Goal: Transaction & Acquisition: Purchase product/service

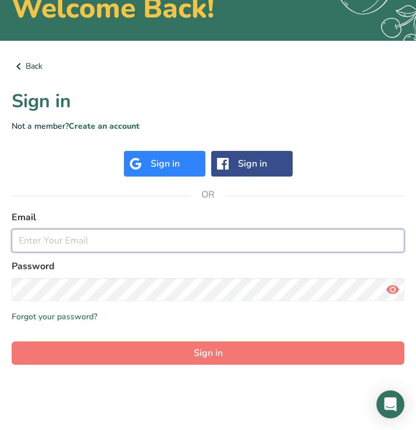
scroll to position [73, 0]
click at [138, 247] on input "email" at bounding box center [208, 240] width 393 height 23
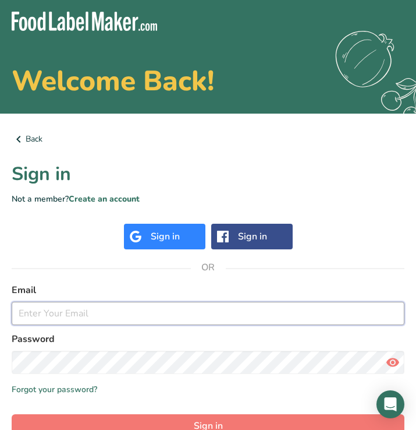
scroll to position [0, 0]
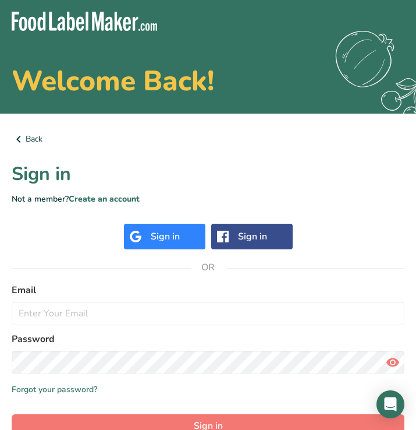
click at [183, 232] on div "Sign in" at bounding box center [165, 237] width 82 height 26
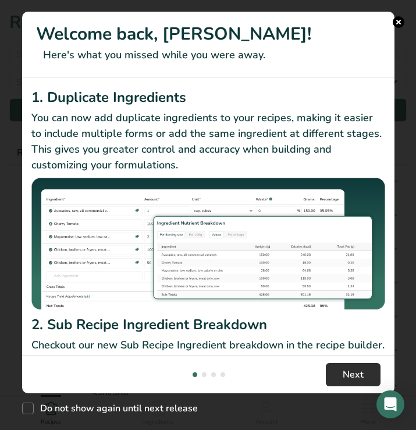
click at [352, 373] on span "Next" at bounding box center [353, 374] width 21 height 14
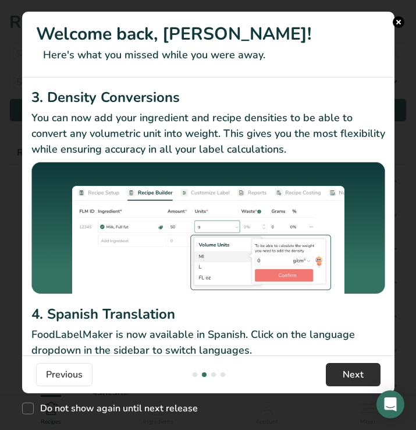
click at [352, 373] on span "Next" at bounding box center [353, 374] width 21 height 14
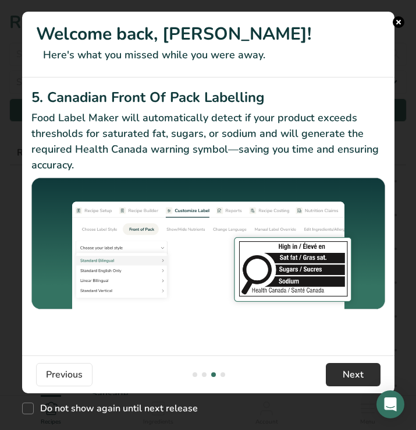
click at [353, 374] on span "Next" at bounding box center [353, 374] width 21 height 14
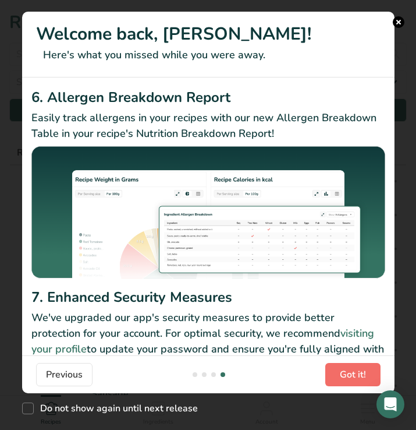
click at [353, 374] on span "Got it!" at bounding box center [353, 374] width 26 height 14
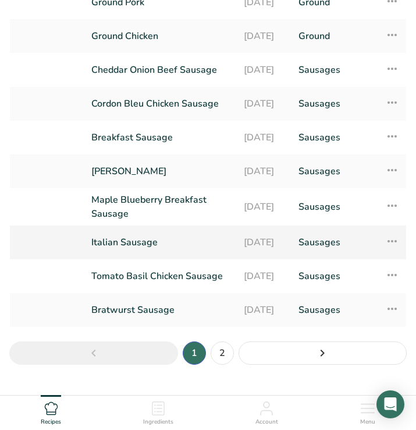
scroll to position [172, 0]
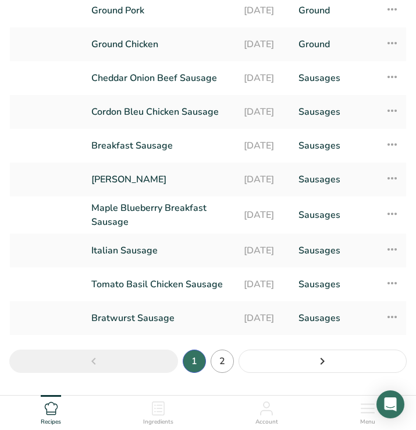
click at [222, 369] on link "2" at bounding box center [222, 360] width 23 height 23
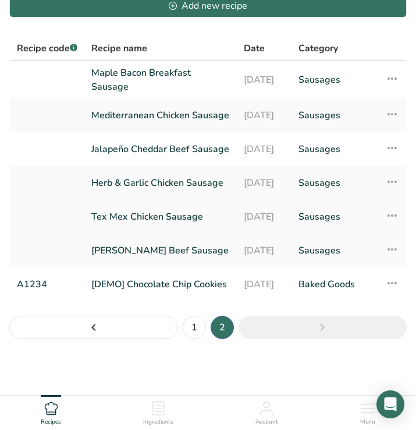
scroll to position [122, 0]
click at [198, 324] on link "1" at bounding box center [194, 327] width 23 height 23
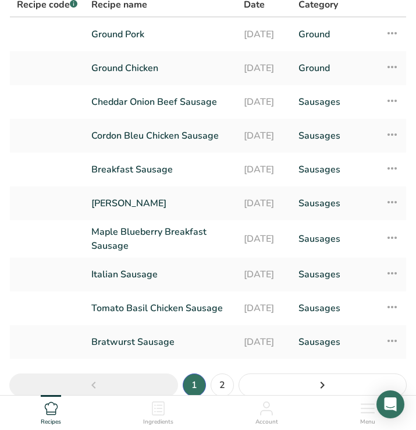
scroll to position [143, 0]
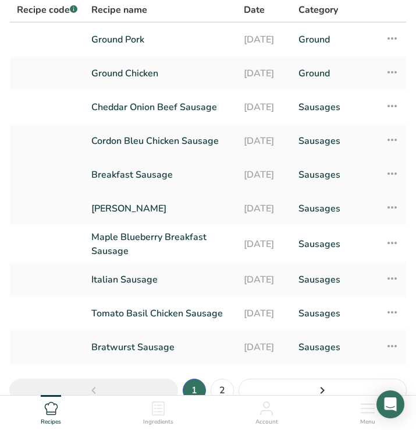
click at [133, 182] on link "Breakfast Sausage" at bounding box center [160, 174] width 139 height 24
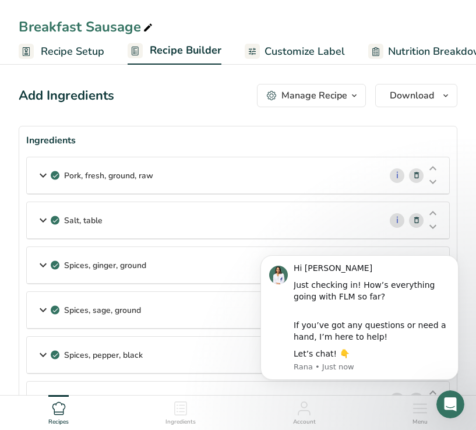
click at [42, 176] on icon at bounding box center [43, 175] width 14 height 21
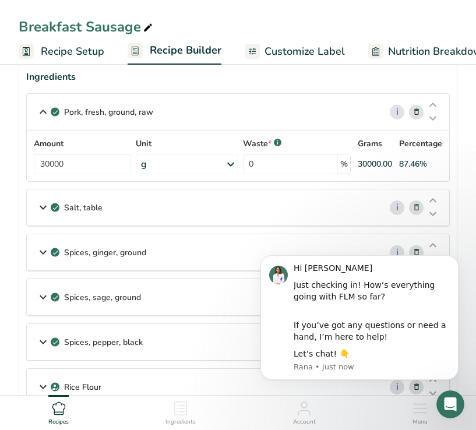
scroll to position [65, 0]
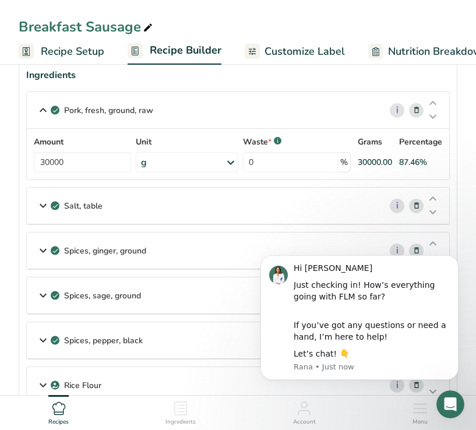
click at [45, 205] on icon at bounding box center [43, 205] width 14 height 21
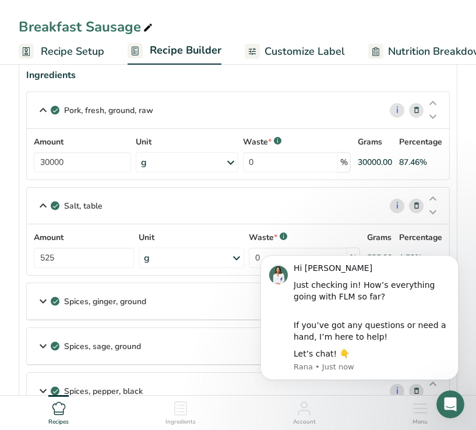
click at [38, 300] on icon at bounding box center [43, 301] width 14 height 21
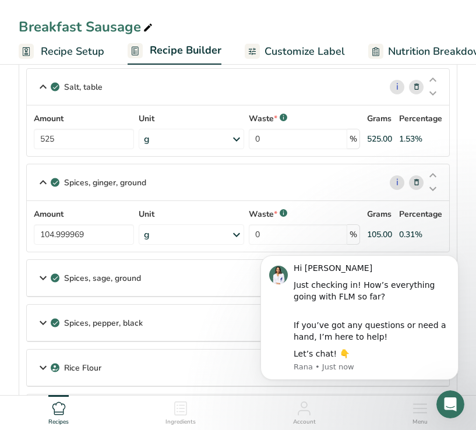
scroll to position [185, 0]
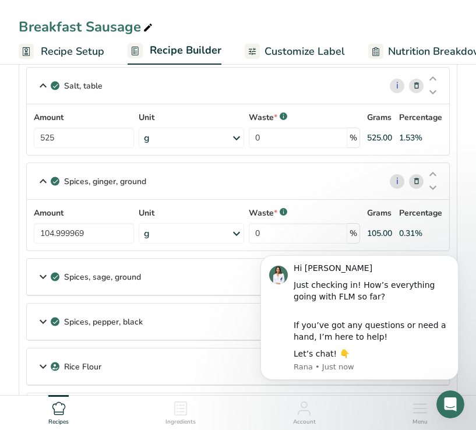
click at [41, 275] on icon at bounding box center [43, 276] width 14 height 21
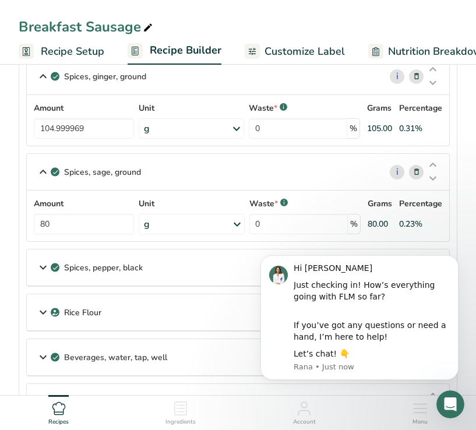
scroll to position [296, 0]
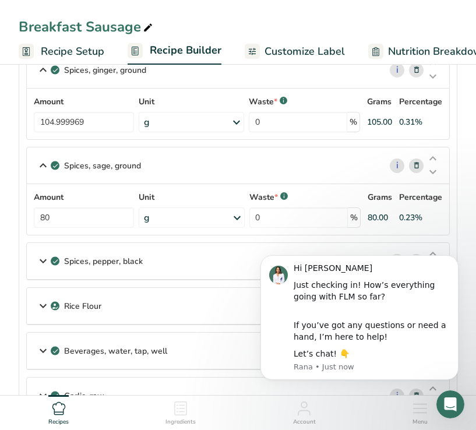
click at [42, 261] on icon at bounding box center [43, 260] width 14 height 21
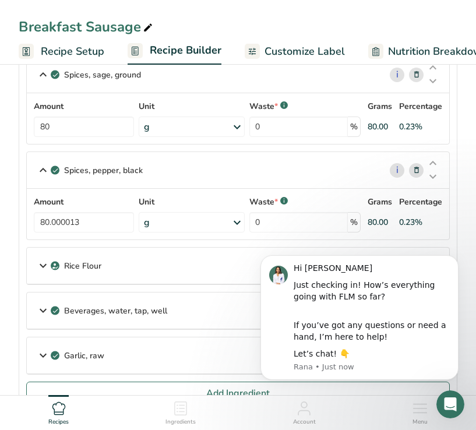
scroll to position [388, 0]
click at [42, 261] on icon at bounding box center [43, 264] width 14 height 21
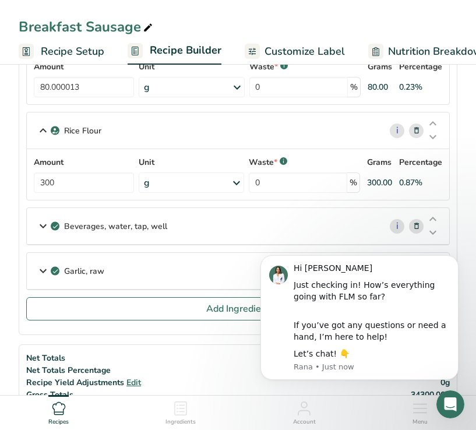
scroll to position [529, 0]
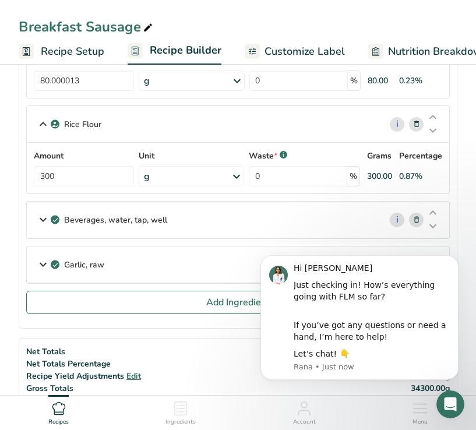
click at [42, 261] on icon at bounding box center [43, 264] width 14 height 21
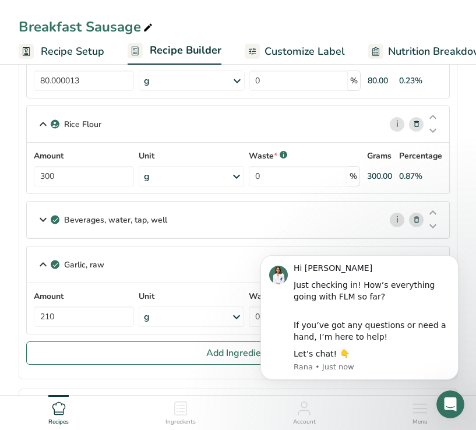
click at [42, 261] on icon at bounding box center [43, 264] width 14 height 21
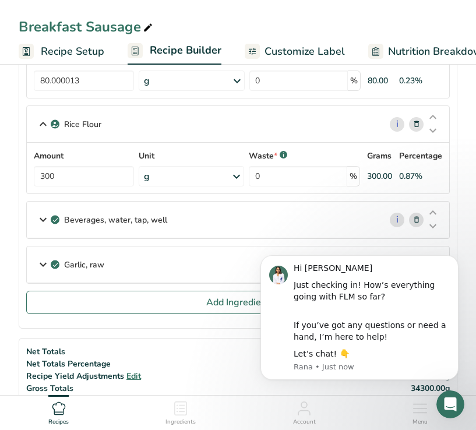
click at [38, 220] on icon at bounding box center [43, 219] width 14 height 21
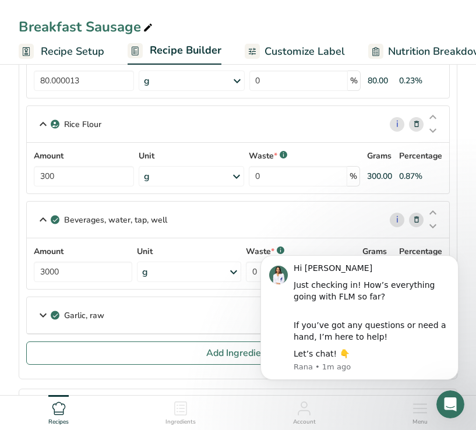
click at [122, 318] on div "Garlic, raw" at bounding box center [203, 315] width 353 height 36
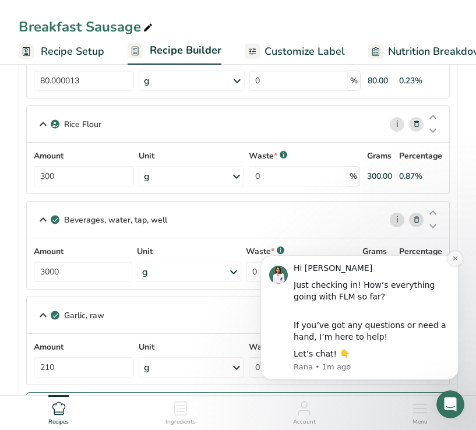
click at [416, 260] on icon "Dismiss notification" at bounding box center [455, 258] width 6 height 6
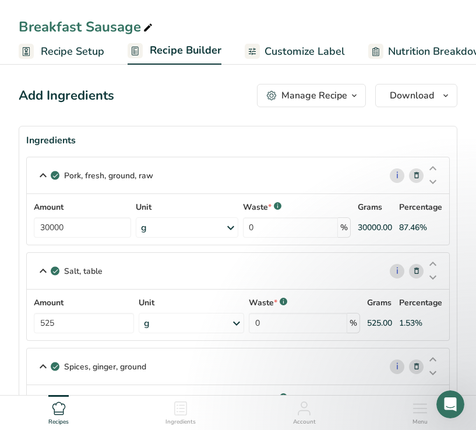
scroll to position [0, 0]
click at [289, 47] on span "Customize Label" at bounding box center [304, 52] width 80 height 16
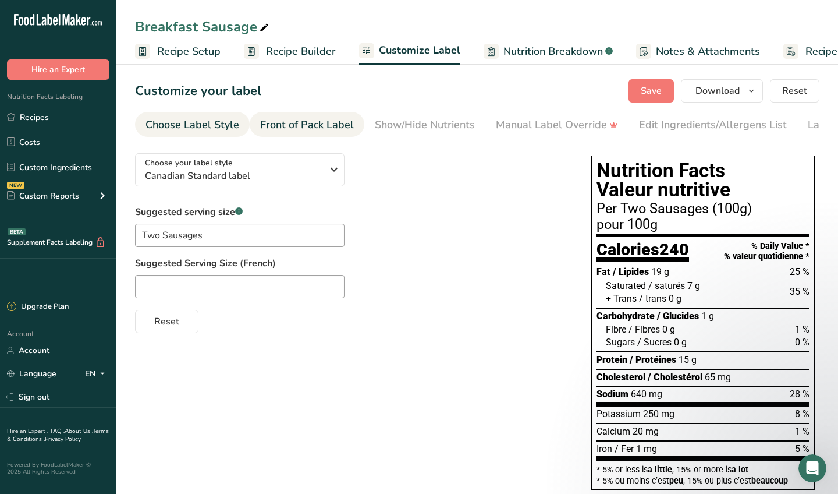
click at [294, 125] on div "Front of Pack Label" at bounding box center [307, 125] width 94 height 16
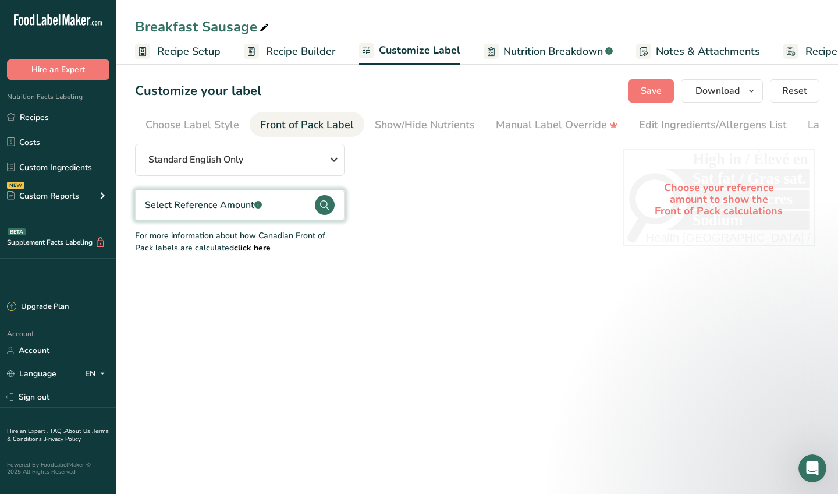
scroll to position [0, 68]
click at [397, 126] on div "Show/Hide Nutrients" at bounding box center [357, 125] width 100 height 16
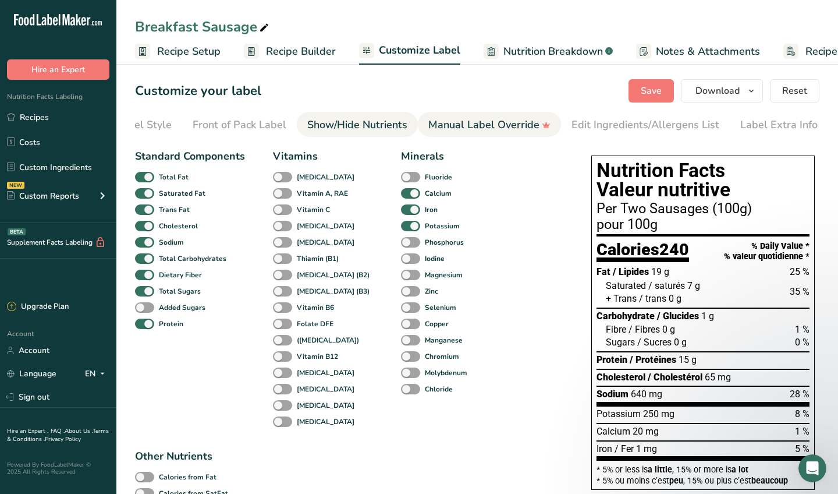
click at [416, 129] on div "Manual Label Override" at bounding box center [489, 125] width 122 height 16
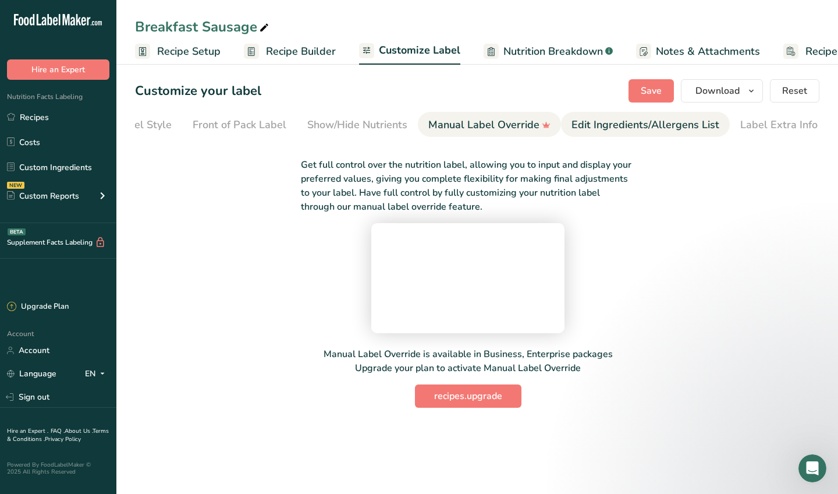
click at [416, 129] on div "Edit Ingredients/Allergens List" at bounding box center [646, 125] width 148 height 16
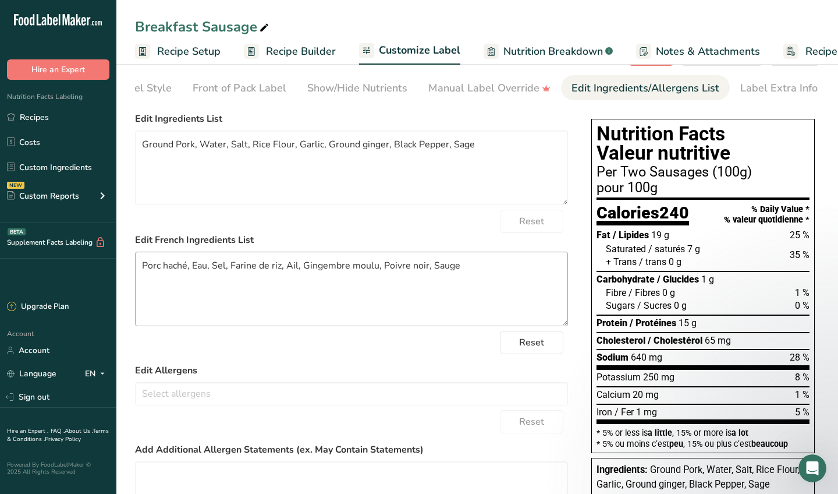
scroll to position [39, 0]
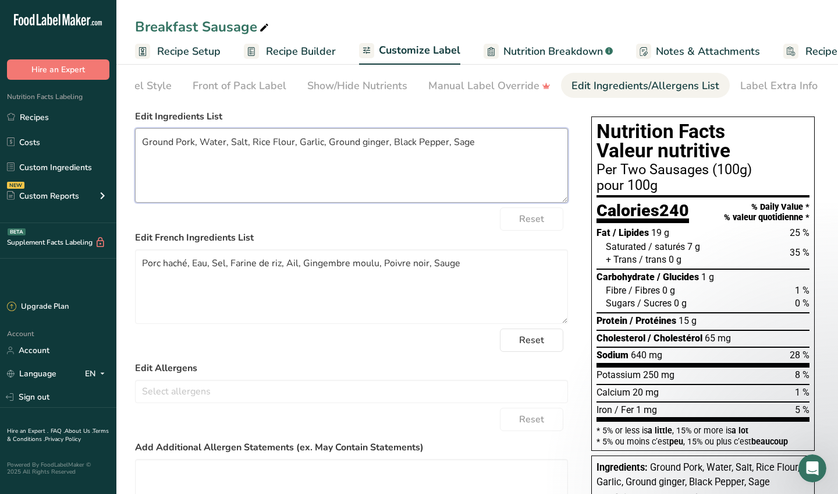
drag, startPoint x: 173, startPoint y: 143, endPoint x: 133, endPoint y: 143, distance: 40.2
click at [133, 143] on section "Customize your label Save Download Choose what to show on your downloaded label…" at bounding box center [477, 327] width 722 height 610
click at [237, 178] on textarea "BC Pork, Water, Salt, Rice Flour, Garlic, Ground ginger, Black Pepper, Sage" at bounding box center [351, 165] width 433 height 75
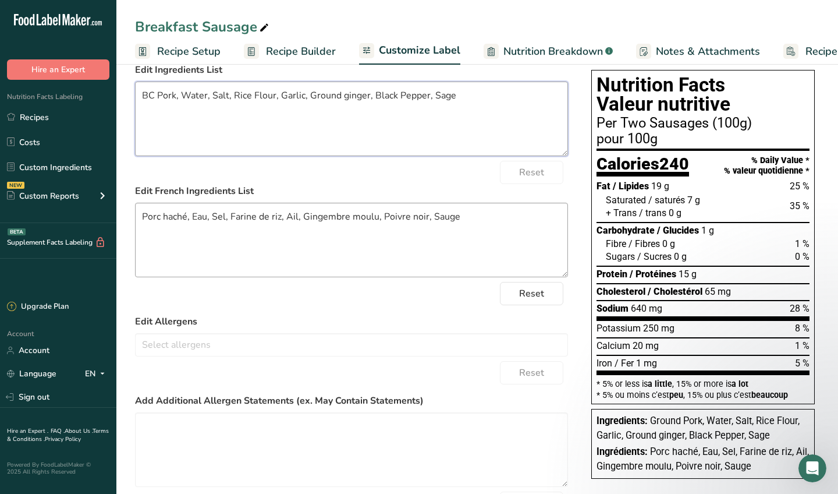
scroll to position [48, 0]
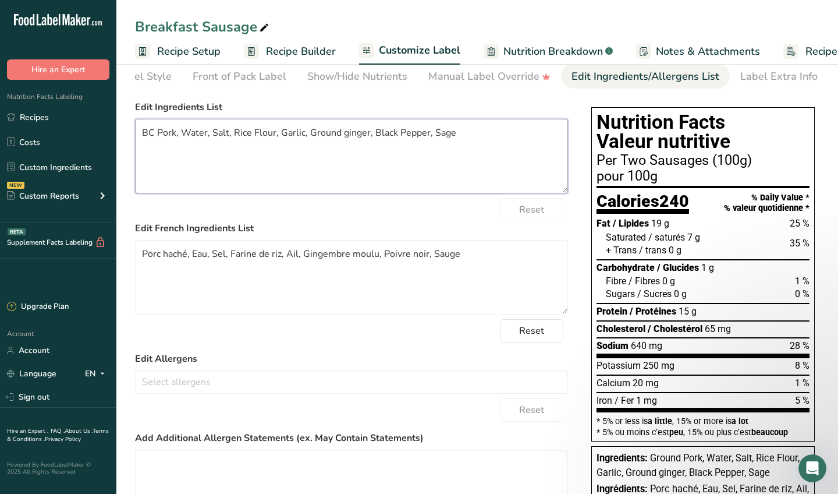
click at [273, 172] on textarea "BC Pork, Water, Salt, Rice Flour, Garlic, Ground ginger, Black Pepper, Sage" at bounding box center [351, 156] width 433 height 75
click at [265, 139] on textarea "BC Pork, Water, Salt, Rice Flour, Garlic, Ground ginger, Black Pepper, Sage" at bounding box center [351, 156] width 433 height 75
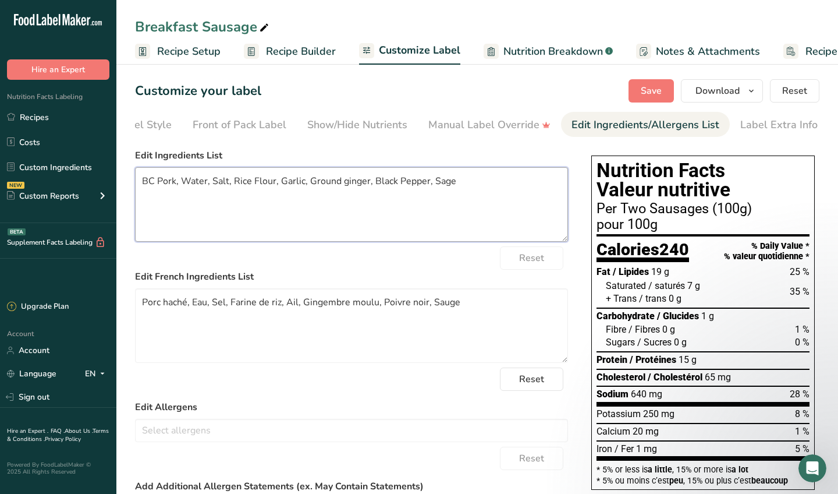
scroll to position [0, 0]
type textarea "BC Pork, Water, Salt, Rice Flour, Garlic, Ground ginger, Black Pepper, Sage"
click at [416, 82] on button "Save" at bounding box center [651, 90] width 45 height 23
click at [176, 49] on span "Recipe Setup" at bounding box center [188, 52] width 63 height 16
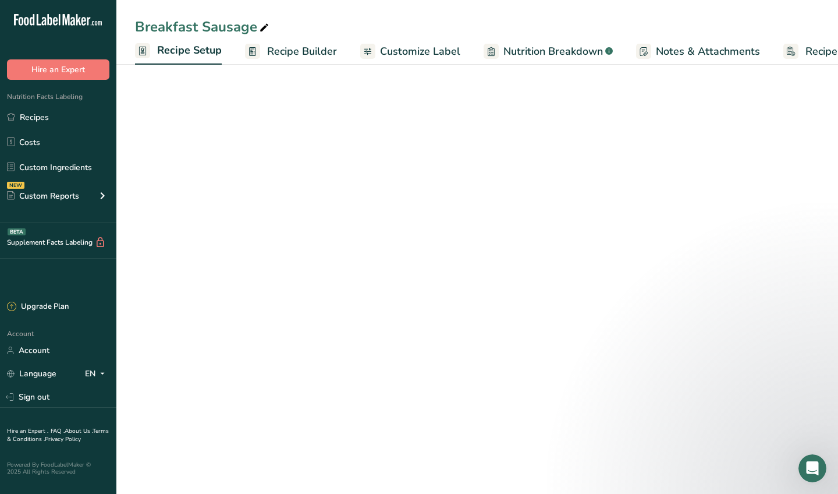
scroll to position [0, 4]
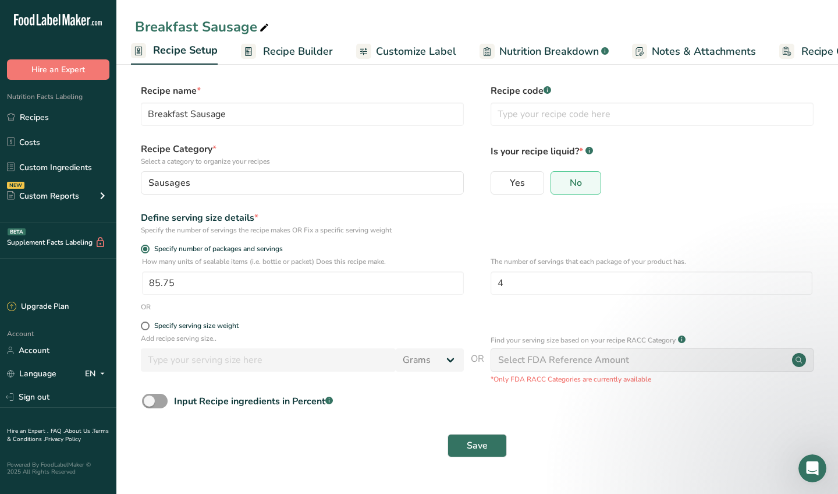
click at [295, 51] on span "Recipe Builder" at bounding box center [298, 52] width 70 height 16
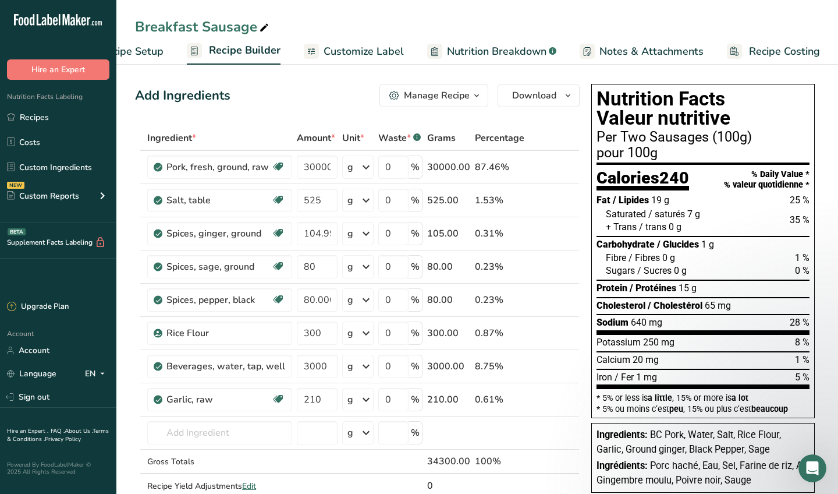
click at [136, 55] on span "Recipe Setup" at bounding box center [131, 52] width 63 height 16
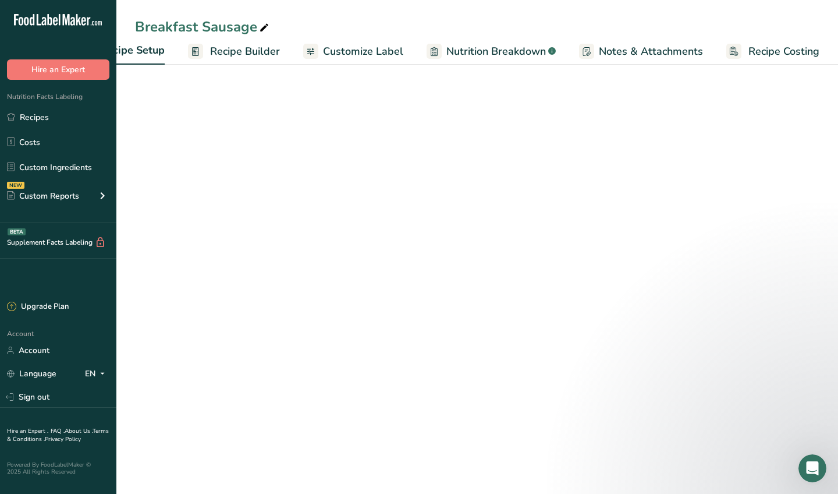
scroll to position [0, 4]
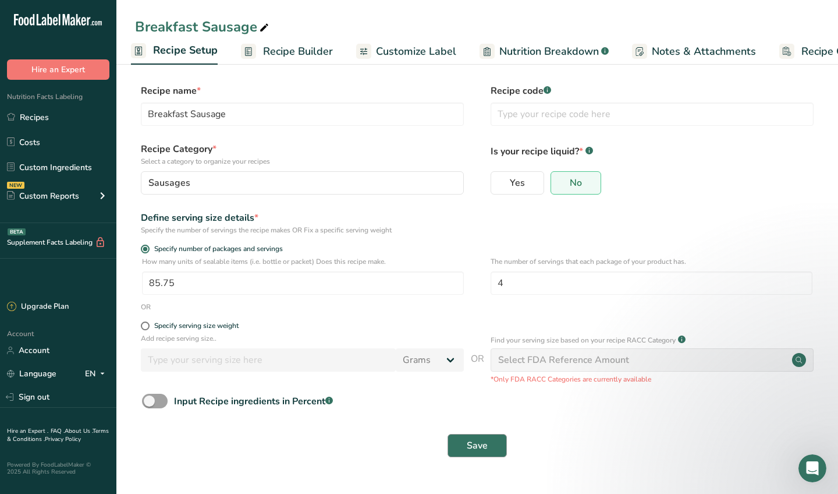
click at [416, 429] on span "Save" at bounding box center [477, 445] width 21 height 14
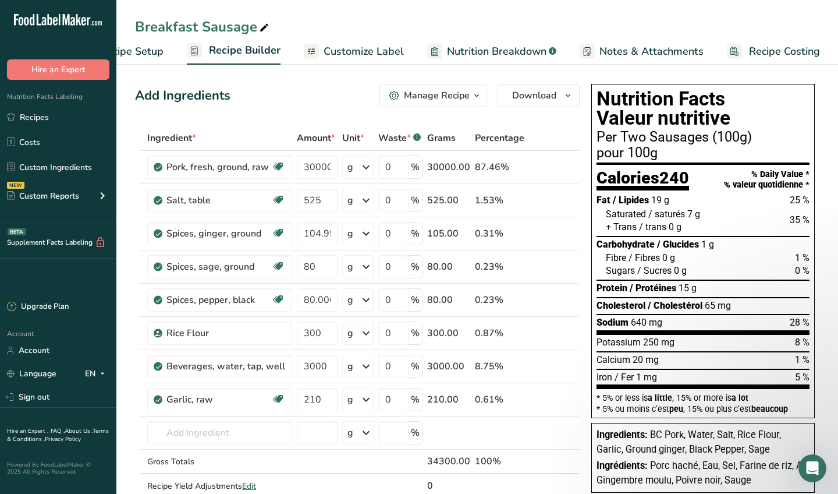
click at [416, 49] on span "Notes & Attachments" at bounding box center [652, 52] width 104 height 16
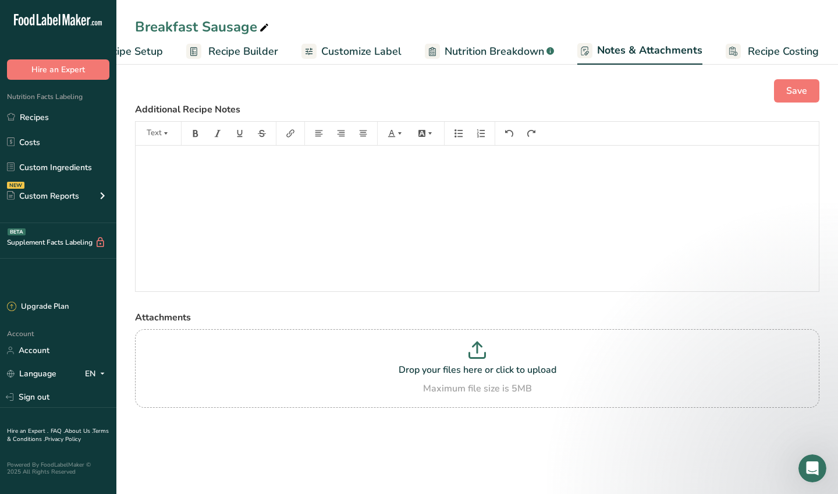
click at [416, 55] on link "Recipe Costing" at bounding box center [772, 51] width 93 height 26
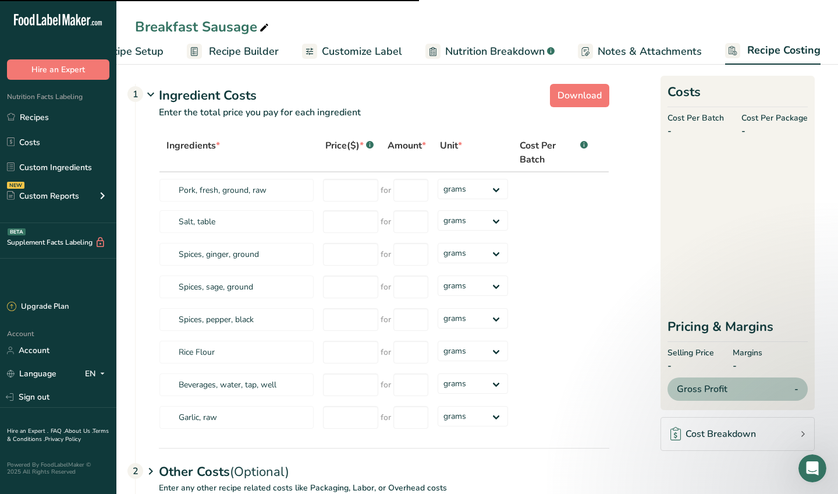
click at [146, 53] on span "Recipe Setup" at bounding box center [131, 52] width 63 height 16
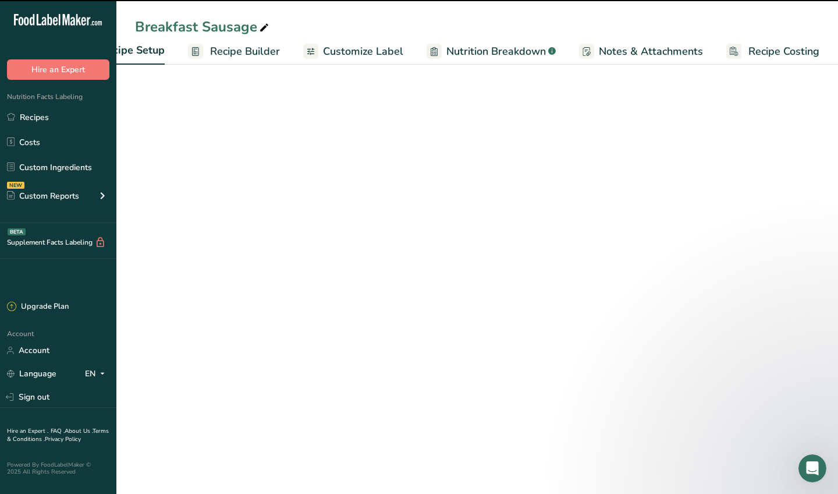
scroll to position [0, 4]
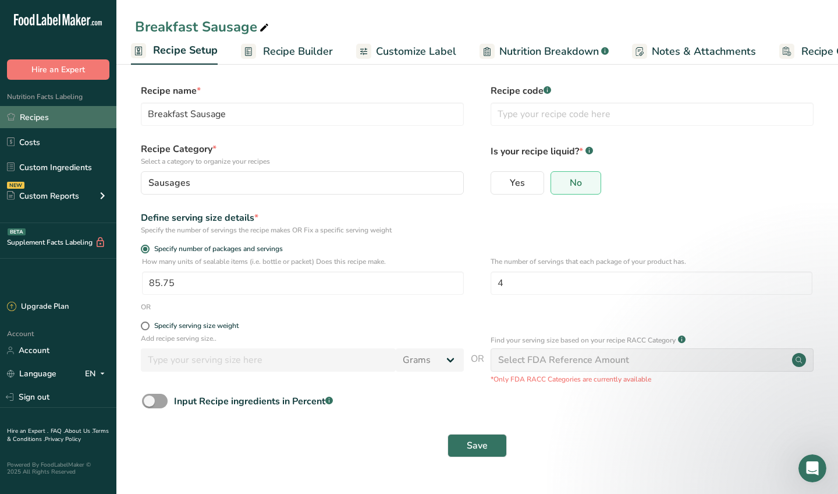
click at [68, 114] on link "Recipes" at bounding box center [58, 117] width 116 height 22
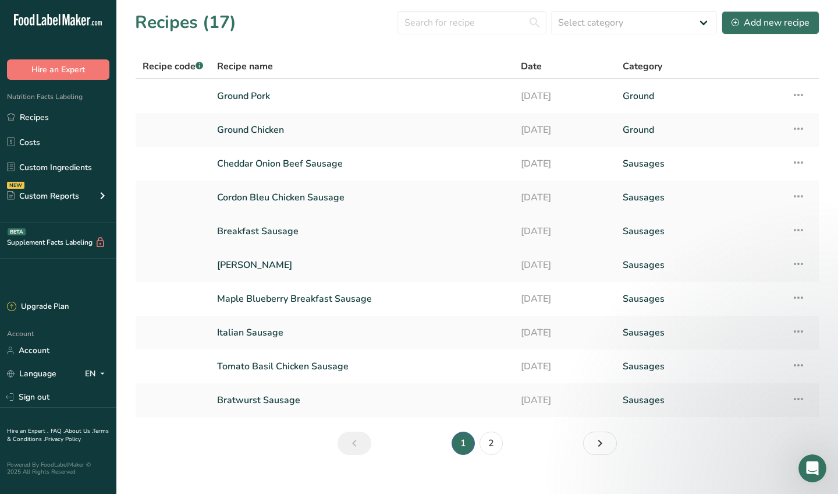
click at [416, 232] on icon at bounding box center [799, 229] width 14 height 21
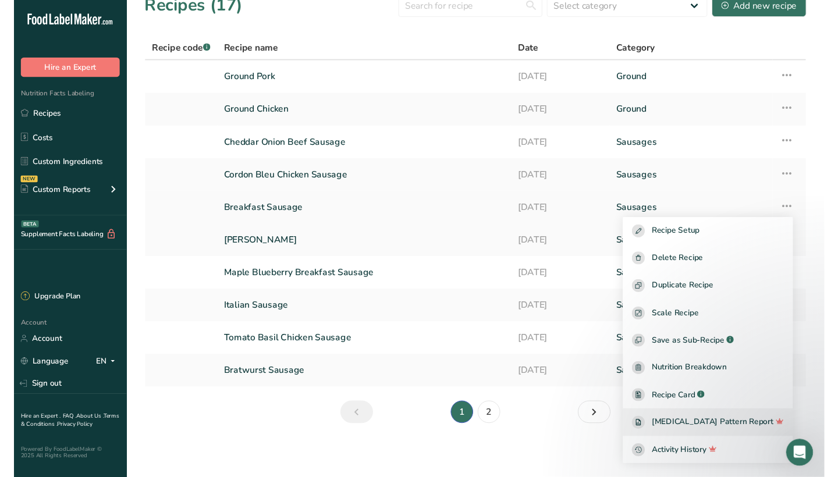
scroll to position [17, 0]
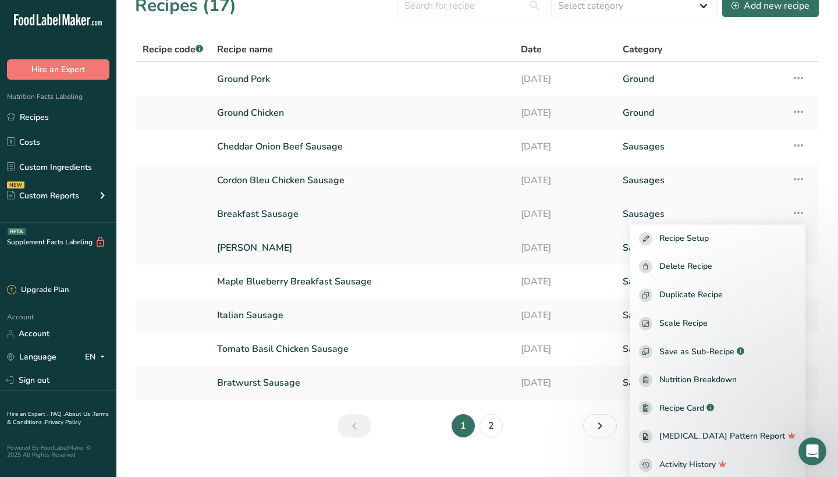
click at [288, 211] on link "Breakfast Sausage" at bounding box center [362, 214] width 290 height 24
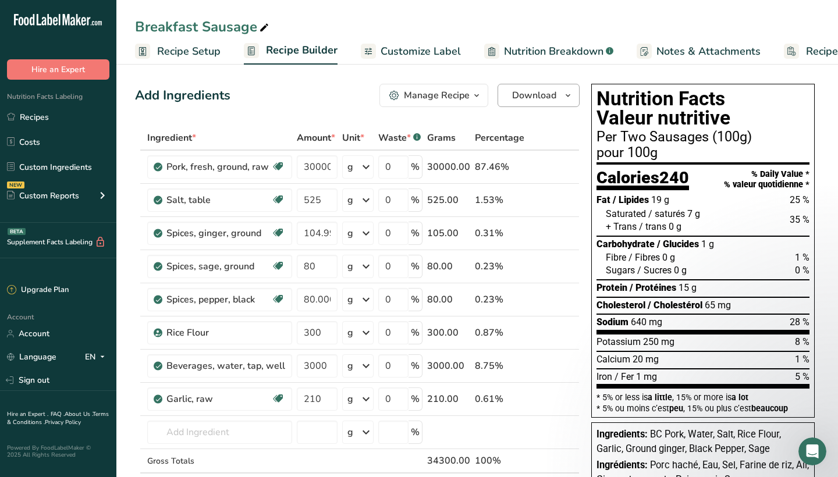
click at [416, 90] on icon "button" at bounding box center [568, 95] width 9 height 15
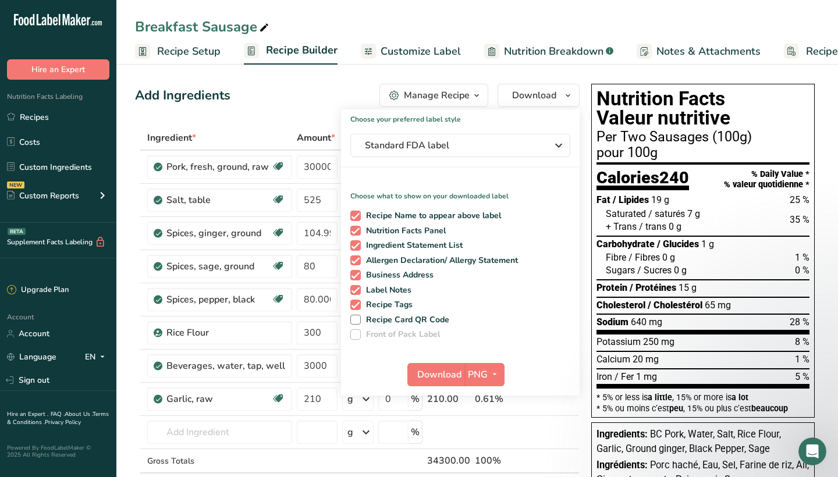
click at [289, 91] on div "Add Ingredients Manage Recipe Delete Recipe Duplicate Recipe Scale Recipe Save …" at bounding box center [357, 95] width 445 height 23
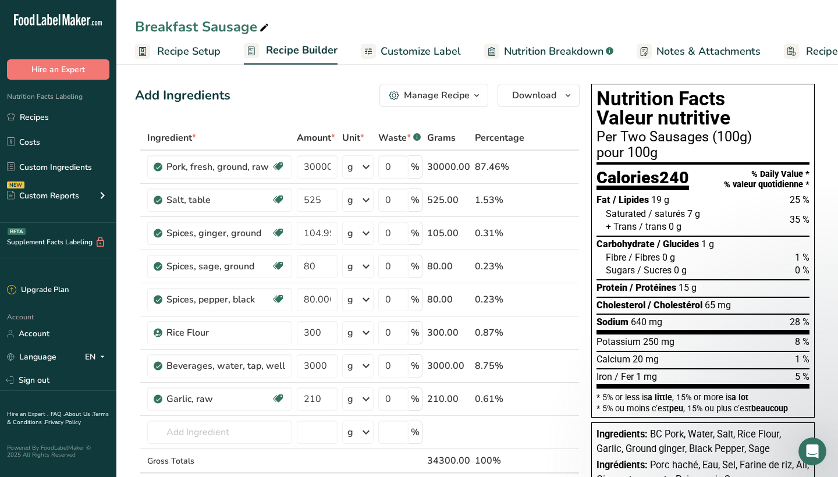
click at [207, 52] on span "Recipe Setup" at bounding box center [188, 52] width 63 height 16
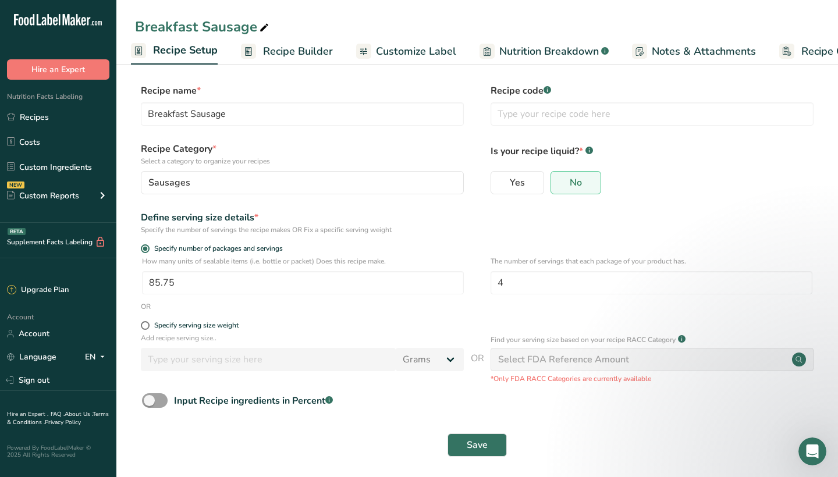
click at [297, 54] on span "Recipe Builder" at bounding box center [298, 52] width 70 height 16
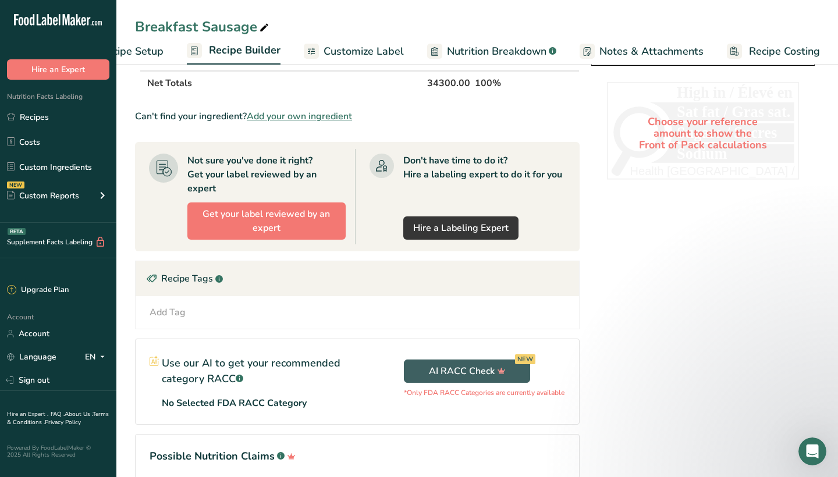
scroll to position [338, 0]
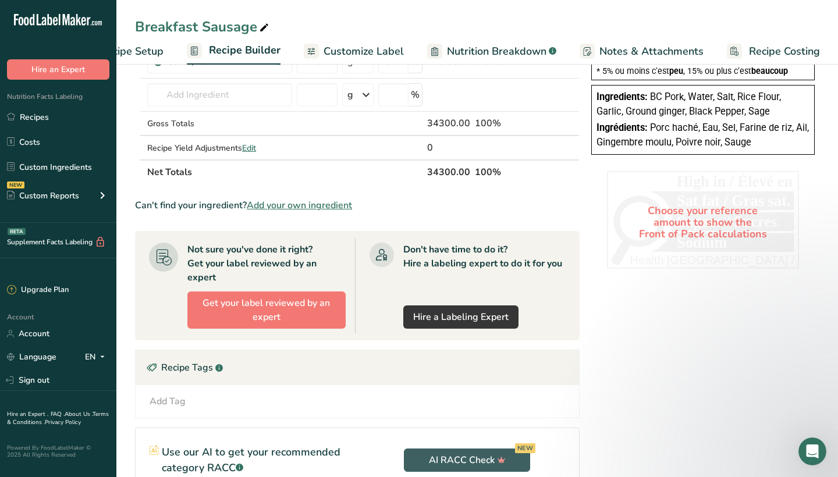
click at [343, 53] on span "Customize Label" at bounding box center [364, 52] width 80 height 16
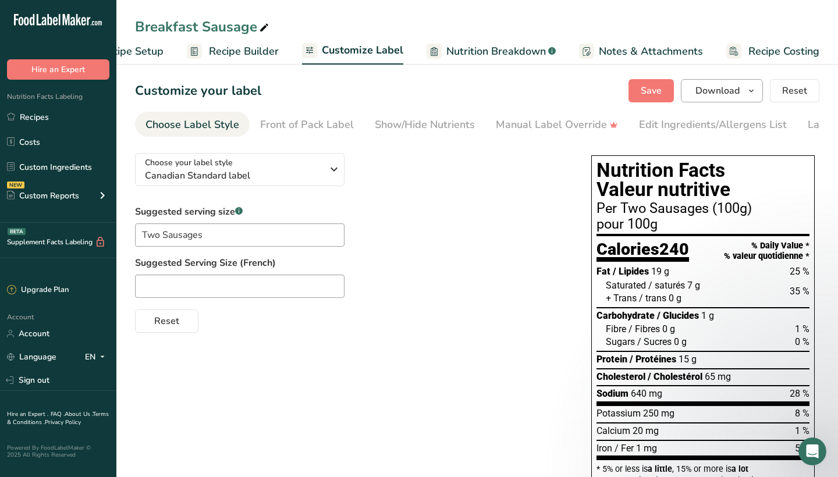
click at [416, 96] on span "Download" at bounding box center [718, 91] width 44 height 14
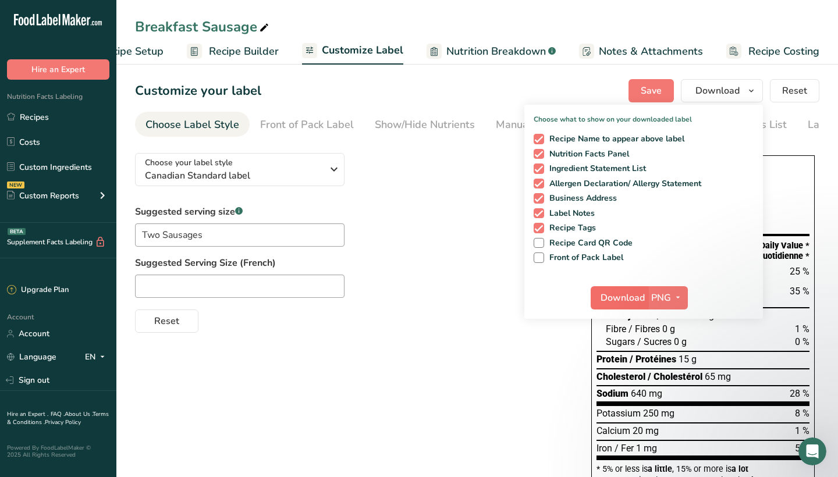
click at [416, 297] on button "Download" at bounding box center [619, 297] width 57 height 23
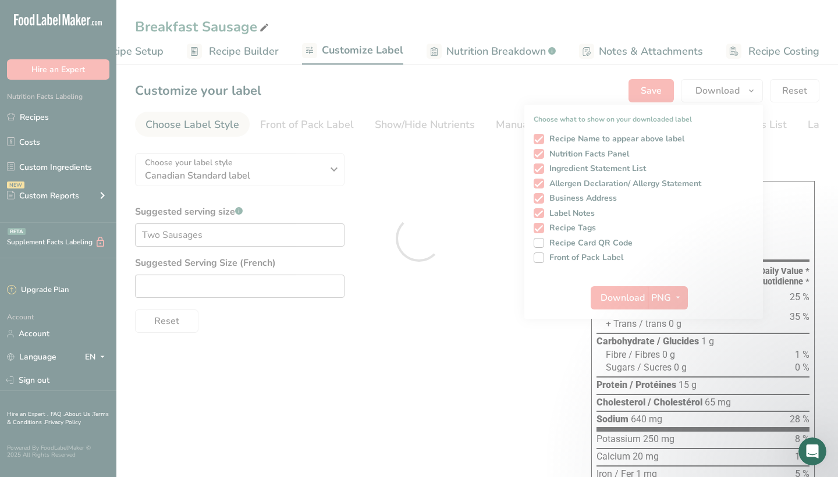
click at [416, 162] on div at bounding box center [419, 238] width 838 height 477
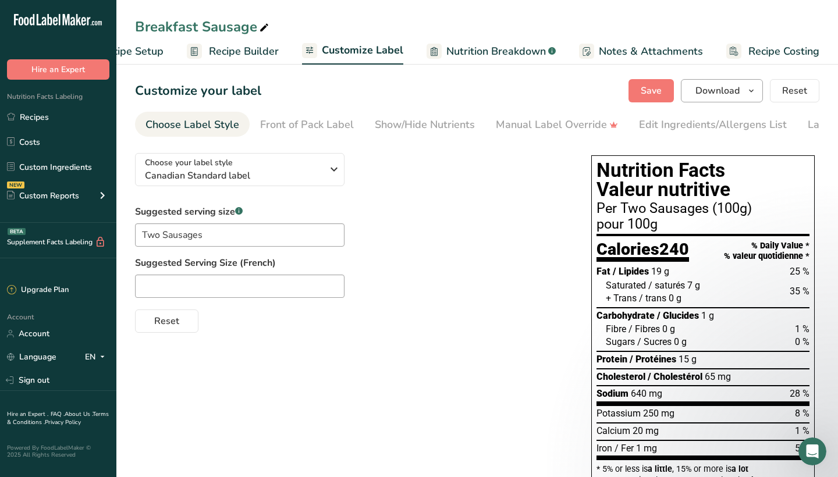
click at [416, 94] on icon "button" at bounding box center [751, 91] width 9 height 15
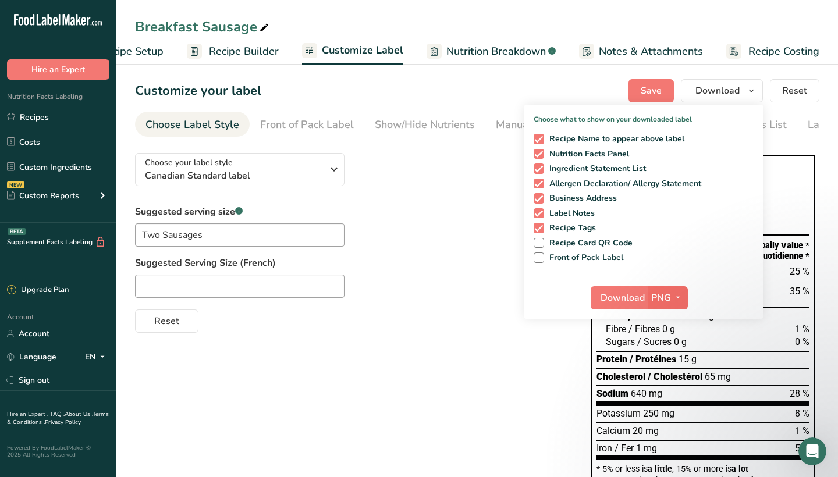
click at [416, 293] on icon "button" at bounding box center [678, 298] width 9 height 15
click at [416, 356] on link "SVG" at bounding box center [669, 359] width 37 height 19
click at [416, 301] on span "Download" at bounding box center [623, 298] width 44 height 14
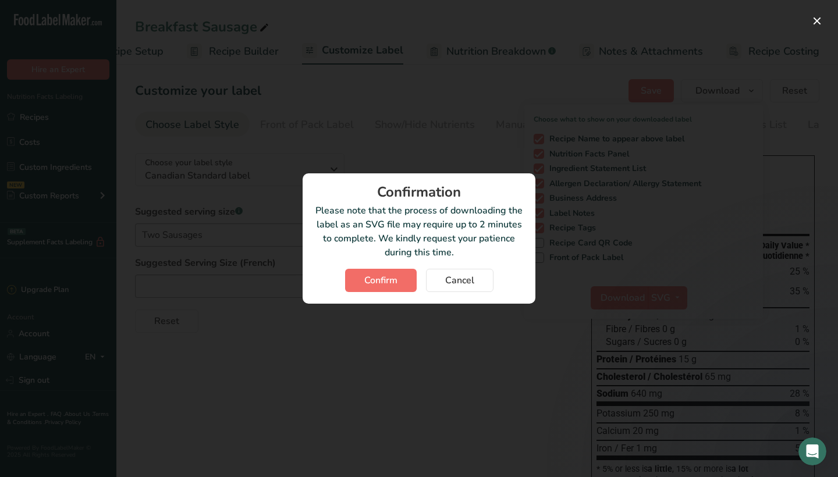
click at [394, 279] on span "Confirm" at bounding box center [380, 281] width 33 height 14
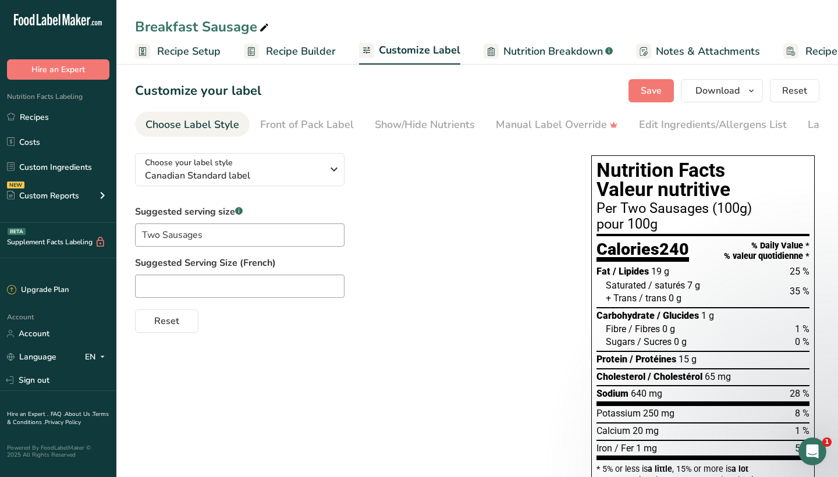
click at [416, 158] on div "Choose your label style Canadian Standard label USA (FDA) Standard FDA label Ta…" at bounding box center [351, 238] width 433 height 189
click at [77, 126] on link "Recipes" at bounding box center [58, 117] width 116 height 22
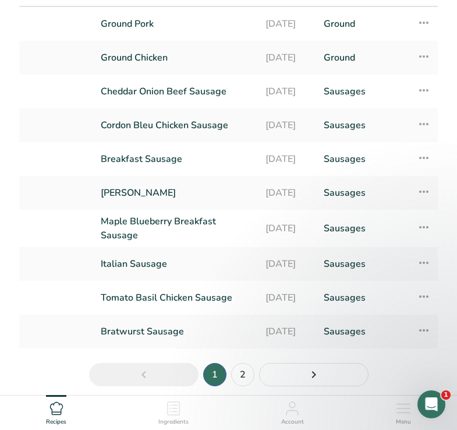
scroll to position [129, 0]
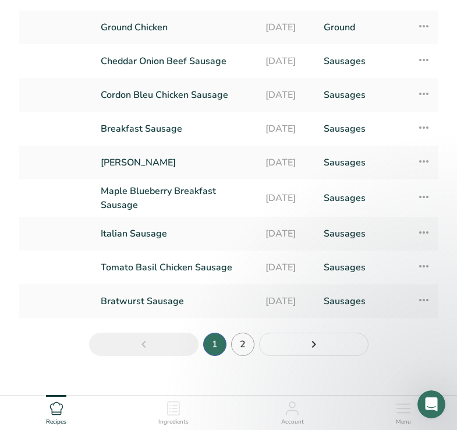
click at [246, 346] on link "2" at bounding box center [242, 343] width 23 height 23
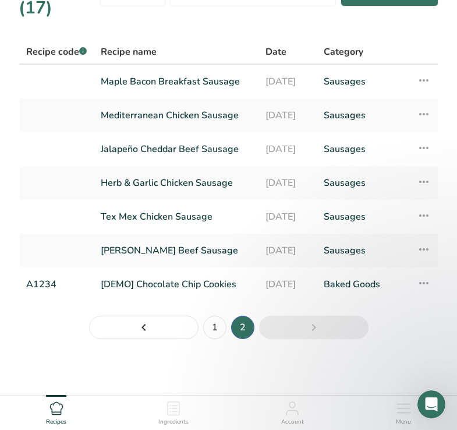
scroll to position [41, 0]
click at [185, 79] on link "Maple Bacon Breakfast Sausage" at bounding box center [176, 81] width 151 height 24
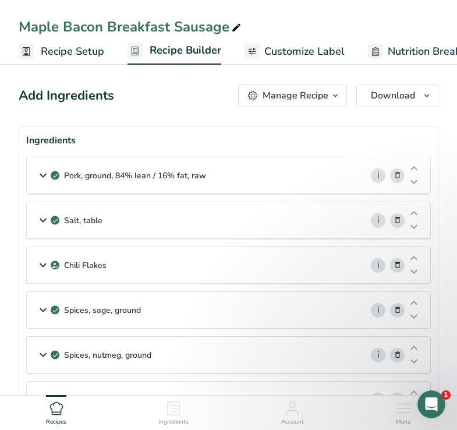
click at [175, 127] on section "Ingredients Pork, ground, 84% lean / 16% fat, raw i Amount 20000 Unit g Portion…" at bounding box center [229, 362] width 420 height 472
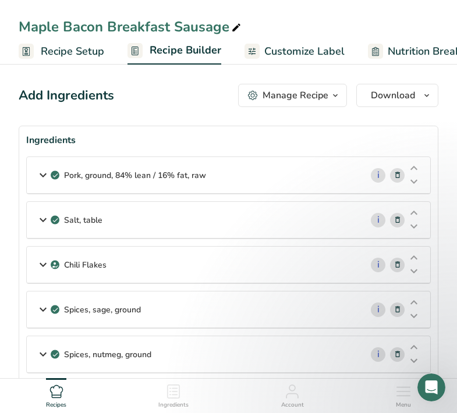
click at [132, 28] on div "Maple Bacon Breakfast Sausage" at bounding box center [131, 26] width 225 height 21
click at [132, 28] on input "Maple Bacon Breakfast Sausage" at bounding box center [229, 26] width 420 height 21
click at [137, 6] on div "Maple Bacon Breakfast Sausage Recipe Setup Recipe Builder Customize Label Nutri…" at bounding box center [228, 32] width 457 height 65
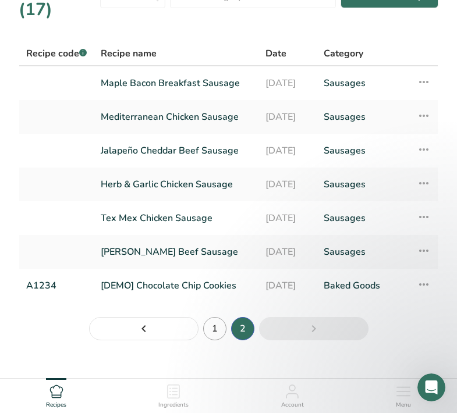
scroll to position [41, 0]
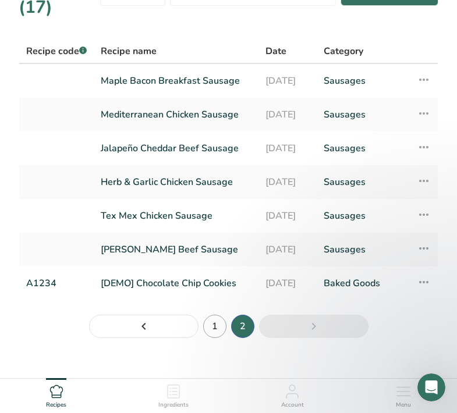
click at [215, 320] on link "1" at bounding box center [214, 326] width 23 height 23
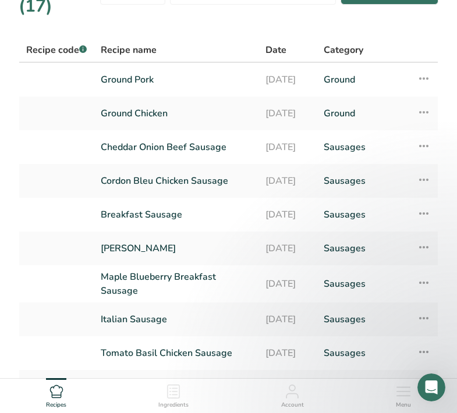
scroll to position [65, 0]
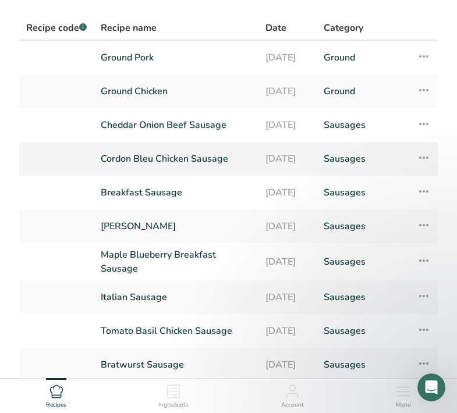
click at [182, 159] on link "Cordon Bleu Chicken Sausage" at bounding box center [176, 159] width 151 height 24
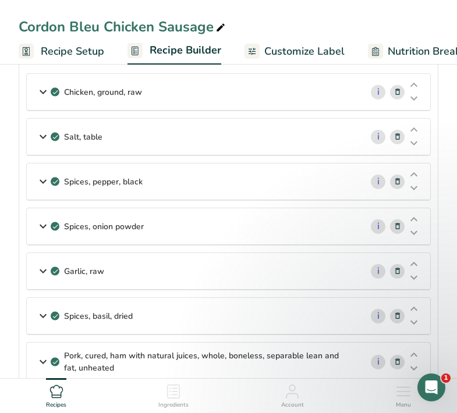
scroll to position [65, 0]
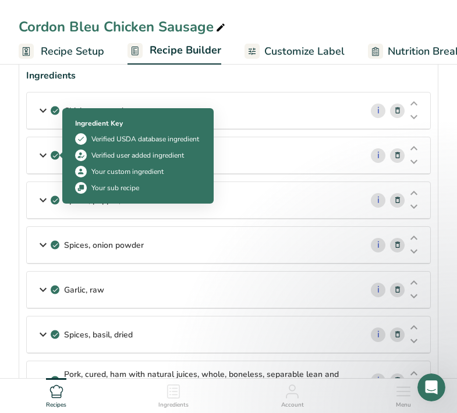
click at [45, 158] on icon at bounding box center [43, 155] width 14 height 21
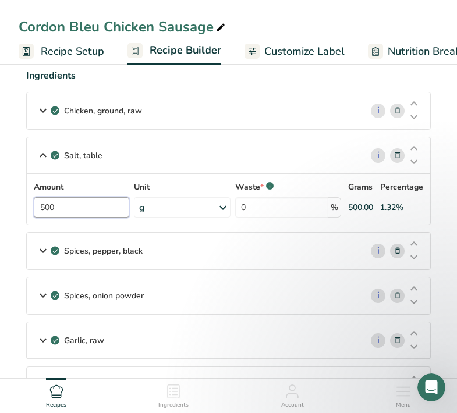
click at [84, 204] on input "500" at bounding box center [81, 207] width 95 height 20
type input "350"
click at [95, 156] on div "Salt, table i Amount 350 Unit g Portions 1 tsp 1 tbsp 1 cup See more Weight Uni…" at bounding box center [228, 181] width 405 height 88
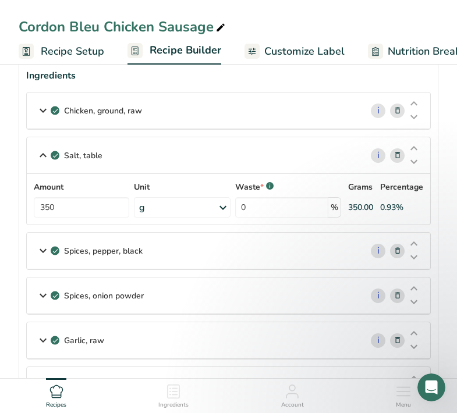
click at [43, 112] on icon at bounding box center [43, 110] width 14 height 21
click at [41, 109] on icon at bounding box center [43, 110] width 14 height 21
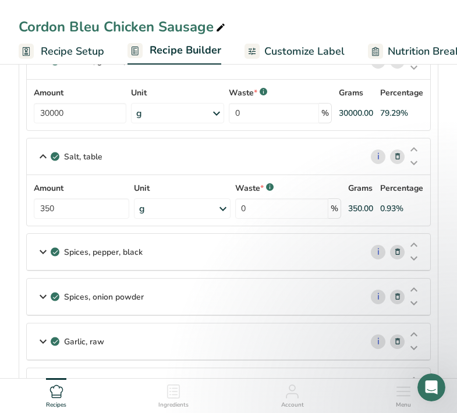
scroll to position [124, 0]
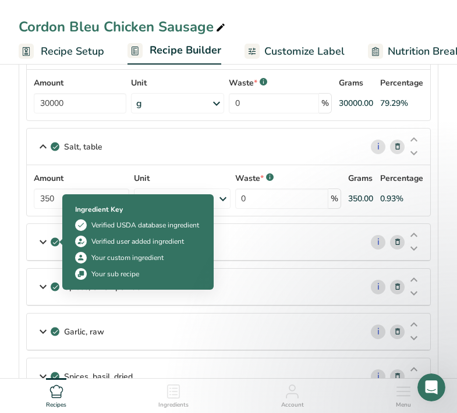
click at [42, 241] on icon at bounding box center [43, 242] width 14 height 21
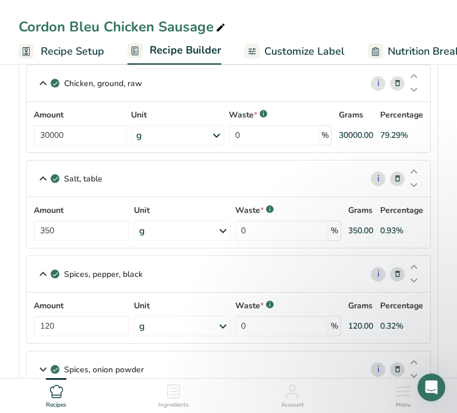
scroll to position [97, 0]
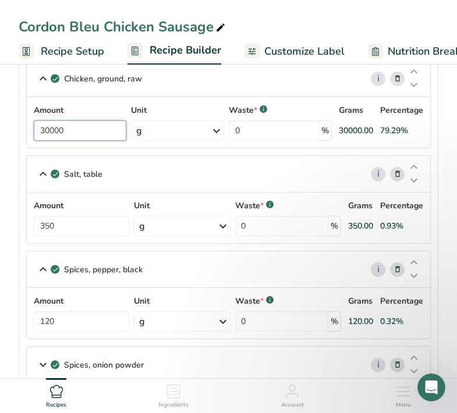
click at [49, 130] on input "30000" at bounding box center [80, 131] width 93 height 20
click at [83, 226] on div "Amount 350 Unit g Portions 1 tsp 1 tbsp 1 cup See more Weight Units g kg mg See…" at bounding box center [228, 218] width 389 height 37
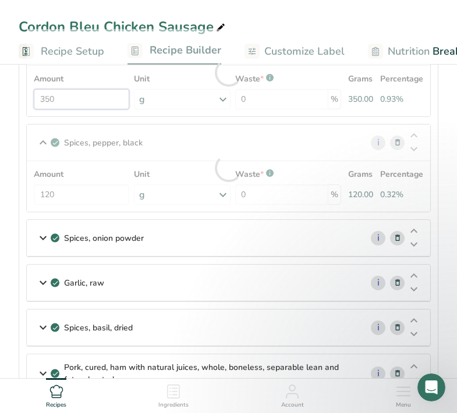
scroll to position [226, 0]
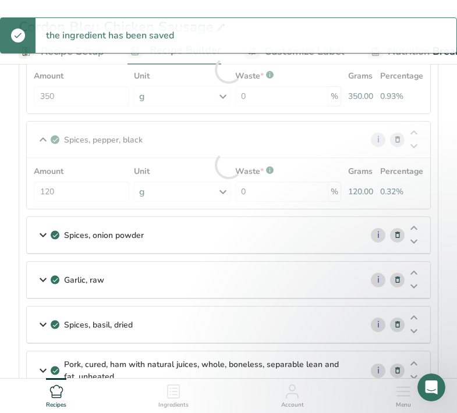
click at [45, 246] on icon at bounding box center [43, 235] width 14 height 21
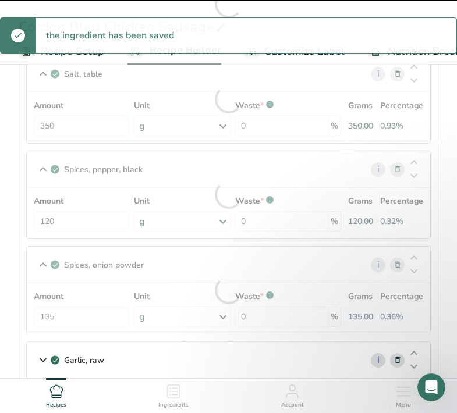
scroll to position [287, 0]
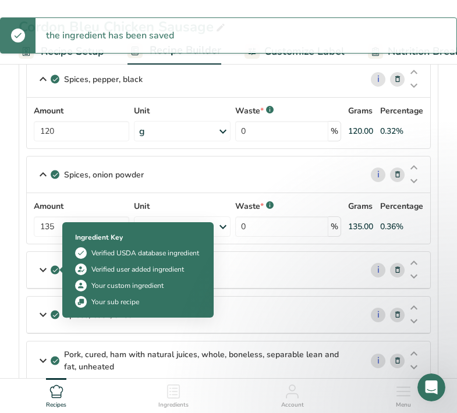
click at [40, 266] on icon at bounding box center [43, 270] width 14 height 21
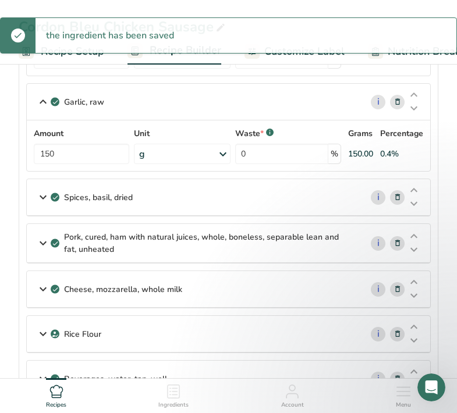
scroll to position [461, 0]
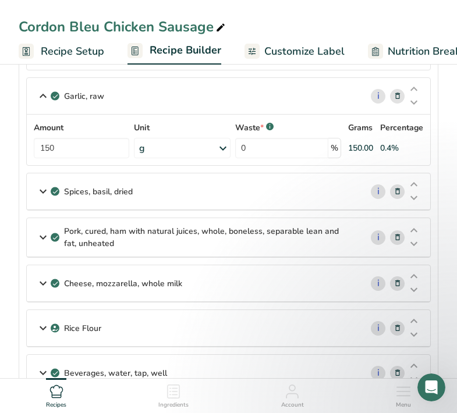
click at [43, 193] on icon at bounding box center [43, 191] width 14 height 21
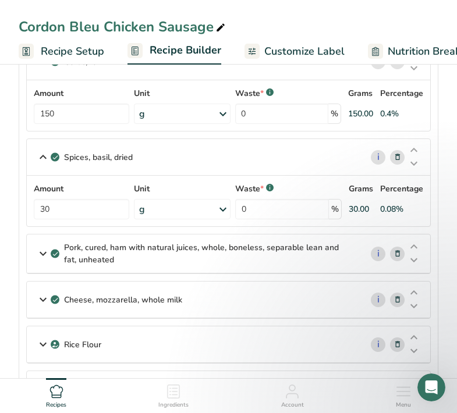
scroll to position [552, 0]
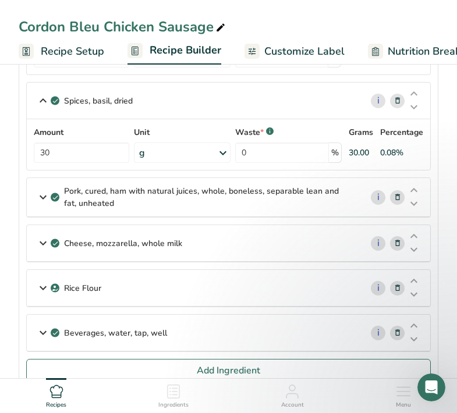
click at [42, 201] on icon at bounding box center [43, 197] width 14 height 21
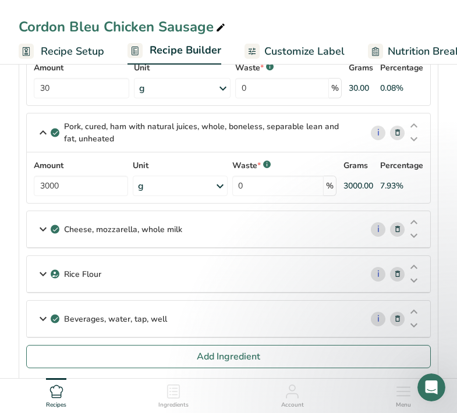
scroll to position [626, 0]
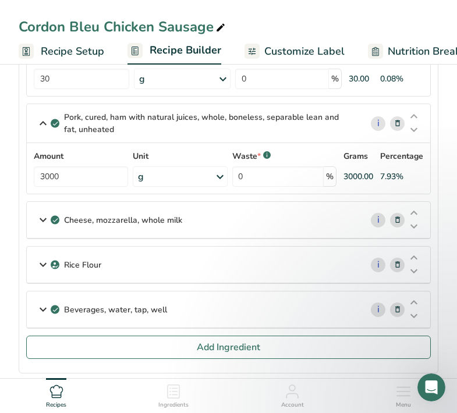
click at [39, 222] on icon at bounding box center [43, 220] width 14 height 21
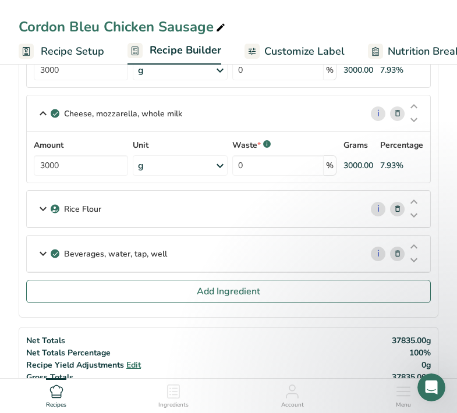
scroll to position [735, 0]
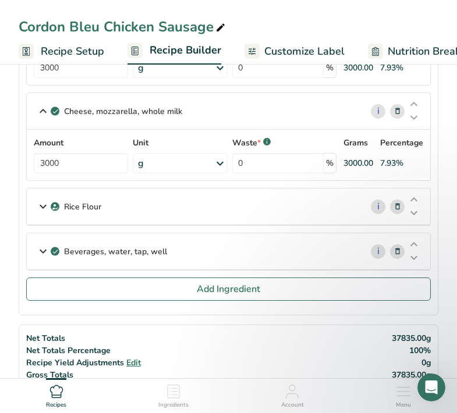
click at [41, 208] on icon at bounding box center [43, 206] width 14 height 21
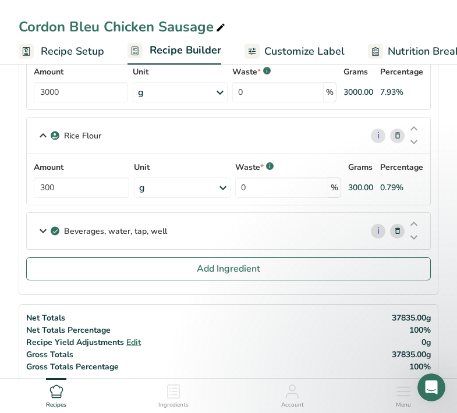
scroll to position [807, 0]
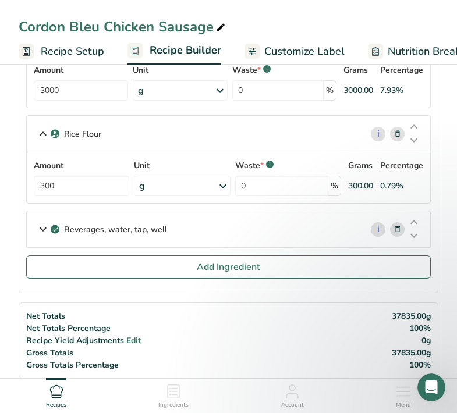
click at [38, 226] on icon at bounding box center [43, 229] width 14 height 21
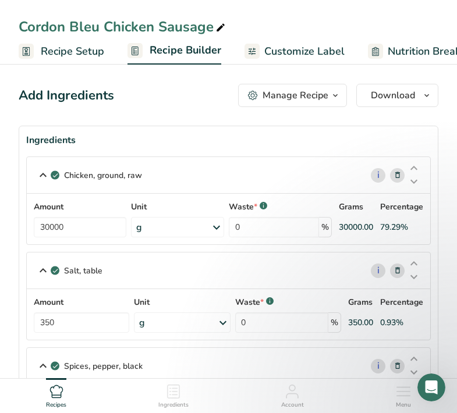
scroll to position [0, 0]
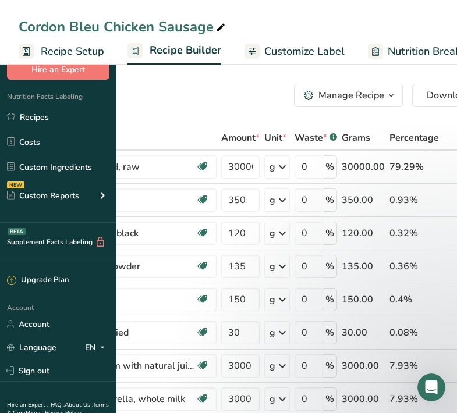
click at [75, 49] on div "Hire an Expert" at bounding box center [58, 58] width 116 height 44
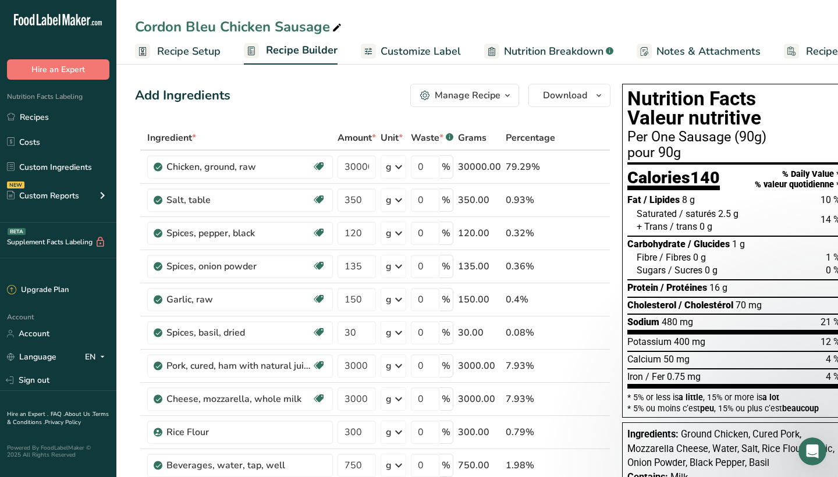
click at [174, 50] on span "Recipe Setup" at bounding box center [188, 52] width 63 height 16
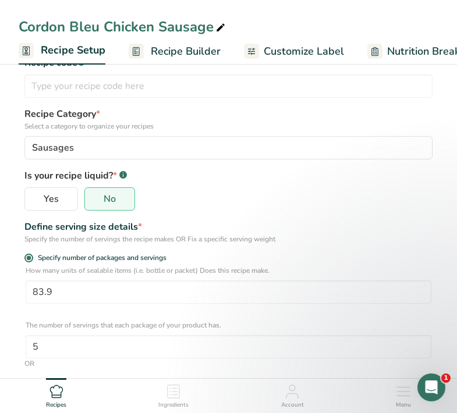
scroll to position [80, 0]
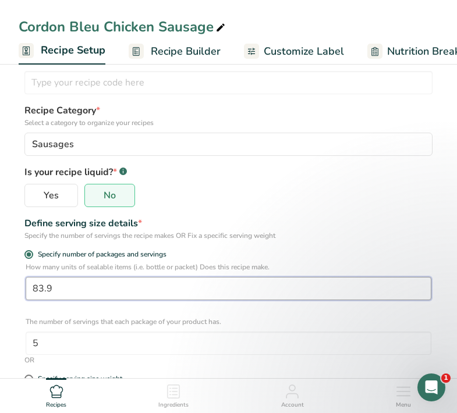
click at [100, 286] on input "83.9" at bounding box center [229, 288] width 406 height 23
click at [80, 289] on input "83.9" at bounding box center [229, 288] width 406 height 23
type input "83.5"
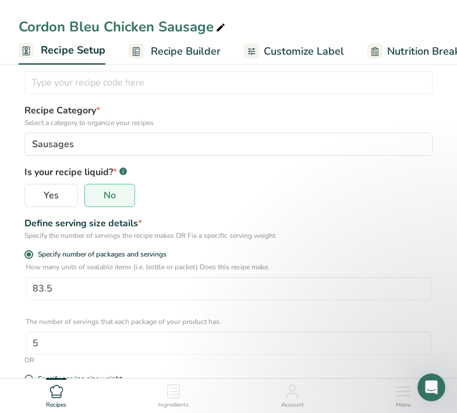
click at [306, 175] on p "Is your recipe liquid? * .a-a{fill:#347362;}.b-a{fill:#fff;}" at bounding box center [228, 171] width 408 height 16
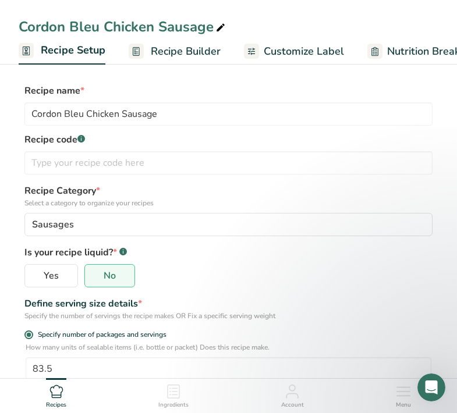
scroll to position [0, 0]
click at [173, 54] on span "Recipe Builder" at bounding box center [186, 52] width 70 height 16
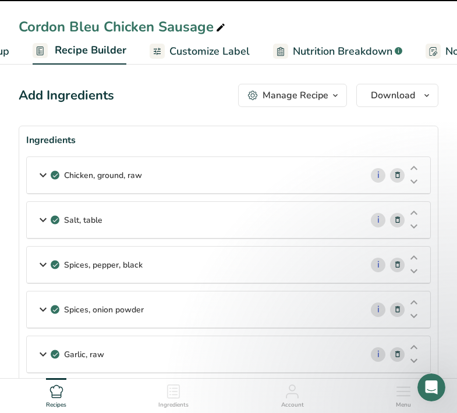
scroll to position [0, 112]
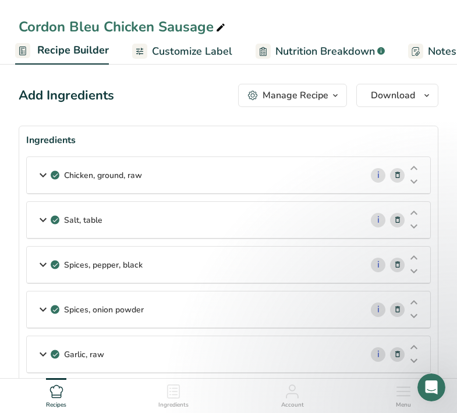
click at [190, 52] on span "Customize Label" at bounding box center [192, 52] width 80 height 16
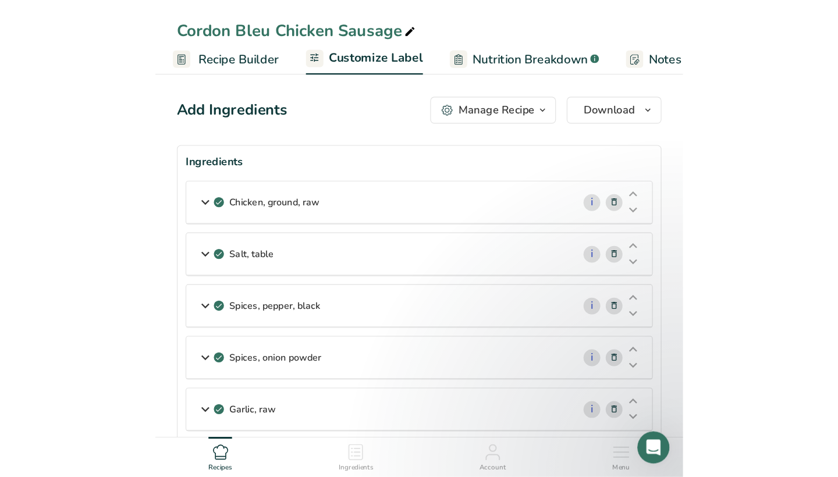
scroll to position [0, 227]
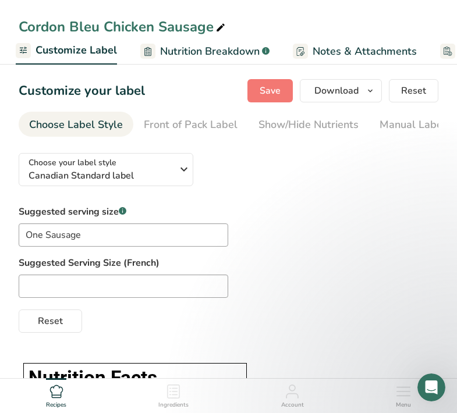
click at [193, 51] on span "Nutrition Breakdown" at bounding box center [210, 52] width 100 height 16
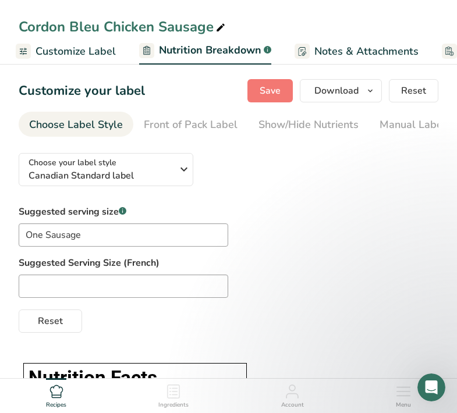
select select "Calories"
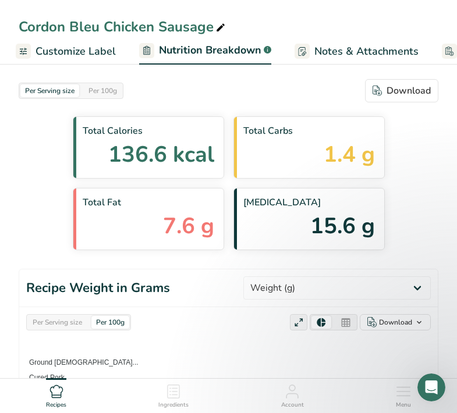
click at [36, 51] on span "Customize Label" at bounding box center [76, 52] width 80 height 16
select select "Calories"
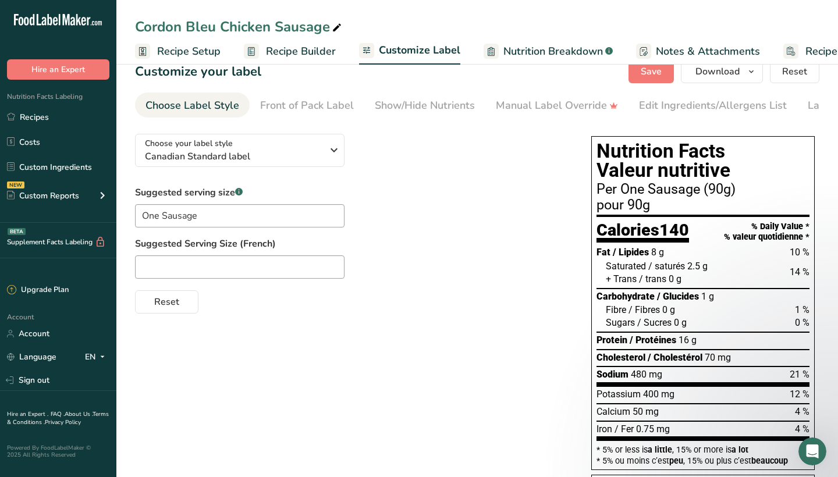
scroll to position [19, 0]
click at [328, 105] on div "Front of Pack Label" at bounding box center [307, 106] width 94 height 16
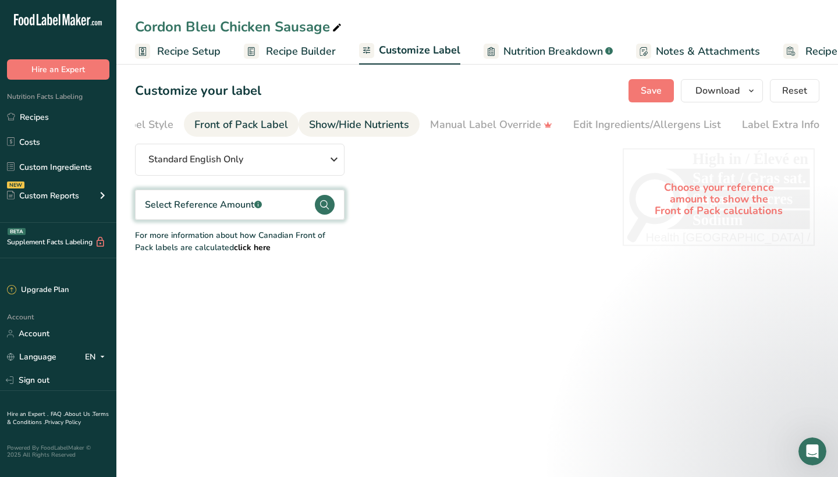
scroll to position [0, 68]
click at [416, 95] on span "Download" at bounding box center [718, 91] width 44 height 14
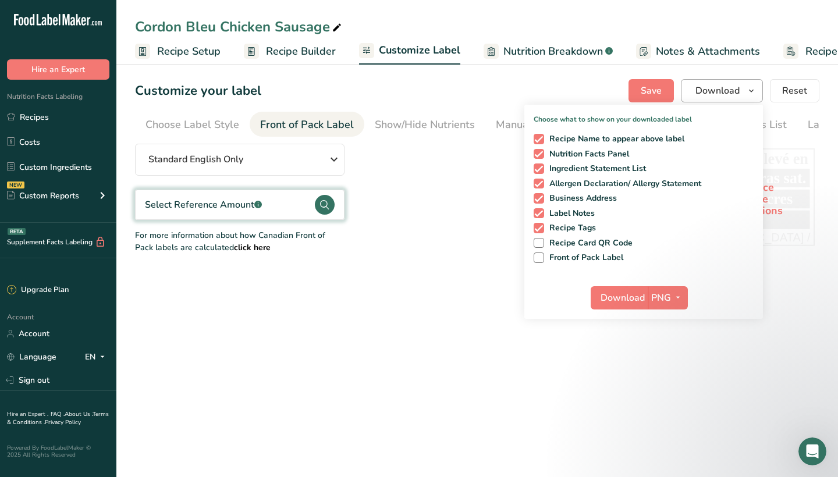
click at [416, 95] on span "Download" at bounding box center [718, 91] width 44 height 14
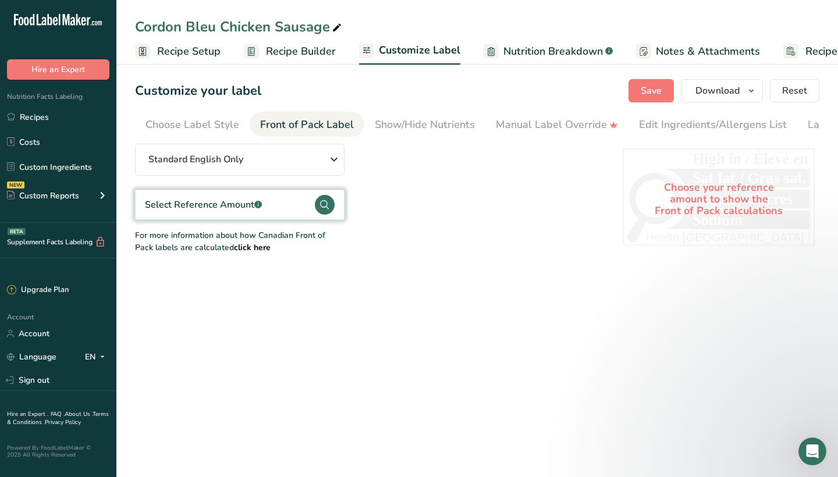
click at [416, 40] on link "Nutrition Breakdown .a-a{fill:#347362;}.b-a{fill:#fff;}" at bounding box center [548, 51] width 129 height 26
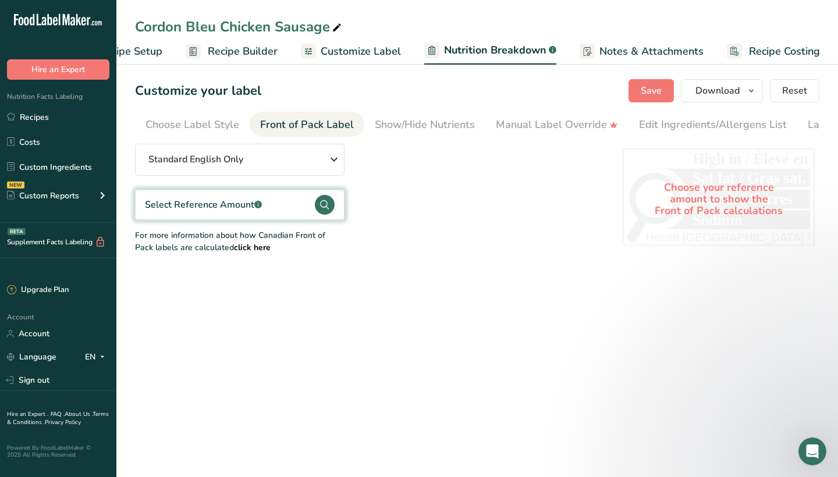
select select "Calories"
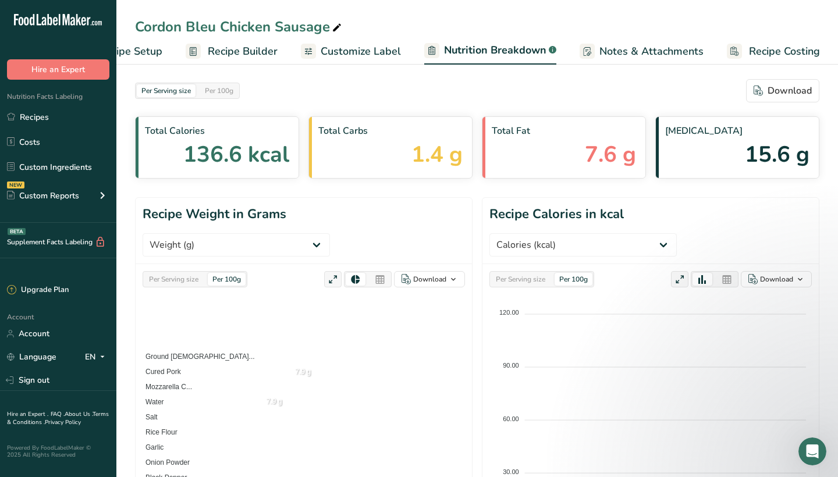
click at [402, 53] on ul "Recipe Setup Recipe Builder Customize Label Nutrition Breakdown .a-a{fill:#3473…" at bounding box center [450, 50] width 785 height 27
click at [382, 51] on span "Customize Label" at bounding box center [361, 52] width 80 height 16
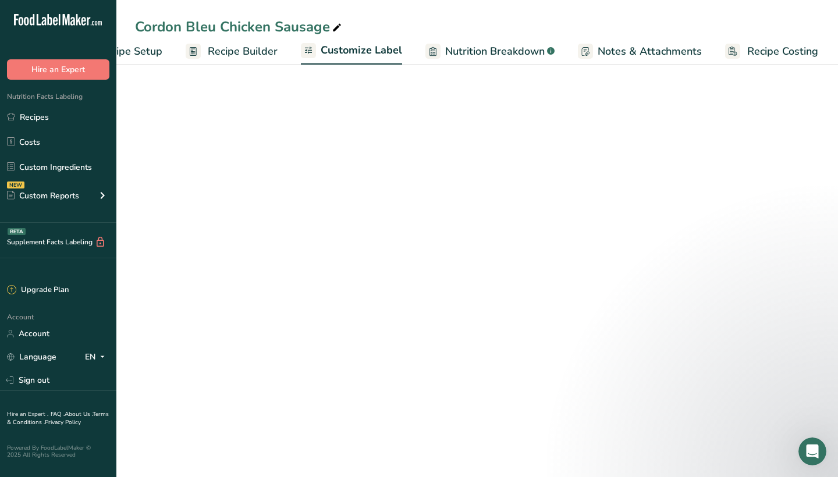
click at [357, 47] on span "Customize Label" at bounding box center [362, 50] width 82 height 16
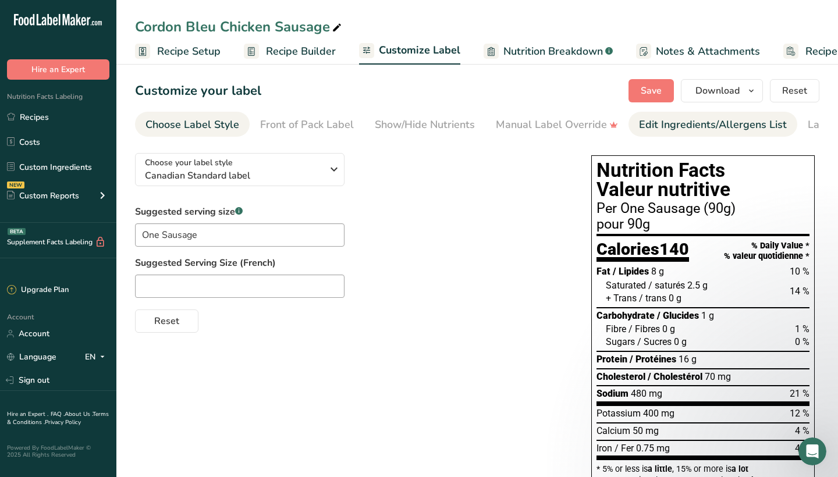
click at [416, 127] on div "Edit Ingredients/Allergens List" at bounding box center [713, 125] width 148 height 16
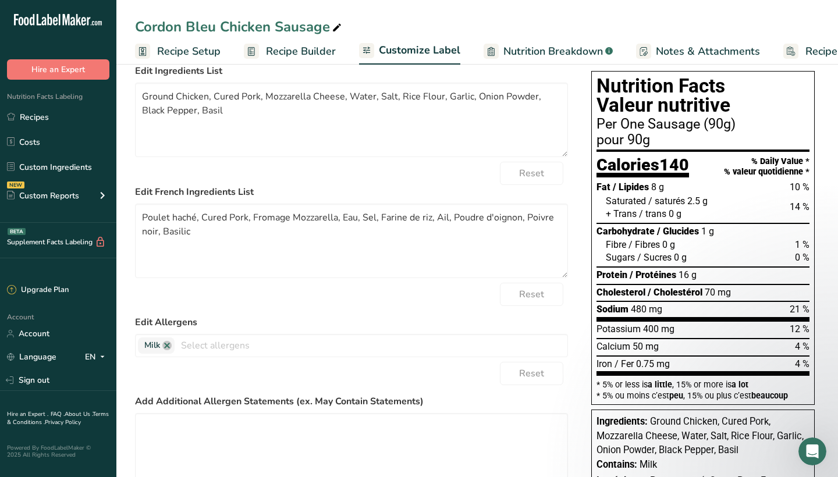
scroll to position [86, 0]
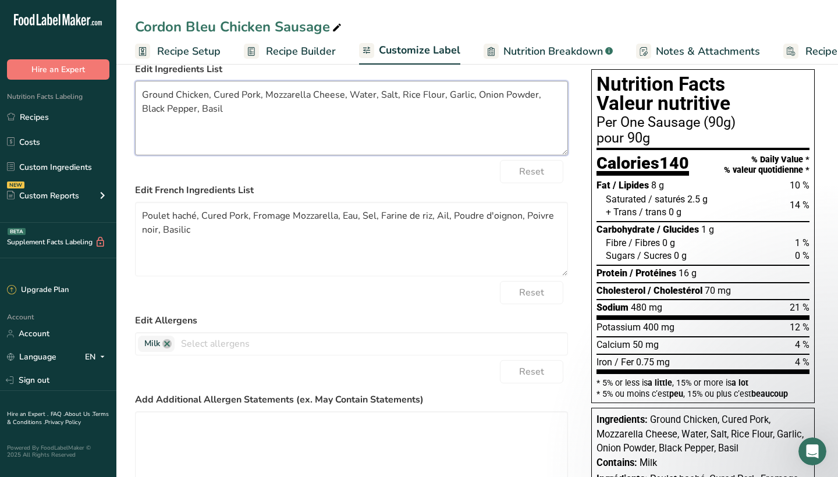
click at [163, 94] on textarea "Ground Chicken, Cured Pork, Mozzarella Cheese, Water, Salt, Rice Flour, Garlic,…" at bounding box center [351, 118] width 433 height 75
click at [297, 127] on textarea "BC Chicken, Cured Pork, Mozzarella Cheese, Water, Salt, Rice Flour, Garlic, Oni…" at bounding box center [351, 118] width 433 height 75
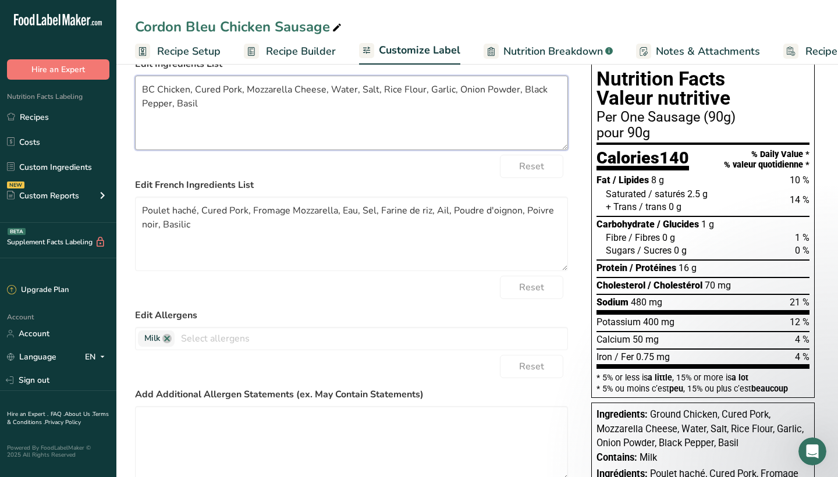
scroll to position [90, 0]
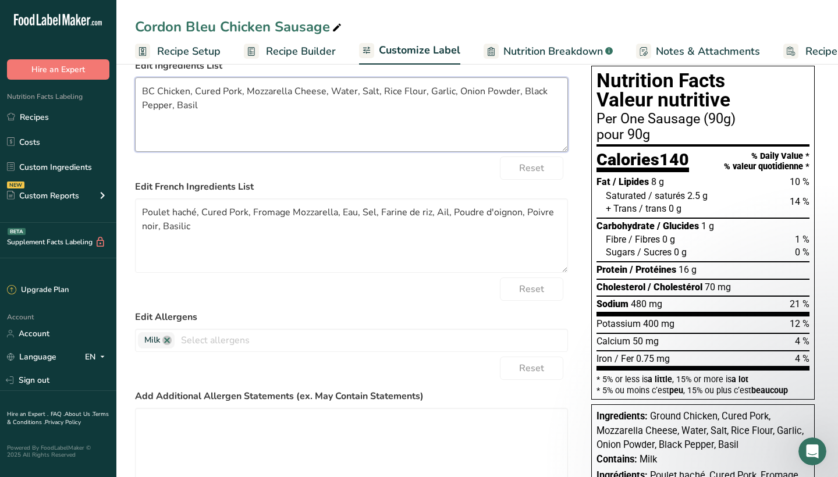
drag, startPoint x: 240, startPoint y: 94, endPoint x: 196, endPoint y: 93, distance: 44.3
click at [196, 93] on textarea "BC Chicken, Cured Pork, Mozzarella Cheese, Water, Salt, Rice Flour, Garlic, Oni…" at bounding box center [351, 114] width 433 height 75
click at [252, 123] on textarea "BC Chicken, BC Ham, Mozzarella Cheese, Water, Salt, Rice Flour, Garlic, Onion P…" at bounding box center [351, 114] width 433 height 75
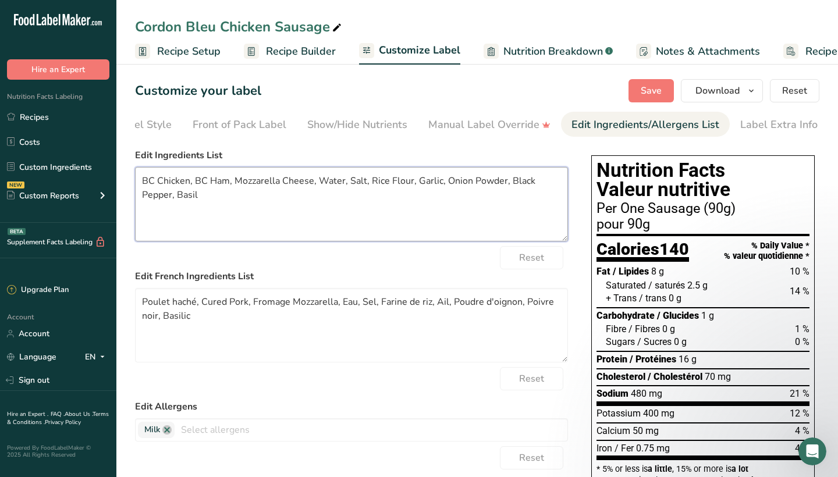
scroll to position [0, 0]
type textarea "BC Chicken, BC Ham, Mozzarella Cheese, Water, Salt, Rice Flour, Garlic, Onion P…"
click at [416, 100] on button "Save" at bounding box center [651, 90] width 45 height 23
click at [416, 100] on button "Download" at bounding box center [722, 90] width 82 height 23
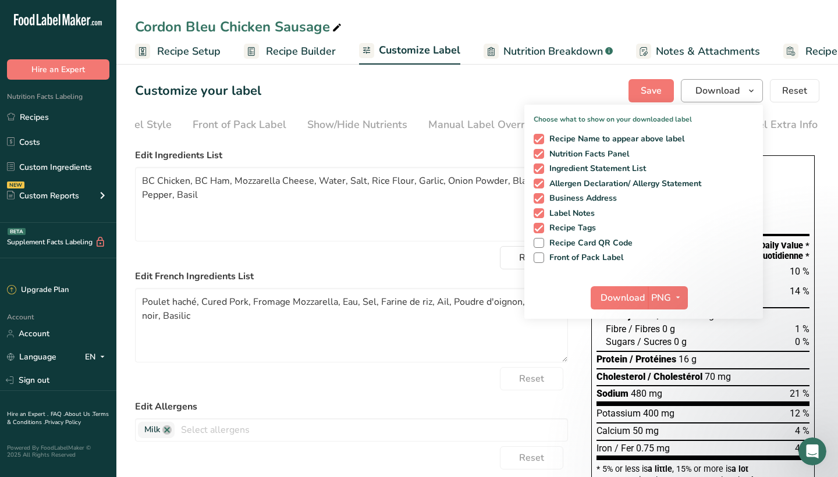
click at [416, 94] on span "Download" at bounding box center [718, 91] width 44 height 14
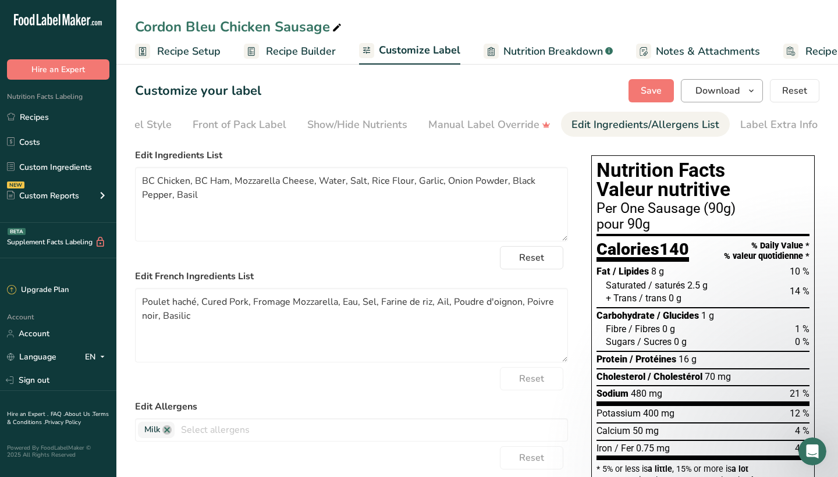
click at [416, 91] on icon "button" at bounding box center [751, 91] width 9 height 15
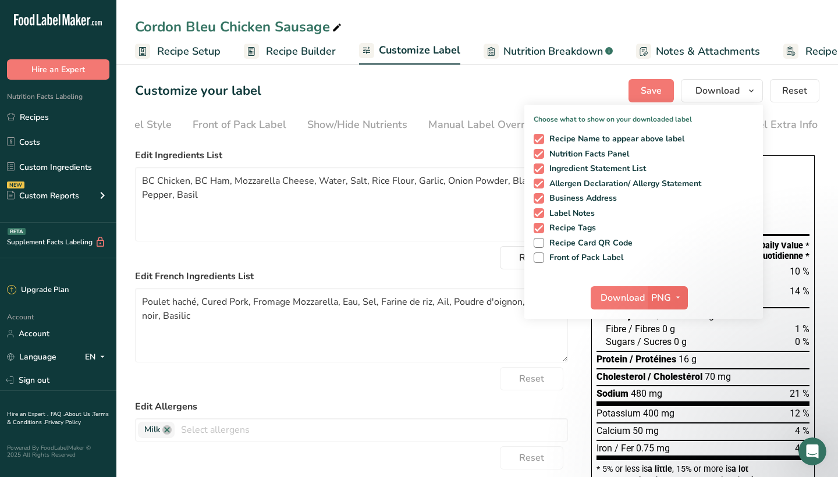
click at [416, 294] on icon "button" at bounding box center [678, 298] width 9 height 15
click at [416, 357] on link "SVG" at bounding box center [669, 359] width 37 height 19
click at [416, 297] on span "Download" at bounding box center [623, 298] width 44 height 14
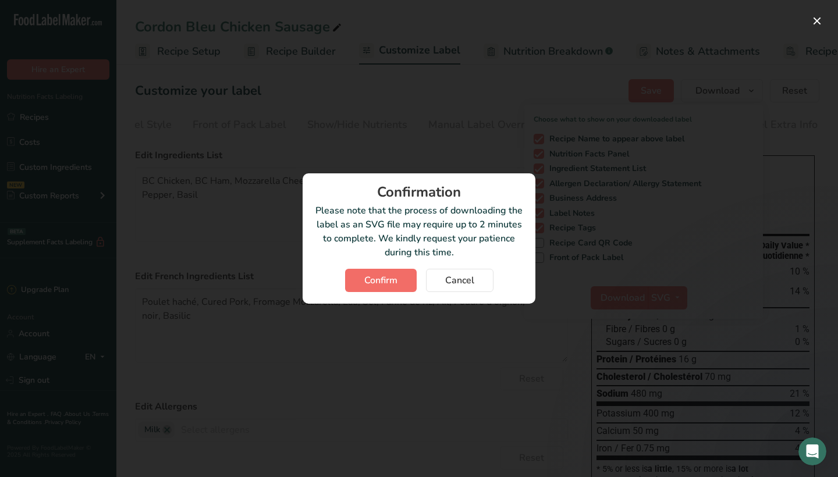
click at [383, 277] on span "Confirm" at bounding box center [380, 281] width 33 height 14
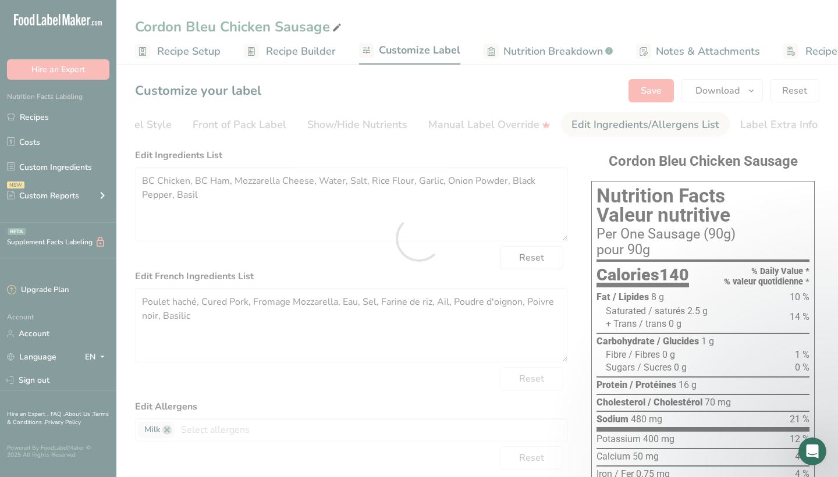
scroll to position [96, 0]
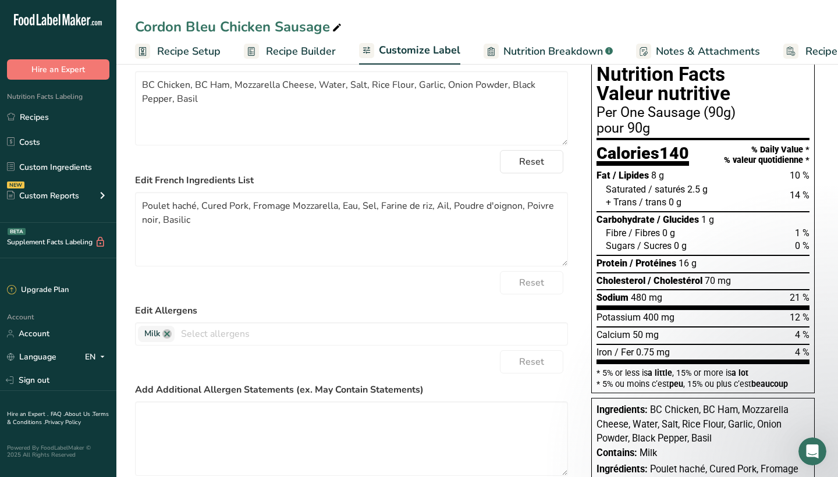
click at [416, 157] on section "Calories 140 % Daily Value * % valeur quotidienne *" at bounding box center [703, 153] width 213 height 26
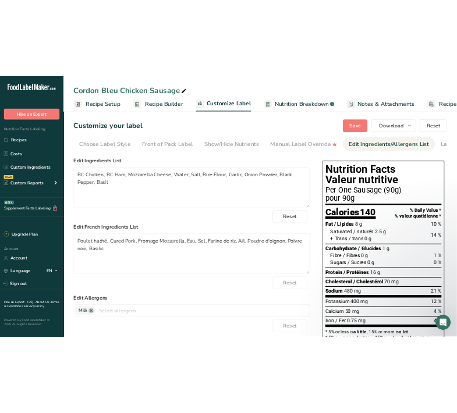
scroll to position [0, 0]
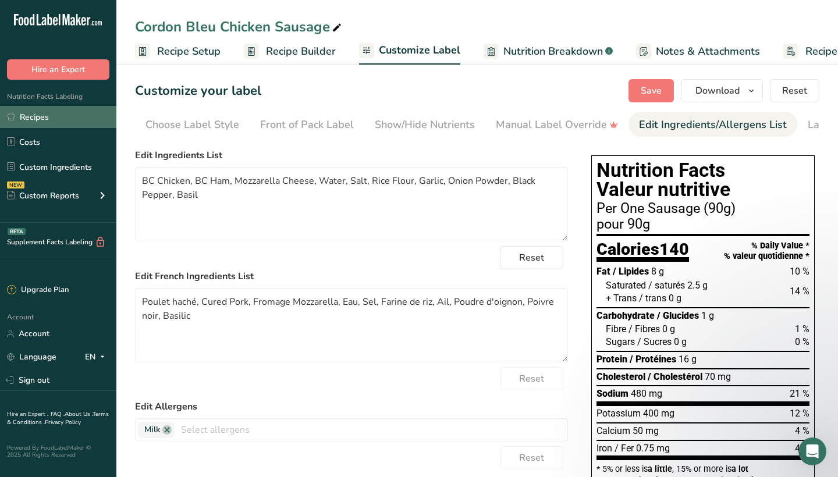
click at [40, 112] on link "Recipes" at bounding box center [58, 117] width 116 height 22
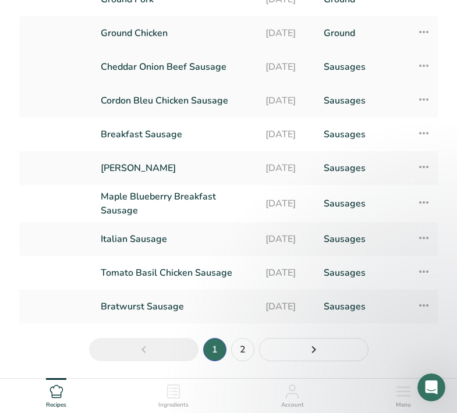
scroll to position [123, 0]
click at [151, 137] on link "Breakfast Sausage" at bounding box center [176, 134] width 151 height 24
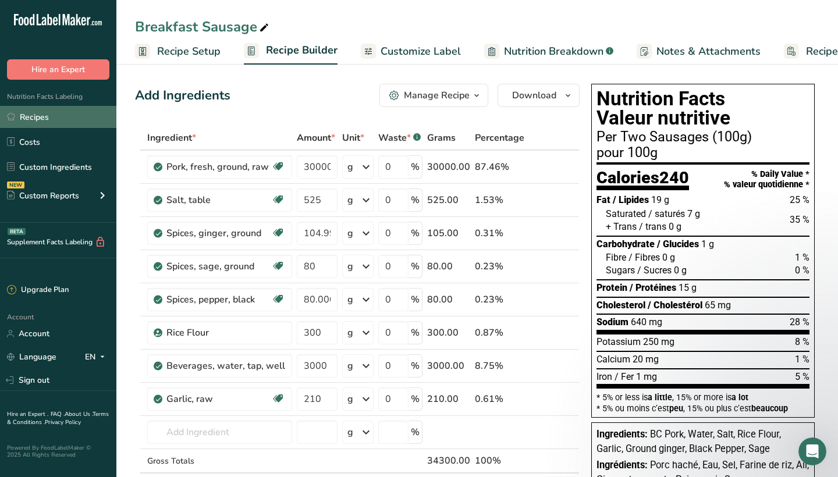
click at [59, 115] on link "Recipes" at bounding box center [58, 117] width 116 height 22
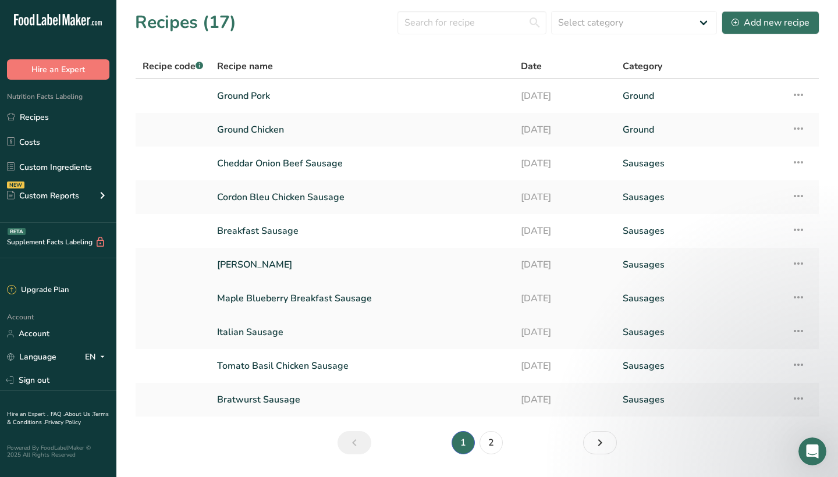
click at [271, 302] on link "Maple Blueberry Breakfast Sausage" at bounding box center [362, 298] width 290 height 24
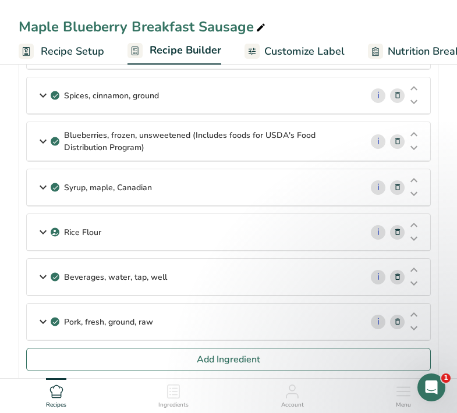
scroll to position [182, 0]
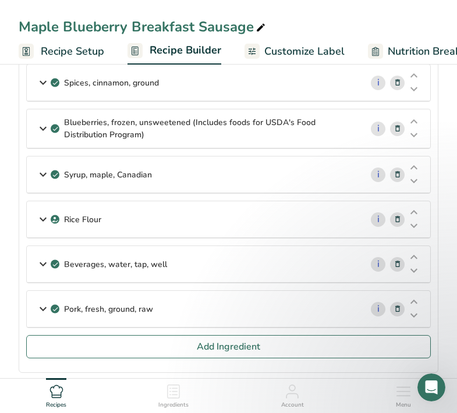
click at [44, 313] on icon at bounding box center [43, 309] width 14 height 21
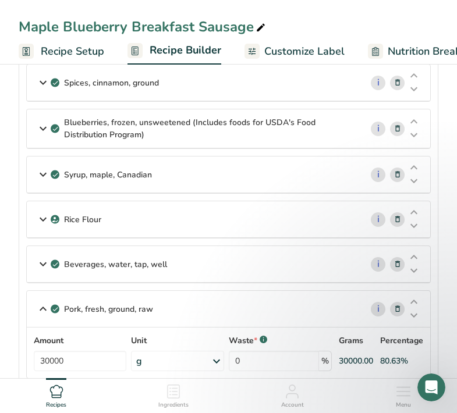
click at [42, 265] on icon at bounding box center [43, 264] width 14 height 21
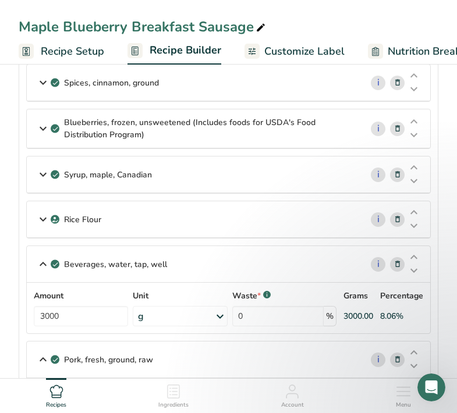
click at [41, 221] on icon at bounding box center [43, 219] width 14 height 21
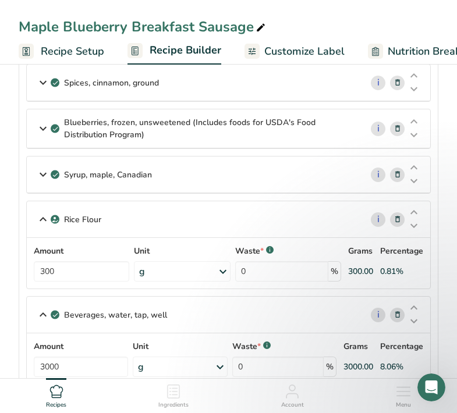
click at [41, 221] on icon at bounding box center [43, 219] width 14 height 21
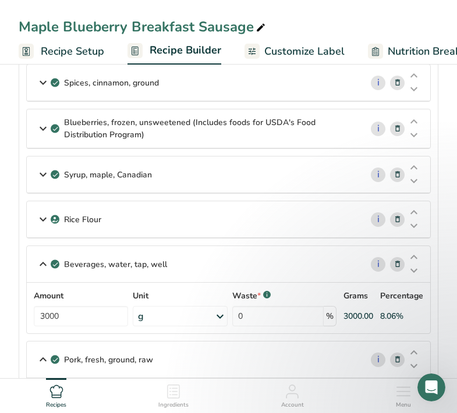
click at [42, 174] on icon at bounding box center [43, 174] width 14 height 21
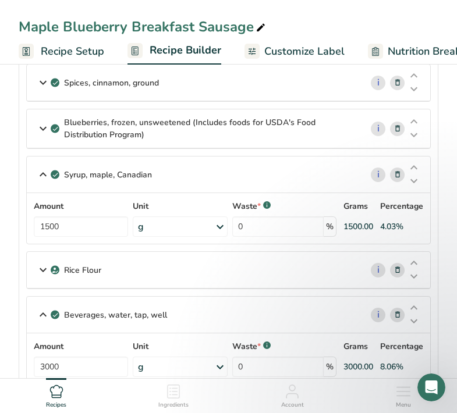
click at [42, 174] on icon at bounding box center [43, 174] width 14 height 21
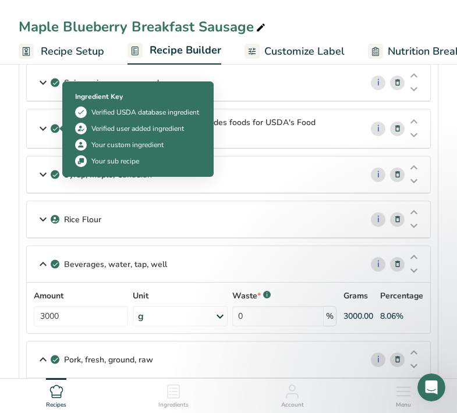
click at [46, 132] on icon at bounding box center [43, 128] width 14 height 21
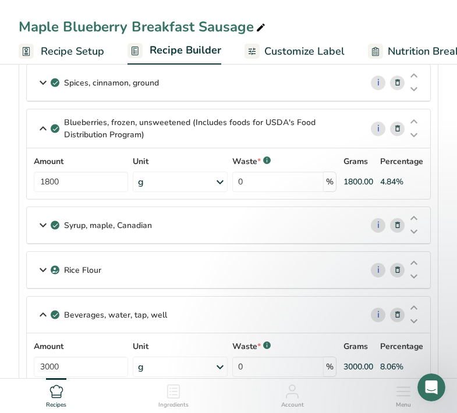
click at [44, 130] on icon at bounding box center [43, 128] width 14 height 21
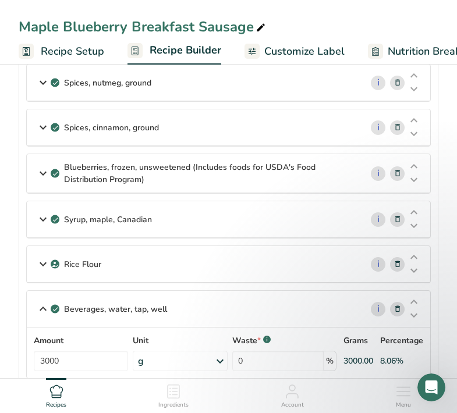
scroll to position [139, 0]
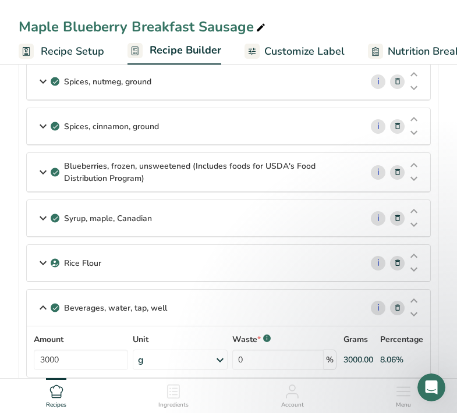
click at [44, 128] on icon at bounding box center [43, 126] width 14 height 21
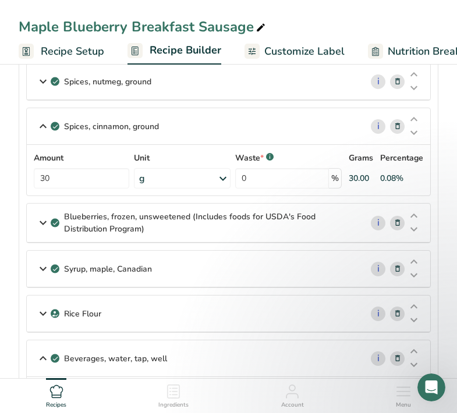
click at [45, 80] on icon at bounding box center [43, 81] width 14 height 21
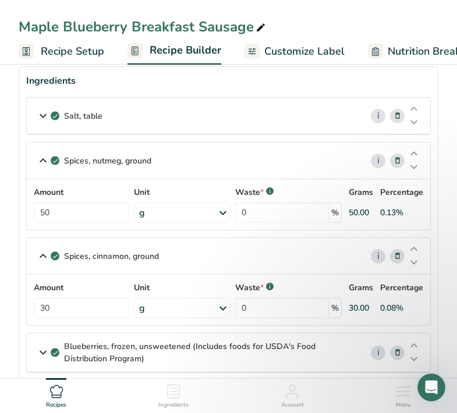
scroll to position [46, 0]
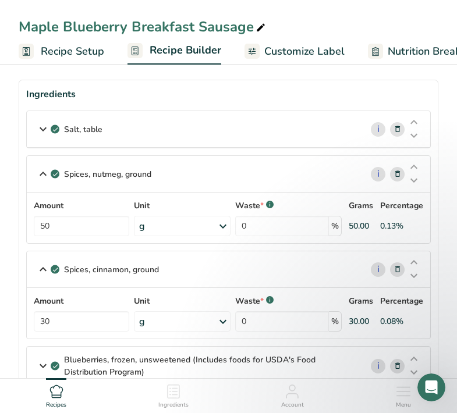
click at [43, 127] on icon at bounding box center [43, 129] width 14 height 21
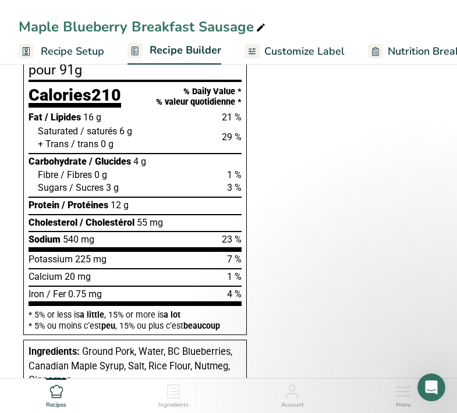
scroll to position [947, 0]
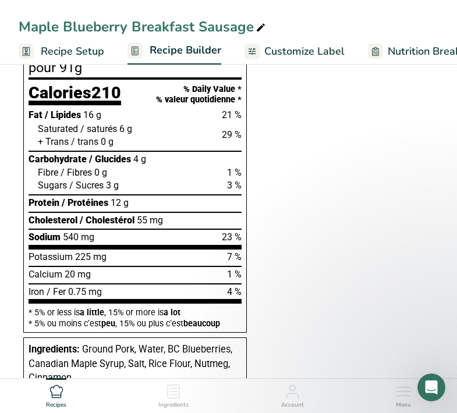
click at [274, 55] on span "Customize Label" at bounding box center [304, 52] width 80 height 16
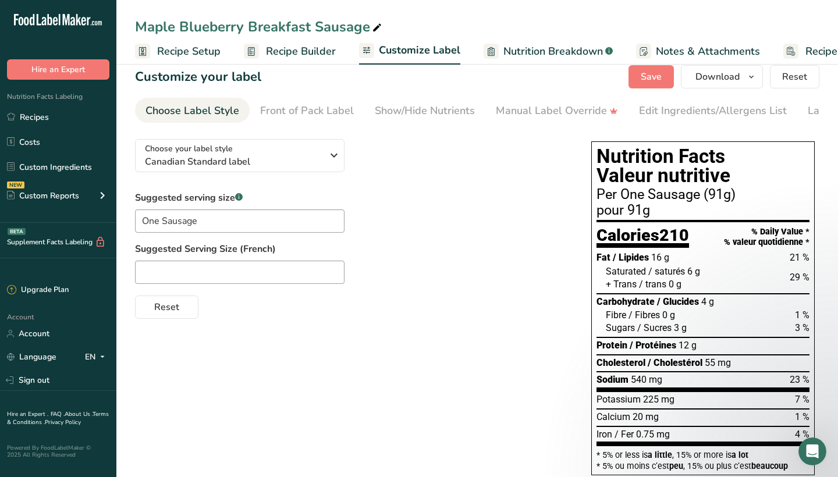
scroll to position [18, 0]
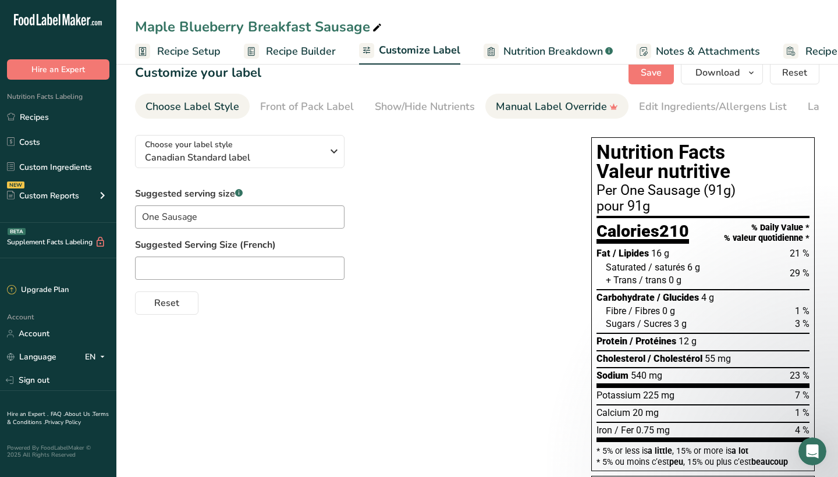
click at [512, 111] on div "Manual Label Override" at bounding box center [557, 107] width 122 height 16
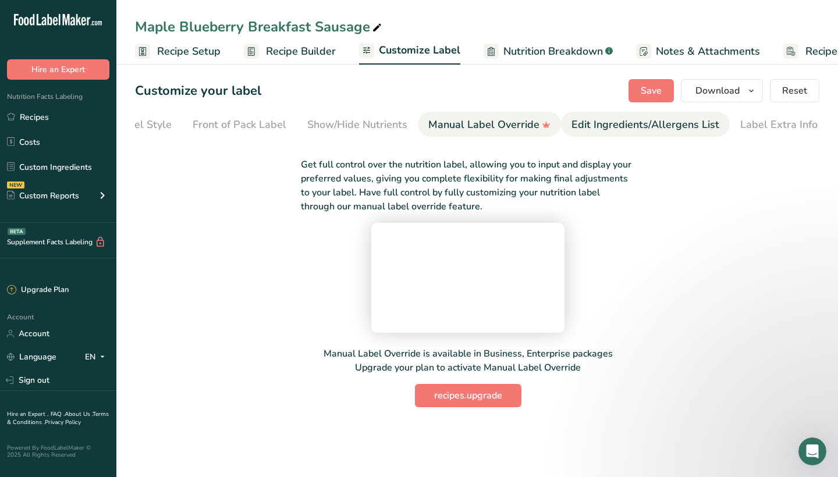
click at [604, 117] on div "Edit Ingredients/Allergens List" at bounding box center [646, 125] width 148 height 16
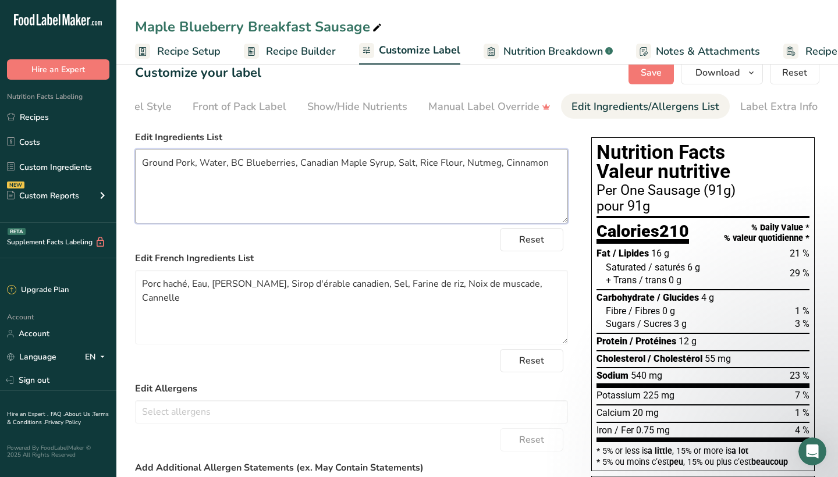
click at [157, 162] on textarea "Ground Pork, Water, BC Blueberries, Canadian Maple Syrup, Salt, Rice Flour, Nut…" at bounding box center [351, 186] width 433 height 75
click at [440, 192] on textarea "BC Pork, Water, BC Blueberries, Canadian Maple Syrup, Salt, Rice Flour, Nutmeg,…" at bounding box center [351, 186] width 433 height 75
type textarea "BC Pork, Water, BC Blueberries, Canadian Maple Syrup, Salt, Rice Flour, Nutmeg,…"
click at [722, 76] on span "Download" at bounding box center [718, 73] width 44 height 14
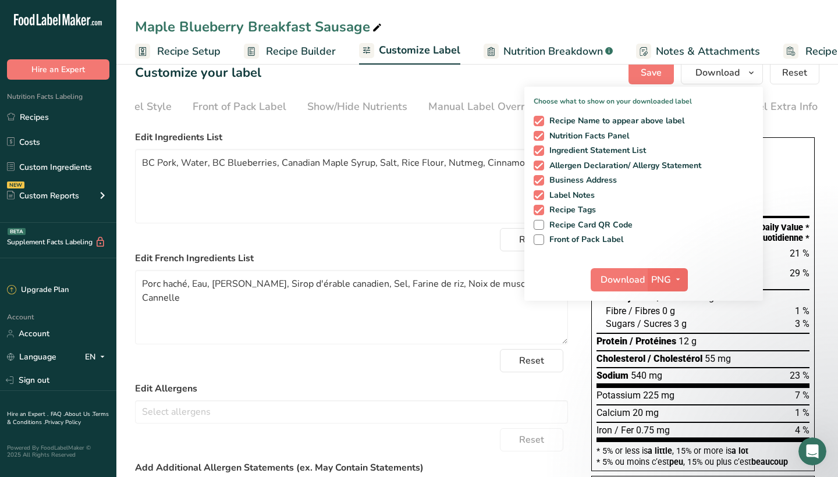
click at [677, 276] on icon "button" at bounding box center [678, 279] width 9 height 15
click at [677, 339] on link "SVG" at bounding box center [669, 341] width 37 height 19
click at [625, 280] on span "Download" at bounding box center [623, 280] width 44 height 14
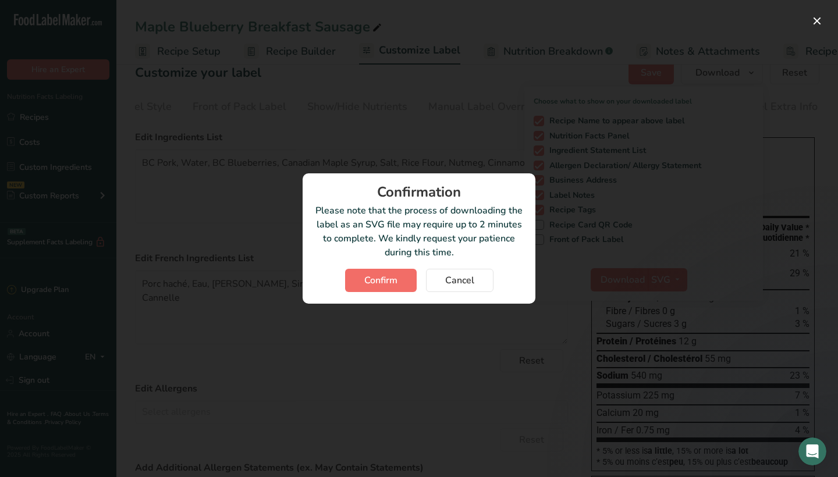
click at [401, 281] on button "Confirm" at bounding box center [381, 280] width 72 height 23
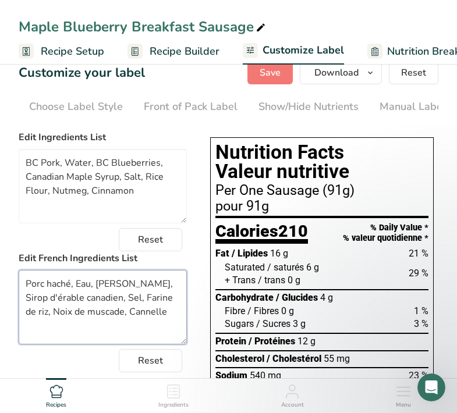
click at [148, 304] on textarea "Porc haché, Eau, Bleuets, Sirop d'érable canadien, Sel, Farine de riz, Noix de …" at bounding box center [103, 307] width 168 height 75
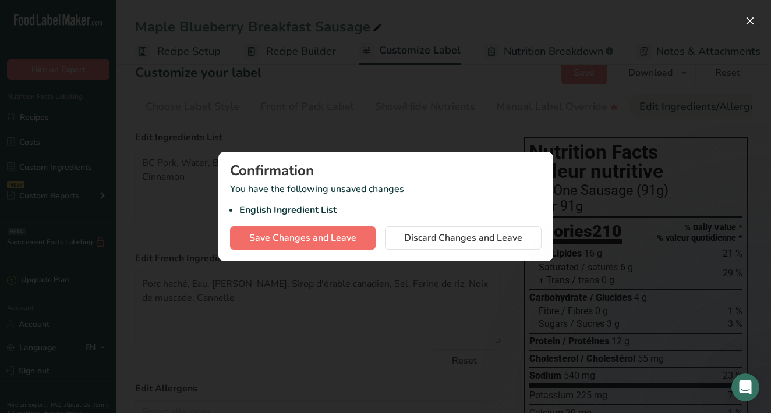
click at [327, 242] on span "Save Changes and Leave" at bounding box center [302, 238] width 107 height 14
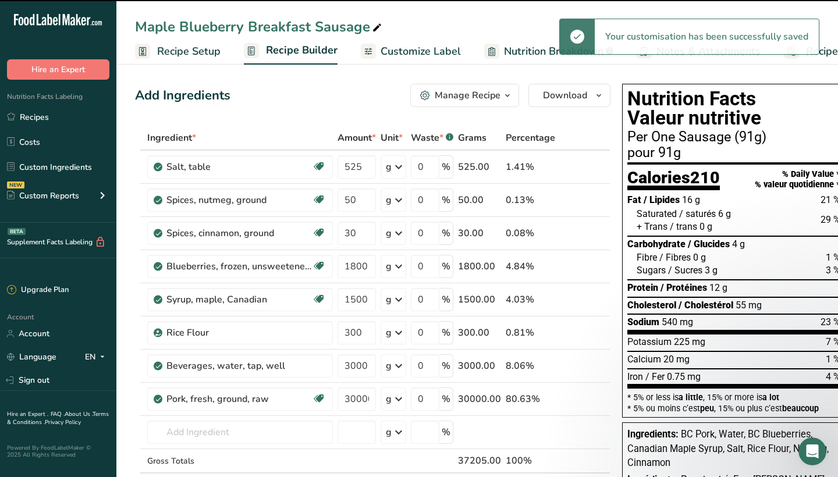
click at [542, 53] on span "Nutrition Breakdown" at bounding box center [554, 52] width 100 height 16
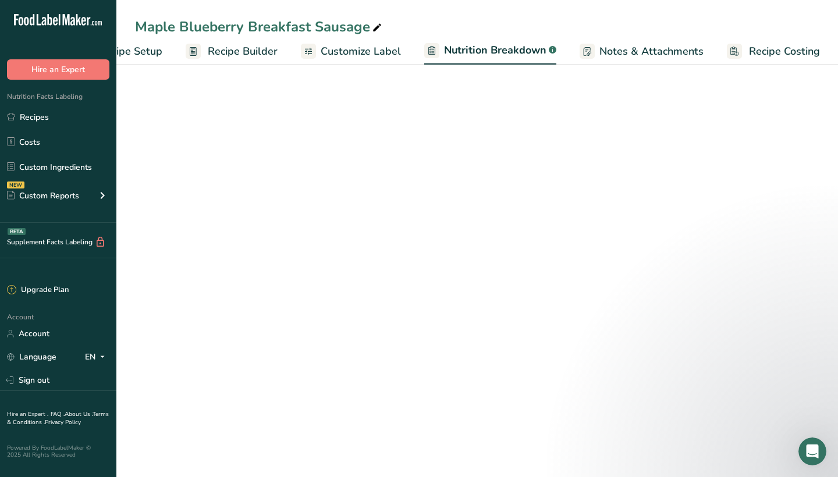
select select "Calories"
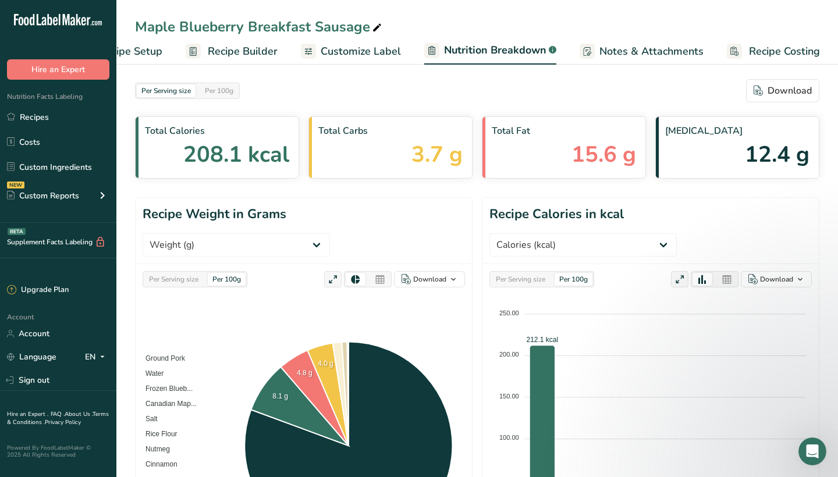
click at [343, 55] on span "Customize Label" at bounding box center [361, 52] width 80 height 16
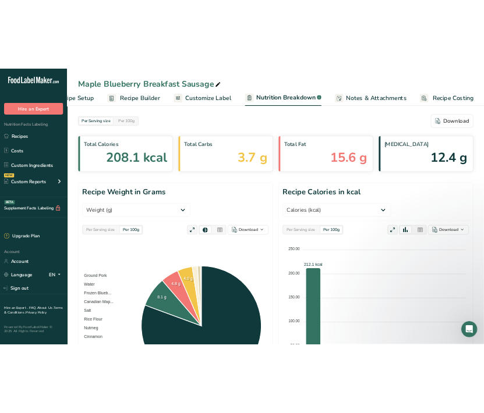
scroll to position [0, 57]
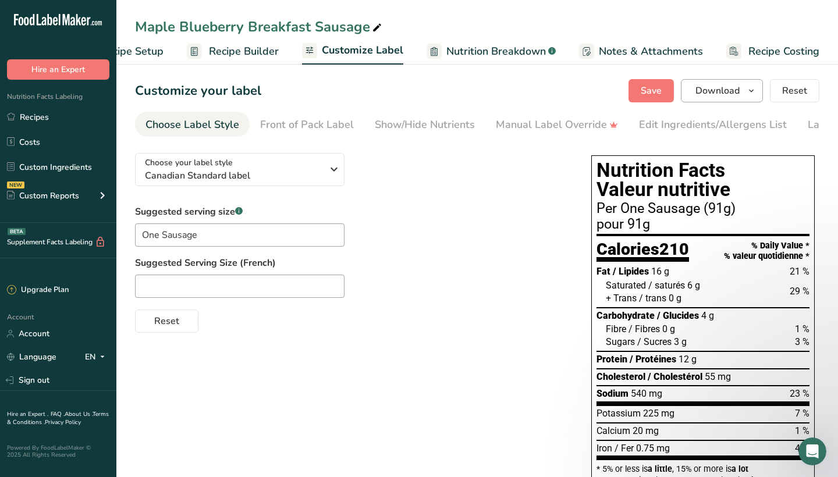
click at [740, 90] on span "Download" at bounding box center [718, 91] width 44 height 14
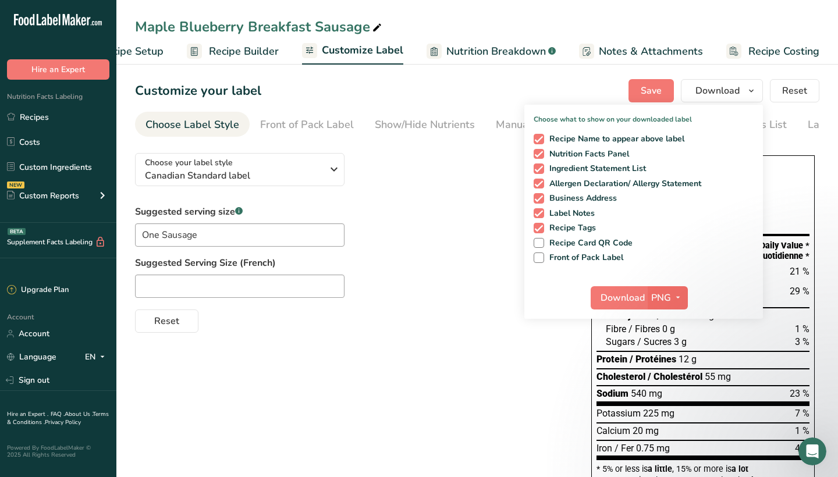
click at [679, 295] on icon "button" at bounding box center [678, 298] width 9 height 15
drag, startPoint x: 676, startPoint y: 341, endPoint x: 675, endPoint y: 360, distance: 19.3
click at [675, 360] on div "PNG BMP SVG PDF" at bounding box center [669, 350] width 37 height 77
click at [670, 360] on link "SVG" at bounding box center [669, 359] width 37 height 19
click at [609, 299] on span "Download" at bounding box center [623, 298] width 44 height 14
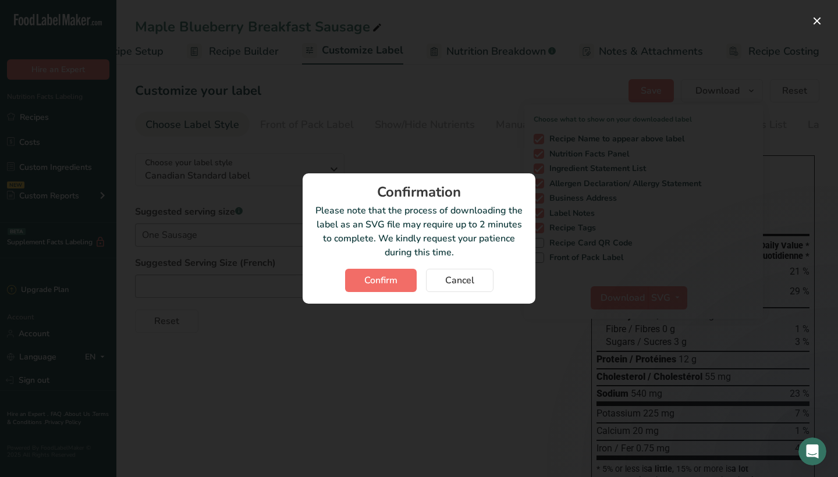
click at [377, 275] on span "Confirm" at bounding box center [380, 281] width 33 height 14
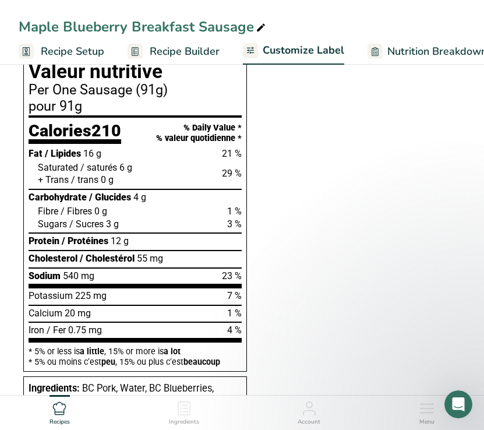
scroll to position [89, 0]
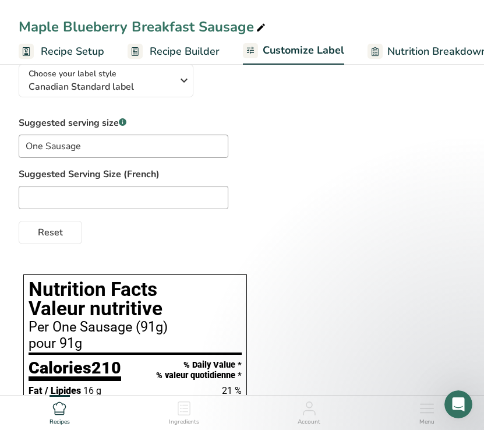
click at [56, 56] on span "Recipe Setup" at bounding box center [72, 52] width 63 height 16
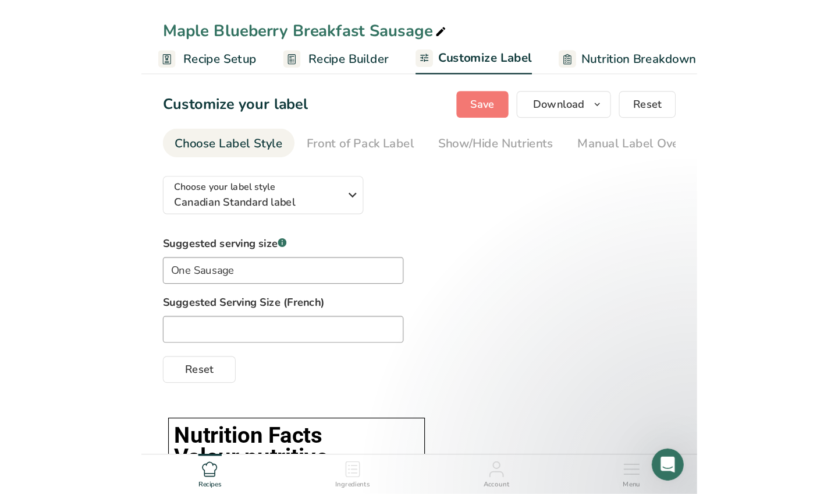
scroll to position [89, 0]
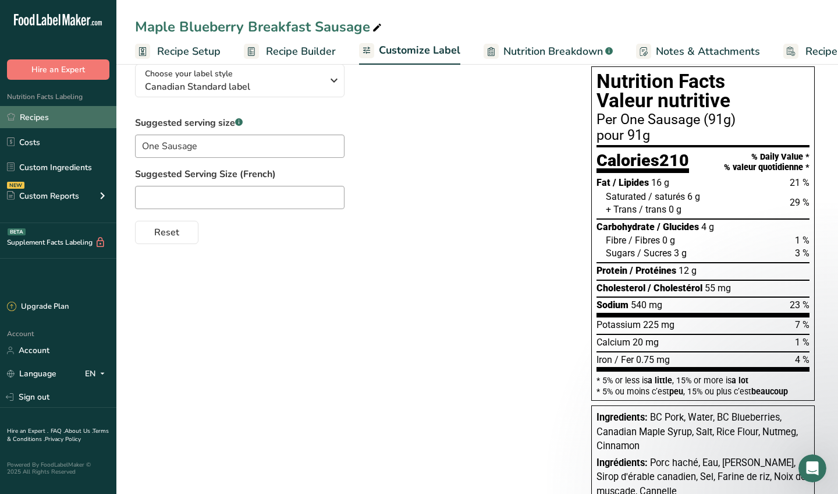
click at [44, 115] on link "Recipes" at bounding box center [58, 117] width 116 height 22
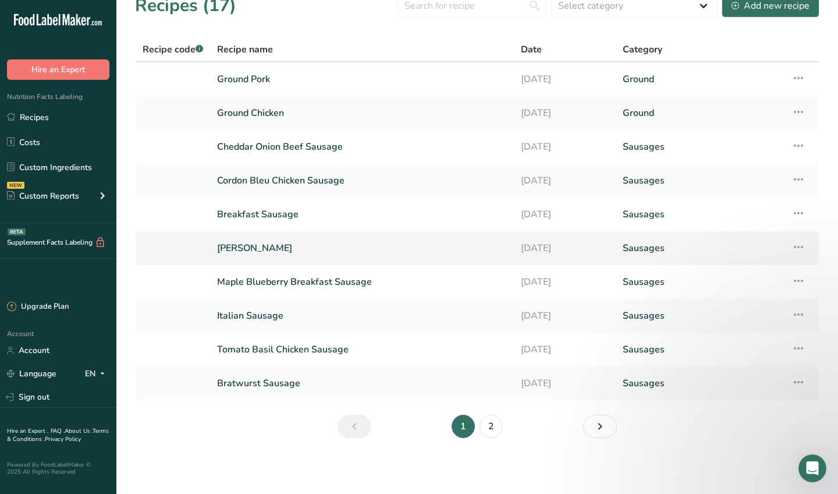
scroll to position [17, 0]
click at [273, 247] on link "[PERSON_NAME]" at bounding box center [362, 248] width 290 height 24
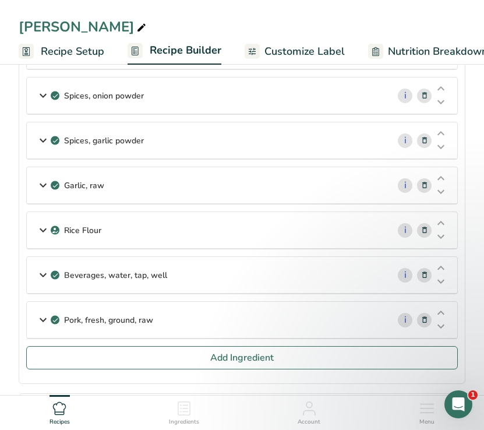
scroll to position [261, 0]
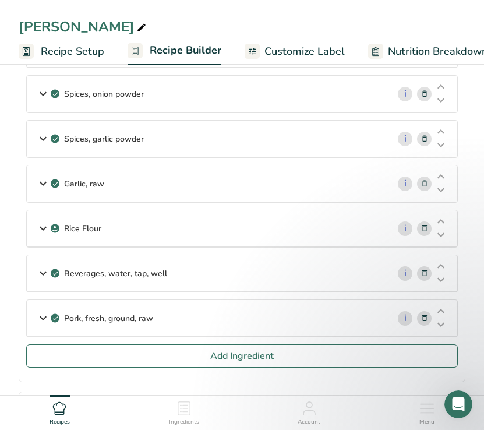
click at [44, 316] on icon at bounding box center [43, 317] width 14 height 21
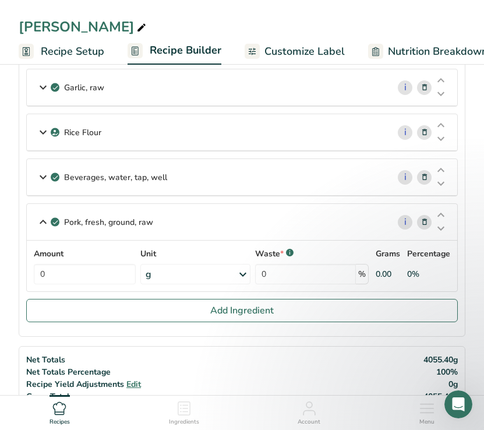
scroll to position [359, 0]
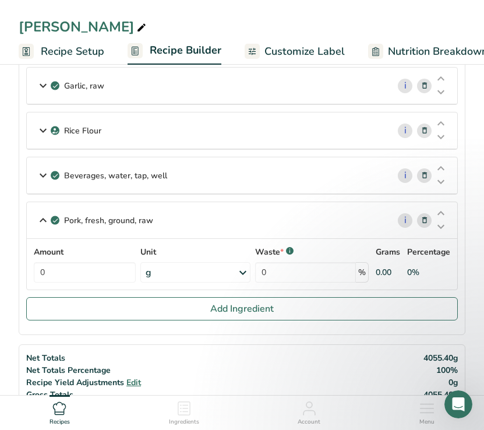
click at [49, 178] on icon at bounding box center [43, 175] width 14 height 21
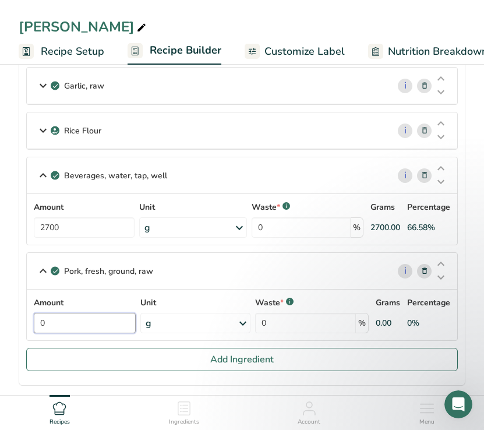
click at [92, 321] on input "0" at bounding box center [85, 323] width 102 height 20
click at [48, 321] on input "30000" at bounding box center [83, 323] width 99 height 20
type input "30000"
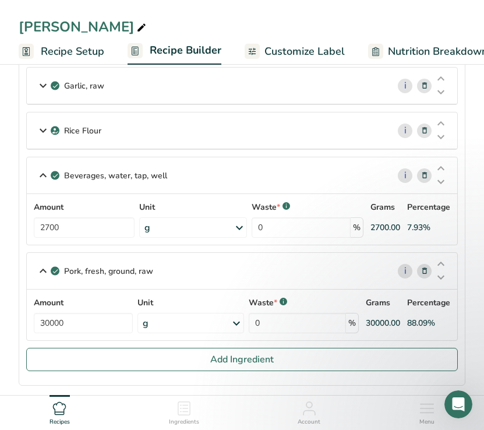
click at [38, 272] on div "Pork, fresh, ground, raw i Amount 30000 Unit g Portions 1 oz 4 oz Weight Units …" at bounding box center [241, 296] width 431 height 88
click at [64, 223] on input "2700" at bounding box center [84, 227] width 101 height 20
type input "3000"
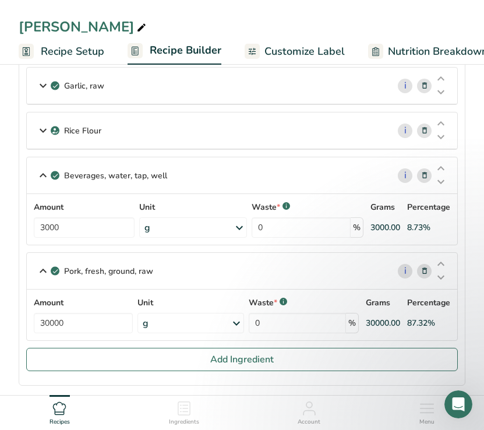
click at [42, 173] on div "Beverages, water, tap, well i Amount 3000 Unit g Portions 1 fl oz 1 serving 8 f…" at bounding box center [241, 201] width 431 height 88
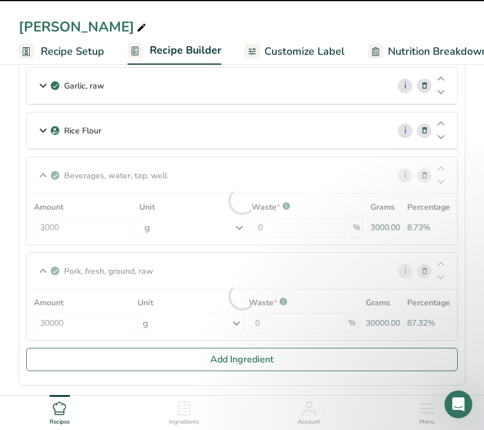
click at [43, 127] on icon at bounding box center [43, 130] width 14 height 21
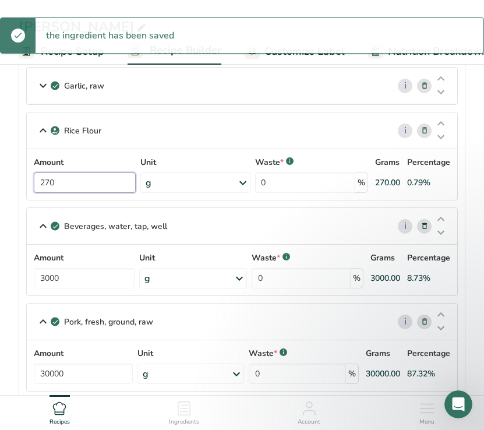
click at [73, 180] on input "270" at bounding box center [85, 182] width 102 height 20
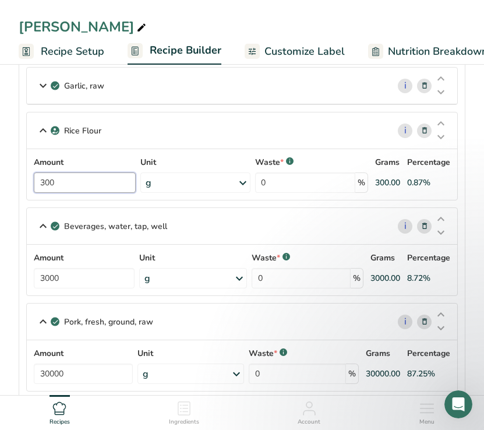
type input "300"
click at [44, 126] on div "Rice Flour i Amount 300 Unit g Weight Units g kg mg See more Volume Units l Vol…" at bounding box center [241, 156] width 431 height 88
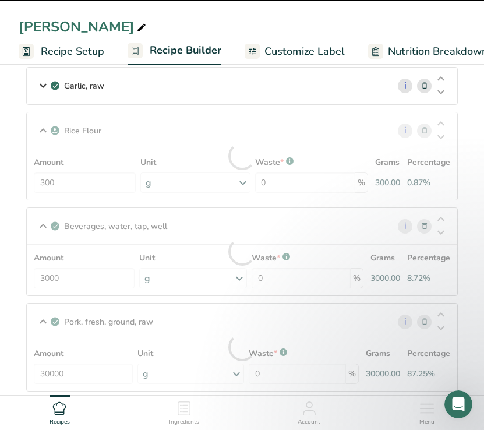
click at [46, 81] on icon at bounding box center [43, 85] width 14 height 21
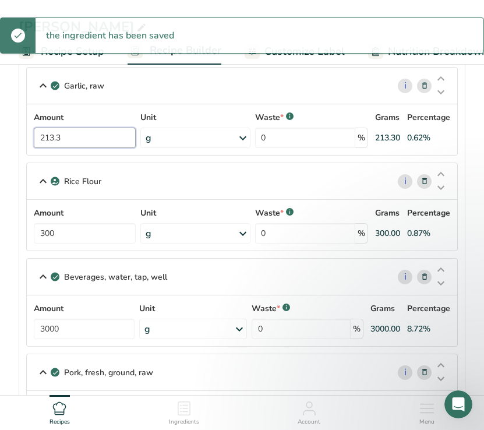
click at [63, 139] on input "213.3" at bounding box center [85, 137] width 102 height 20
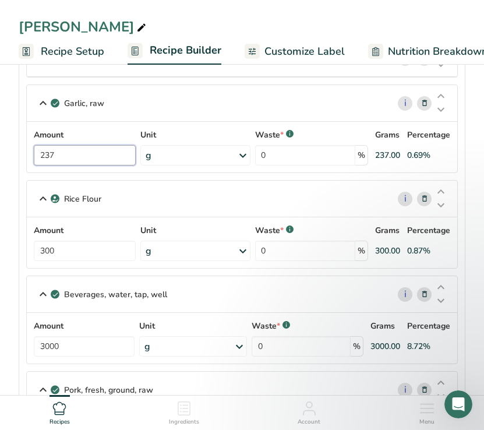
scroll to position [295, 0]
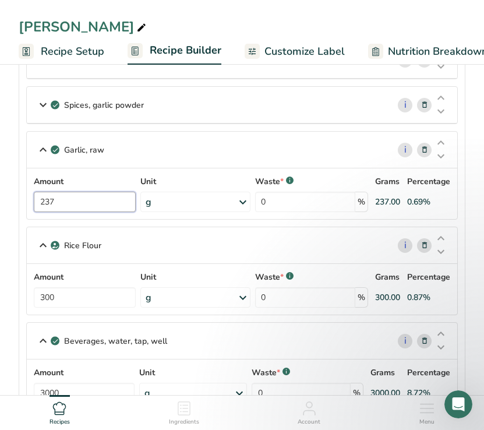
type input "237"
click at [36, 145] on div "Garlic, raw i Amount 237 Unit g Portions 1 cup 1 tsp 1 clove See more Weight Un…" at bounding box center [241, 175] width 431 height 88
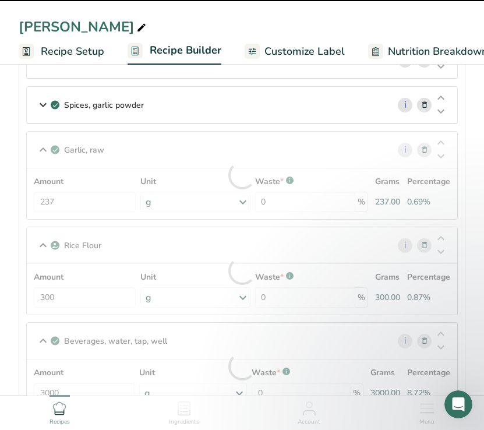
click at [45, 104] on icon at bounding box center [43, 104] width 14 height 21
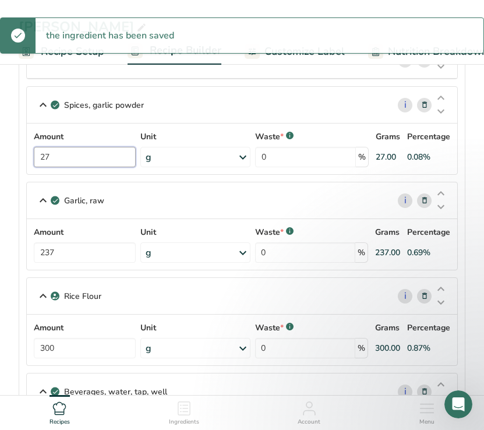
click at [67, 160] on input "27" at bounding box center [85, 157] width 102 height 20
type input "30.000053"
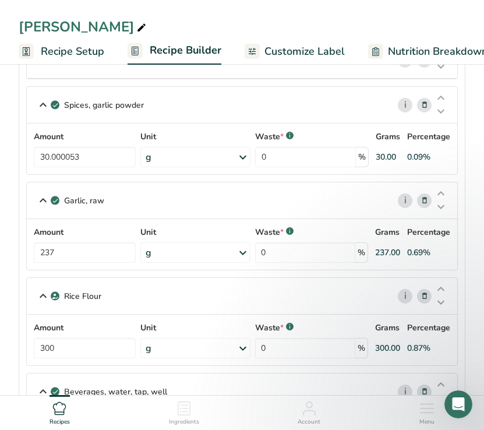
click at [45, 70] on icon at bounding box center [43, 59] width 14 height 21
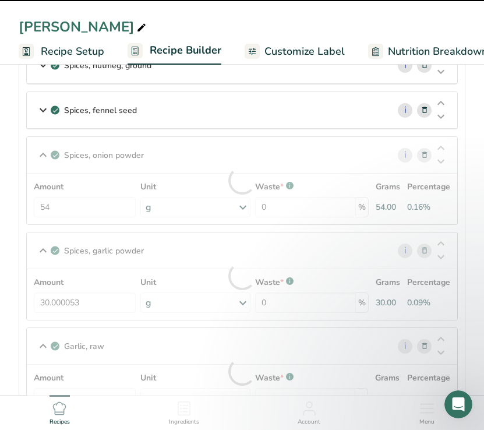
click at [61, 206] on div at bounding box center [242, 180] width 430 height 87
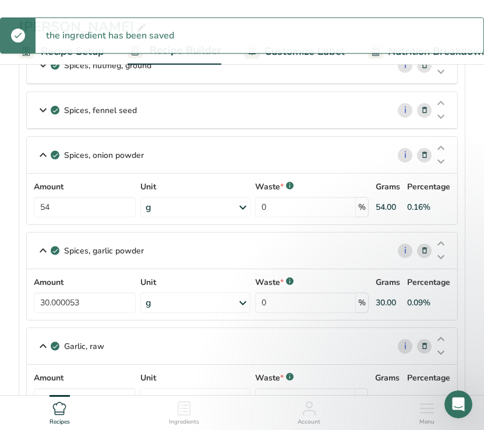
click at [61, 206] on div at bounding box center [242, 180] width 430 height 87
click at [51, 213] on input "54" at bounding box center [85, 207] width 102 height 20
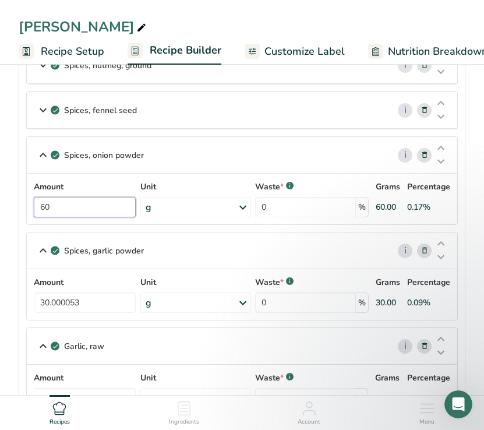
type input "60"
click at [37, 155] on div "Spices, onion powder i Amount 60 Unit g Portions 1 tsp 1 tbsp Weight Units g kg…" at bounding box center [241, 180] width 431 height 88
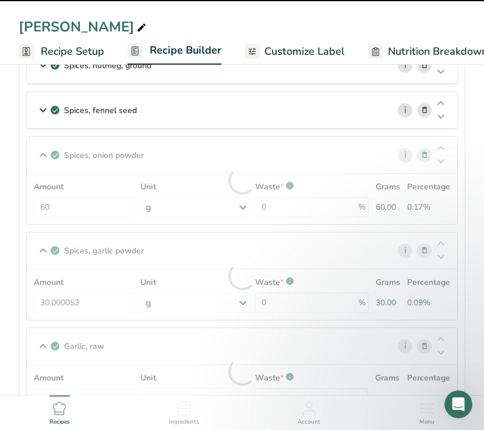
click at [44, 109] on icon at bounding box center [43, 110] width 14 height 21
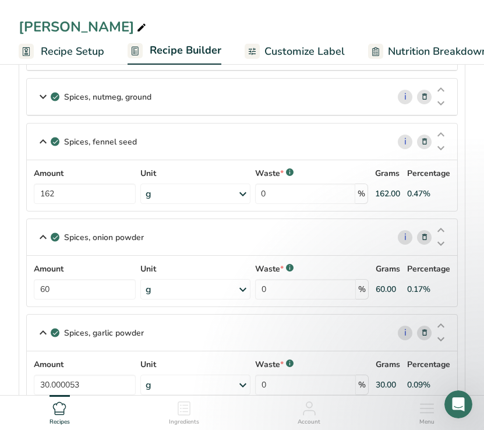
scroll to position [169, 0]
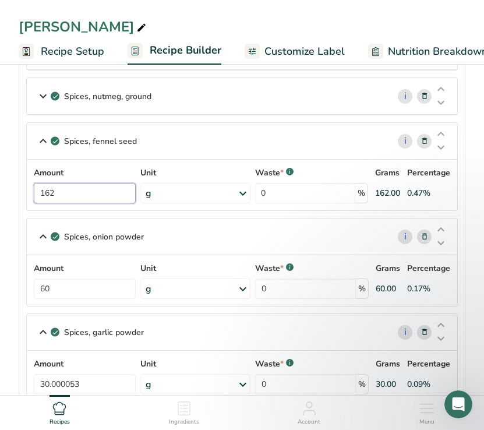
click at [102, 198] on input "162" at bounding box center [85, 193] width 102 height 20
type input "180"
click at [45, 100] on icon at bounding box center [43, 96] width 14 height 21
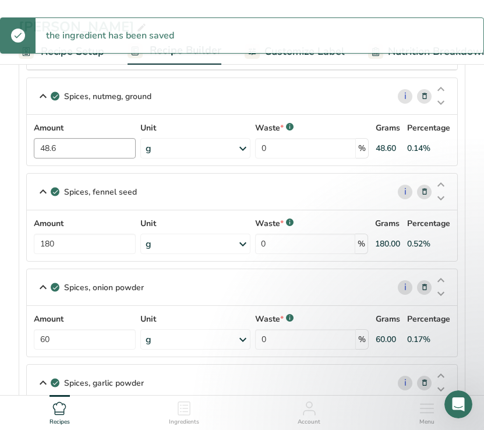
scroll to position [141, 0]
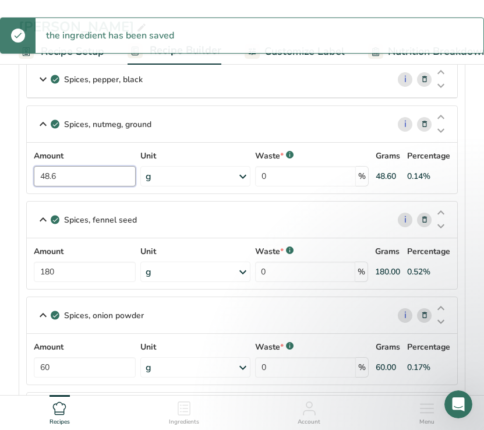
click at [68, 181] on input "48.6" at bounding box center [85, 176] width 102 height 20
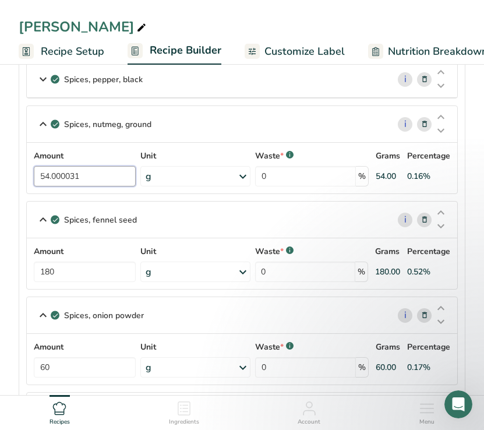
type input "54.000032"
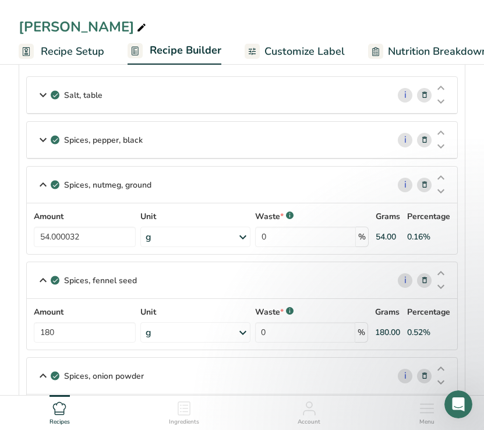
click at [41, 137] on icon at bounding box center [43, 139] width 14 height 21
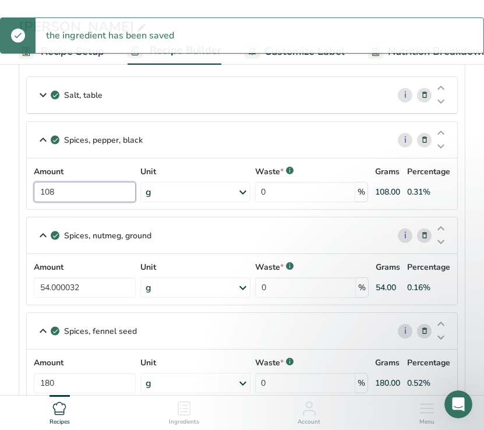
click at [91, 187] on input "108" at bounding box center [85, 192] width 102 height 20
type input "120.000027"
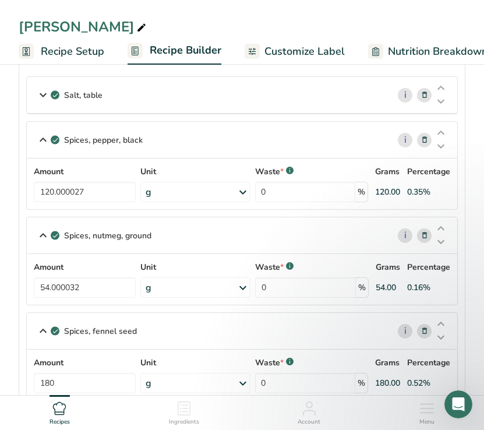
click at [42, 105] on icon at bounding box center [43, 94] width 14 height 21
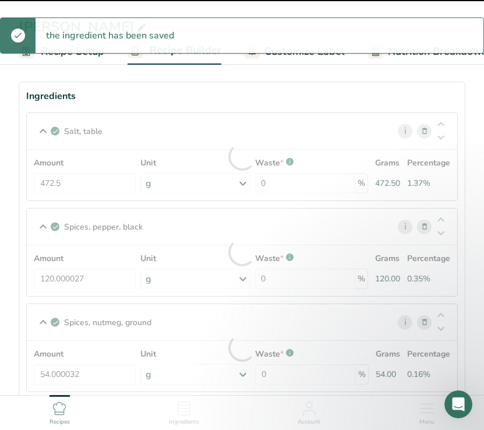
click at [100, 185] on div at bounding box center [242, 156] width 430 height 87
click at [100, 185] on input "472.5" at bounding box center [85, 183] width 102 height 20
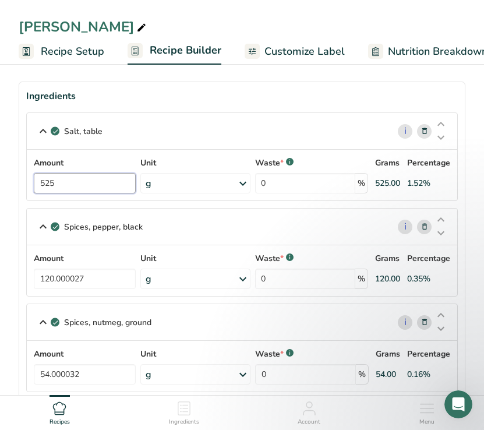
type input "525"
click at [39, 126] on div "Salt, table i Amount 525 Unit g Portions 1 tsp 1 tbsp 1 cup See more Weight Uni…" at bounding box center [241, 156] width 431 height 88
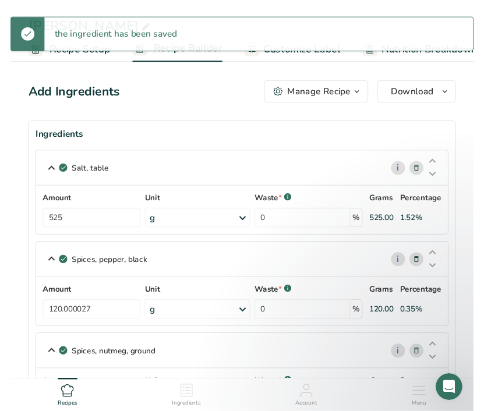
scroll to position [0, 0]
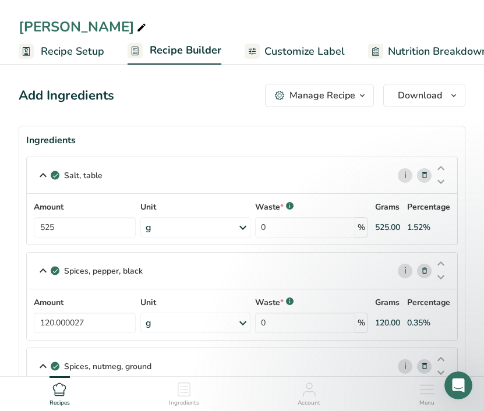
click at [62, 51] on span "Recipe Setup" at bounding box center [72, 52] width 63 height 16
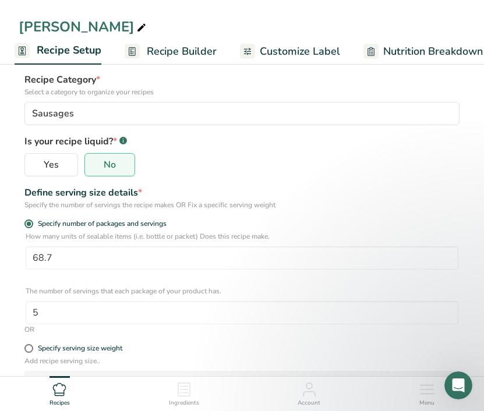
scroll to position [230, 0]
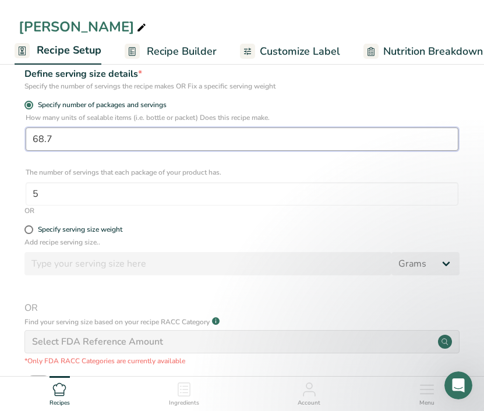
click at [98, 144] on input "68.7" at bounding box center [242, 138] width 433 height 23
type input "76.1"
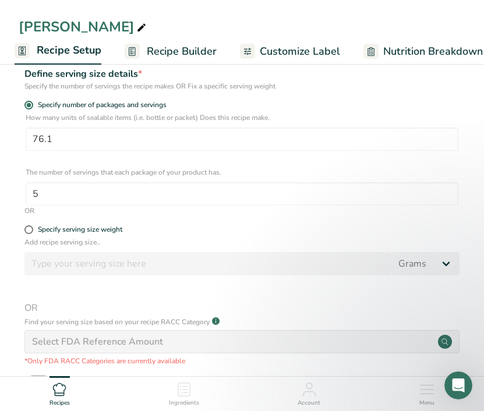
click at [264, 51] on span "Customize Label" at bounding box center [300, 52] width 80 height 16
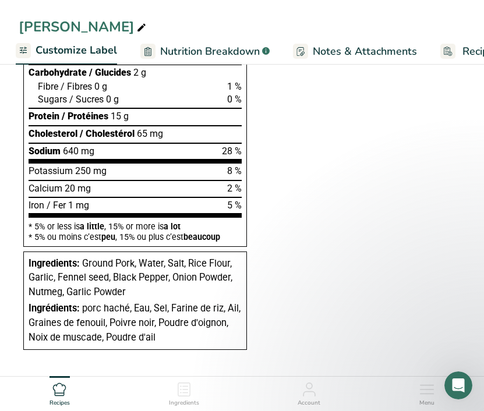
scroll to position [449, 0]
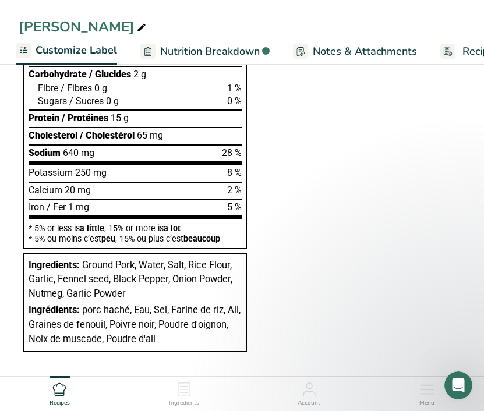
click at [199, 48] on span "Nutrition Breakdown" at bounding box center [210, 52] width 100 height 16
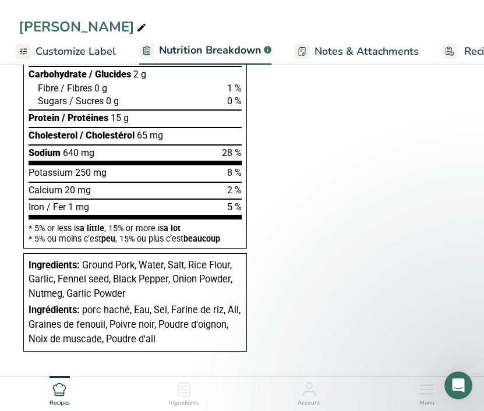
scroll to position [0, 296]
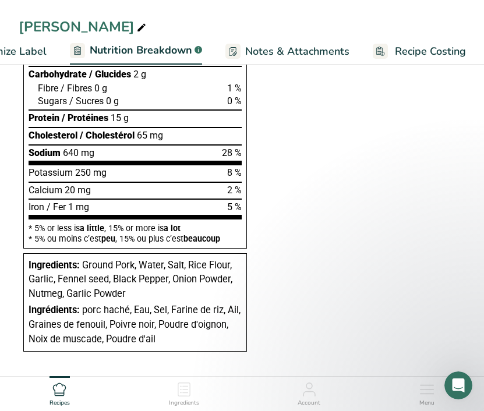
select select "Calories"
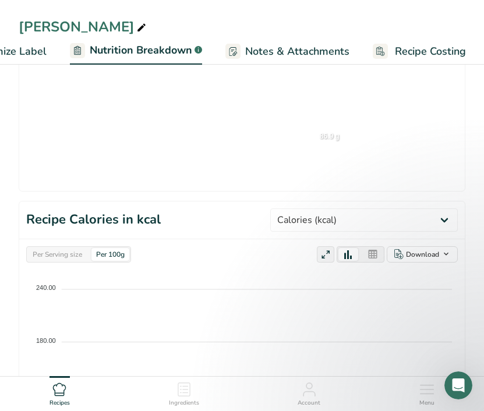
select select "Calories"
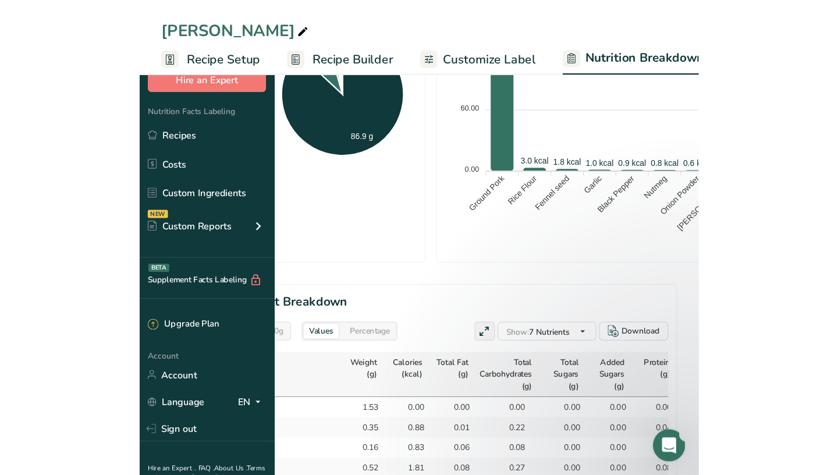
scroll to position [261, 0]
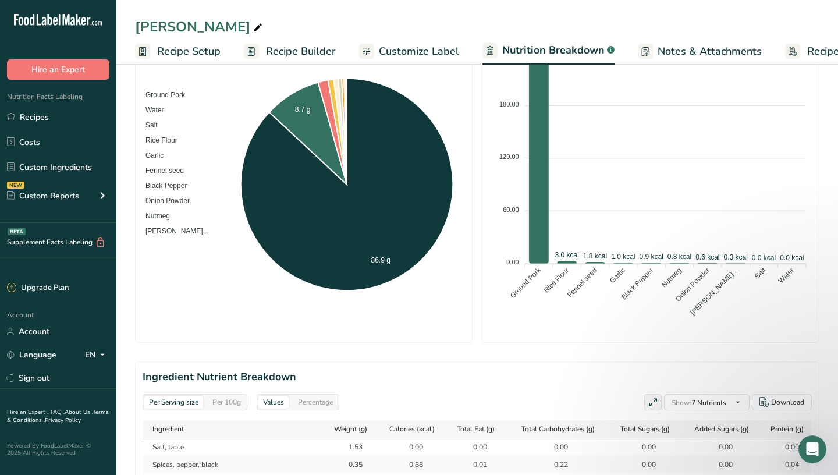
click at [382, 55] on span "Customize Label" at bounding box center [419, 52] width 80 height 16
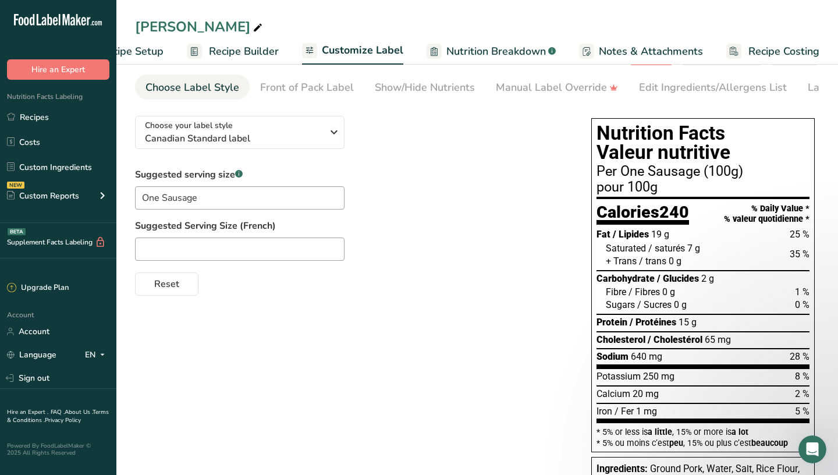
scroll to position [45, 0]
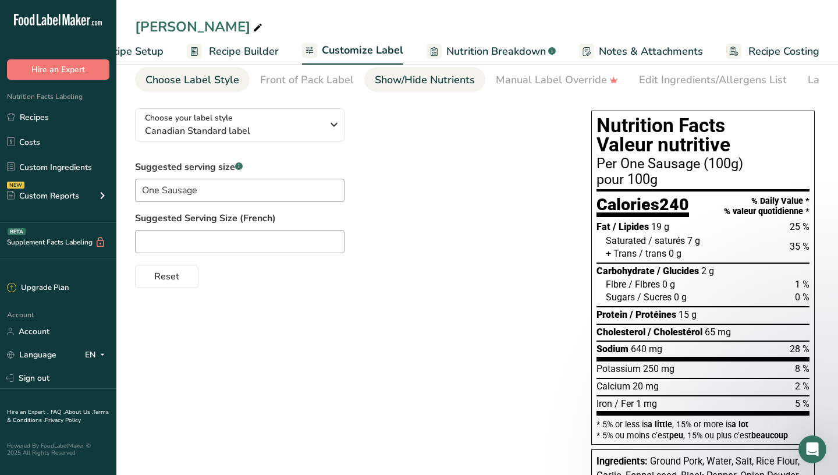
click at [417, 83] on div "Show/Hide Nutrients" at bounding box center [425, 80] width 100 height 16
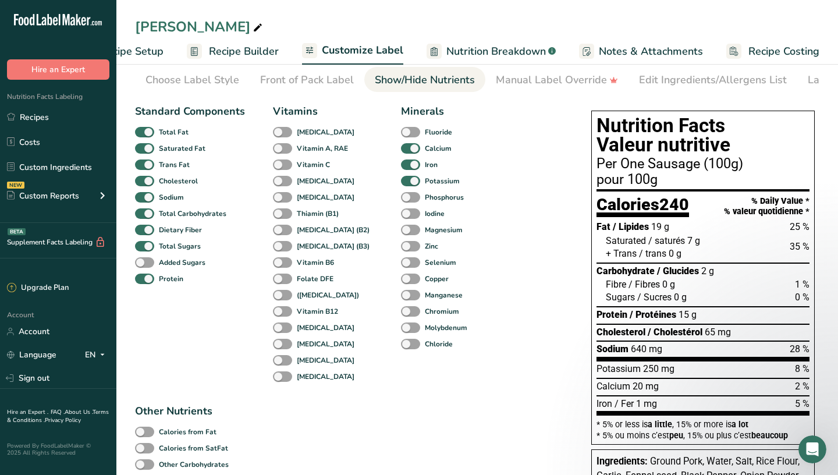
scroll to position [0, 68]
click at [478, 72] on link "Manual Label Override" at bounding box center [489, 80] width 122 height 26
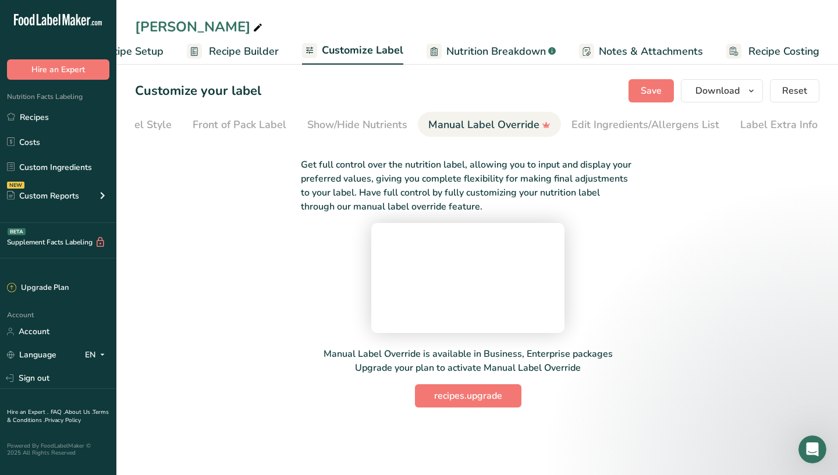
scroll to position [44, 0]
click at [624, 117] on div "Edit Ingredients/Allergens List" at bounding box center [646, 125] width 148 height 16
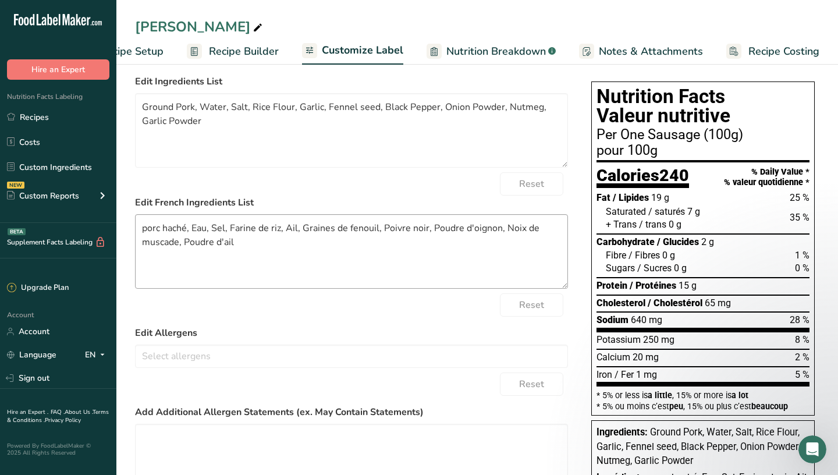
scroll to position [73, 0]
click at [156, 112] on textarea "Ground Pork, Water, Salt, Rice Flour, Garlic, Fennel seed, Black Pepper, Onion …" at bounding box center [351, 131] width 433 height 75
click at [289, 136] on textarea "BC Pork, Water, Salt, Rice Flour, Garlic, Fennel seed, Black Pepper, Onion Powd…" at bounding box center [351, 131] width 433 height 75
click at [317, 157] on textarea "BC Pork, Water, Salt, Rice Flour, Garlic, Fennel seed, Black Pepper, Onion Powd…" at bounding box center [351, 131] width 433 height 75
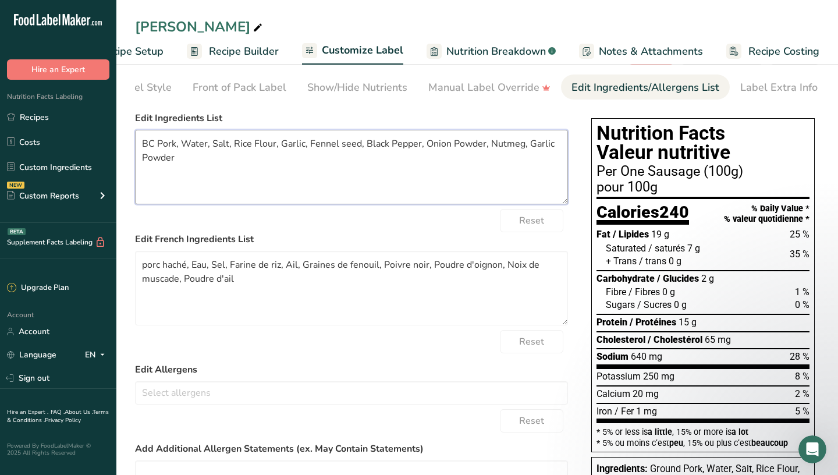
scroll to position [37, 0]
click at [373, 146] on textarea "BC Pork, Water, Salt, Rice Flour, Garlic, Fennel seed, Black Pepper, Onion Powd…" at bounding box center [351, 167] width 433 height 75
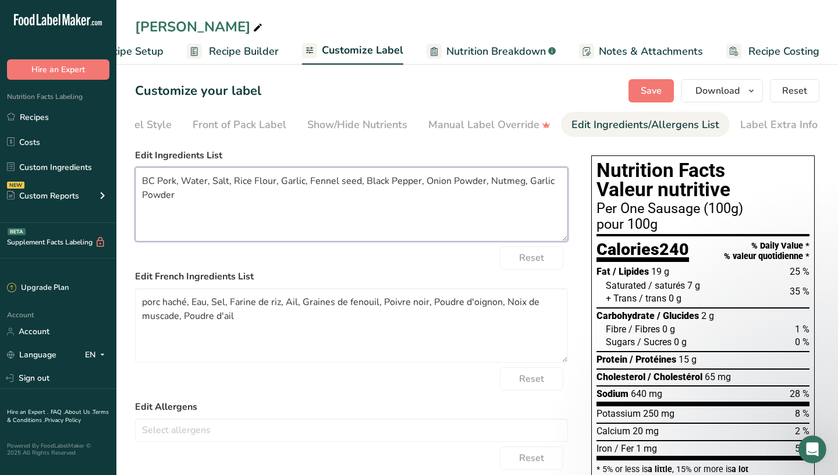
scroll to position [0, 0]
type textarea "BC Pork, Water, Salt, Rice Flour, Garlic, Fennel seed, Black Pepper, Onion Powd…"
click at [636, 95] on button "Save" at bounding box center [651, 90] width 45 height 23
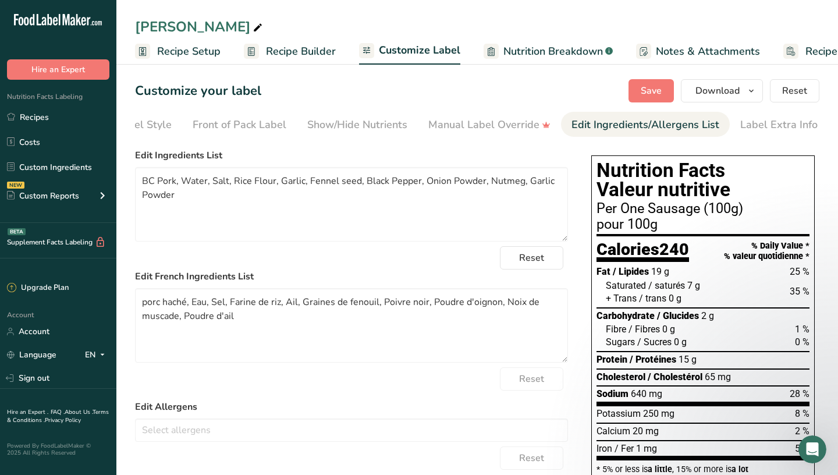
click at [200, 51] on span "Recipe Setup" at bounding box center [188, 52] width 63 height 16
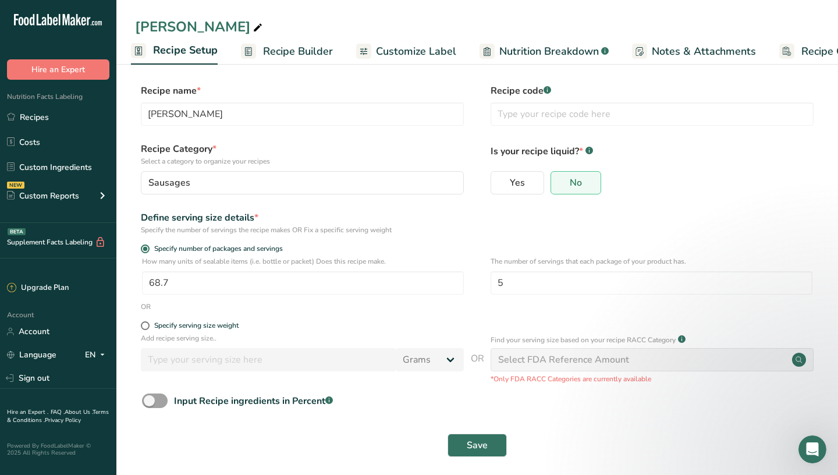
click at [430, 57] on span "Customize Label" at bounding box center [416, 52] width 80 height 16
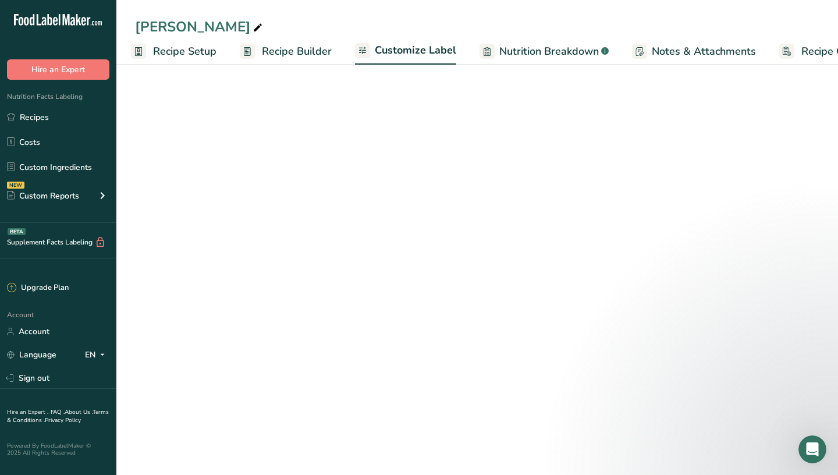
click at [500, 55] on span "Nutrition Breakdown" at bounding box center [550, 52] width 100 height 16
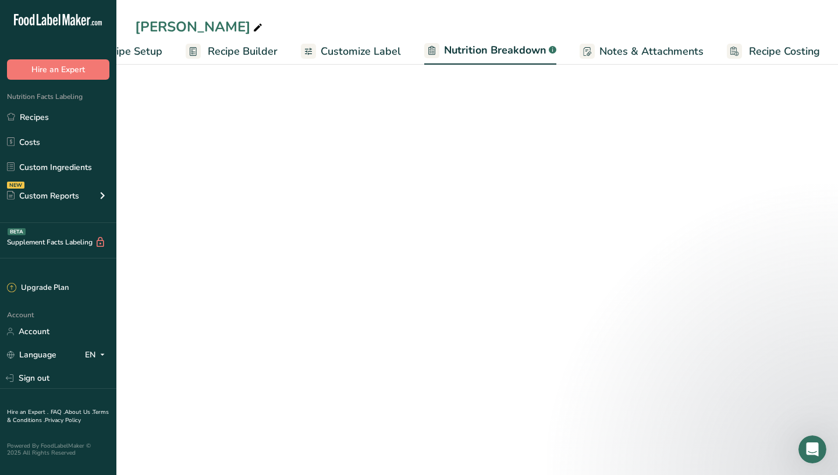
select select "Calories"
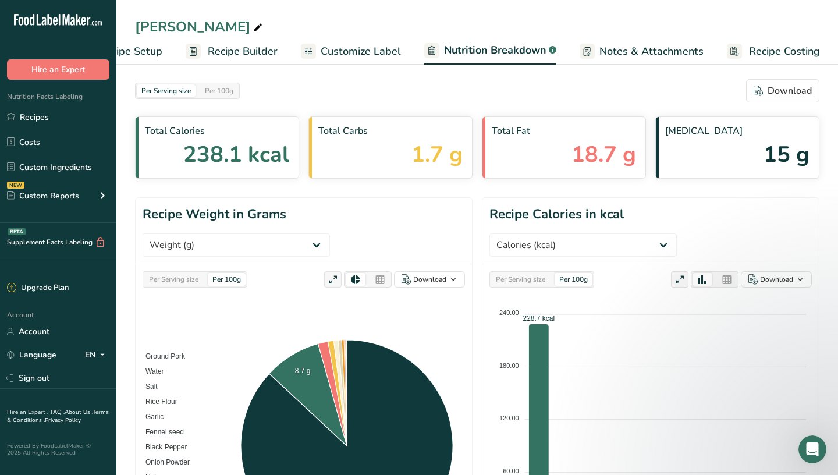
click at [374, 55] on span "Customize Label" at bounding box center [361, 52] width 80 height 16
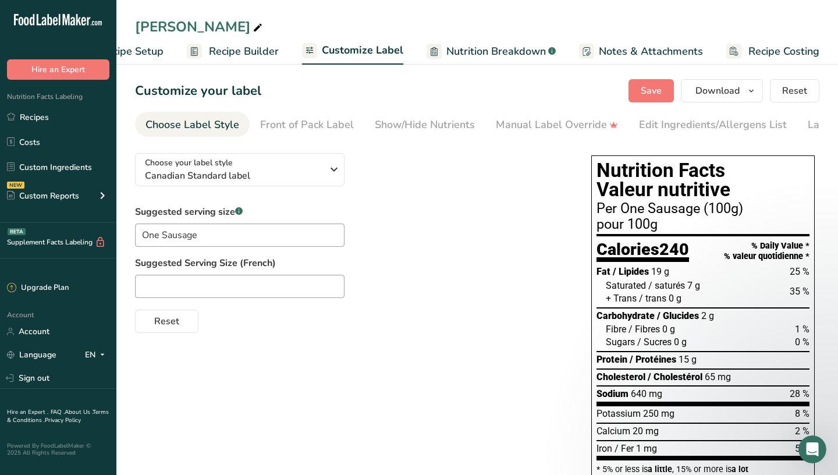
click at [262, 58] on span "Recipe Builder" at bounding box center [244, 52] width 70 height 16
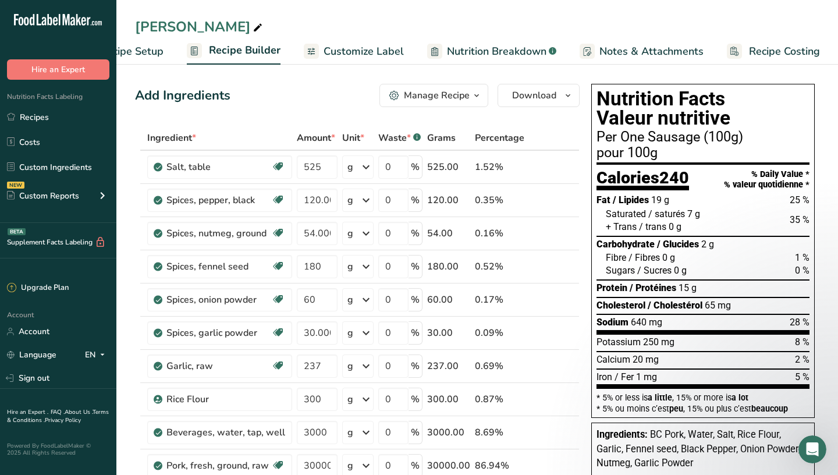
click at [525, 56] on span "Nutrition Breakdown" at bounding box center [497, 52] width 100 height 16
select select "Calories"
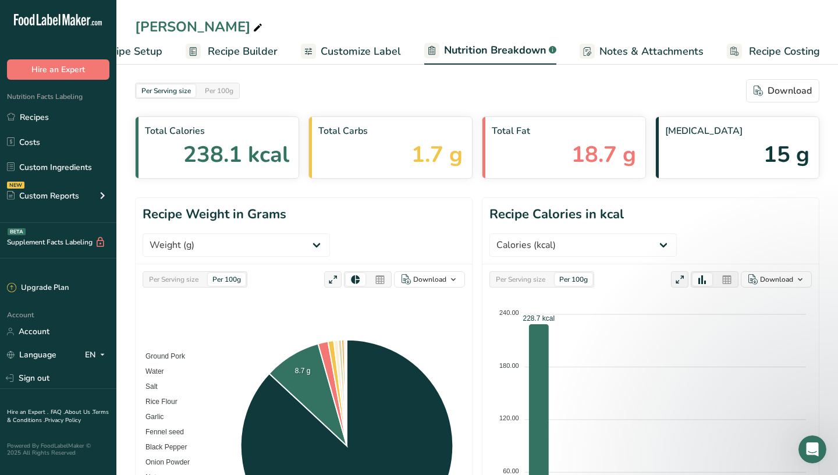
scroll to position [0, 0]
click at [373, 51] on span "Customize Label" at bounding box center [361, 52] width 80 height 16
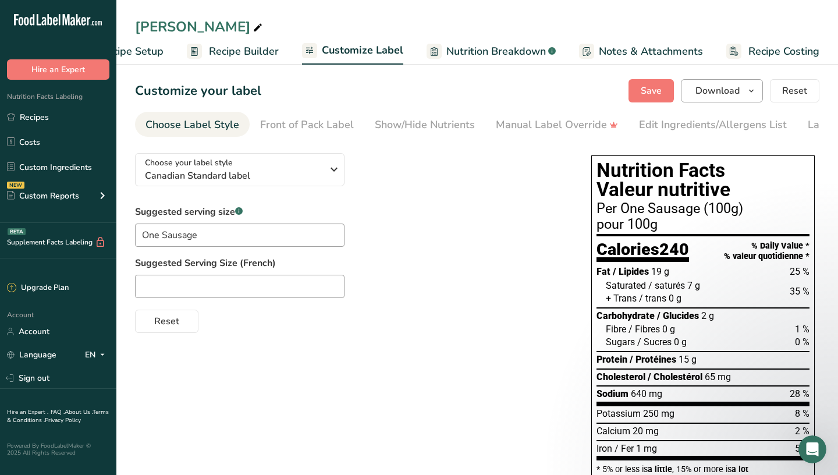
click at [752, 92] on icon "button" at bounding box center [751, 91] width 9 height 15
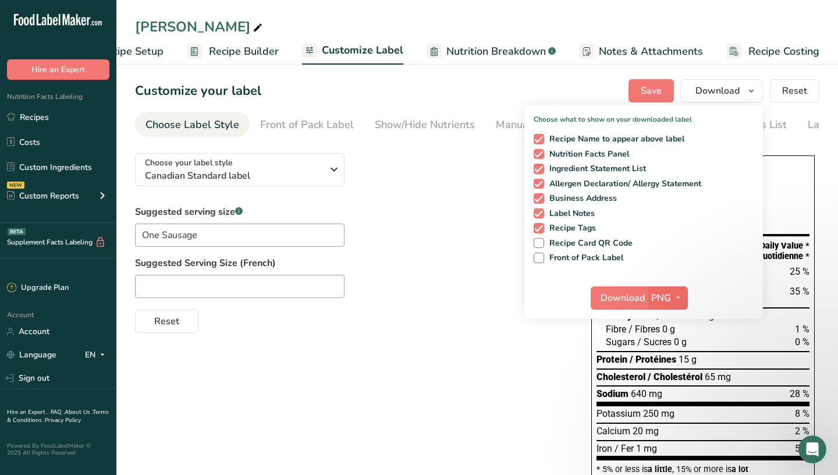
click at [676, 293] on icon "button" at bounding box center [678, 298] width 9 height 15
click at [676, 360] on link "SVG" at bounding box center [669, 359] width 37 height 19
click at [632, 303] on span "Download" at bounding box center [623, 298] width 44 height 14
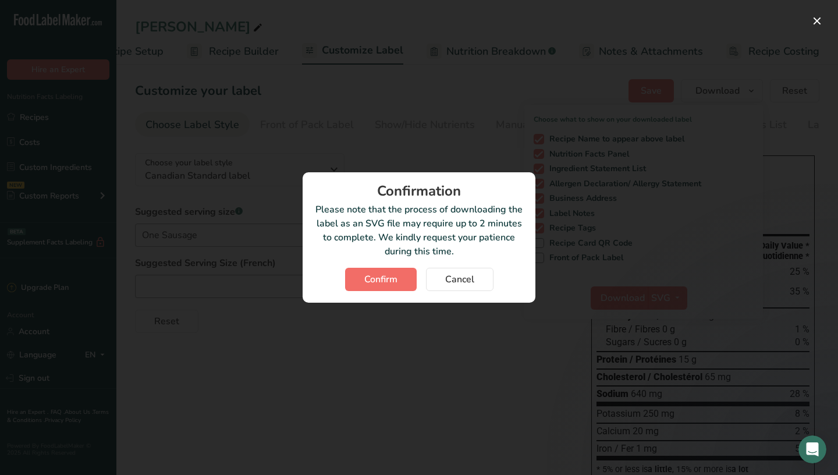
click at [382, 277] on span "Confirm" at bounding box center [380, 279] width 33 height 14
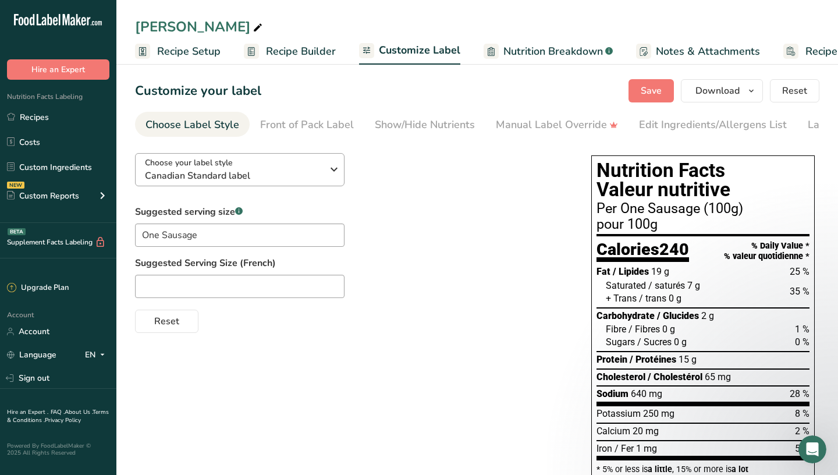
scroll to position [0, 0]
click at [491, 203] on div "Choose your label style Canadian Standard label USA (FDA) Standard FDA label Ta…" at bounding box center [351, 238] width 433 height 189
click at [54, 125] on link "Recipes" at bounding box center [58, 117] width 116 height 22
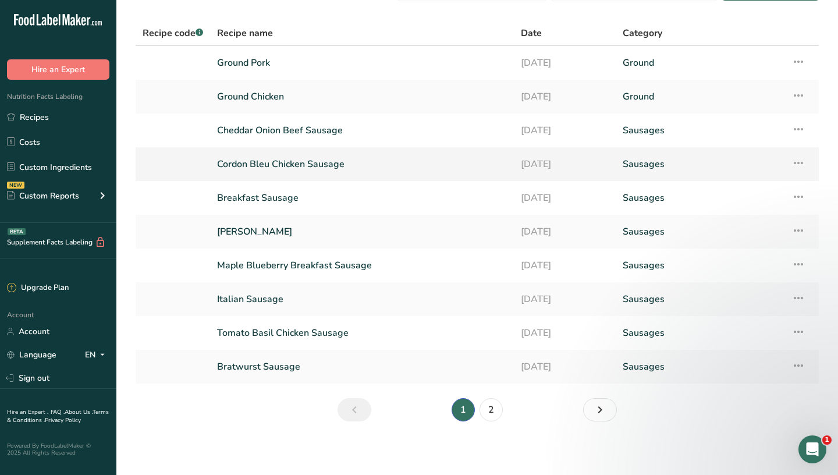
scroll to position [34, 0]
click at [276, 370] on link "Bratwurst Sausage" at bounding box center [362, 366] width 290 height 24
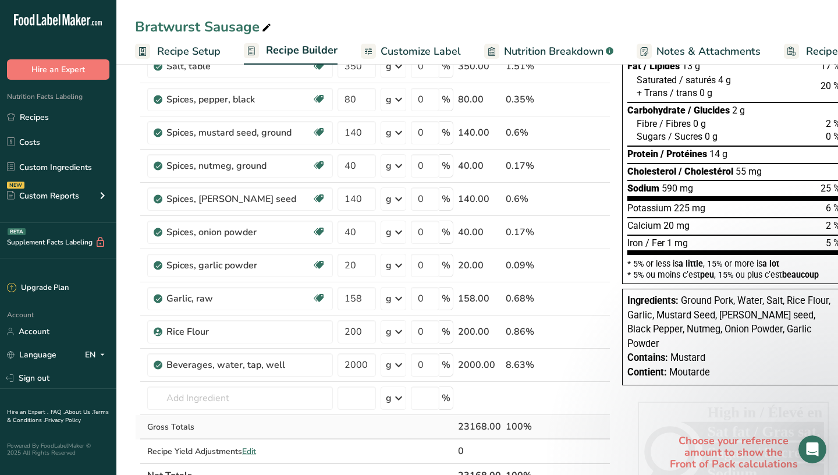
scroll to position [141, 0]
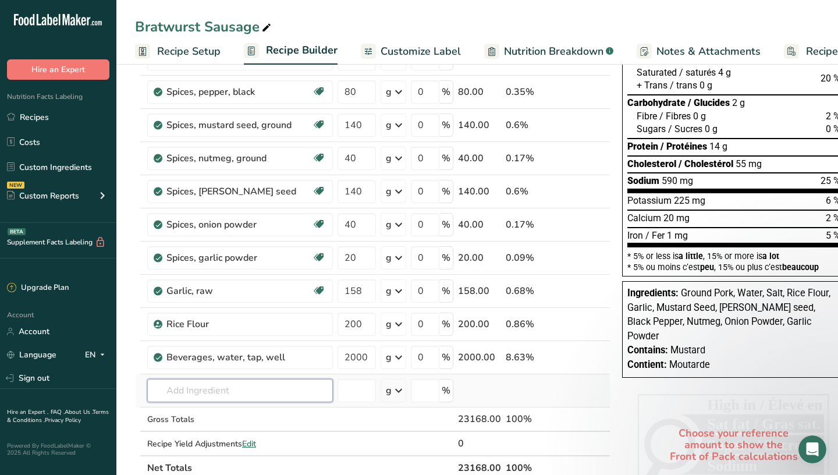
click at [201, 391] on input "text" at bounding box center [240, 390] width 186 height 23
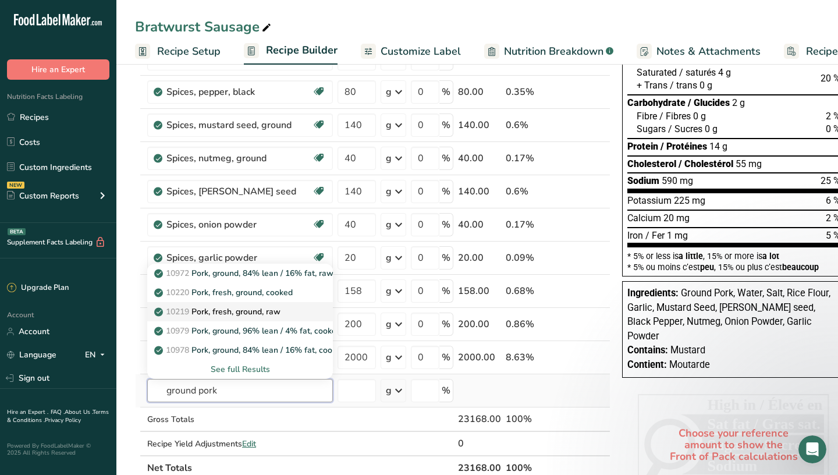
type input "ground pork"
click at [249, 310] on p "10219 Pork, fresh, ground, raw" at bounding box center [219, 312] width 124 height 12
type input "Pork, fresh, ground, raw"
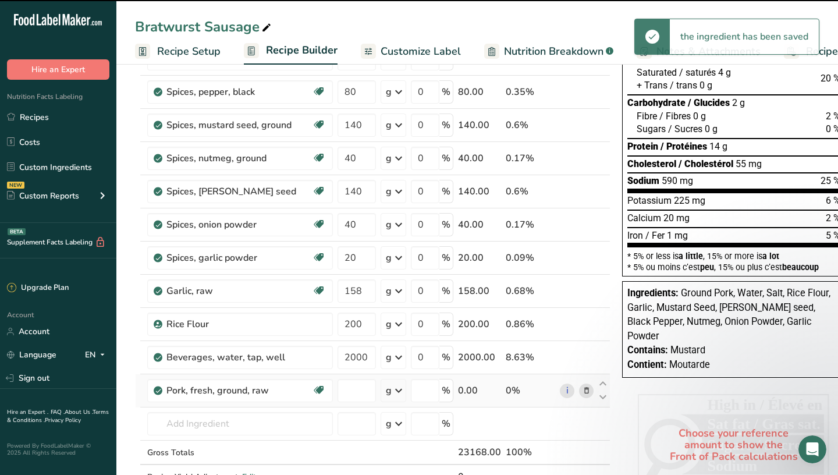
type input "0"
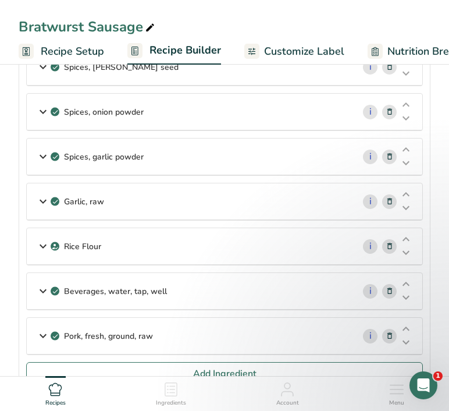
scroll to position [340, 0]
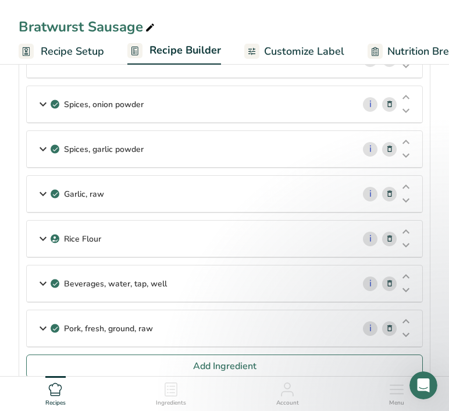
click at [40, 327] on icon at bounding box center [43, 328] width 14 height 21
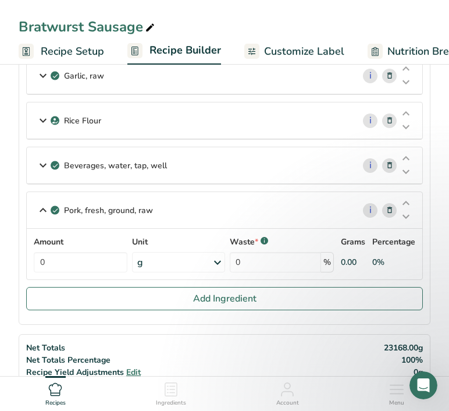
scroll to position [467, 0]
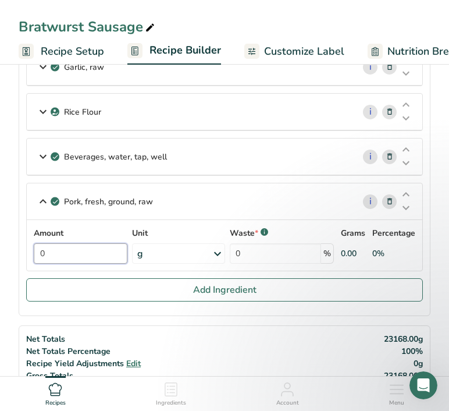
click at [52, 249] on input "0" at bounding box center [81, 253] width 94 height 20
type input "30000"
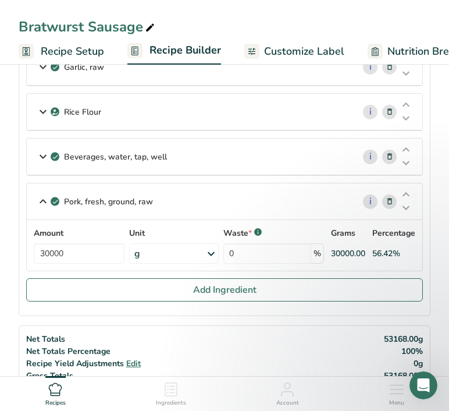
click at [47, 158] on icon at bounding box center [43, 156] width 14 height 21
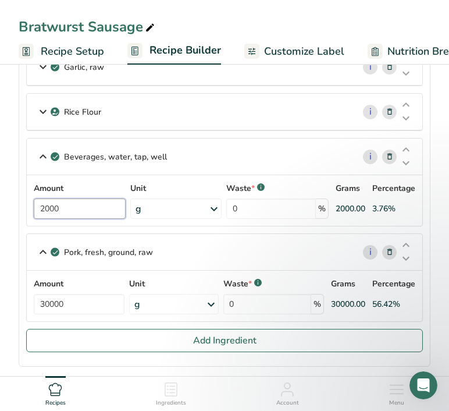
click at [47, 210] on input "2000" at bounding box center [80, 209] width 92 height 20
type input "3000"
click at [43, 155] on div "Beverages, water, tap, well i Amount 3000 Unit g Portions 1 fl oz 1 serving 8 f…" at bounding box center [224, 182] width 397 height 88
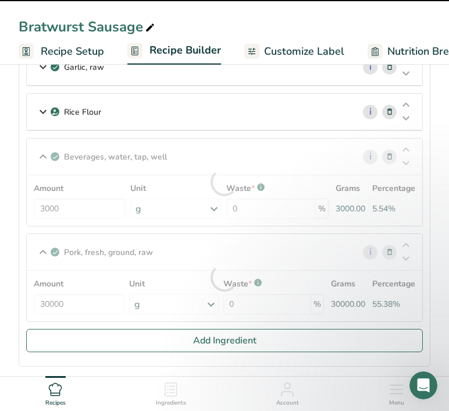
click at [40, 115] on icon at bounding box center [43, 111] width 14 height 21
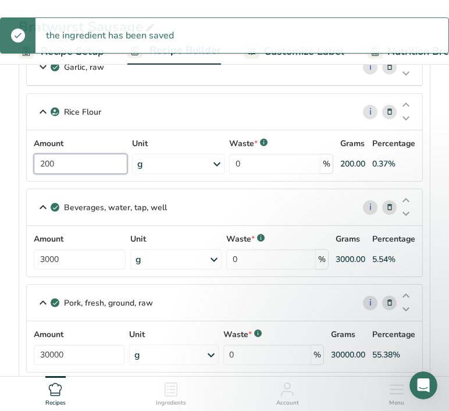
click at [46, 163] on input "200" at bounding box center [81, 164] width 94 height 20
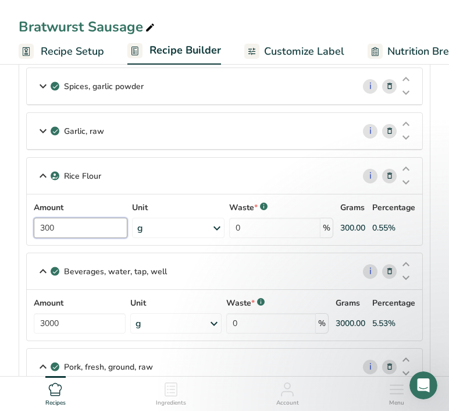
scroll to position [403, 0]
type input "300"
click at [40, 130] on icon at bounding box center [43, 131] width 14 height 21
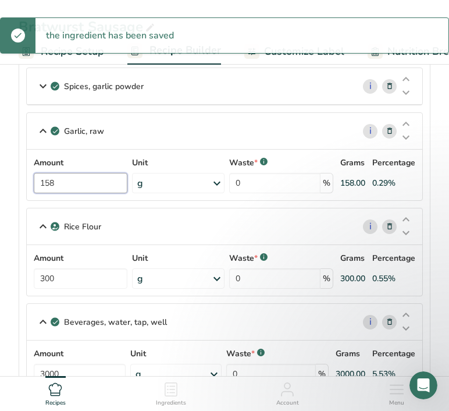
click at [68, 181] on input "158" at bounding box center [81, 183] width 94 height 20
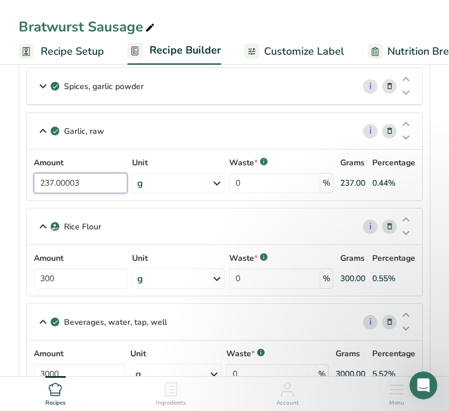
type input "237.000031"
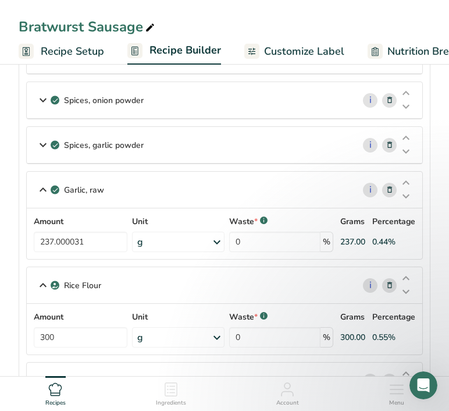
click at [36, 147] on icon at bounding box center [43, 144] width 14 height 21
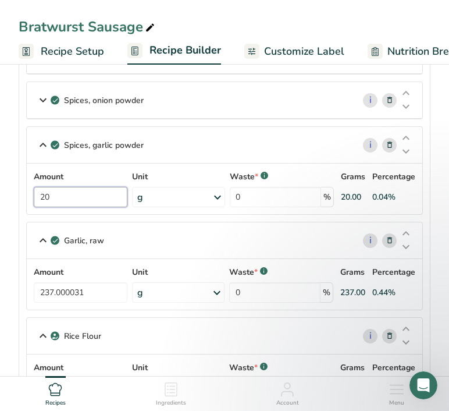
click at [72, 196] on input "20" at bounding box center [81, 197] width 94 height 20
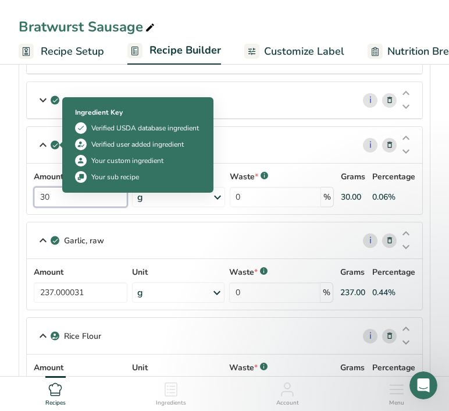
type input "30"
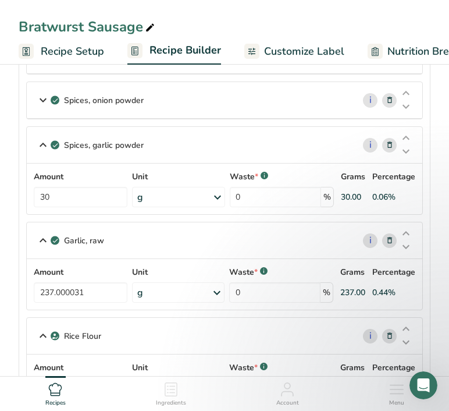
click at [40, 101] on icon at bounding box center [43, 100] width 14 height 21
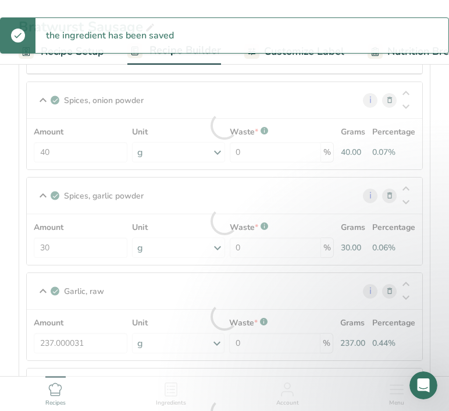
click at [69, 152] on div "Amount 40 Unit g Portions 1 tsp 1 tbsp Weight Units g kg mg See more Volume Uni…" at bounding box center [225, 144] width 382 height 37
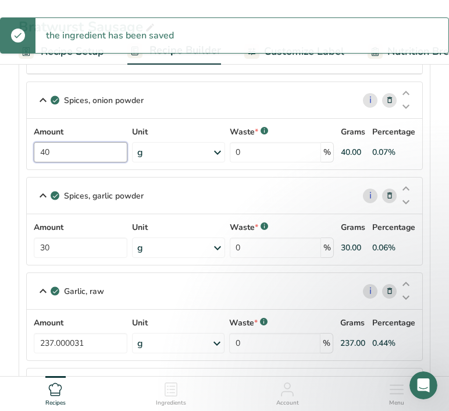
click at [69, 152] on input "40" at bounding box center [81, 152] width 94 height 20
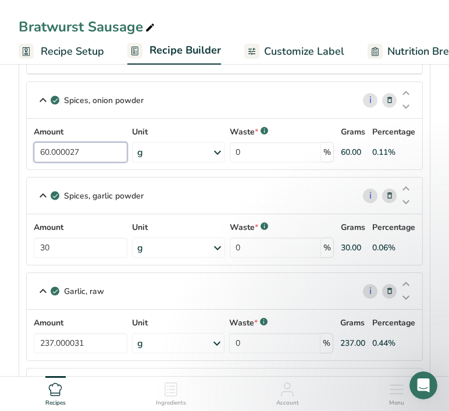
type input "60.000028"
click at [45, 66] on icon at bounding box center [43, 55] width 14 height 21
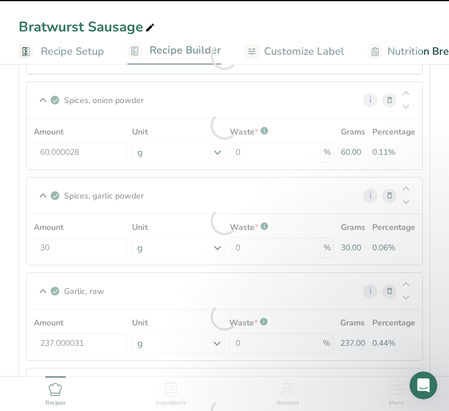
scroll to position [212, 0]
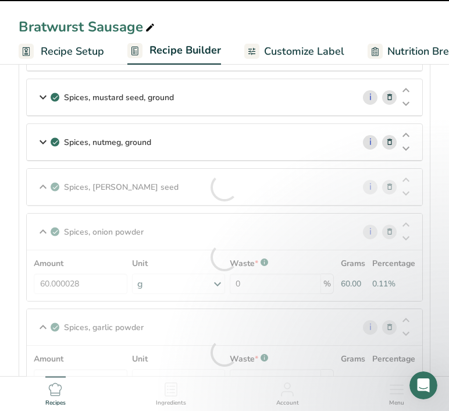
click at [42, 189] on div at bounding box center [225, 187] width 396 height 37
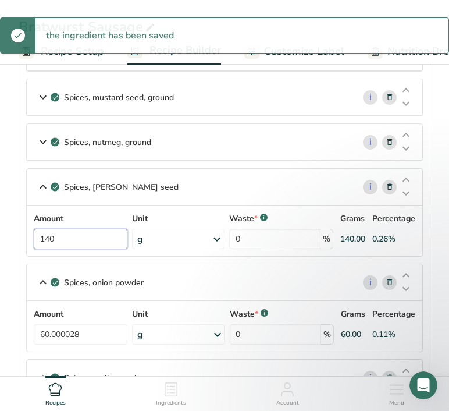
click at [54, 240] on input "140" at bounding box center [81, 239] width 94 height 20
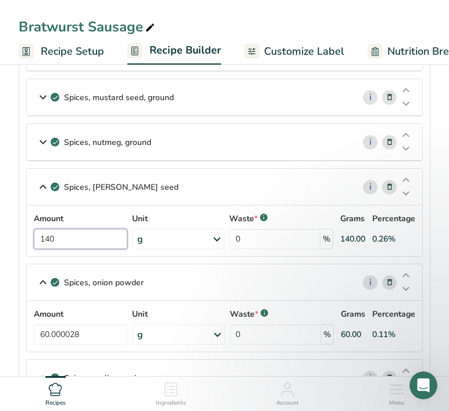
click at [54, 240] on input "140" at bounding box center [81, 239] width 94 height 20
type input "210.000051"
click at [43, 153] on icon at bounding box center [43, 142] width 14 height 21
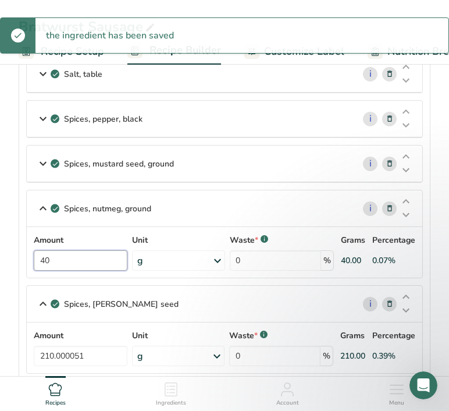
click at [55, 258] on input "40" at bounding box center [81, 260] width 94 height 20
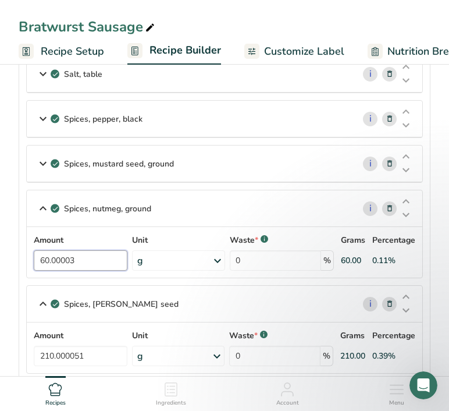
type input "60.000029"
click at [38, 174] on icon at bounding box center [43, 163] width 14 height 21
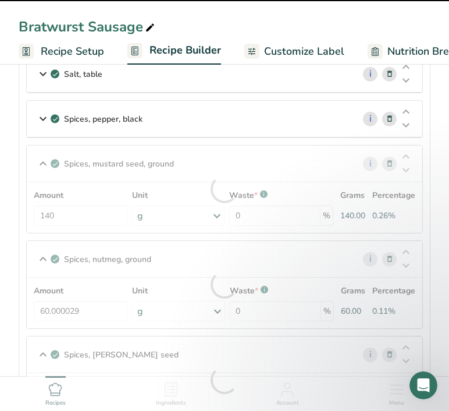
click at [39, 200] on div at bounding box center [225, 189] width 396 height 87
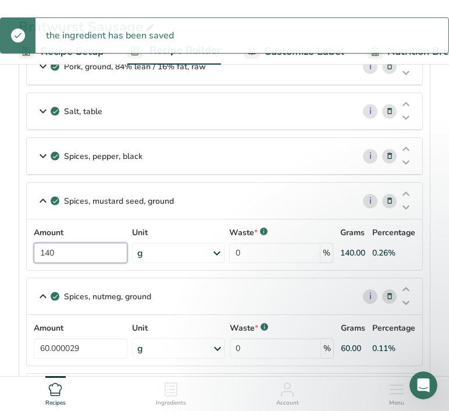
click at [80, 257] on input "140" at bounding box center [81, 253] width 94 height 20
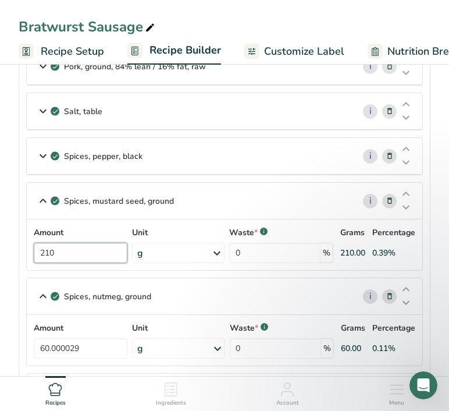
click at [56, 252] on input "210" at bounding box center [81, 253] width 94 height 20
type input "210"
click at [41, 152] on icon at bounding box center [43, 156] width 14 height 21
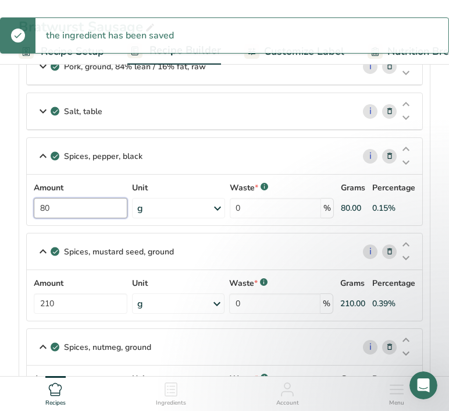
click at [59, 210] on input "80" at bounding box center [81, 208] width 94 height 20
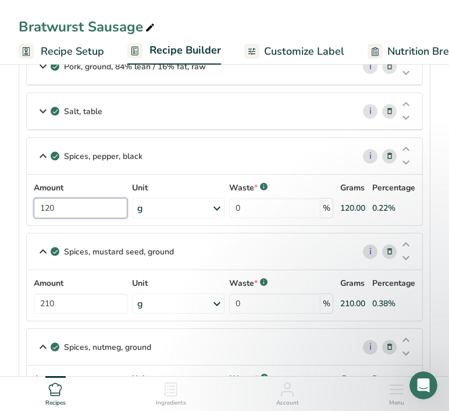
type input "120"
click at [38, 115] on icon at bounding box center [43, 111] width 14 height 21
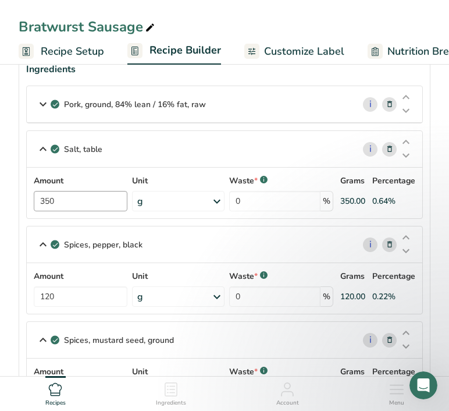
scroll to position [65, 0]
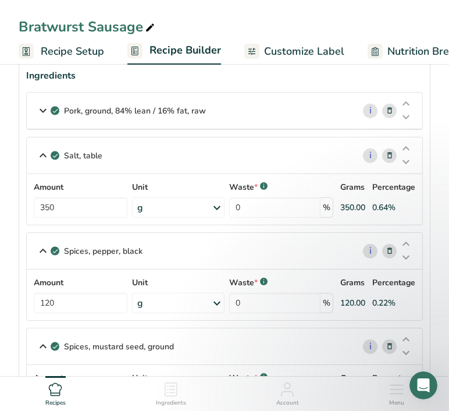
click at [388, 111] on icon at bounding box center [390, 111] width 8 height 12
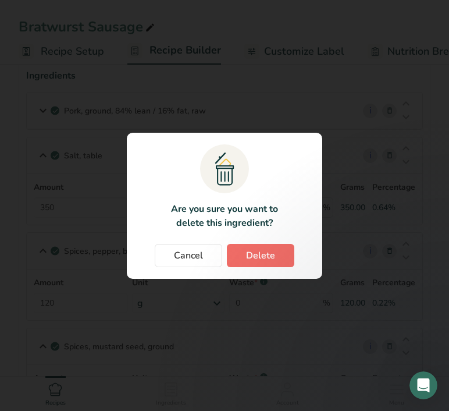
click at [259, 255] on span "Delete" at bounding box center [260, 256] width 29 height 14
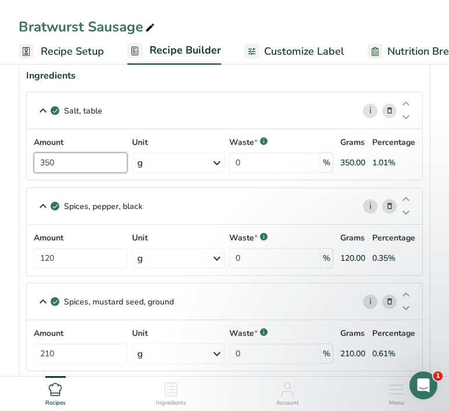
click at [59, 169] on input "350" at bounding box center [81, 163] width 94 height 20
type input "525"
click at [40, 118] on div "Salt, table i Amount 525 Unit g Portions 1 tsp 1 tbsp 1 cup See more Weight Uni…" at bounding box center [224, 136] width 397 height 88
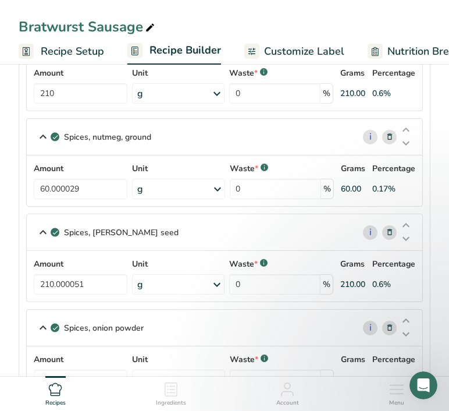
scroll to position [663, 0]
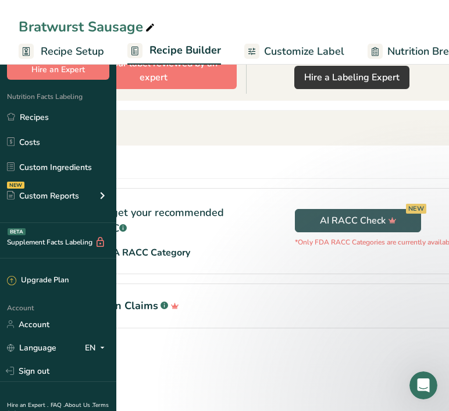
click at [75, 52] on div "Hire an Expert" at bounding box center [58, 58] width 116 height 44
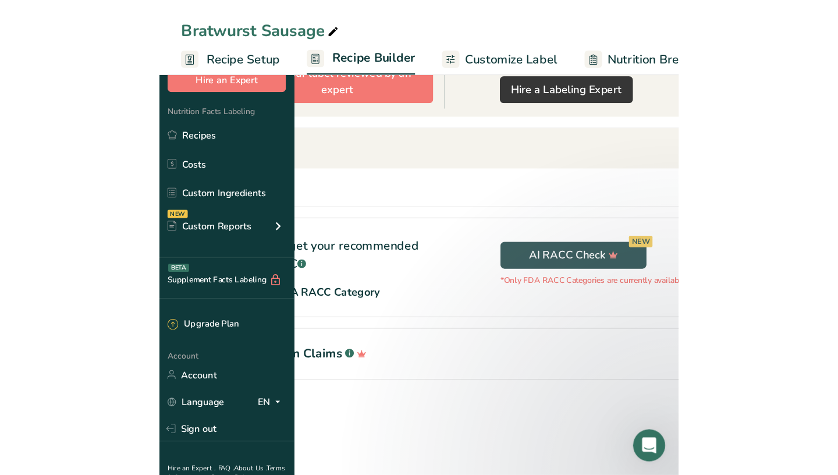
scroll to position [239, 0]
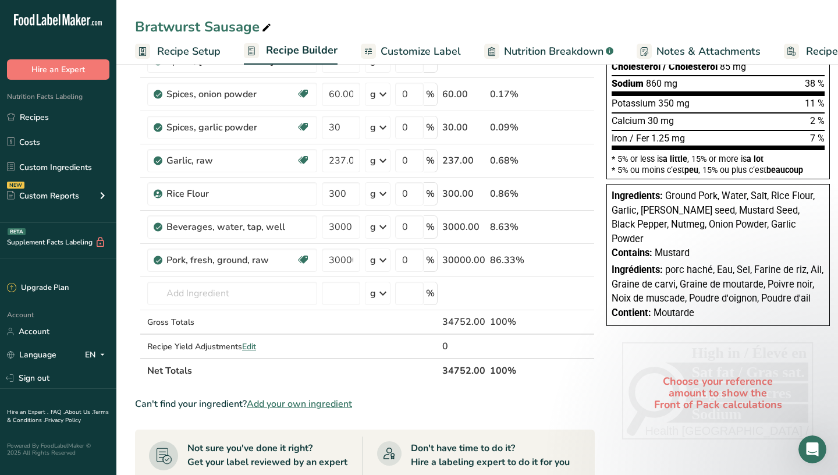
click at [69, 52] on div "Hire an Expert" at bounding box center [58, 58] width 116 height 44
click at [176, 52] on span "Recipe Setup" at bounding box center [188, 52] width 63 height 16
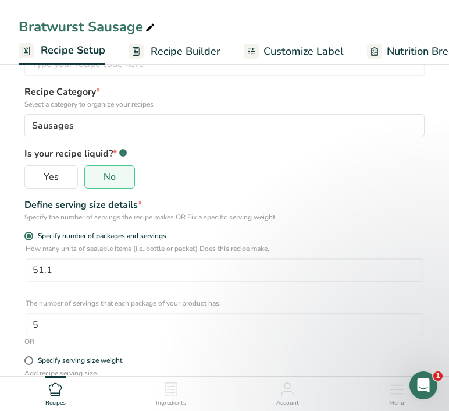
scroll to position [99, 0]
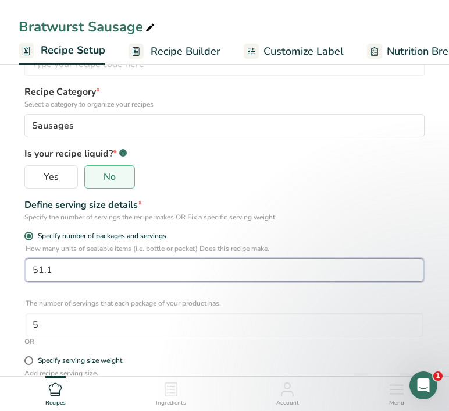
click at [61, 267] on input "51.1" at bounding box center [225, 269] width 398 height 23
type input "76.7"
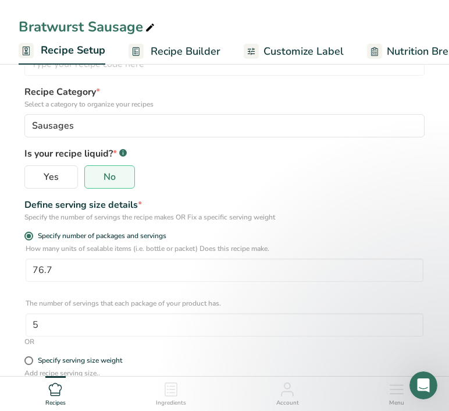
click at [204, 166] on div "Yes No" at bounding box center [224, 176] width 401 height 23
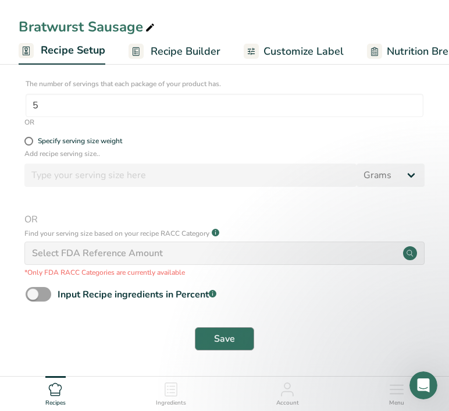
scroll to position [318, 0]
click at [233, 344] on span "Save" at bounding box center [224, 339] width 21 height 14
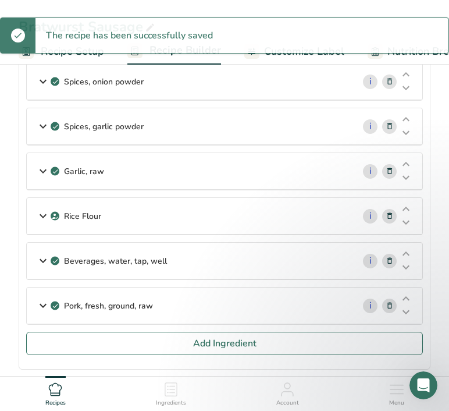
click at [289, 56] on span "Customize Label" at bounding box center [304, 52] width 80 height 16
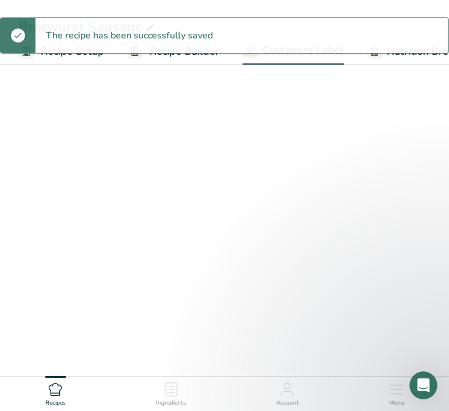
click at [287, 55] on ul "Recipe Setup Recipe Builder Customize Label Nutrition Breakdown .a-a{fill:#3473…" at bounding box center [392, 50] width 784 height 27
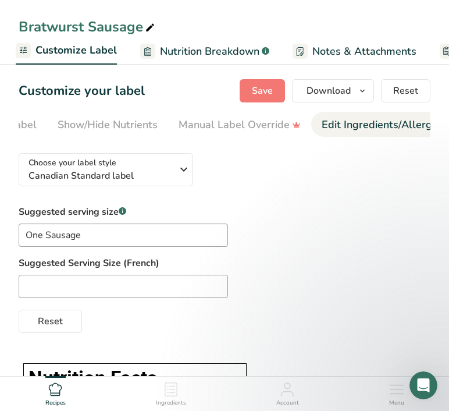
click at [352, 125] on div "Edit Ingredients/Allergens List" at bounding box center [396, 125] width 148 height 16
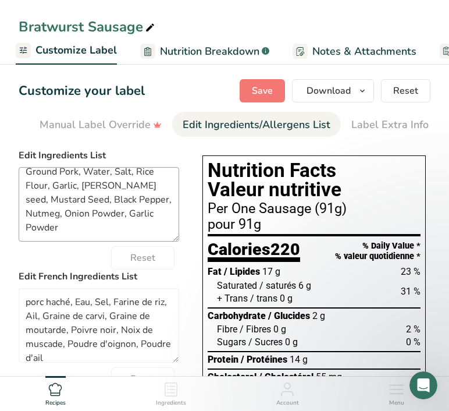
scroll to position [9, 0]
click at [45, 176] on textarea "Ground Pork, Water, Salt, Rice Flour, Garlic, Caraway seed, Mustard Seed, Black…" at bounding box center [99, 204] width 161 height 75
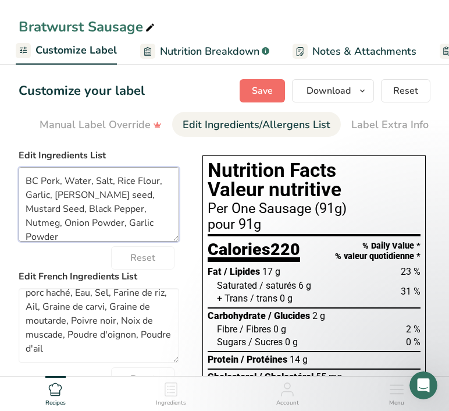
scroll to position [0, 0]
click at [263, 90] on span "Save" at bounding box center [262, 91] width 21 height 14
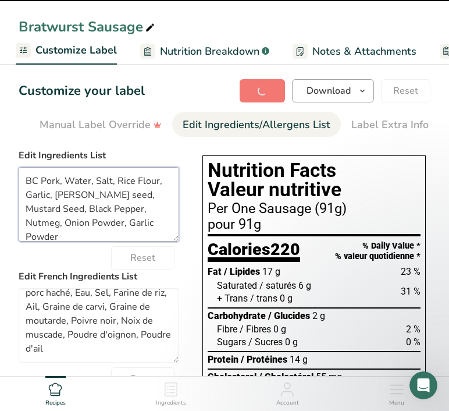
type textarea "BC Pork, Water, Salt, Rice Flour, Garlic, Caraway seed, Mustard Seed, Black Pep…"
click at [365, 86] on icon "button" at bounding box center [362, 91] width 9 height 15
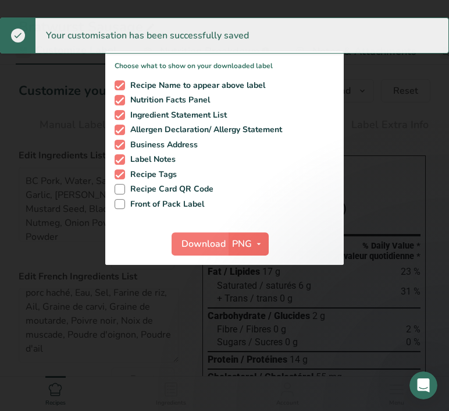
click at [254, 238] on icon "button" at bounding box center [258, 244] width 9 height 15
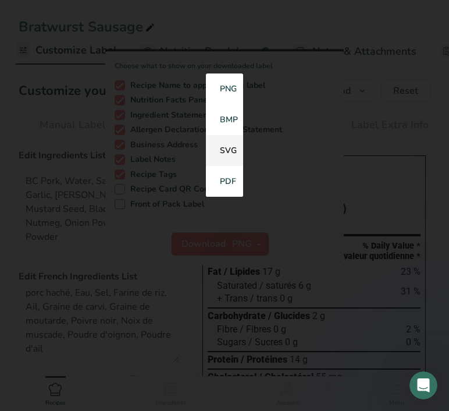
click at [226, 152] on link "SVG" at bounding box center [224, 151] width 37 height 31
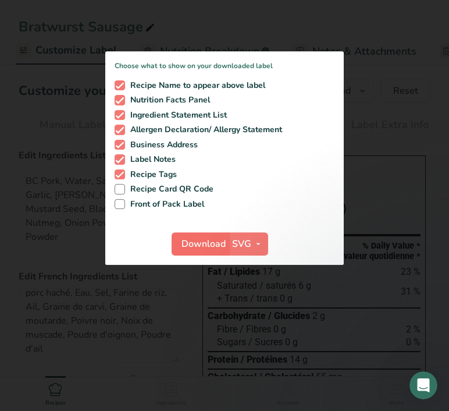
click at [201, 239] on span "Download" at bounding box center [204, 244] width 44 height 14
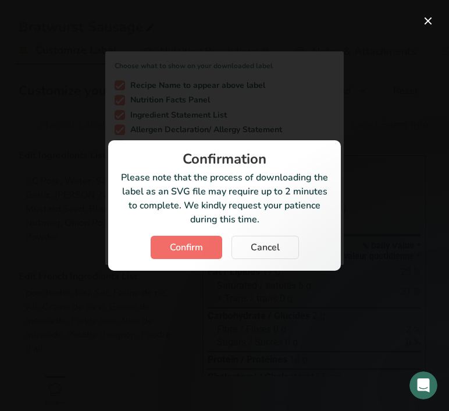
click at [186, 245] on span "Confirm" at bounding box center [186, 247] width 33 height 14
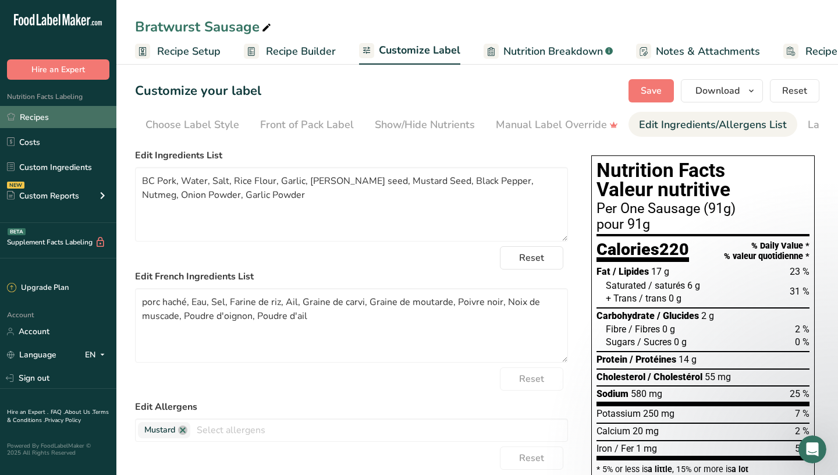
click at [44, 122] on link "Recipes" at bounding box center [58, 117] width 116 height 22
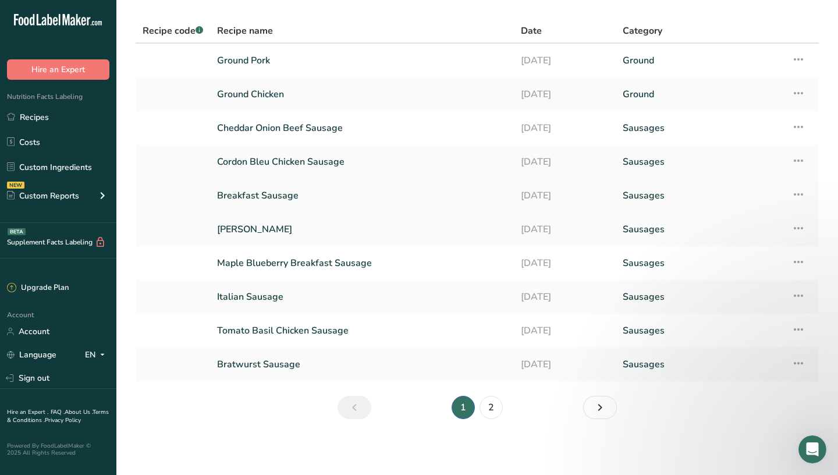
scroll to position [36, 0]
click at [449, 410] on link "2" at bounding box center [491, 407] width 23 height 23
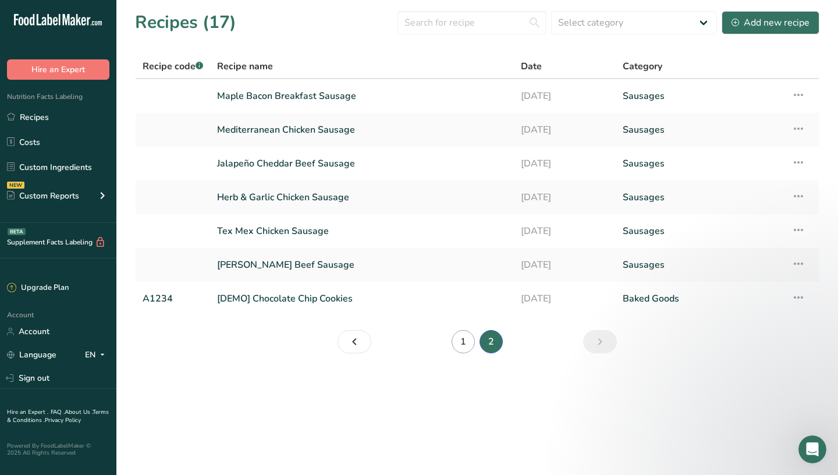
click at [449, 345] on link "1" at bounding box center [463, 341] width 23 height 23
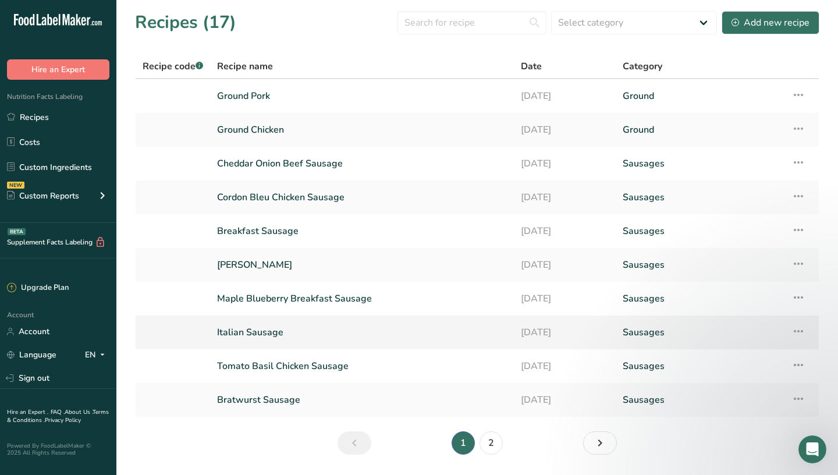
click at [253, 328] on link "Italian Sausage" at bounding box center [362, 332] width 290 height 24
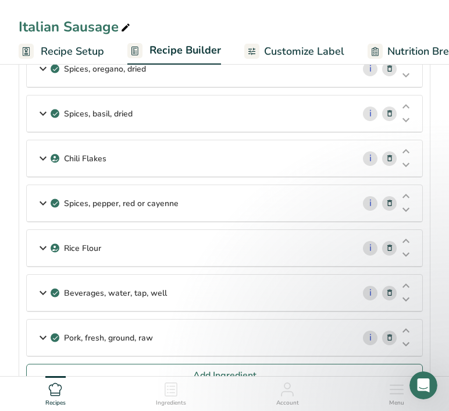
scroll to position [462, 0]
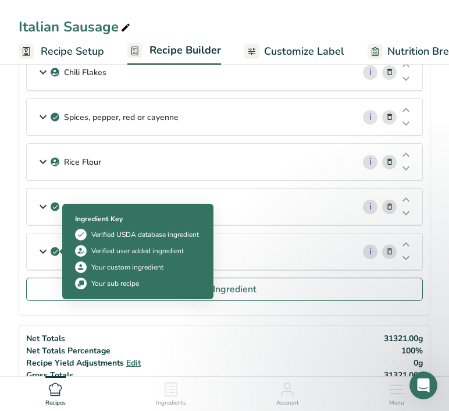
click at [47, 249] on icon at bounding box center [43, 251] width 14 height 21
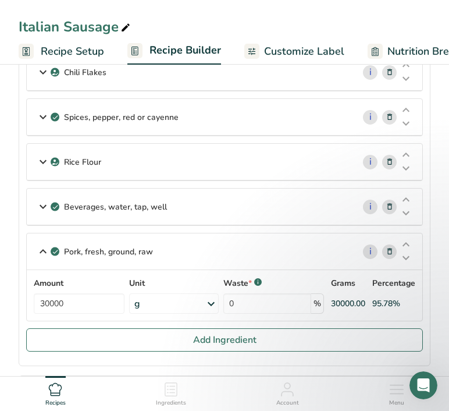
click at [99, 205] on p "Beverages, water, tap, well" at bounding box center [115, 207] width 103 height 12
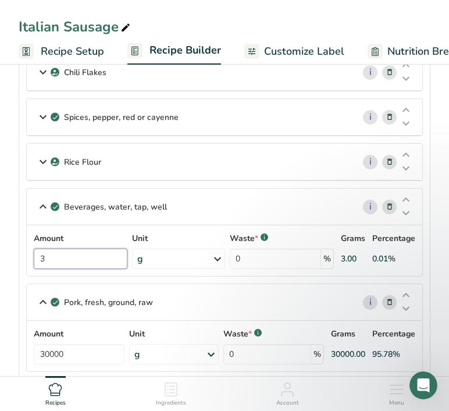
click at [89, 264] on input "3" at bounding box center [81, 259] width 94 height 20
type input "3000"
click at [38, 159] on icon at bounding box center [43, 161] width 14 height 21
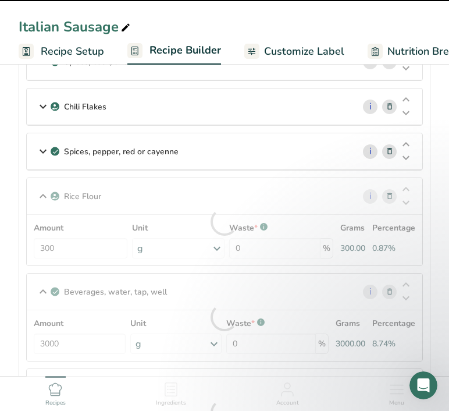
scroll to position [407, 0]
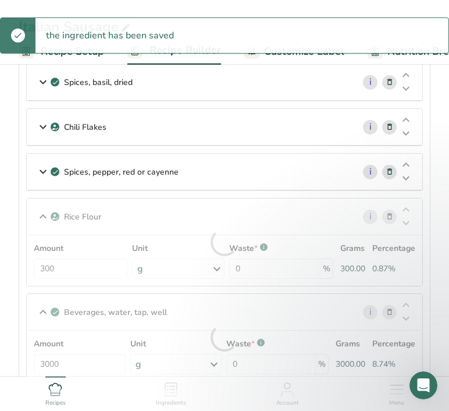
click at [43, 172] on icon at bounding box center [43, 171] width 14 height 21
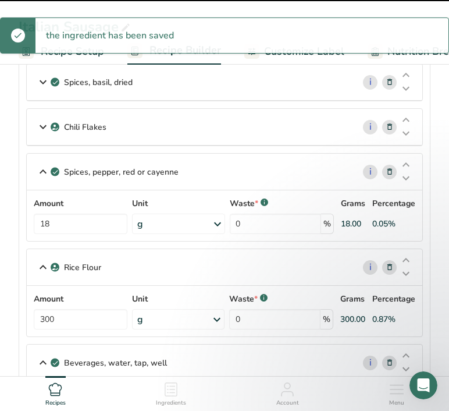
scroll to position [406, 0]
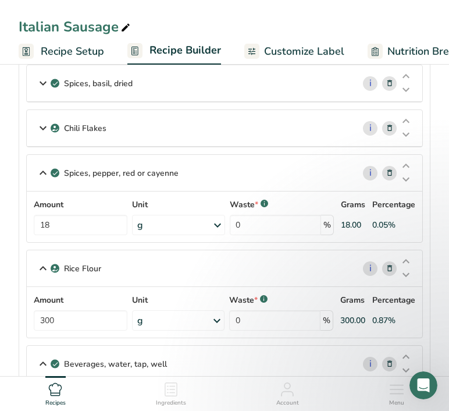
click at [40, 126] on icon at bounding box center [43, 128] width 14 height 21
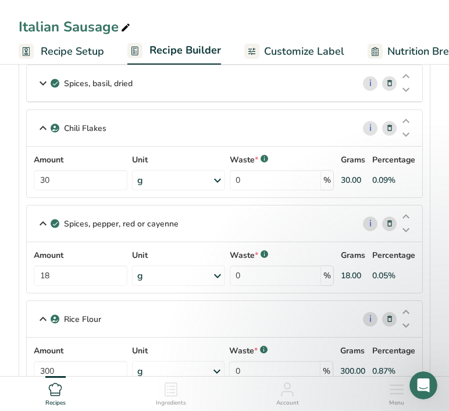
click at [40, 80] on icon at bounding box center [43, 83] width 14 height 21
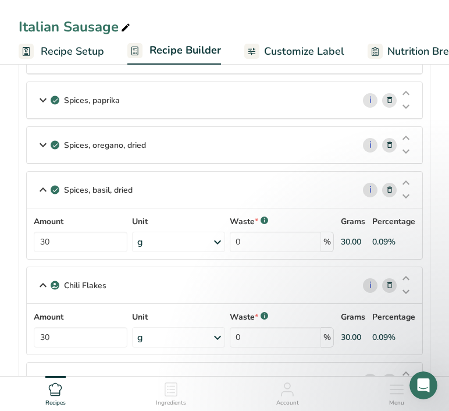
scroll to position [300, 0]
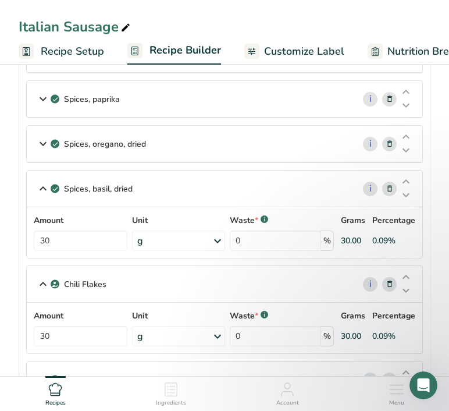
click at [41, 144] on icon at bounding box center [43, 143] width 14 height 21
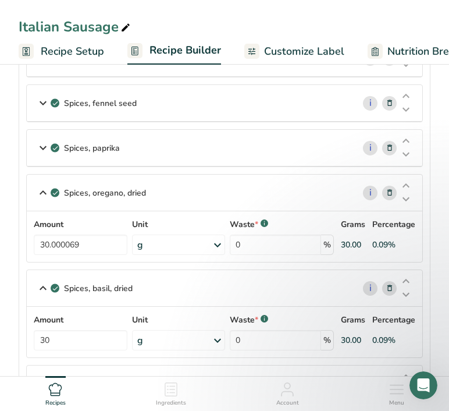
scroll to position [250, 0]
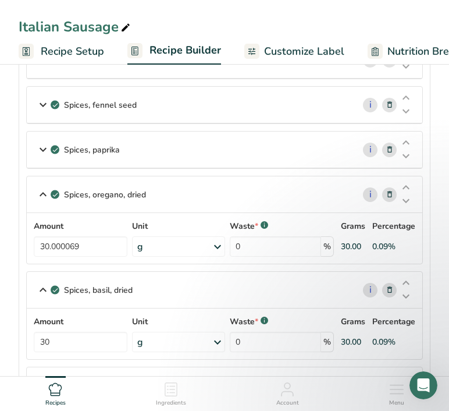
click at [40, 157] on icon at bounding box center [43, 149] width 14 height 21
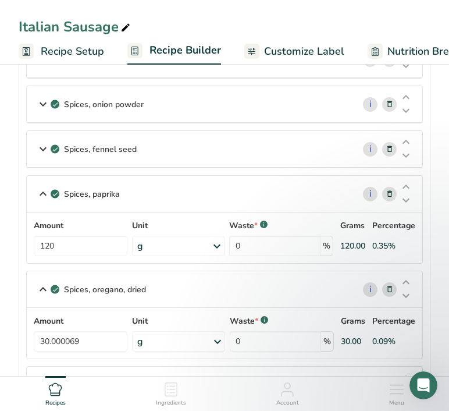
scroll to position [189, 0]
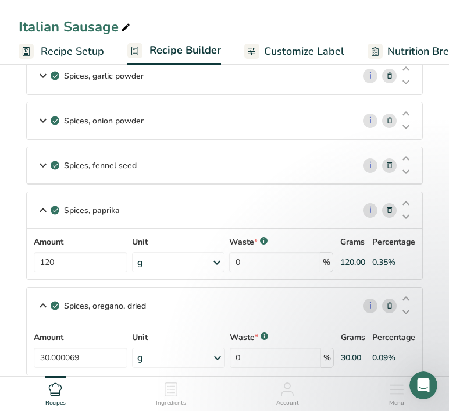
click at [42, 167] on icon at bounding box center [43, 165] width 14 height 21
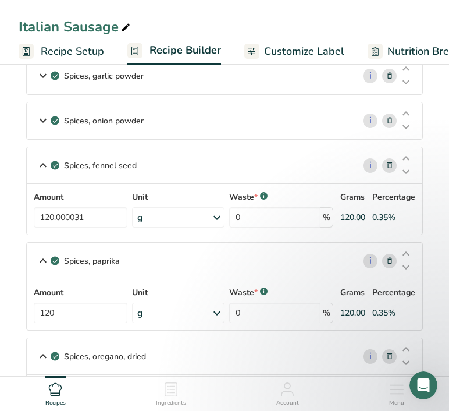
click at [44, 122] on icon at bounding box center [43, 120] width 14 height 21
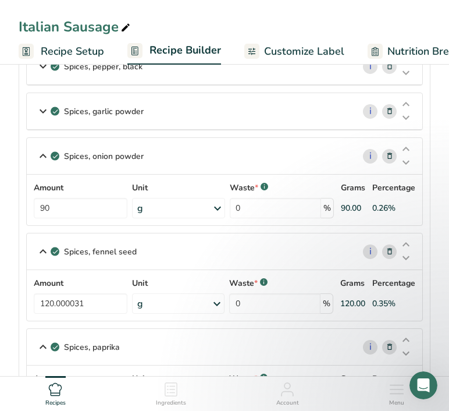
scroll to position [137, 0]
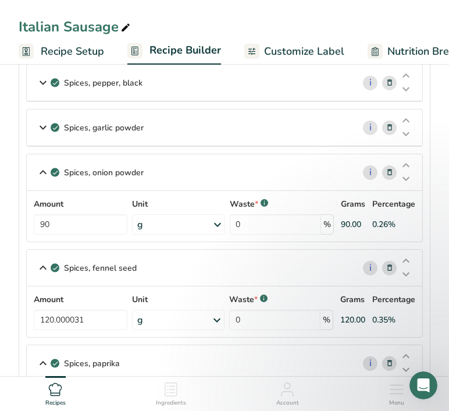
click at [44, 121] on icon at bounding box center [43, 127] width 14 height 21
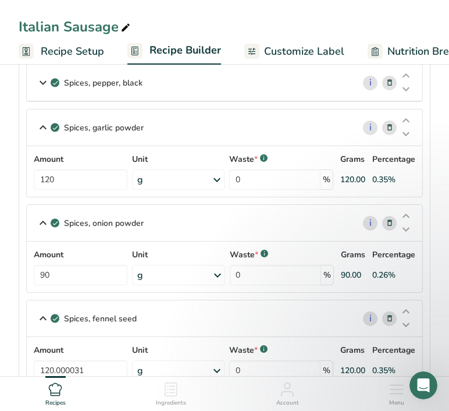
click at [44, 121] on icon at bounding box center [43, 127] width 14 height 21
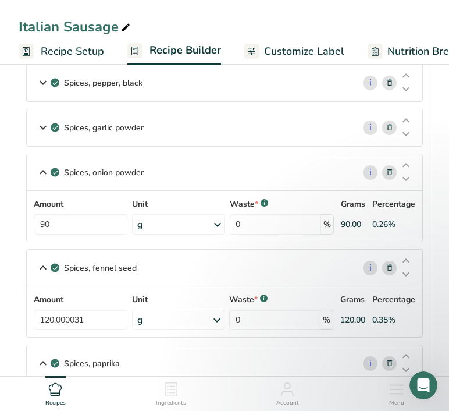
click at [44, 121] on icon at bounding box center [43, 127] width 14 height 21
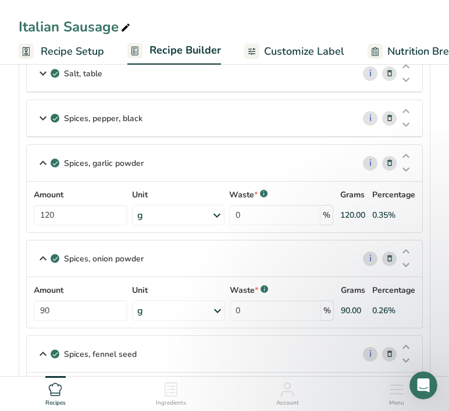
scroll to position [97, 0]
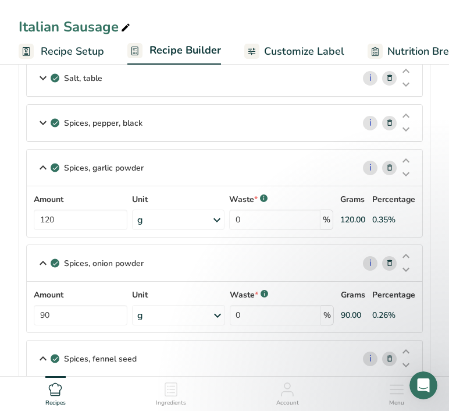
click at [44, 121] on icon at bounding box center [43, 122] width 14 height 21
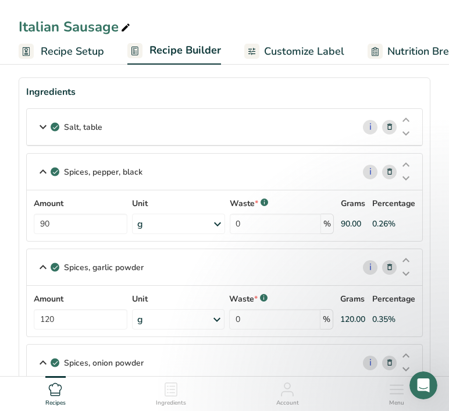
scroll to position [44, 0]
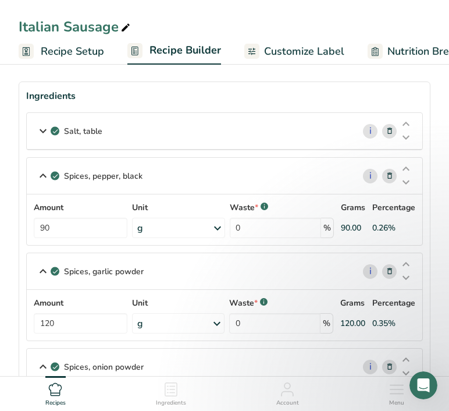
click at [42, 132] on icon at bounding box center [43, 131] width 14 height 21
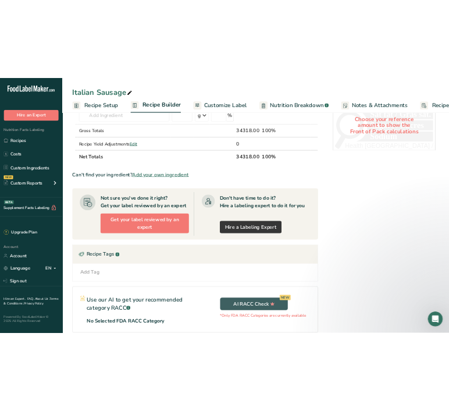
scroll to position [0, 0]
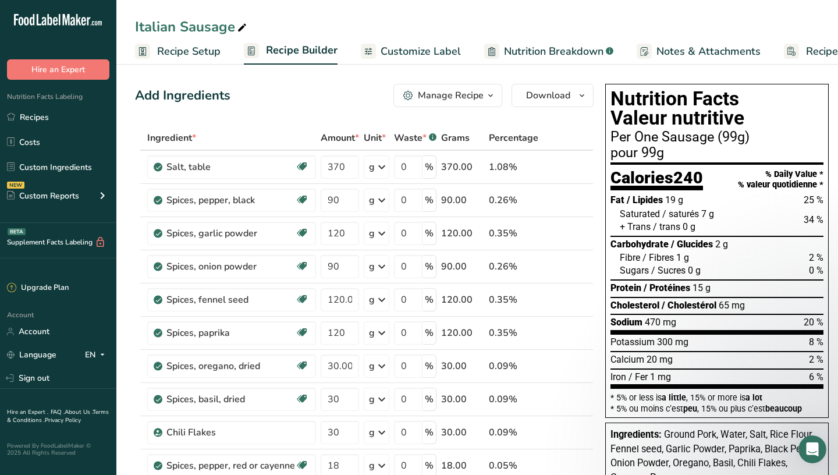
click at [181, 56] on span "Recipe Setup" at bounding box center [188, 52] width 63 height 16
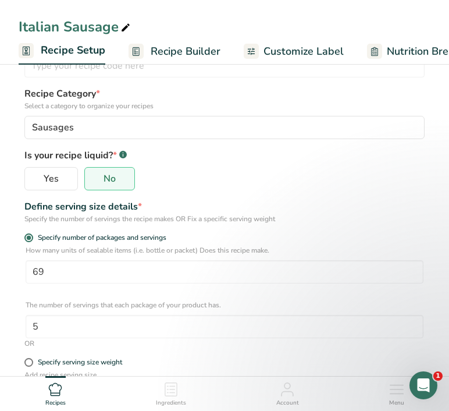
scroll to position [95, 0]
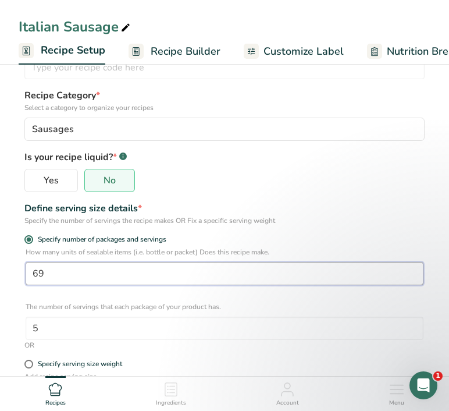
click at [48, 278] on input "69" at bounding box center [225, 273] width 398 height 23
type input "76"
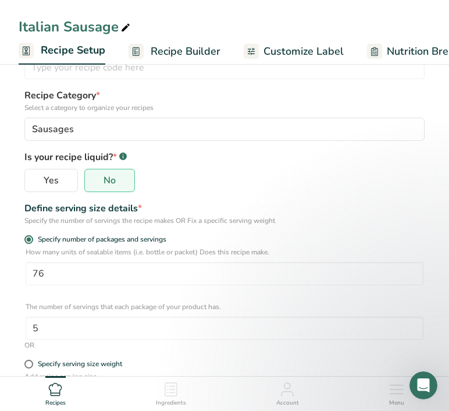
click at [225, 252] on p "How many units of sealable items (i.e. bottle or packet) Does this recipe make." at bounding box center [225, 252] width 398 height 10
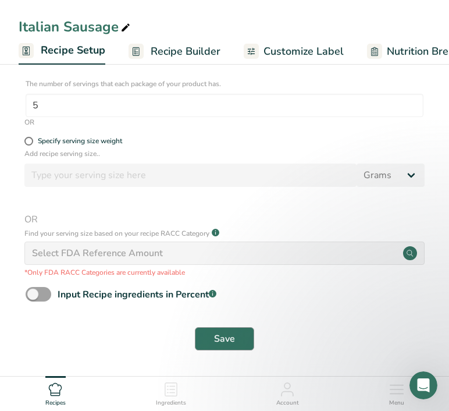
scroll to position [318, 0]
click at [227, 334] on span "Save" at bounding box center [224, 339] width 21 height 14
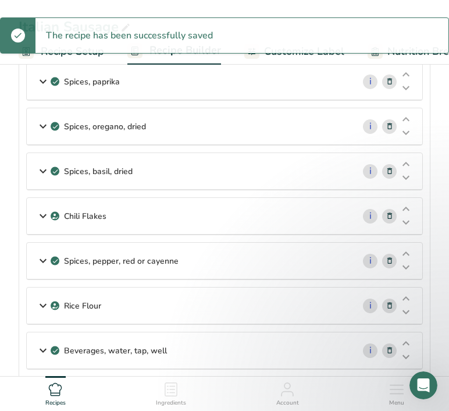
click at [304, 54] on span "Customize Label" at bounding box center [304, 52] width 80 height 16
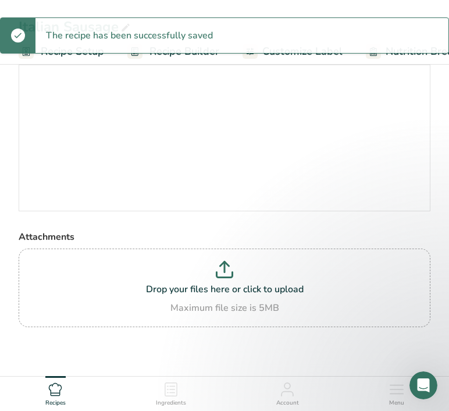
click at [271, 52] on div "The recipe has been successfully saved" at bounding box center [224, 35] width 449 height 36
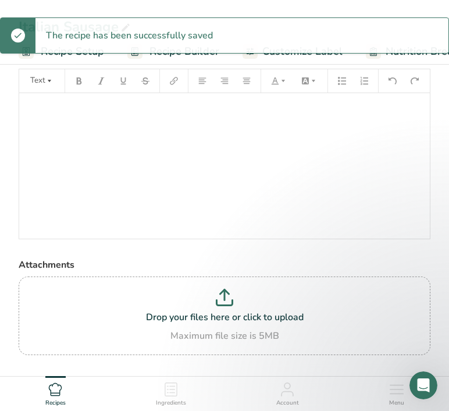
scroll to position [0, 330]
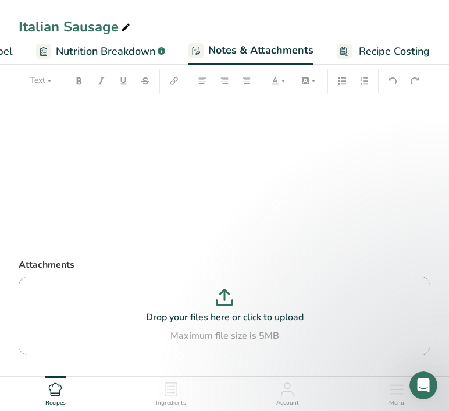
click at [91, 51] on span "Nutrition Breakdown" at bounding box center [106, 52] width 100 height 16
select select "Calories"
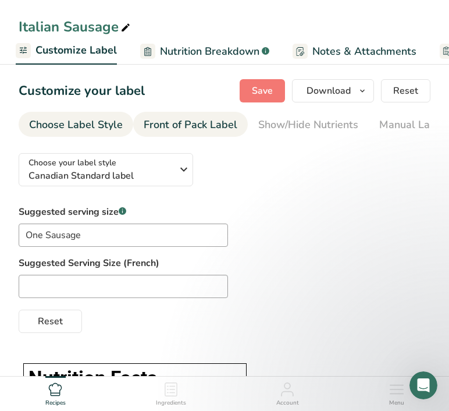
click at [165, 115] on link "Front of Pack Label" at bounding box center [191, 125] width 94 height 26
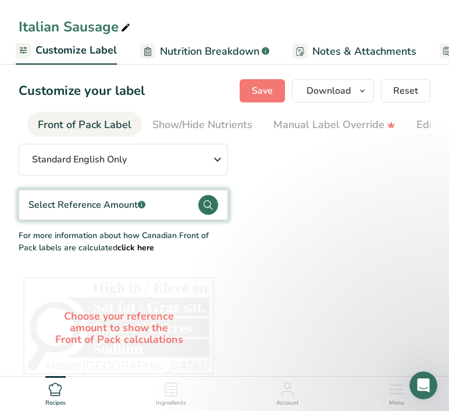
scroll to position [0, 113]
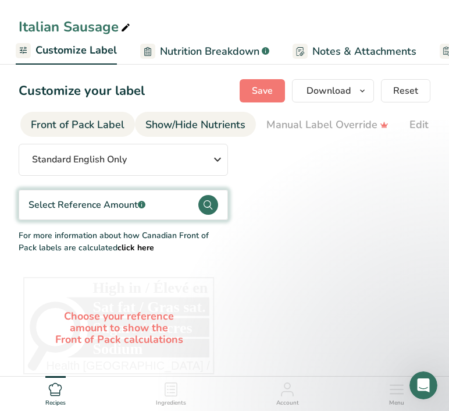
click at [180, 121] on div "Show/Hide Nutrients" at bounding box center [196, 125] width 100 height 16
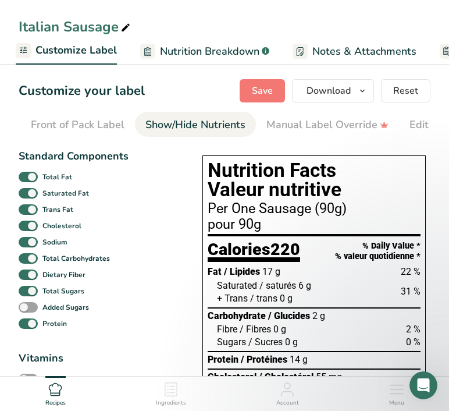
scroll to position [0, 226]
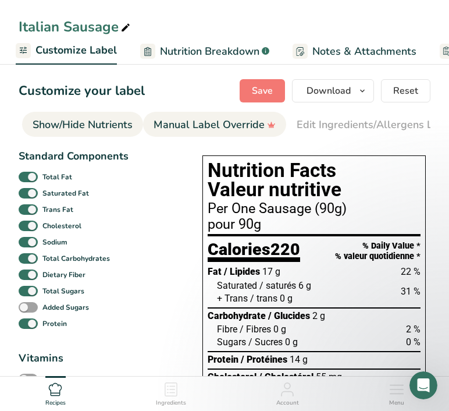
click at [180, 121] on div "Manual Label Override" at bounding box center [215, 125] width 122 height 16
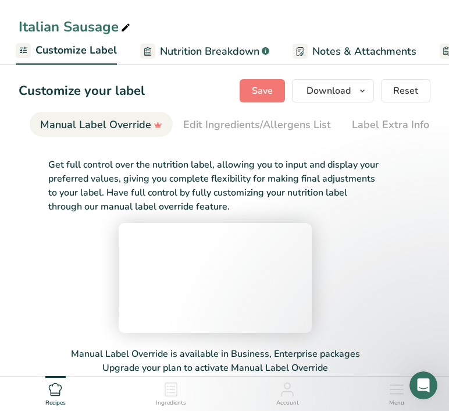
scroll to position [0, 340]
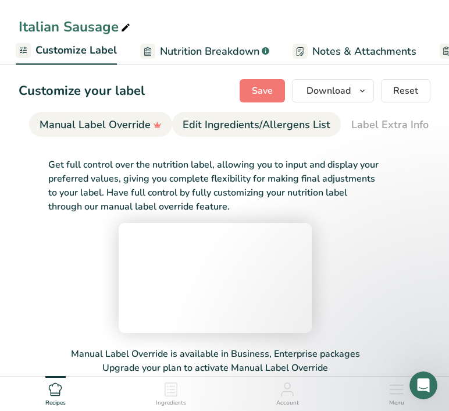
click at [193, 127] on div "Edit Ingredients/Allergens List" at bounding box center [257, 125] width 148 height 16
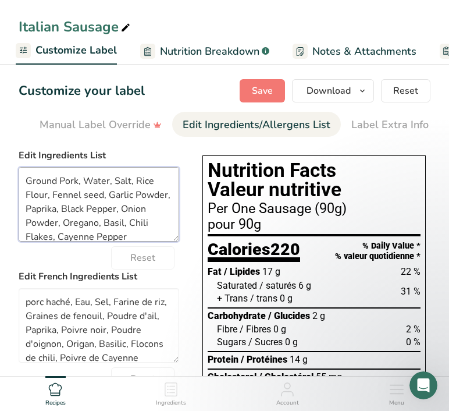
click at [45, 183] on textarea "Ground Pork, Water, Salt, Rice Flour, Fennel seed, Garlic Powder, Paprika, Blac…" at bounding box center [99, 204] width 161 height 75
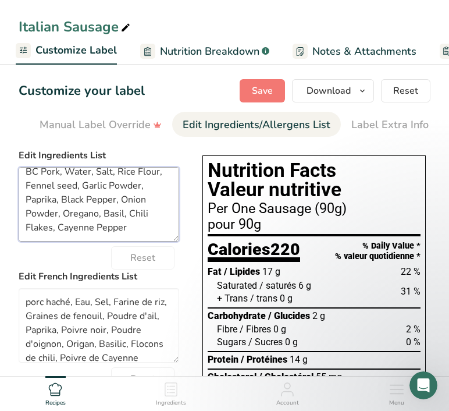
scroll to position [0, 0]
type textarea "BC Pork, Water, Salt, Rice Flour, Fennel seed, Garlic Powder, Paprika, Black Pe…"
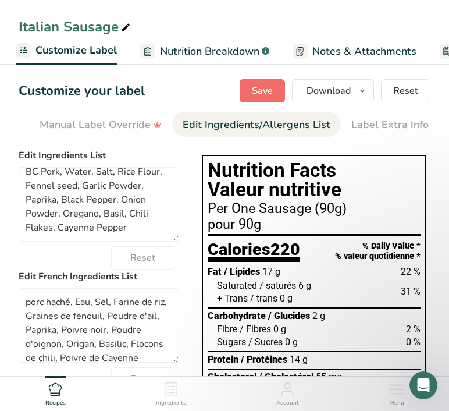
click at [269, 94] on span "Save" at bounding box center [262, 91] width 21 height 14
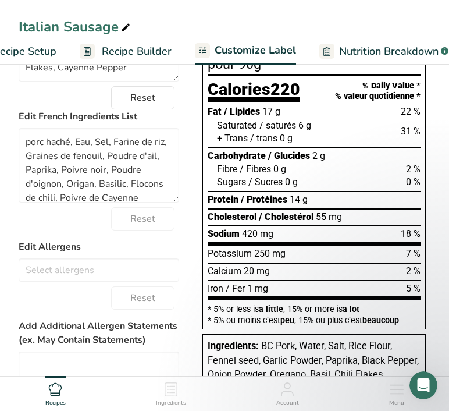
scroll to position [0, 33]
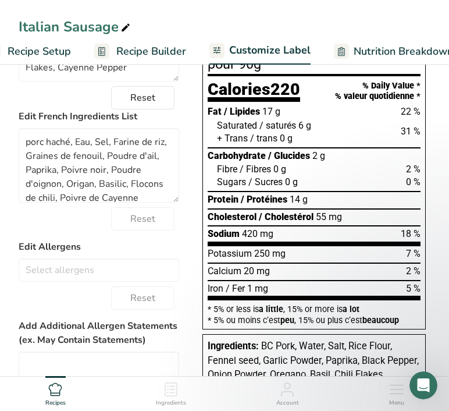
click at [152, 47] on span "Recipe Builder" at bounding box center [151, 52] width 70 height 16
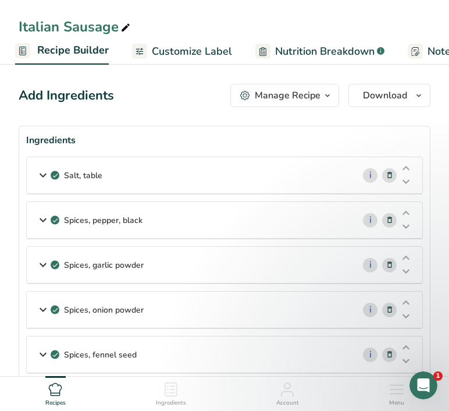
click at [40, 172] on icon at bounding box center [43, 175] width 14 height 21
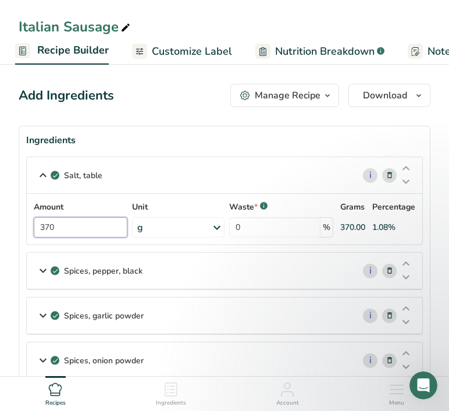
click at [72, 232] on input "370" at bounding box center [81, 227] width 94 height 20
type input "525"
click at [83, 176] on div "Salt, table i Amount 525 Unit g Portions 1 tsp 1 tbsp 1 cup See more Weight Uni…" at bounding box center [224, 201] width 397 height 88
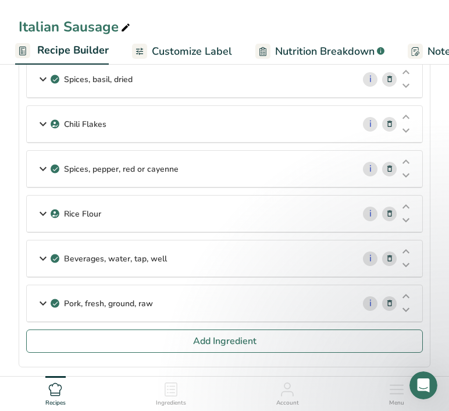
scroll to position [461, 0]
click at [43, 298] on icon at bounding box center [43, 303] width 14 height 21
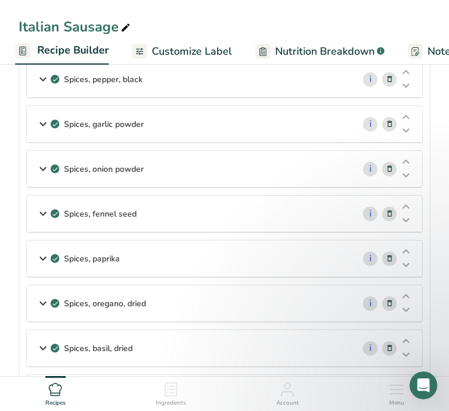
scroll to position [178, 0]
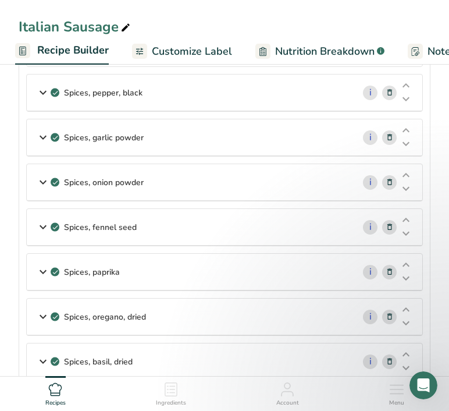
click at [328, 54] on span "Nutrition Breakdown" at bounding box center [325, 52] width 100 height 16
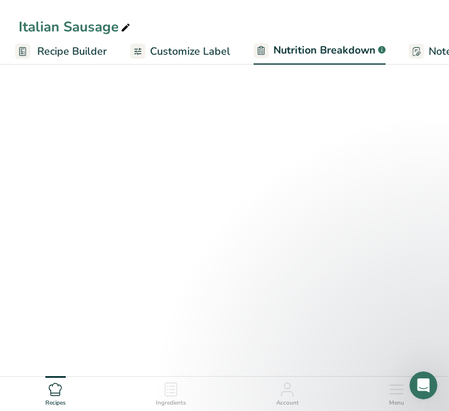
select select "Calories"
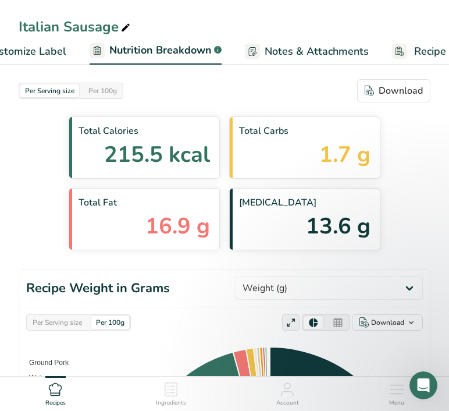
scroll to position [0, 258]
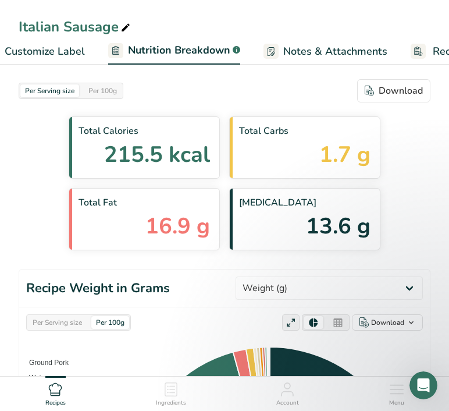
click at [53, 52] on span "Customize Label" at bounding box center [45, 52] width 80 height 16
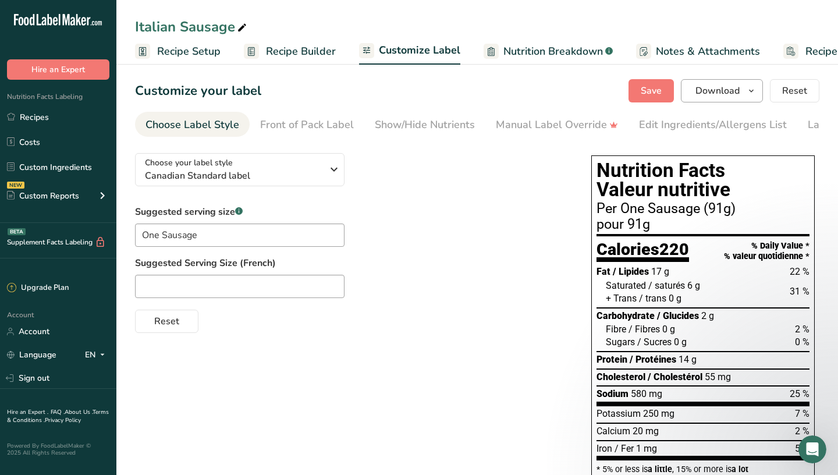
click at [449, 94] on icon "button" at bounding box center [751, 91] width 9 height 15
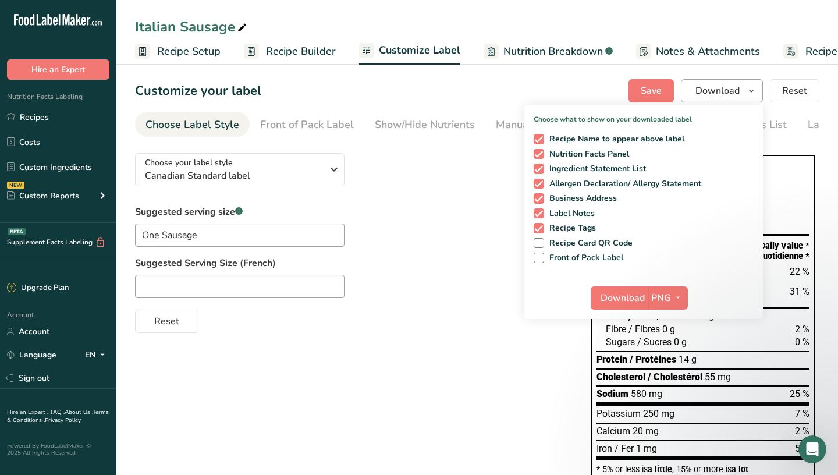
click at [449, 93] on icon "button" at bounding box center [751, 91] width 9 height 15
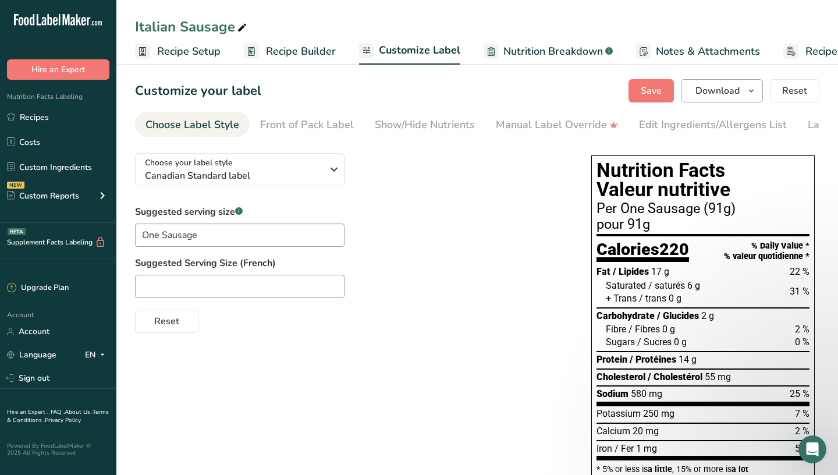
click at [449, 93] on icon "button" at bounding box center [751, 91] width 9 height 15
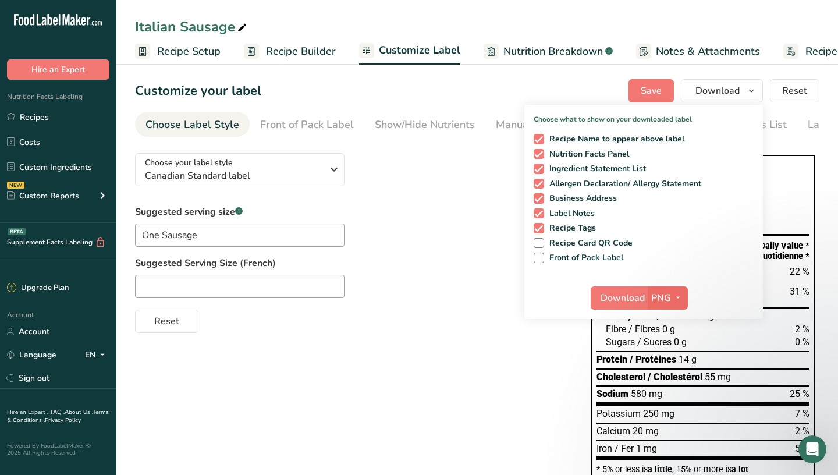
click at [449, 293] on icon "button" at bounding box center [678, 298] width 9 height 15
click at [449, 364] on link "SVG" at bounding box center [669, 359] width 37 height 19
click at [449, 299] on span "Download" at bounding box center [623, 298] width 44 height 14
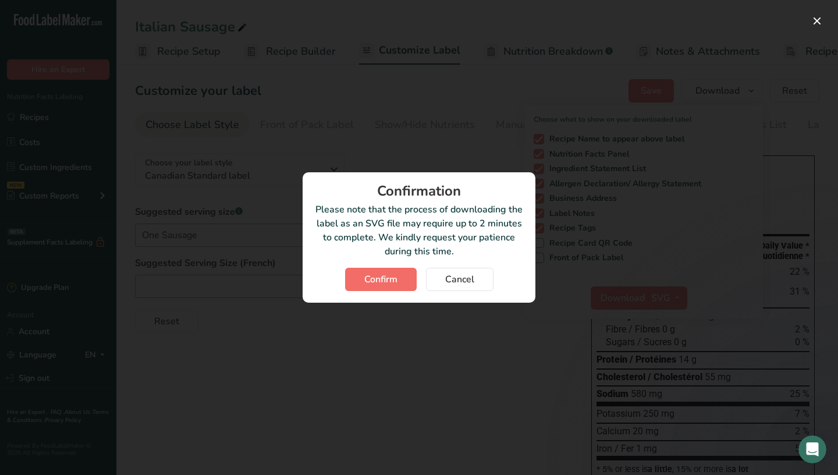
click at [403, 282] on button "Confirm" at bounding box center [381, 279] width 72 height 23
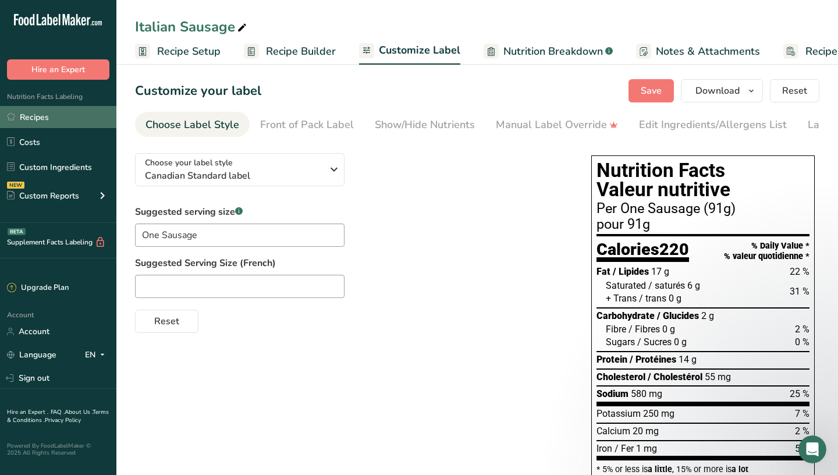
click at [41, 121] on link "Recipes" at bounding box center [58, 117] width 116 height 22
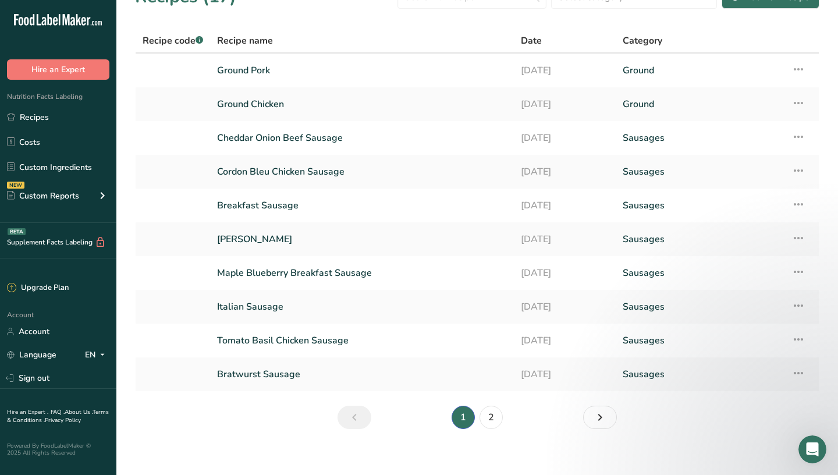
scroll to position [27, 0]
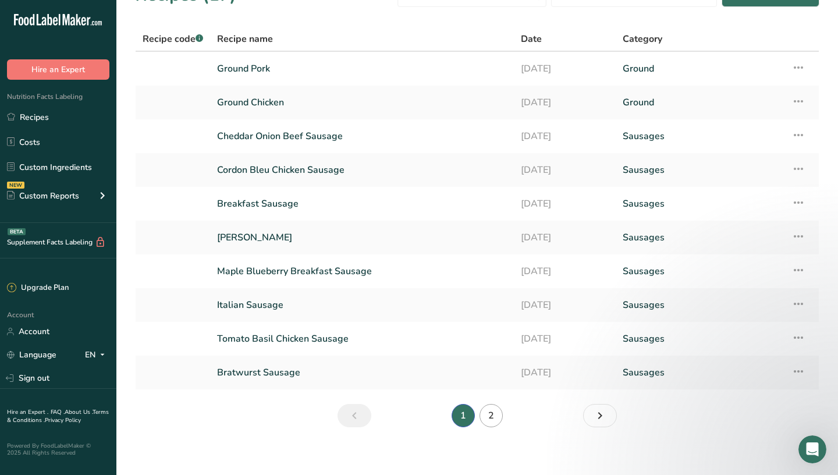
click at [449, 410] on link "2" at bounding box center [491, 415] width 23 height 23
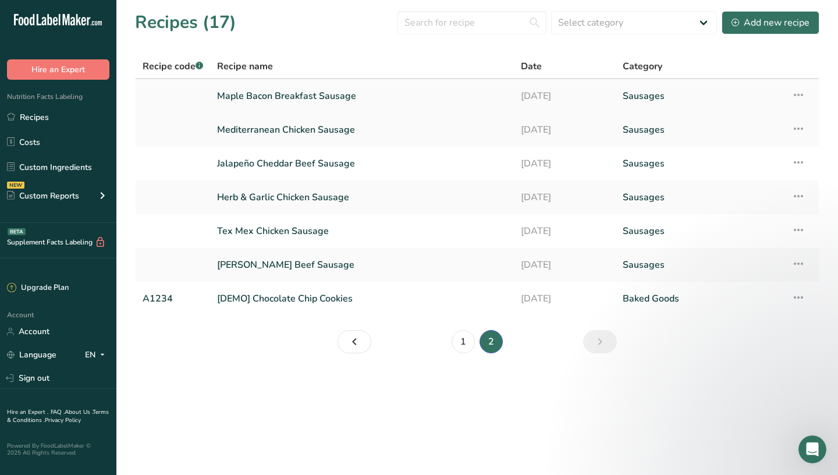
click at [264, 101] on link "Maple Bacon Breakfast Sausage" at bounding box center [362, 96] width 290 height 24
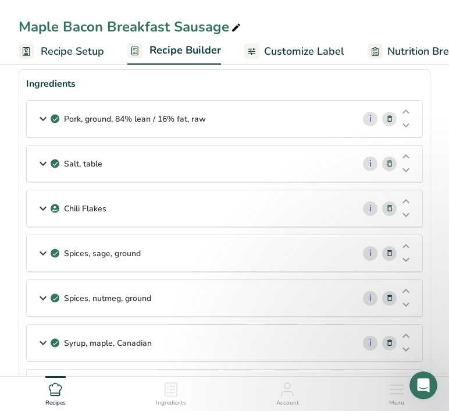
scroll to position [58, 0]
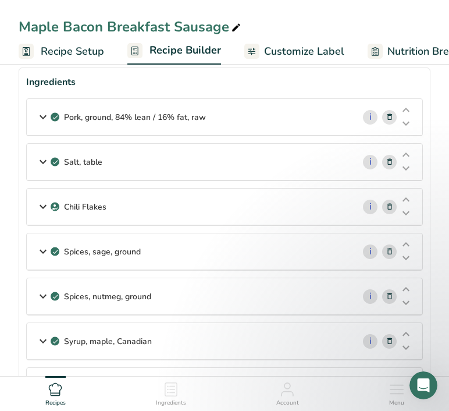
click at [389, 116] on icon at bounding box center [390, 117] width 8 height 12
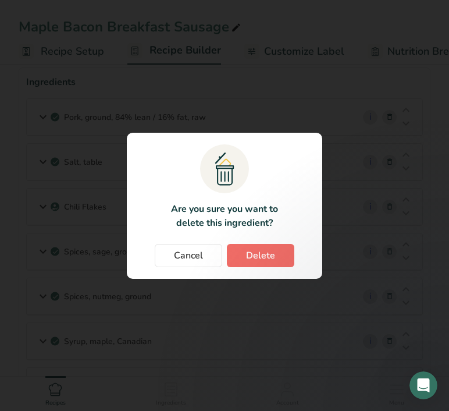
click at [251, 247] on button "Delete" at bounding box center [261, 255] width 68 height 23
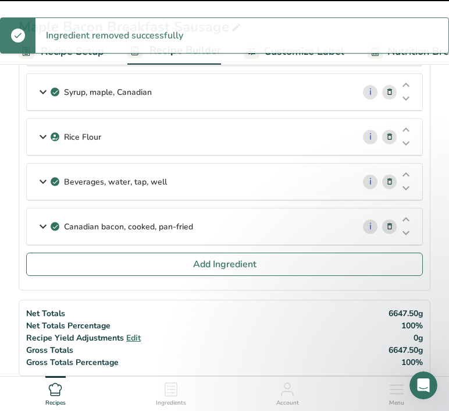
scroll to position [292, 0]
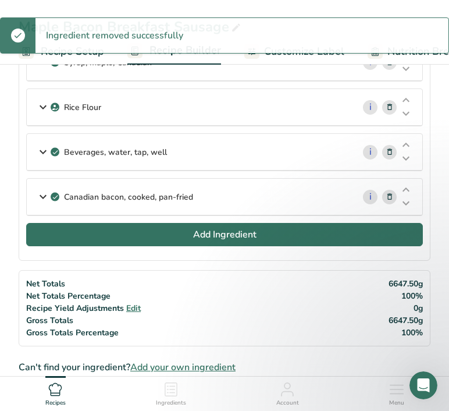
click at [167, 238] on button "Add Ingredient" at bounding box center [224, 234] width 397 height 23
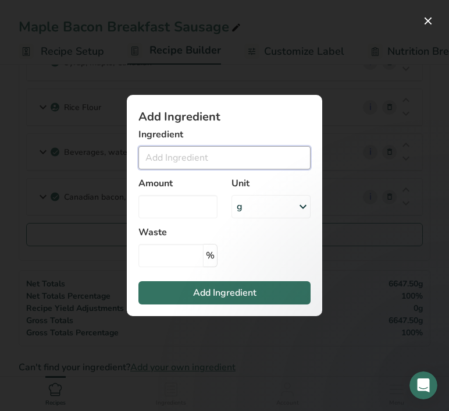
click at [185, 151] on input "Add ingredient modal" at bounding box center [225, 157] width 172 height 23
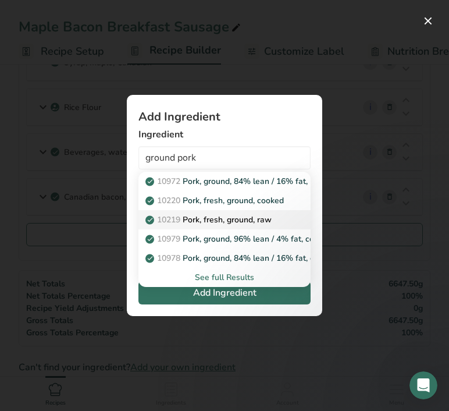
click at [267, 221] on p "10219 Pork, fresh, ground, raw" at bounding box center [210, 220] width 124 height 12
type input "Pork, fresh, ground, raw"
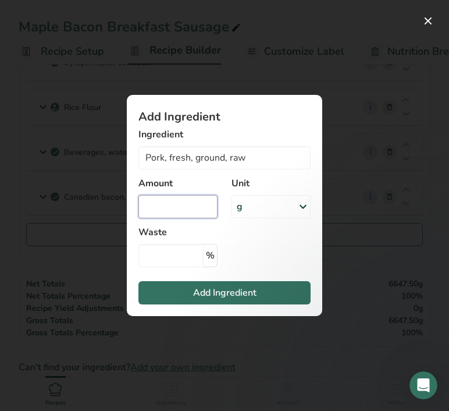
click at [187, 210] on input "Add ingredient modal" at bounding box center [178, 206] width 79 height 23
type input "30000"
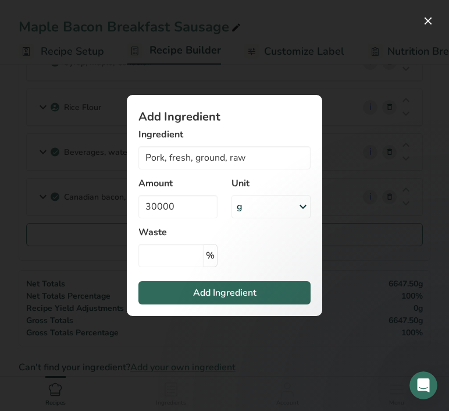
click at [208, 293] on span "Add Ingredient" at bounding box center [224, 293] width 63 height 14
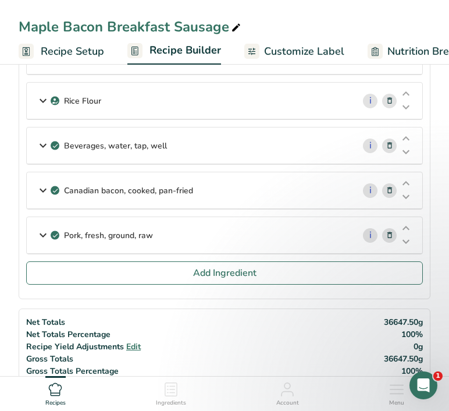
scroll to position [297, 0]
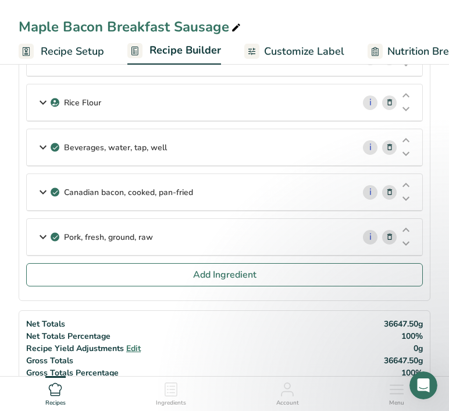
click at [65, 233] on p "Pork, fresh, ground, raw" at bounding box center [108, 237] width 89 height 12
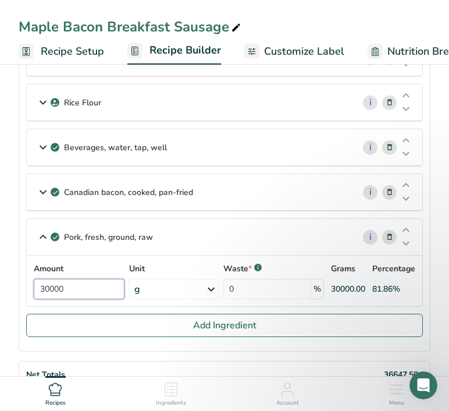
click at [49, 284] on input "30000" at bounding box center [79, 289] width 91 height 20
click at [45, 193] on icon at bounding box center [43, 192] width 14 height 21
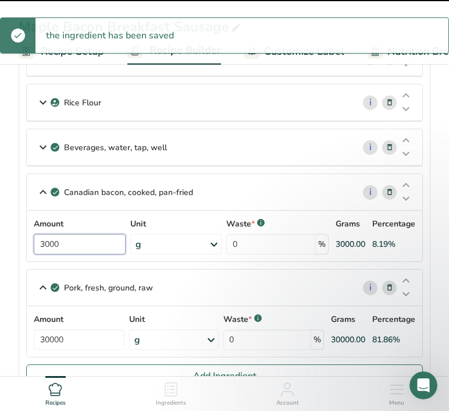
click at [67, 242] on input "3000" at bounding box center [80, 244] width 92 height 20
click at [58, 252] on input "3000" at bounding box center [80, 244] width 92 height 20
click at [59, 245] on input "3000" at bounding box center [80, 244] width 92 height 20
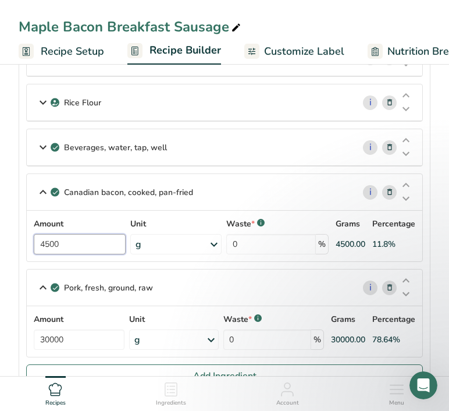
type input "4500"
click at [46, 145] on icon at bounding box center [43, 147] width 14 height 21
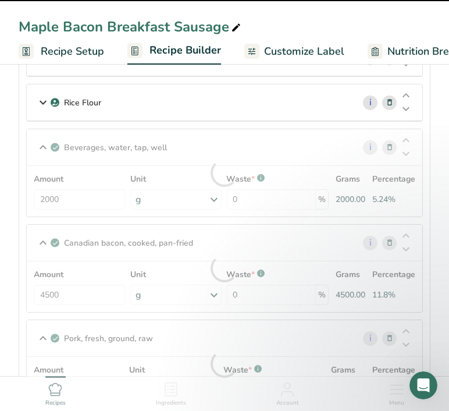
click at [95, 205] on div at bounding box center [225, 172] width 396 height 87
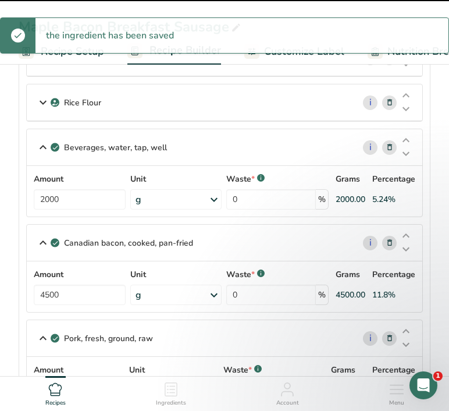
click at [95, 205] on div "Amount 2000 Unit g Portions 1 fl oz 1 serving 8 fl oz 8 fl oz 1 liter Weight Un…" at bounding box center [225, 191] width 382 height 37
click at [95, 205] on input "2000" at bounding box center [80, 199] width 92 height 20
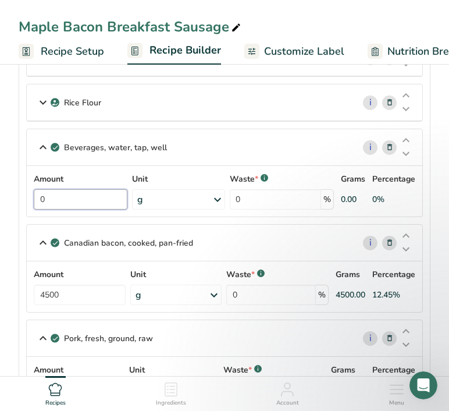
click at [75, 192] on input "0" at bounding box center [81, 199] width 94 height 20
click at [71, 200] on input "0" at bounding box center [81, 199] width 94 height 20
click at [95, 197] on input "0" at bounding box center [81, 199] width 94 height 20
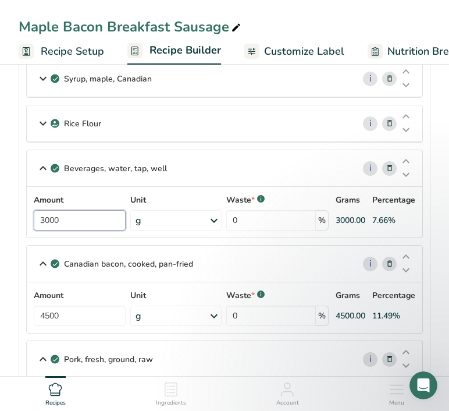
scroll to position [271, 0]
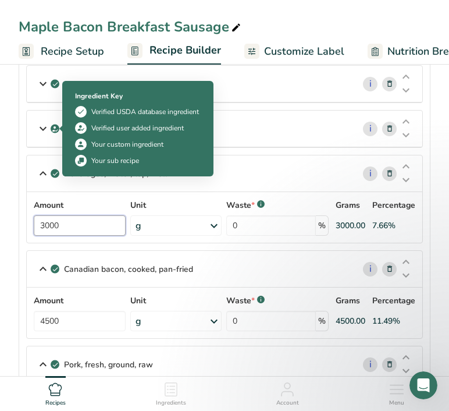
type input "3000"
click at [47, 133] on icon at bounding box center [43, 128] width 14 height 21
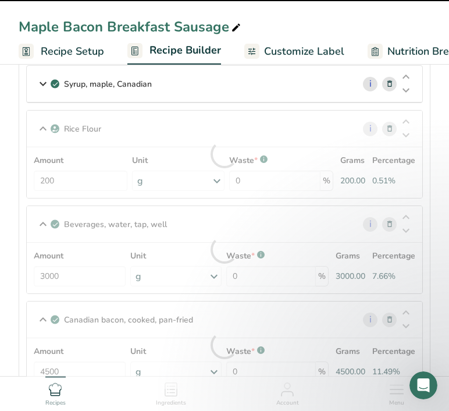
click at [47, 180] on div at bounding box center [225, 154] width 396 height 87
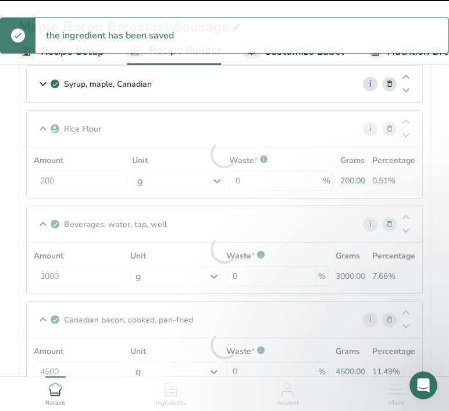
click at [45, 183] on div at bounding box center [225, 154] width 396 height 87
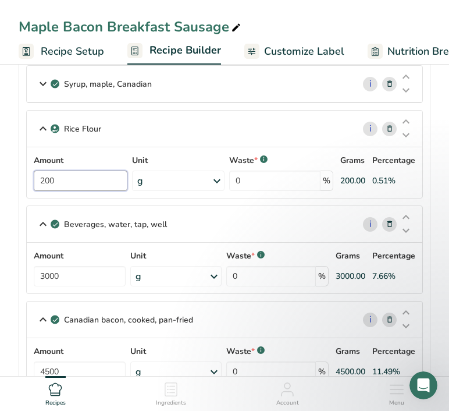
click at [42, 178] on input "200" at bounding box center [81, 181] width 94 height 20
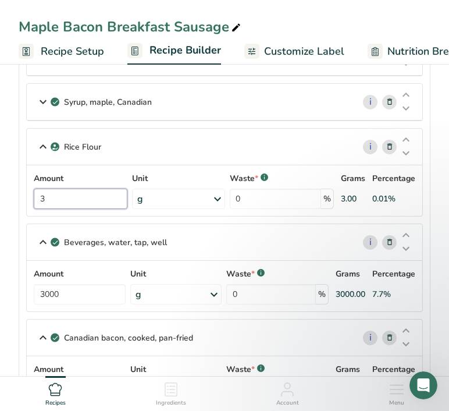
scroll to position [252, 0]
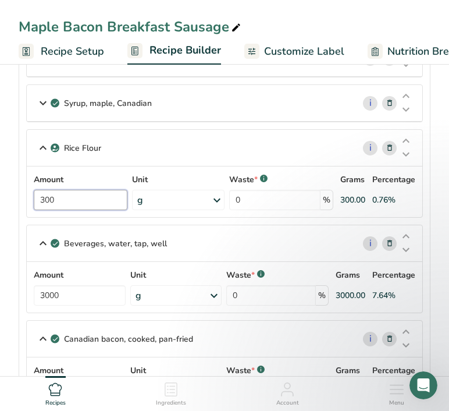
type input "300"
click at [43, 105] on icon at bounding box center [43, 103] width 14 height 21
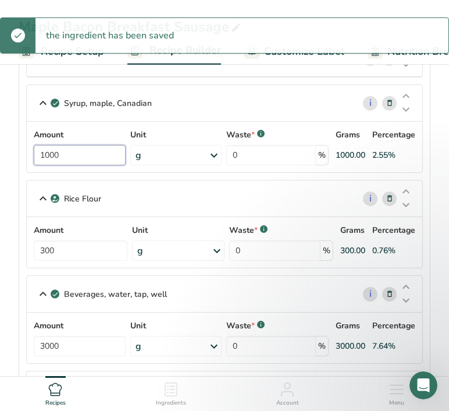
click at [69, 157] on input "1000" at bounding box center [80, 155] width 92 height 20
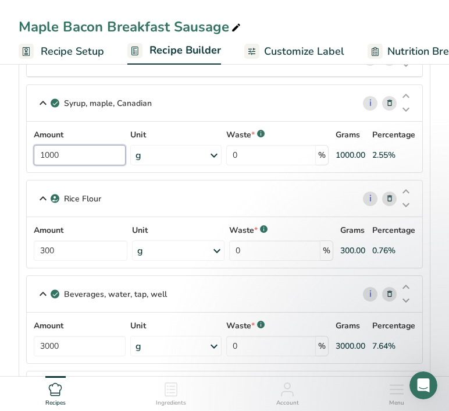
drag, startPoint x: 62, startPoint y: 157, endPoint x: 45, endPoint y: 157, distance: 17.5
click at [45, 157] on input "1000" at bounding box center [80, 155] width 92 height 20
type input "1500"
click at [190, 157] on div "Amount 1500 Unit g Portions 60 milliliter Weight Units g kg mg See more Volume …" at bounding box center [225, 147] width 382 height 37
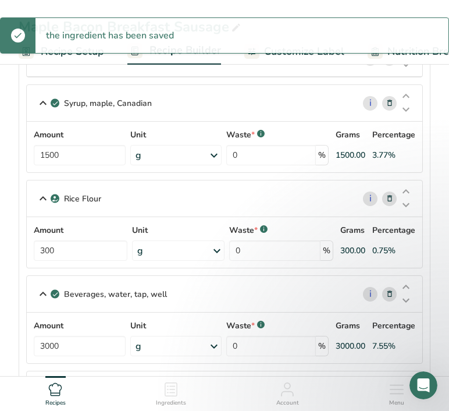
scroll to position [222, 0]
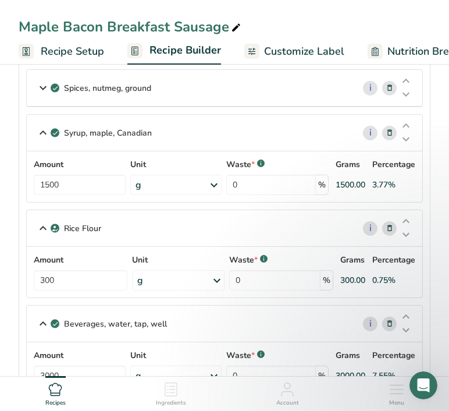
click at [216, 186] on icon at bounding box center [214, 185] width 14 height 21
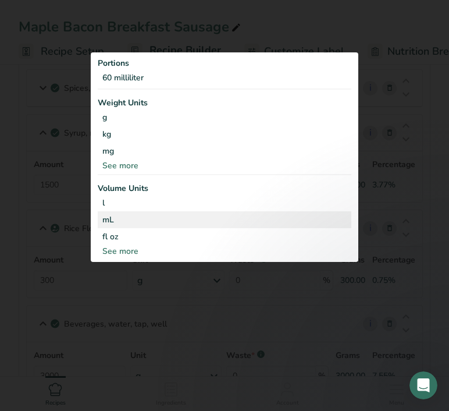
click at [139, 217] on div "mL" at bounding box center [224, 220] width 245 height 12
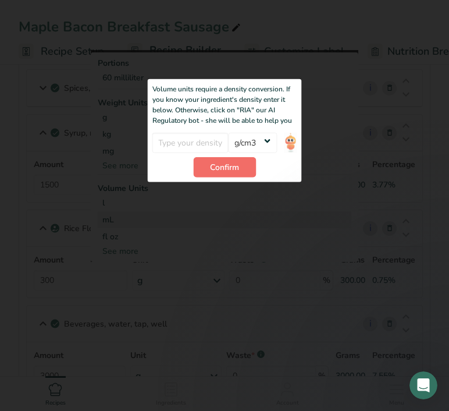
click at [234, 173] on span "Confirm" at bounding box center [224, 167] width 29 height 12
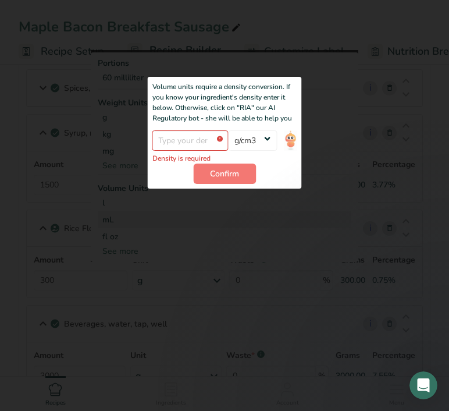
click at [127, 141] on div at bounding box center [225, 156] width 268 height 212
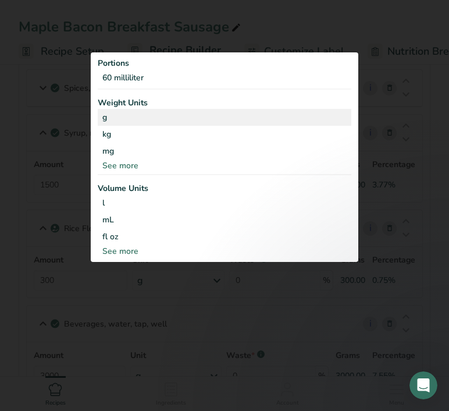
click at [119, 117] on div "g" at bounding box center [225, 117] width 254 height 17
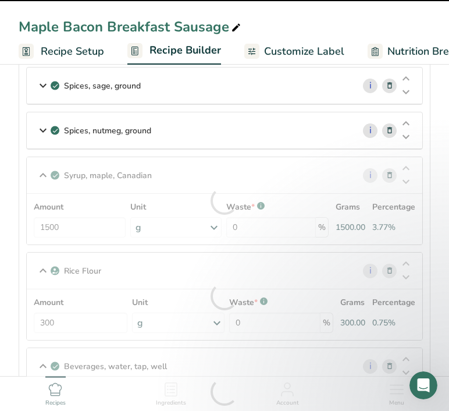
scroll to position [173, 0]
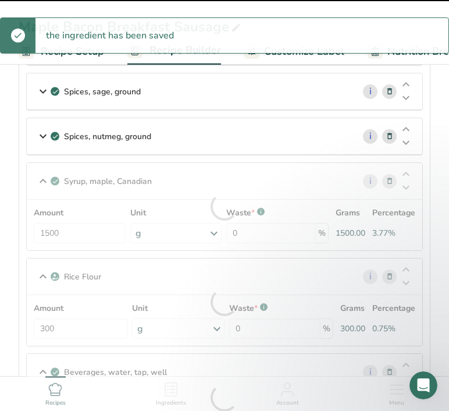
click at [41, 143] on icon at bounding box center [43, 136] width 14 height 21
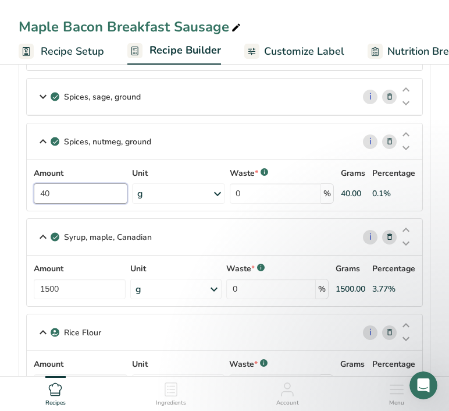
click at [43, 191] on input "40" at bounding box center [81, 193] width 94 height 20
type input "60"
click at [41, 95] on icon at bounding box center [43, 96] width 14 height 21
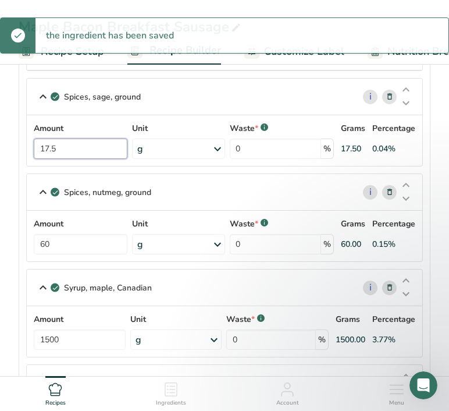
click at [62, 146] on input "17.5" at bounding box center [81, 149] width 94 height 20
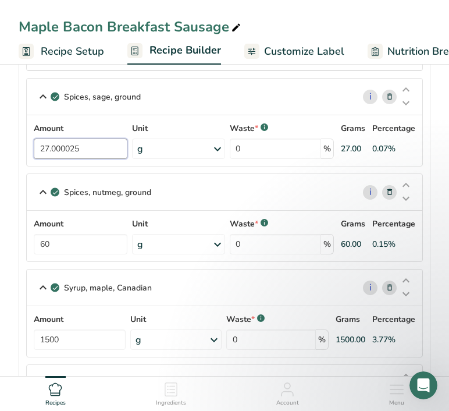
type input "27.000026"
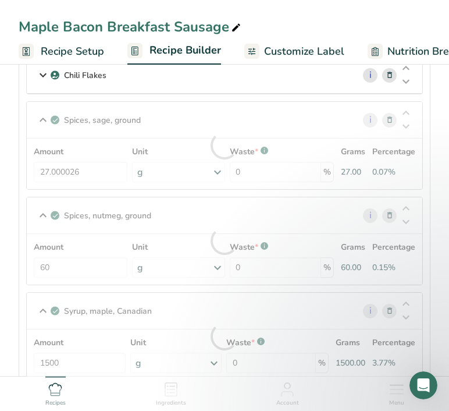
click at [42, 121] on div "Spices, sage, ground i Amount 27.000026 Unit g Portions 1 tsp 1 tbsp Weight Uni…" at bounding box center [224, 145] width 397 height 88
click at [44, 74] on icon at bounding box center [43, 75] width 14 height 21
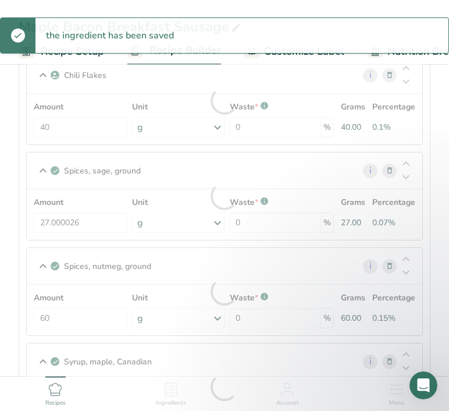
click at [49, 125] on div at bounding box center [225, 100] width 396 height 87
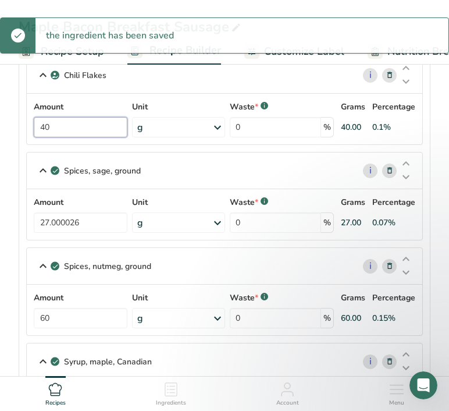
click at [47, 125] on input "40" at bounding box center [81, 127] width 94 height 20
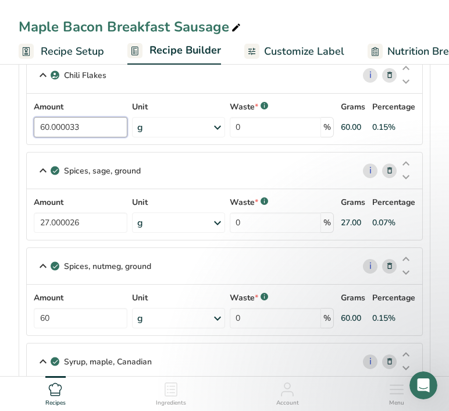
type input "60.000034"
click at [44, 105] on div "Chili Flakes i Amount 60.000034 Unit g Weight Units g kg mg See more Volume Uni…" at bounding box center [224, 100] width 397 height 88
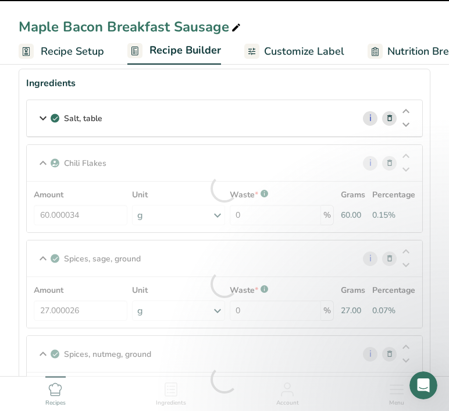
scroll to position [40, 0]
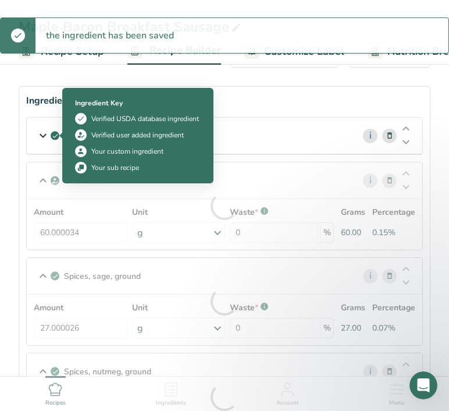
click at [37, 136] on icon at bounding box center [43, 135] width 14 height 21
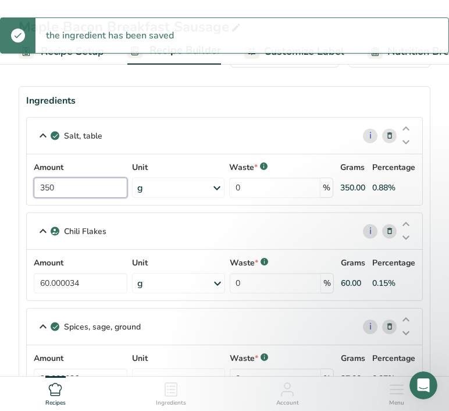
click at [48, 185] on input "350" at bounding box center [81, 188] width 94 height 20
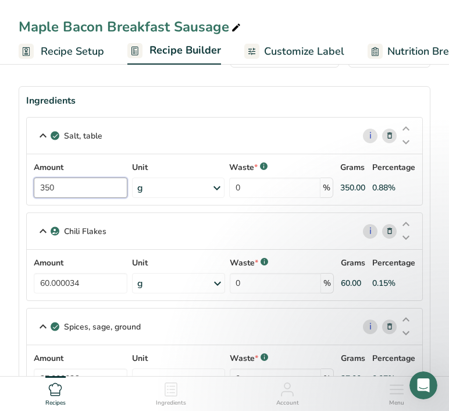
click at [82, 194] on input "350" at bounding box center [81, 188] width 94 height 20
type input "525.000019"
click at [44, 174] on div "Salt, table i Amount 525.000019 Unit g Portions 1 tsp 1 tbsp 1 cup See more Wei…" at bounding box center [224, 161] width 397 height 88
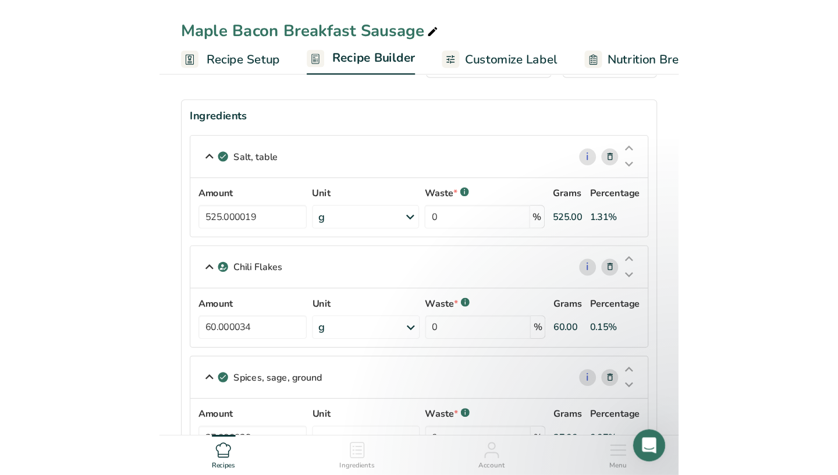
scroll to position [0, 0]
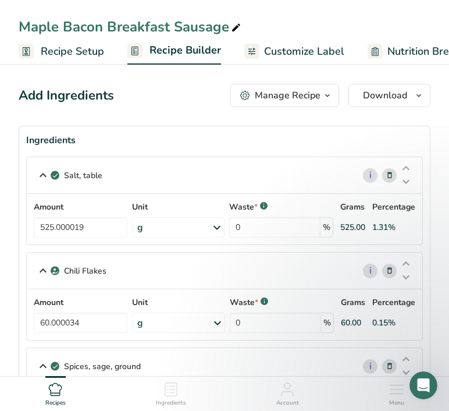
click at [49, 51] on span "Recipe Setup" at bounding box center [72, 52] width 63 height 16
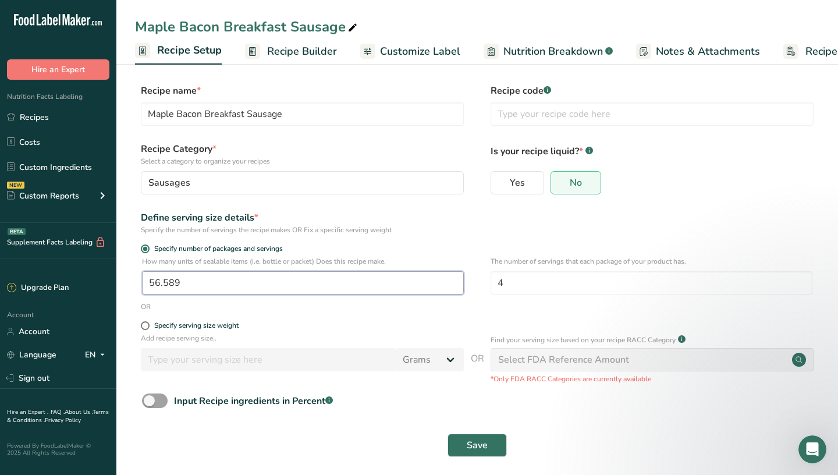
click at [209, 284] on input "56.589" at bounding box center [303, 282] width 322 height 23
type input "87.1"
click at [449, 410] on span "Save" at bounding box center [477, 445] width 21 height 14
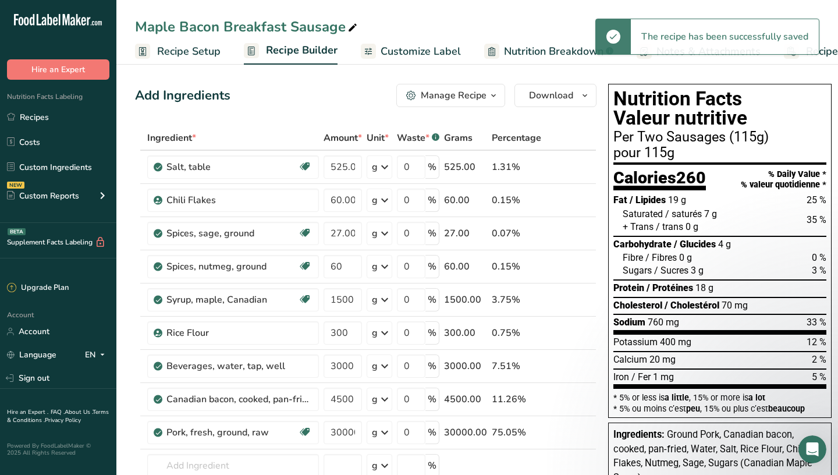
click at [449, 52] on span "Nutrition Breakdown" at bounding box center [554, 52] width 100 height 16
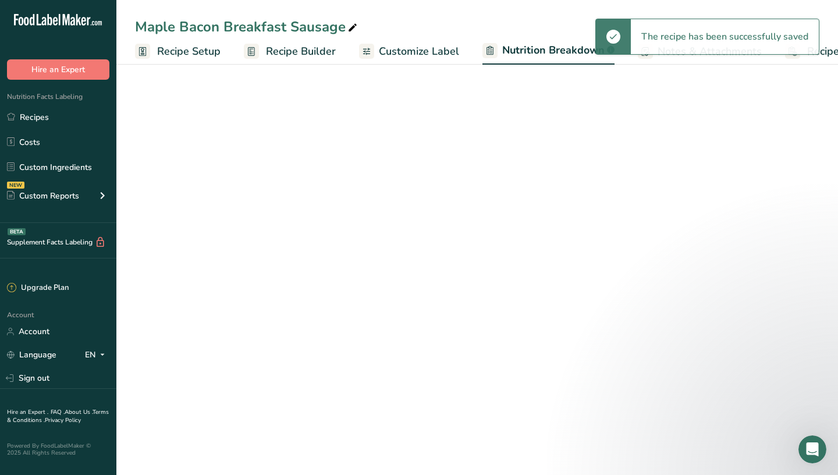
select select "Calories"
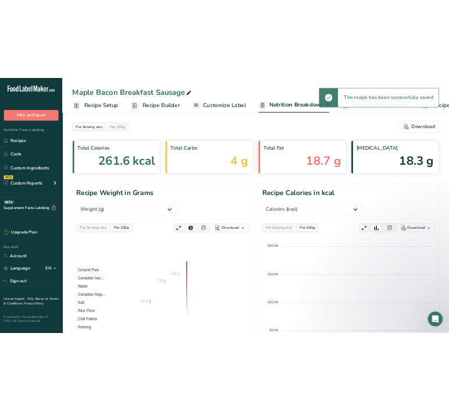
scroll to position [0, 58]
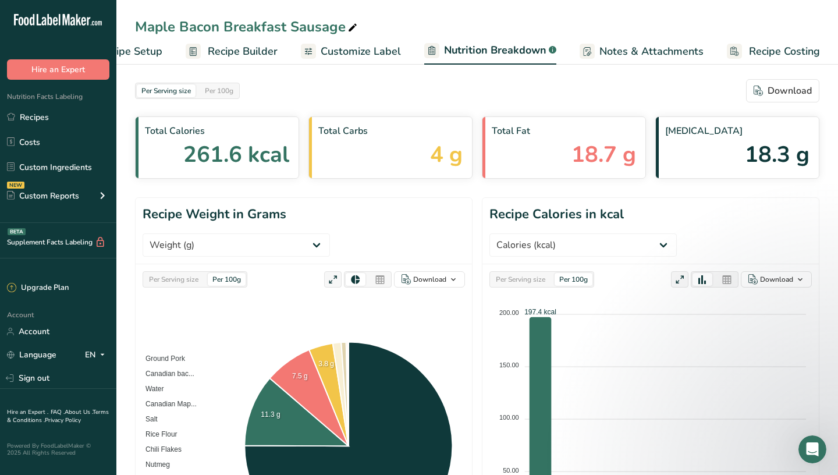
select select "Calories"
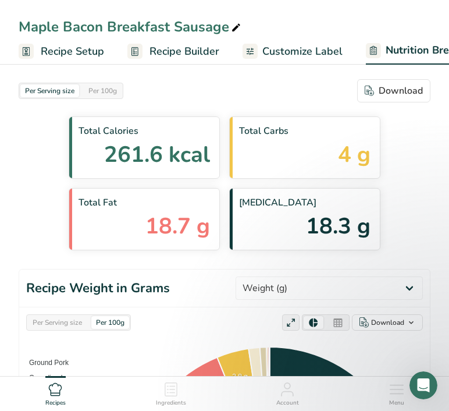
click at [60, 53] on span "Recipe Setup" at bounding box center [72, 52] width 63 height 16
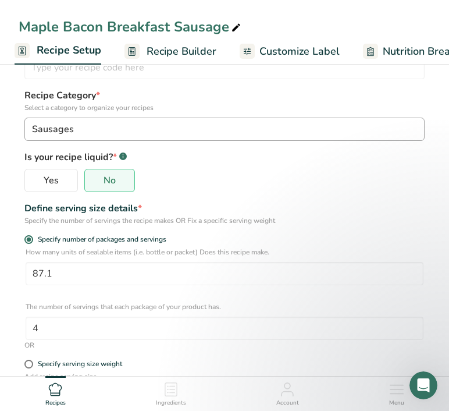
scroll to position [96, 0]
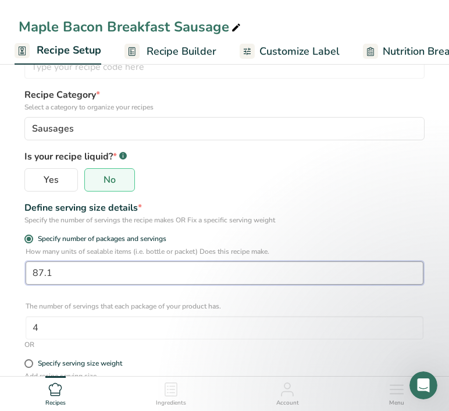
click at [69, 272] on input "87.1" at bounding box center [225, 272] width 398 height 23
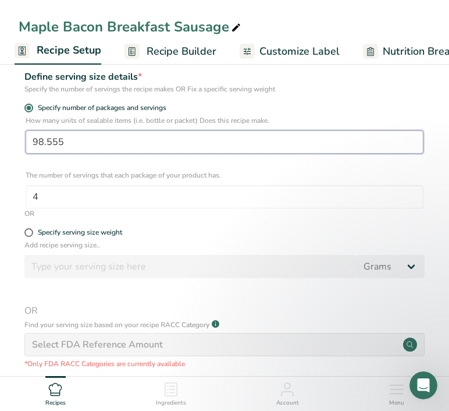
scroll to position [198, 0]
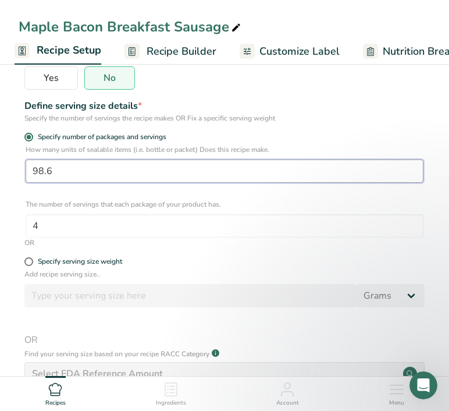
type input "98.6"
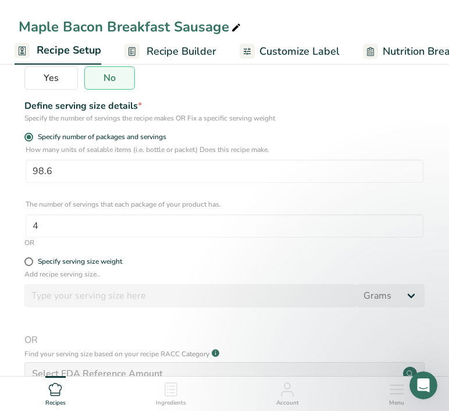
click at [279, 119] on div "Specify the number of servings the recipe makes OR Fix a specific serving weight" at bounding box center [224, 118] width 401 height 10
click at [369, 51] on icon at bounding box center [370, 50] width 2 height 1
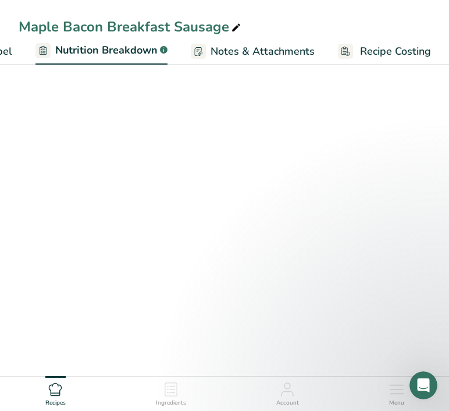
select select "Calories"
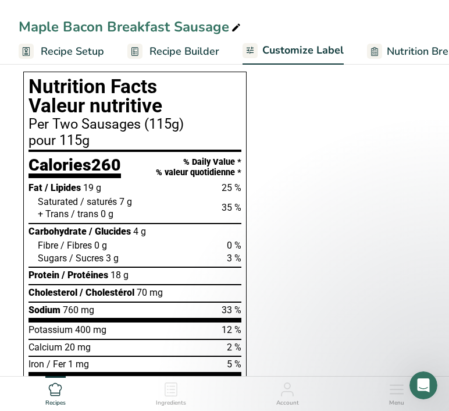
click at [62, 51] on span "Recipe Setup" at bounding box center [72, 52] width 63 height 16
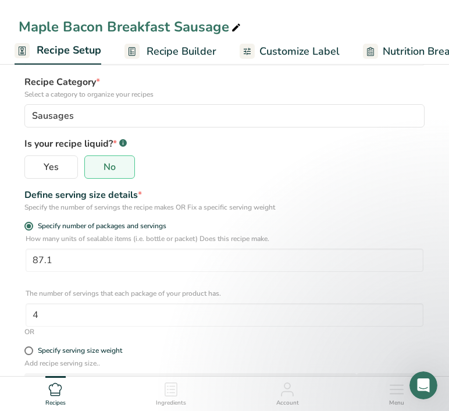
scroll to position [132, 0]
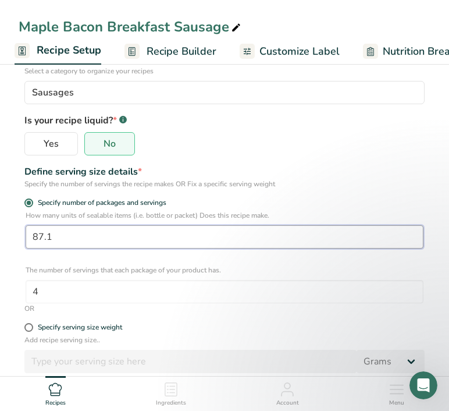
click at [198, 231] on input "87.1" at bounding box center [225, 236] width 398 height 23
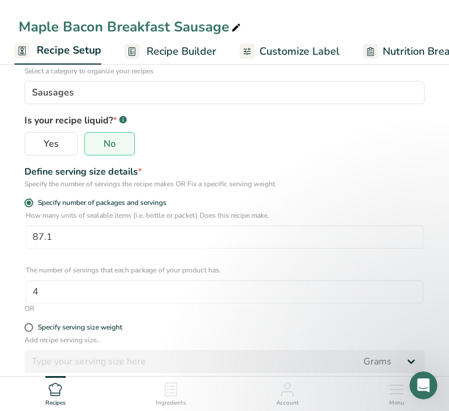
click at [328, 172] on div "Define serving size details *" at bounding box center [224, 172] width 401 height 14
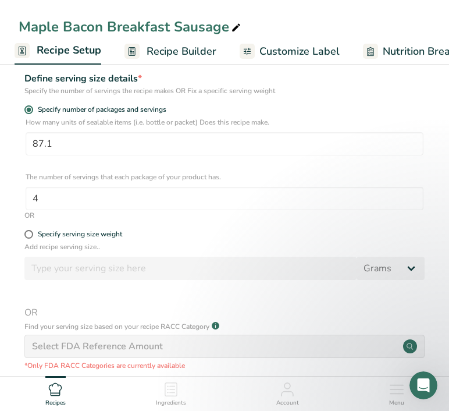
scroll to position [226, 0]
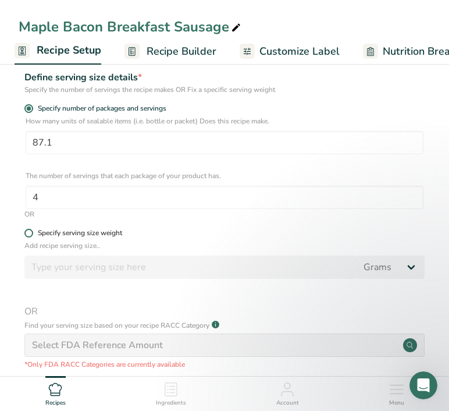
click at [78, 236] on div "Specify serving size weight" at bounding box center [80, 233] width 84 height 9
click at [32, 236] on input "Specify serving size weight" at bounding box center [28, 233] width 8 height 8
radio input "true"
radio input "false"
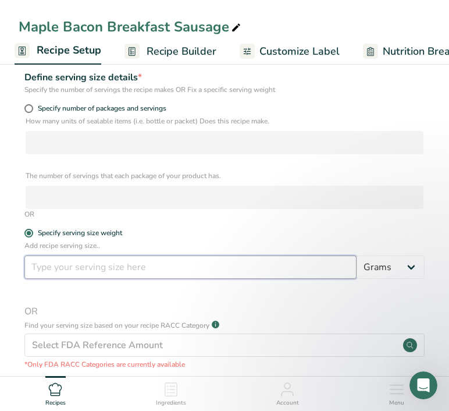
click at [88, 265] on input "number" at bounding box center [190, 267] width 332 height 23
type input "100"
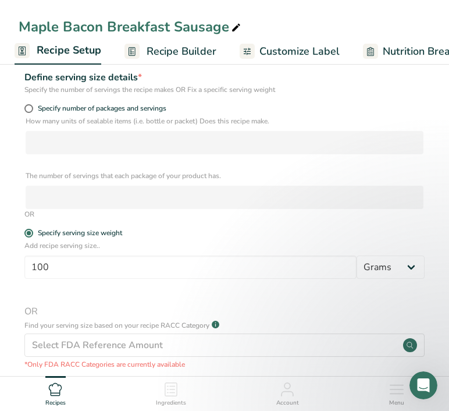
click at [144, 228] on form "Recipe name * Maple Bacon Breakfast Sausage Recipe code .a-a{fill:#347362;}.b-a…" at bounding box center [225, 153] width 412 height 592
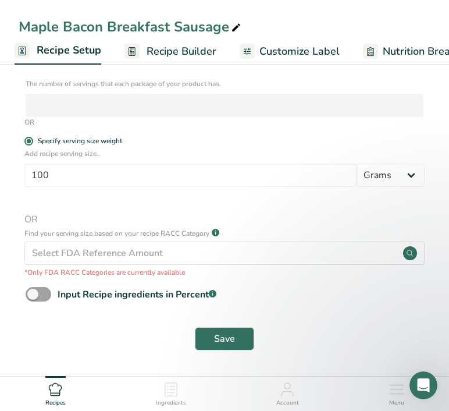
scroll to position [318, 0]
click at [222, 332] on span "Save" at bounding box center [224, 339] width 21 height 14
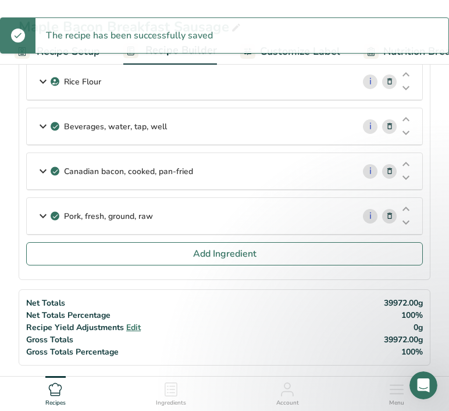
click at [280, 53] on div "The recipe has been successfully saved" at bounding box center [224, 35] width 449 height 36
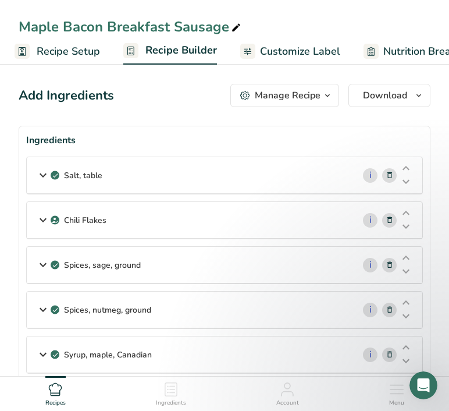
click at [292, 50] on span "Customize Label" at bounding box center [300, 52] width 80 height 16
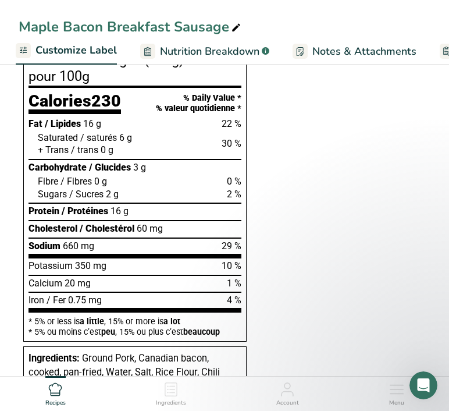
scroll to position [355, 0]
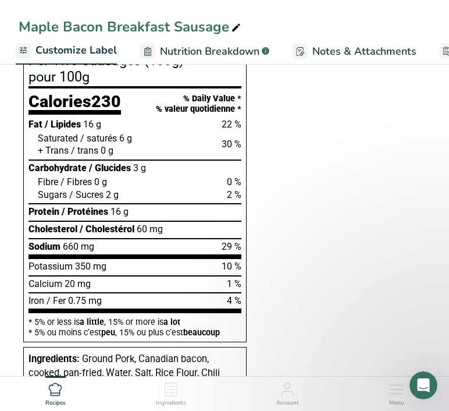
click at [314, 286] on div "Choose your label style Canadian Standard label USA (FDA) Standard FDA label Ta…" at bounding box center [225, 137] width 412 height 697
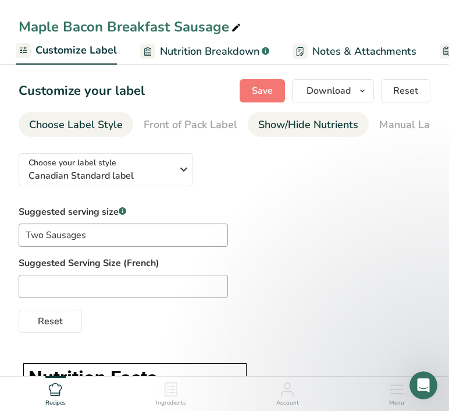
scroll to position [0, 0]
click at [356, 86] on span "button" at bounding box center [363, 91] width 14 height 14
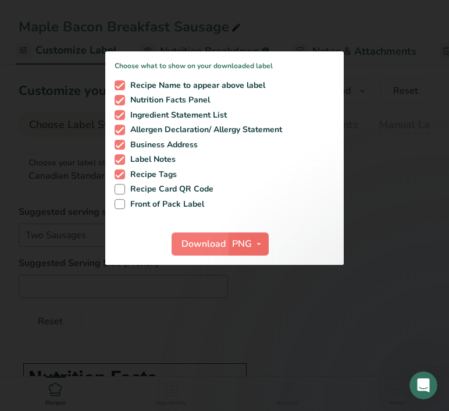
click at [257, 238] on icon "button" at bounding box center [258, 244] width 9 height 15
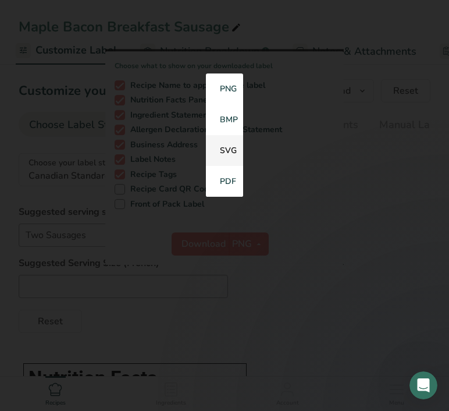
click at [239, 145] on link "SVG" at bounding box center [224, 151] width 37 height 31
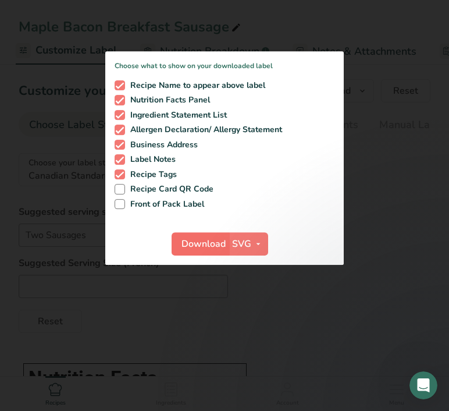
click at [209, 244] on span "Download" at bounding box center [204, 244] width 44 height 14
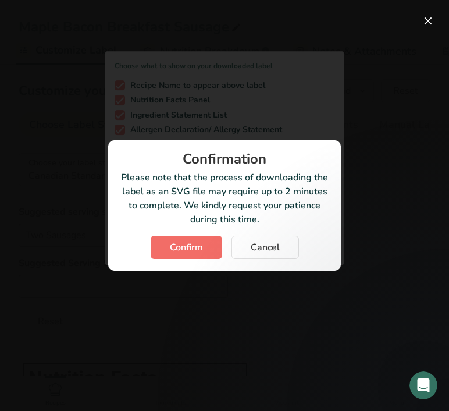
click at [196, 249] on span "Confirm" at bounding box center [186, 247] width 33 height 14
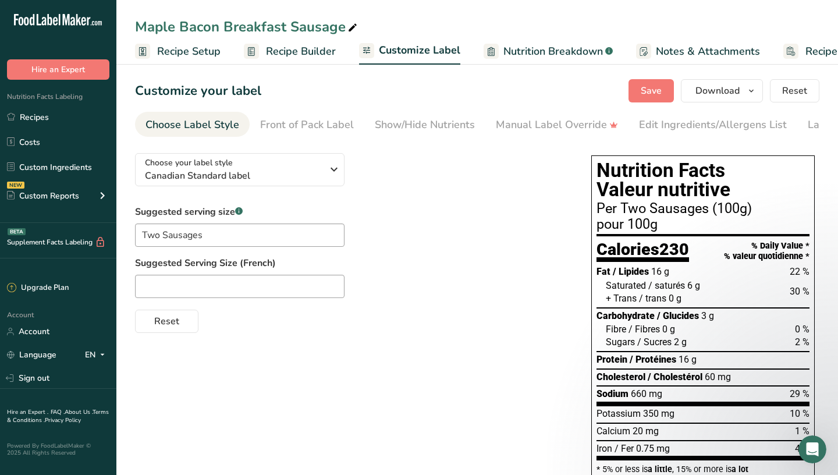
click at [449, 56] on div at bounding box center [419, 237] width 838 height 475
click at [449, 129] on div "Edit Ingredients/Allergens List" at bounding box center [713, 125] width 148 height 16
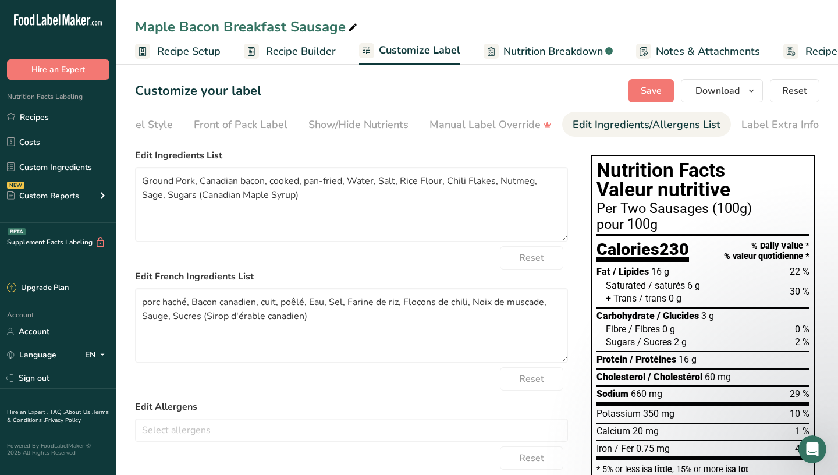
scroll to position [0, 68]
click at [146, 179] on textarea "Ground Pork, Canadian bacon, cooked, pan-fried, Water, Salt, Rice Flour, Chili …" at bounding box center [351, 204] width 433 height 75
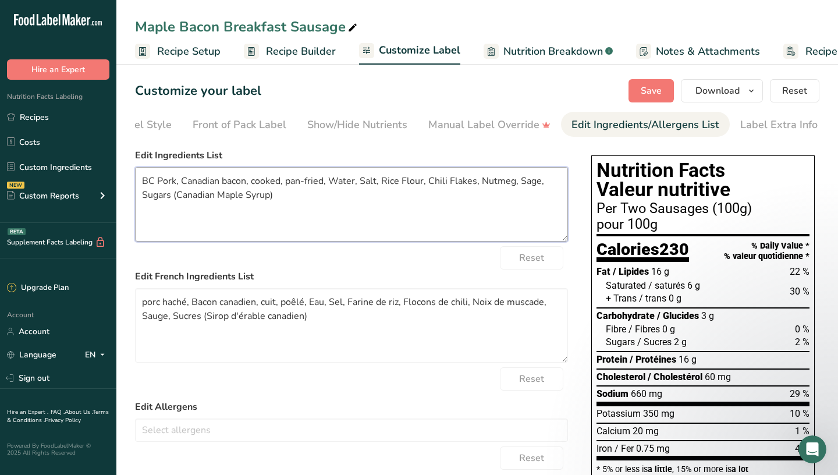
click at [198, 175] on textarea "BC Pork, Canadian bacon, cooked, pan-fried, Water, Salt, Rice Flour, Chili Flak…" at bounding box center [351, 204] width 433 height 75
click at [372, 199] on textarea "BC Pork, BC bacon, cooked, pan-fried, Water, Salt, Rice Flour, Chili Flakes, Nu…" at bounding box center [351, 204] width 433 height 75
drag, startPoint x: 224, startPoint y: 181, endPoint x: 302, endPoint y: 180, distance: 78.0
click at [302, 180] on textarea "BC Pork, BC bacon, cooked, pan-fried, Water, Salt, Rice Flour, Chili Flakes, Nu…" at bounding box center [351, 204] width 433 height 75
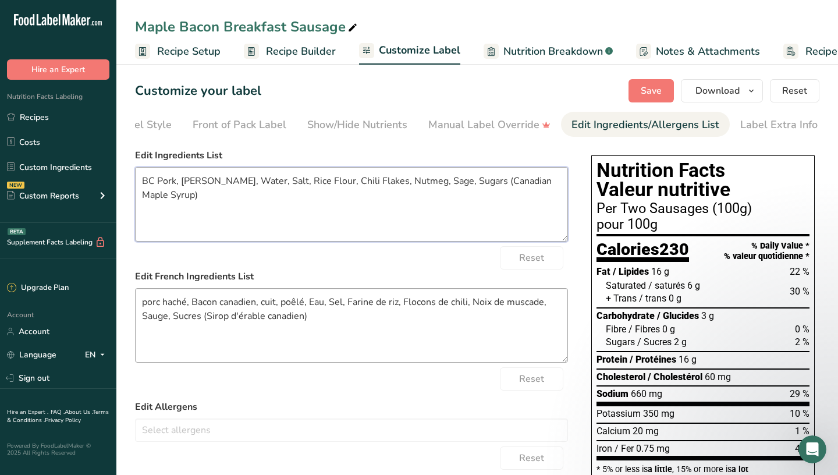
type textarea "BC Pork, BC bacon, Water, Salt, Rice Flour, Chili Flakes, Nutmeg, Sage, Sugars …"
click at [258, 328] on textarea "porc haché, Bacon canadien, cuit, poêlé, Eau, Sel, Farine de riz, Flocons de ch…" at bounding box center [351, 325] width 433 height 75
drag, startPoint x: 265, startPoint y: 306, endPoint x: 305, endPoint y: 302, distance: 40.3
click at [305, 302] on textarea "porc haché, Bacon canadien, cuit, poêlé, Eau, Sel, Farine de riz, Flocons de ch…" at bounding box center [351, 325] width 433 height 75
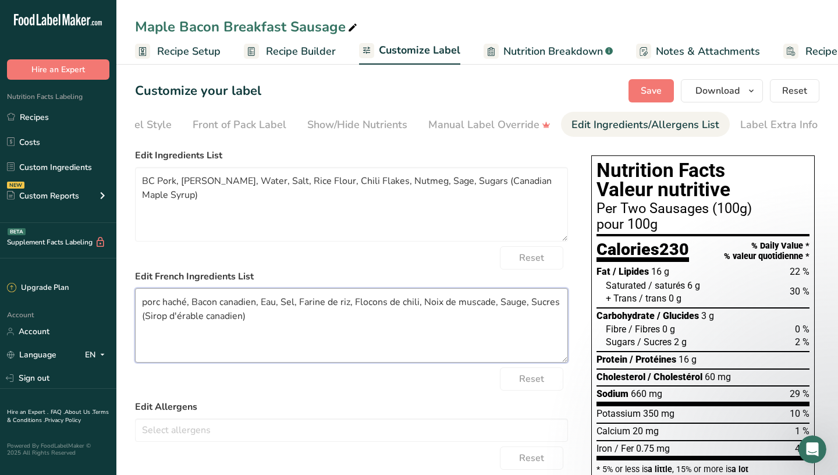
click at [228, 304] on textarea "porc haché, Bacon canadien, Eau, Sel, Farine de riz, Flocons de chili, Noix de …" at bounding box center [351, 325] width 433 height 75
click at [144, 305] on textarea "porc haché, Bacon, Eau, Sel, Farine de riz, Flocons de chili, Noix de muscade, …" at bounding box center [351, 325] width 433 height 75
type textarea "Porc haché, Bacon, Eau, Sel, Farine de riz, Flocons de chili, Noix de muscade, …"
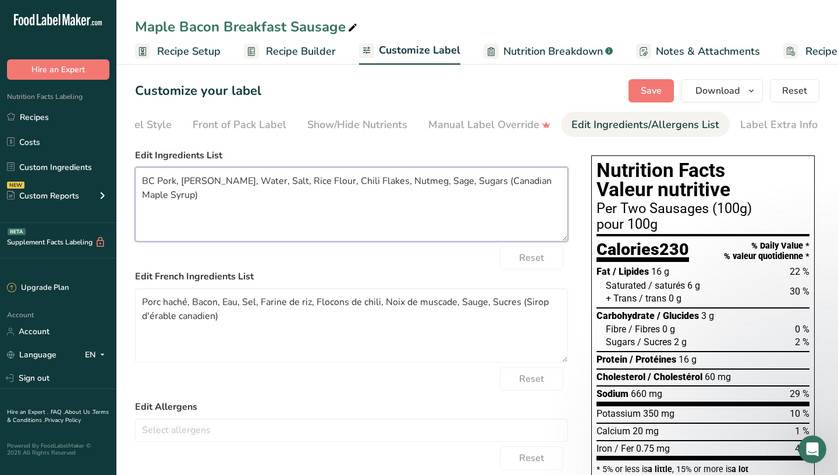
drag, startPoint x: 475, startPoint y: 184, endPoint x: 441, endPoint y: 180, distance: 34.5
click at [441, 180] on textarea "BC Pork, BC bacon, Water, Salt, Rice Flour, Chili Flakes, Nutmeg, Sage, Sugars …" at bounding box center [351, 204] width 433 height 75
click at [449, 184] on textarea "BC Pork, BC bacon, Water, Salt, Rice Flour, Chili Flakes, Nutmeg, Sage, Canadia…" at bounding box center [351, 204] width 433 height 75
type textarea "BC Pork, BC bacon, Water, Salt, Rice Flour, Chili Flakes, Nutmeg, Sage, Canadia…"
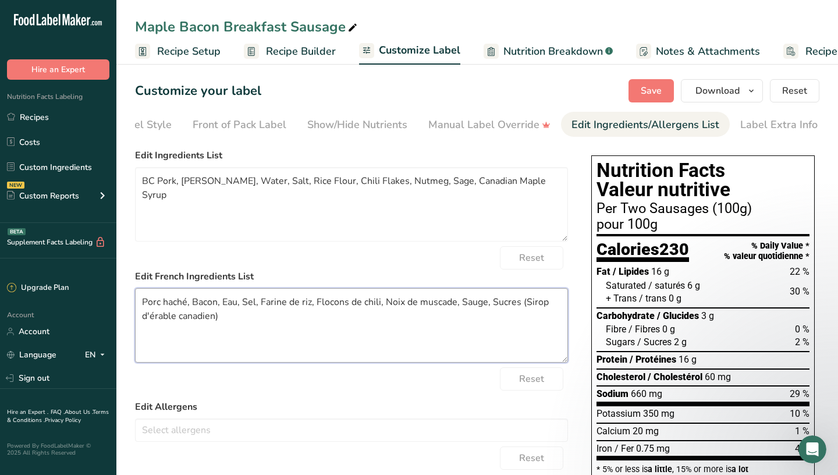
drag, startPoint x: 493, startPoint y: 304, endPoint x: 525, endPoint y: 308, distance: 32.8
click at [449, 308] on textarea "Porc haché, Bacon, Eau, Sel, Farine de riz, Flocons de chili, Noix de muscade, …" at bounding box center [351, 325] width 433 height 75
click at [201, 321] on textarea "Porc haché, Bacon, Eau, Sel, Farine de riz, Flocons de chili, Noix de muscade, …" at bounding box center [351, 325] width 433 height 75
type textarea "Porc haché, Bacon, Eau, Sel, Farine de riz, Flocons de chili, Noix de muscade, …"
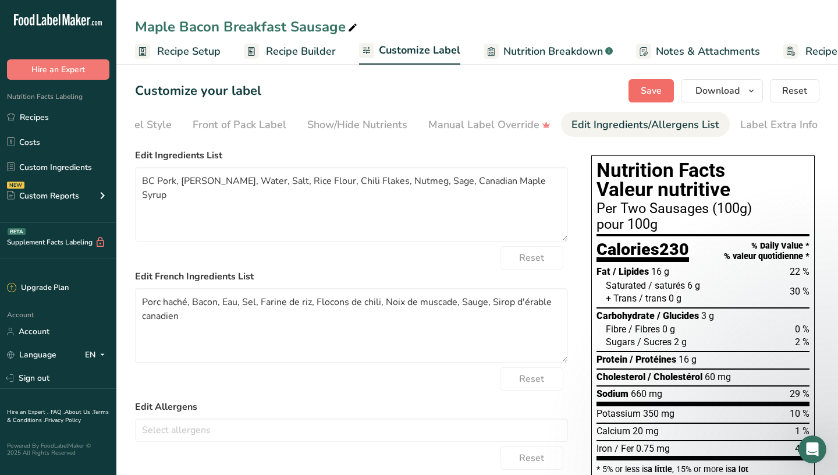
click at [449, 94] on span "Save" at bounding box center [651, 91] width 21 height 14
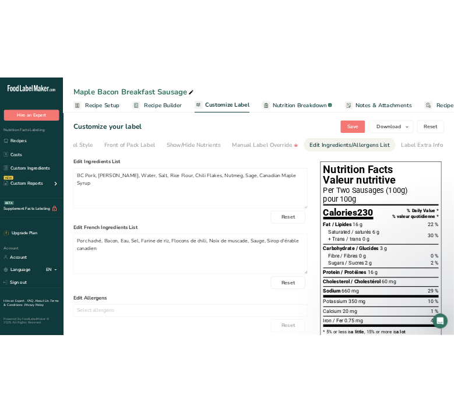
scroll to position [0, 0]
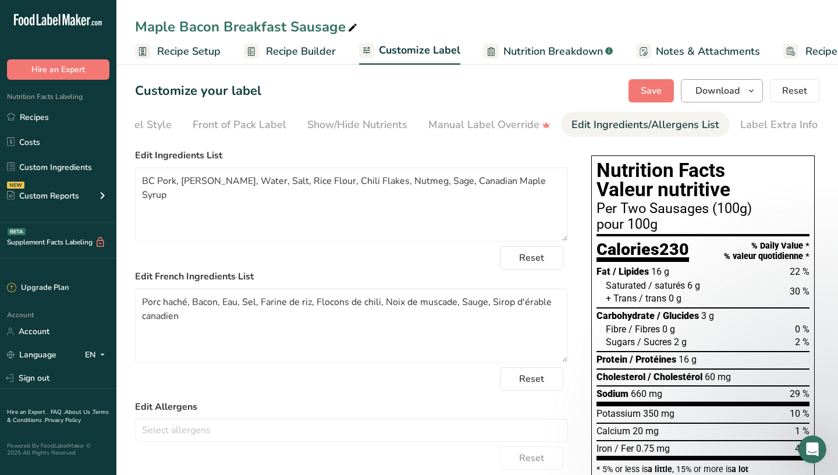
click at [449, 87] on span "button" at bounding box center [752, 91] width 14 height 14
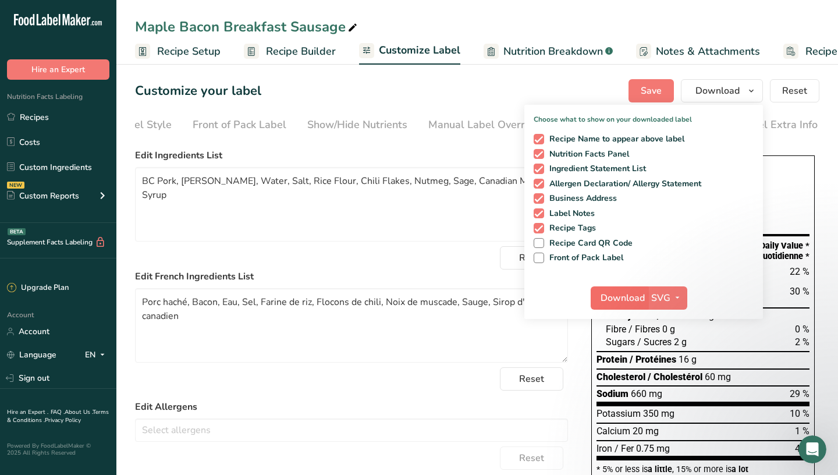
click at [449, 302] on span "Download" at bounding box center [623, 298] width 44 height 14
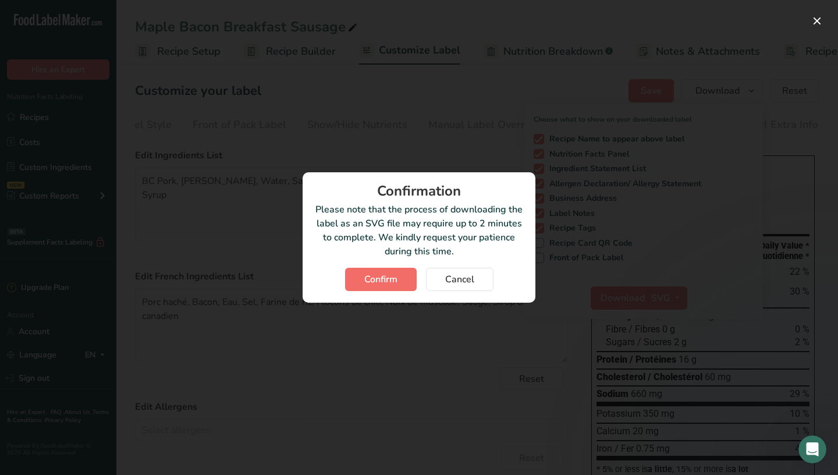
click at [375, 282] on span "Confirm" at bounding box center [380, 279] width 33 height 14
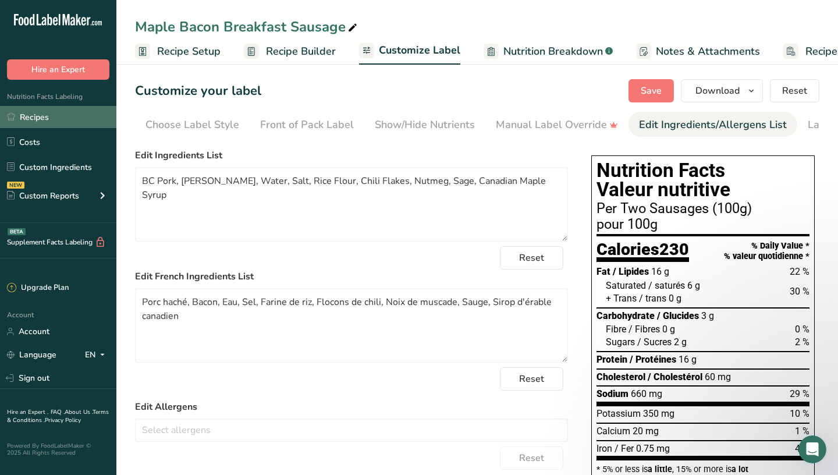
click at [73, 113] on link "Recipes" at bounding box center [58, 117] width 116 height 22
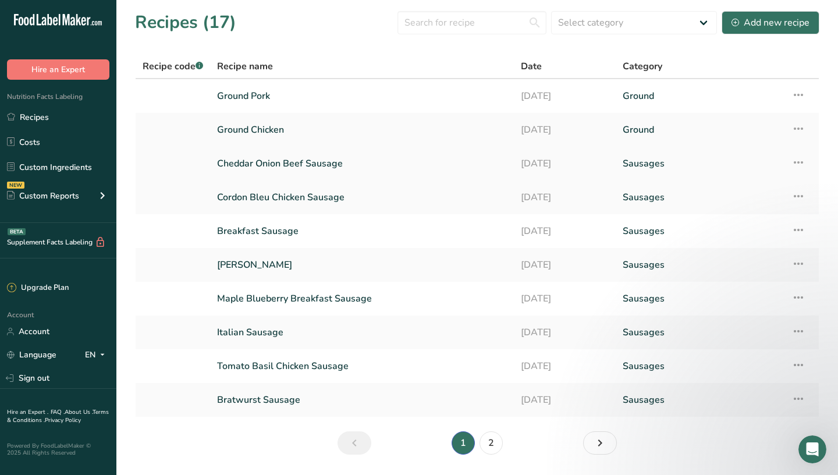
click at [296, 160] on link "Cheddar Onion Beef Sausage" at bounding box center [362, 163] width 290 height 24
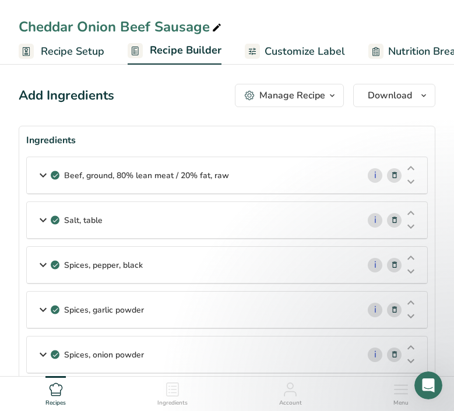
click at [44, 178] on icon at bounding box center [43, 175] width 14 height 21
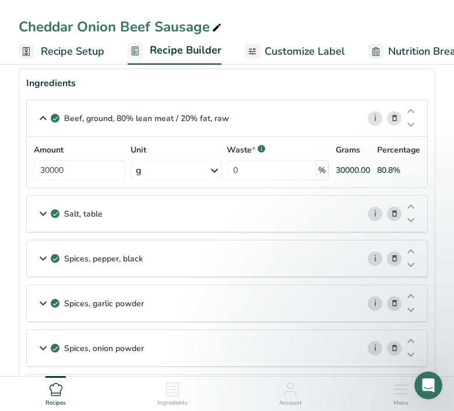
scroll to position [59, 0]
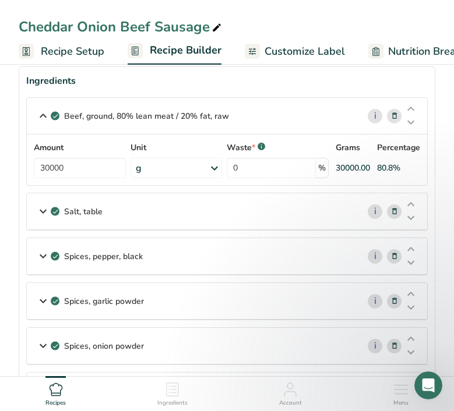
click at [45, 212] on icon at bounding box center [43, 211] width 14 height 21
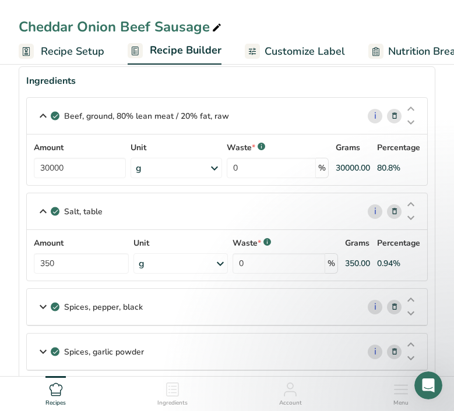
click at [40, 304] on icon at bounding box center [43, 306] width 14 height 21
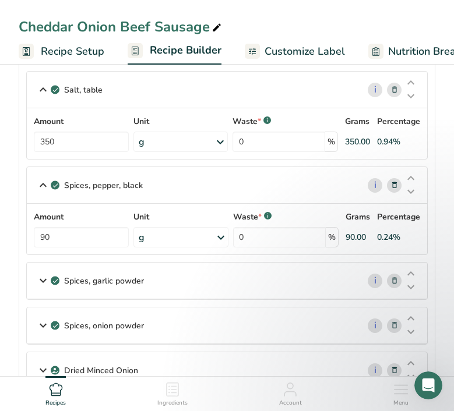
scroll to position [185, 0]
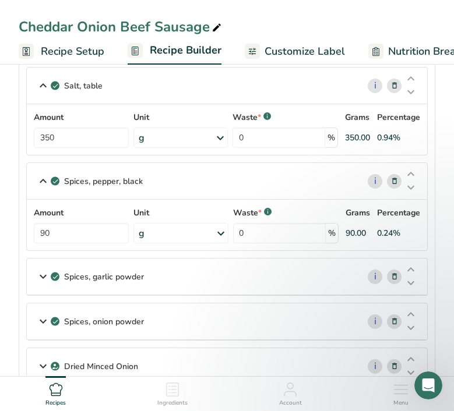
click at [43, 279] on icon at bounding box center [43, 276] width 14 height 21
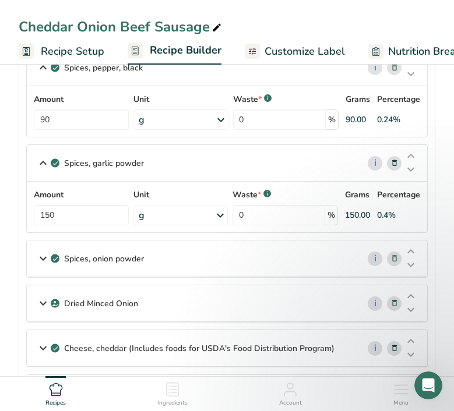
scroll to position [309, 0]
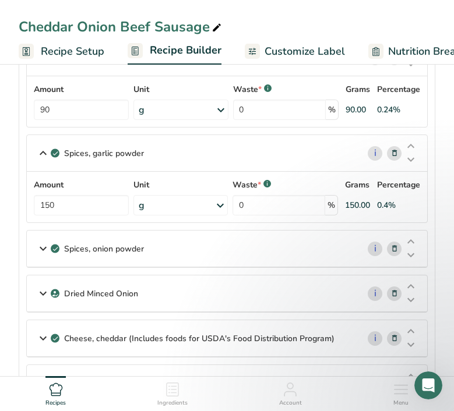
click at [42, 252] on icon at bounding box center [43, 248] width 14 height 21
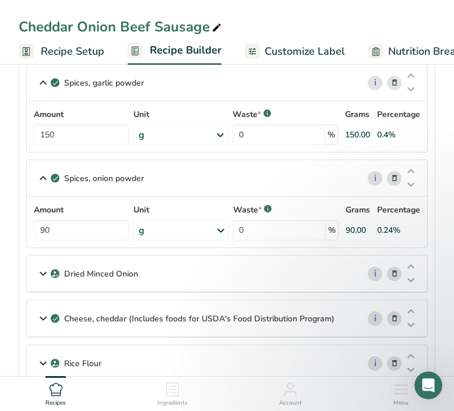
scroll to position [381, 0]
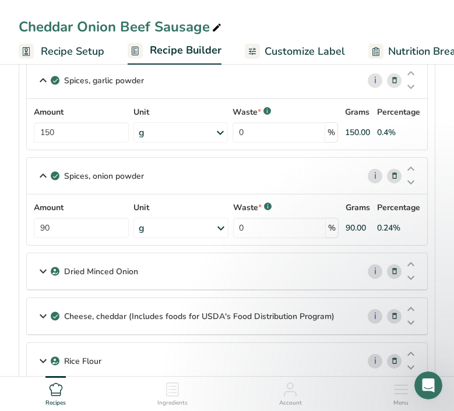
click at [42, 272] on icon at bounding box center [43, 271] width 14 height 21
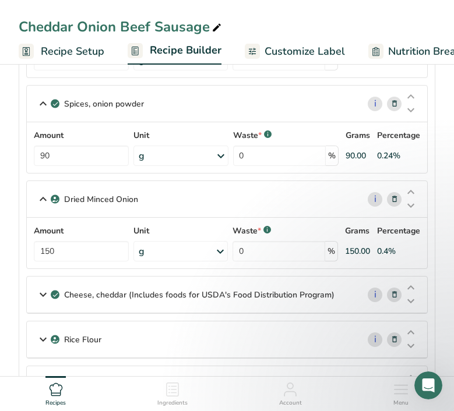
scroll to position [453, 0]
click at [43, 293] on icon at bounding box center [43, 295] width 14 height 21
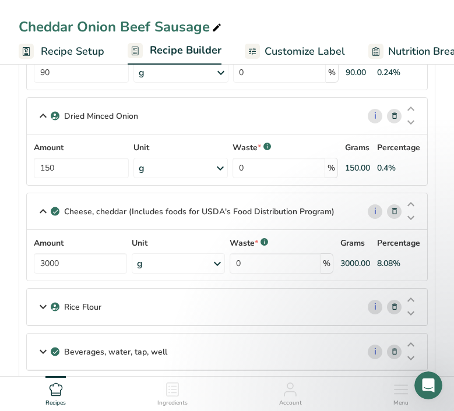
scroll to position [548, 0]
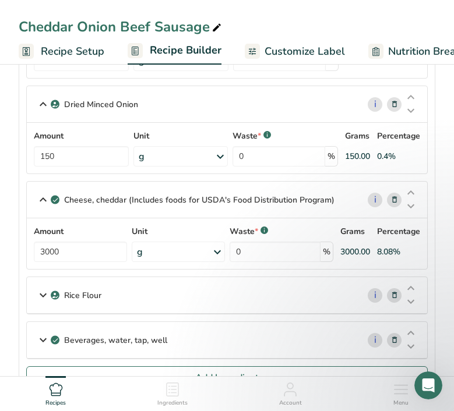
click at [43, 293] on icon at bounding box center [43, 295] width 14 height 21
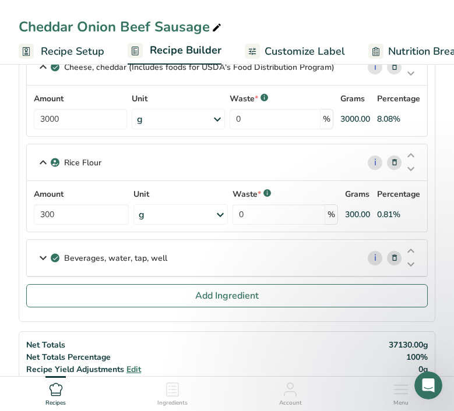
scroll to position [713, 0]
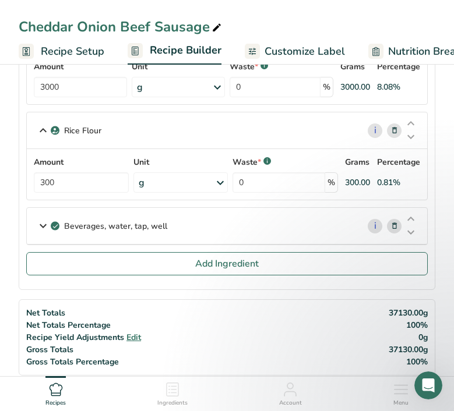
click at [38, 221] on icon at bounding box center [43, 225] width 14 height 21
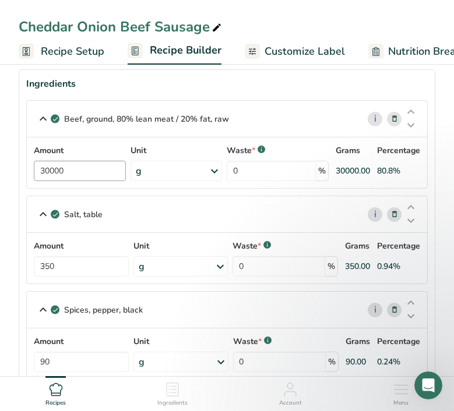
scroll to position [56, 0]
click at [86, 56] on span "Recipe Setup" at bounding box center [72, 52] width 63 height 16
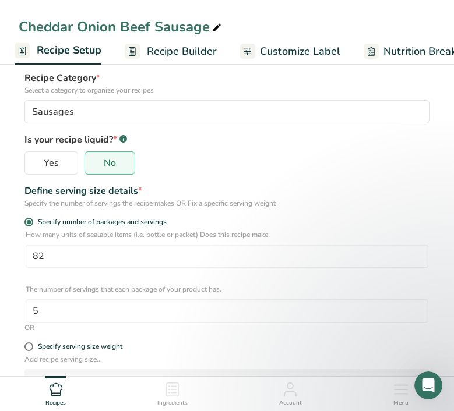
scroll to position [68, 0]
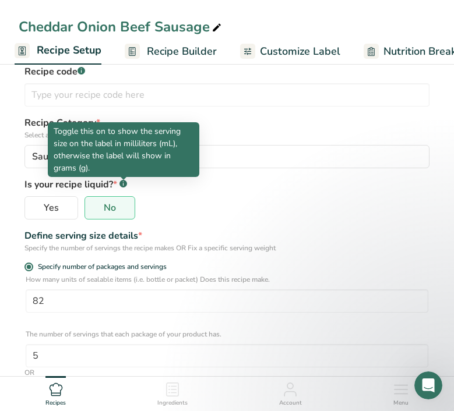
click at [173, 51] on span "Recipe Builder" at bounding box center [182, 52] width 70 height 16
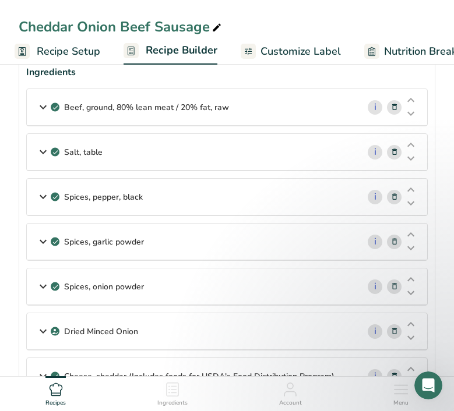
scroll to position [0, 112]
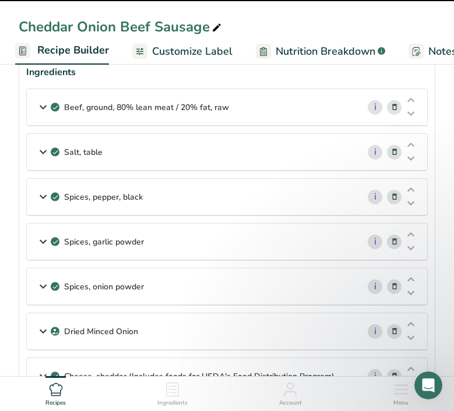
click at [199, 47] on span "Customize Label" at bounding box center [192, 52] width 80 height 16
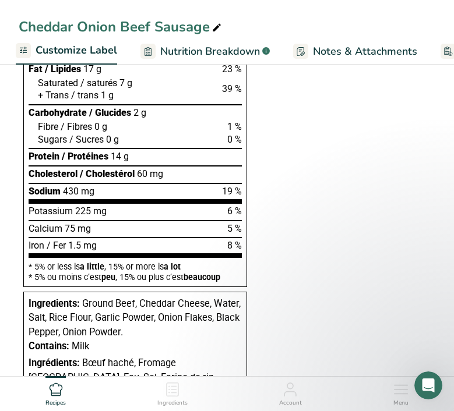
scroll to position [419, 0]
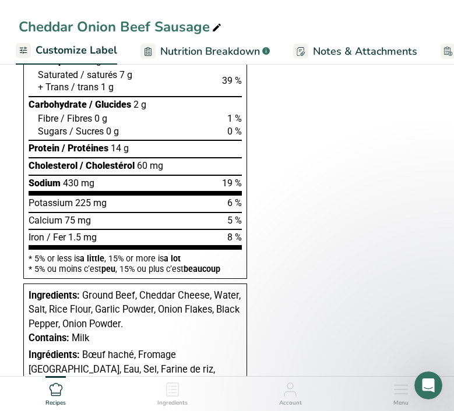
click at [228, 52] on span "Nutrition Breakdown" at bounding box center [210, 52] width 100 height 16
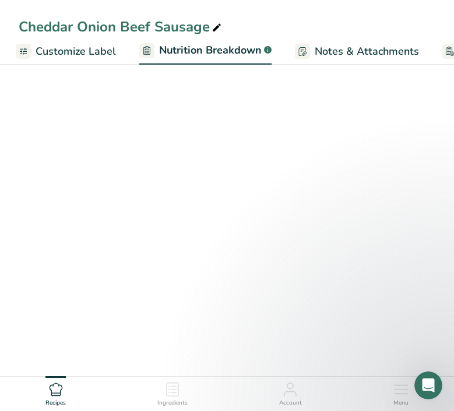
scroll to position [0, 327]
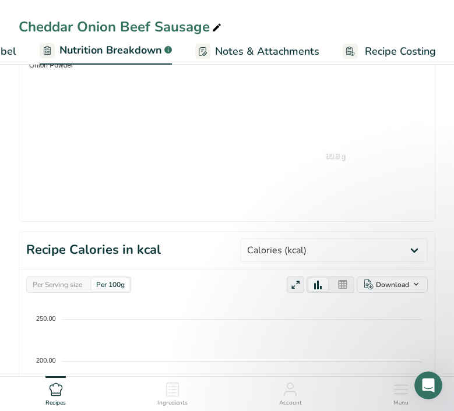
click at [16, 53] on ul "Recipe Setup Recipe Builder Customize Label Nutrition Breakdown .a-a{fill:#3473…" at bounding box center [65, 50] width 785 height 27
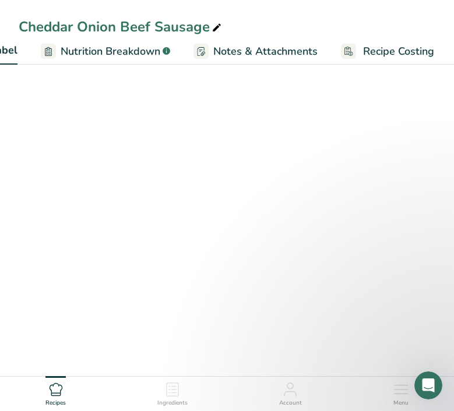
click at [9, 52] on ul "Recipe Setup Recipe Builder Customize Label Nutrition Breakdown .a-a{fill:#3473…" at bounding box center [65, 50] width 784 height 27
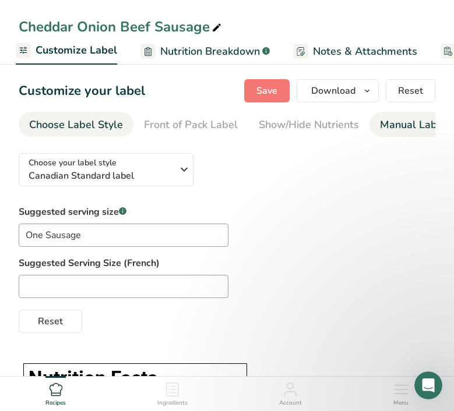
click at [380, 130] on div "Manual Label Override" at bounding box center [441, 125] width 122 height 16
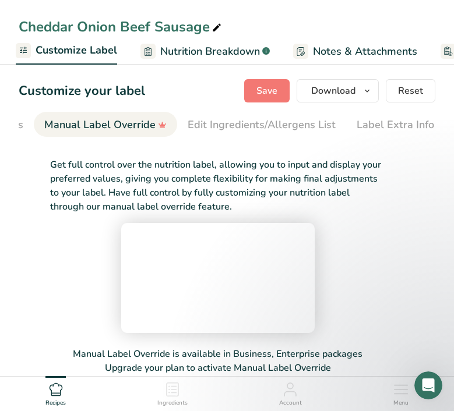
scroll to position [0, 336]
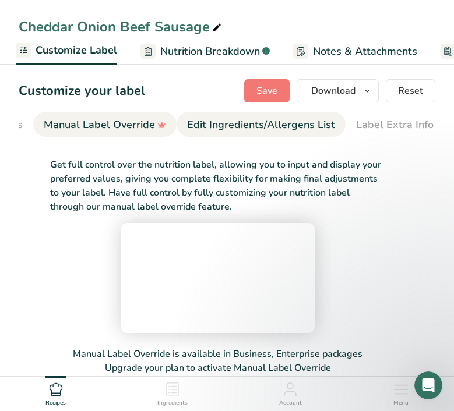
click at [277, 130] on div "Edit Ingredients/Allergens List" at bounding box center [261, 125] width 148 height 16
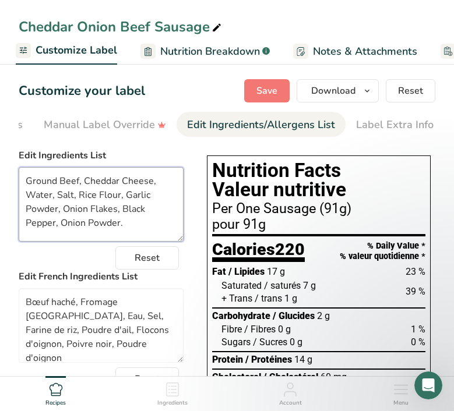
click at [43, 182] on textarea "Ground Beef, Cheddar Cheese, Water, Salt, Rice Flour, Garlic Powder, Onion Flak…" at bounding box center [101, 204] width 165 height 75
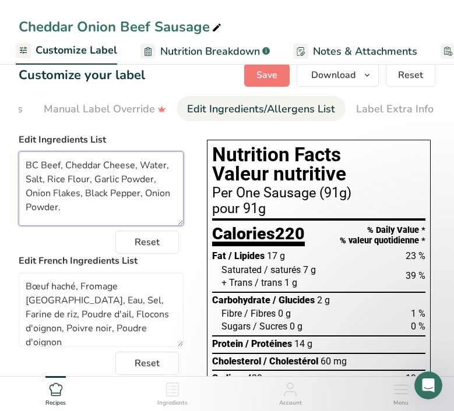
scroll to position [16, 0]
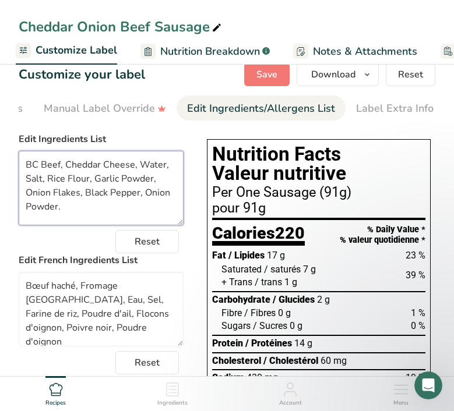
click at [130, 204] on textarea "BC Beef, Cheddar Cheese, Water, Salt, Rice Flour, Garlic Powder, Onion Flakes, …" at bounding box center [101, 188] width 165 height 75
type textarea "BC Beef, Cheddar Cheese, Water, Salt, Rice Flour, Garlic Powder, Onion Flakes, …"
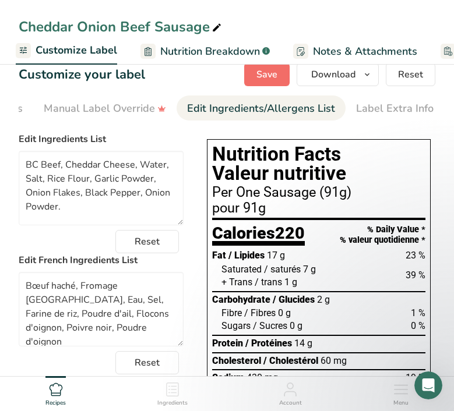
click at [261, 73] on span "Save" at bounding box center [266, 75] width 21 height 14
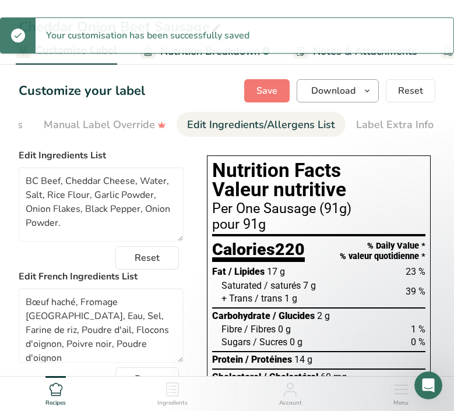
scroll to position [0, 0]
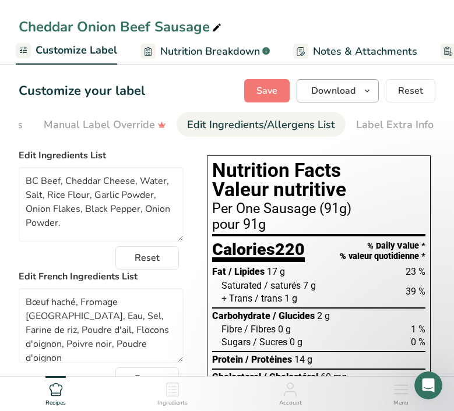
click at [368, 94] on icon "button" at bounding box center [366, 91] width 9 height 15
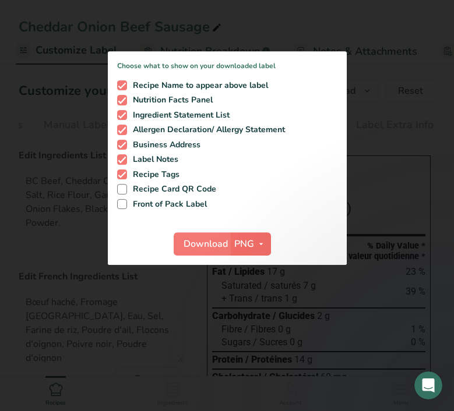
click at [257, 240] on icon "button" at bounding box center [260, 244] width 9 height 15
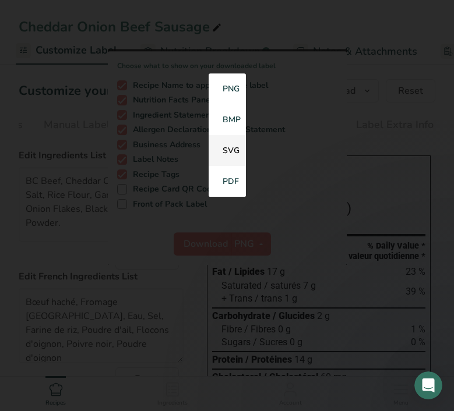
click at [233, 146] on link "SVG" at bounding box center [226, 151] width 37 height 31
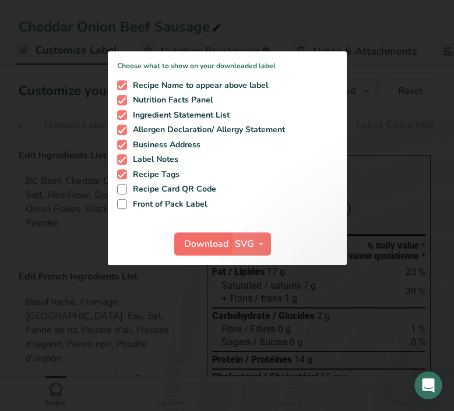
click at [208, 249] on span "Download" at bounding box center [206, 244] width 44 height 14
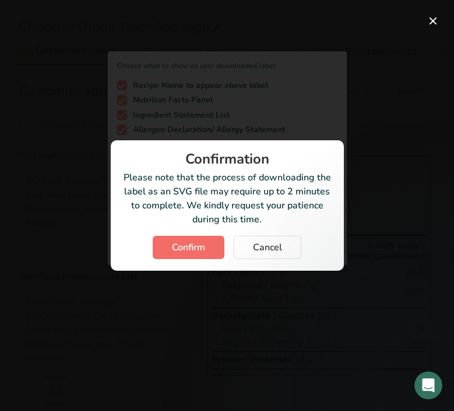
click at [194, 254] on button "Confirm" at bounding box center [189, 247] width 72 height 23
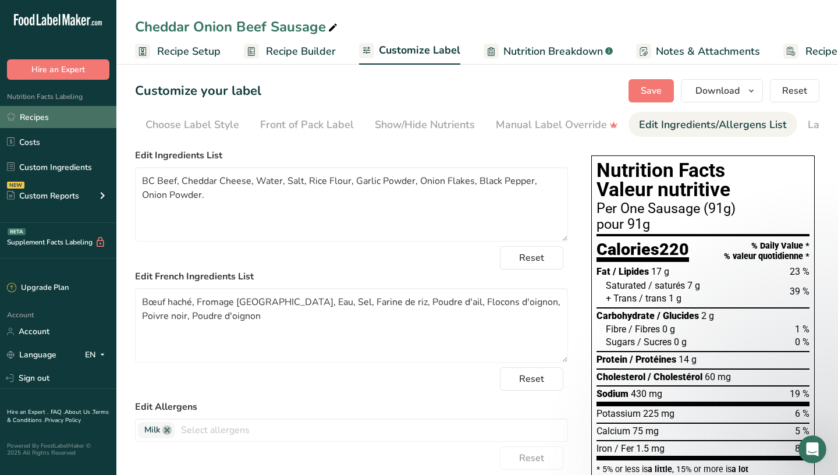
click at [58, 116] on link "Recipes" at bounding box center [58, 117] width 116 height 22
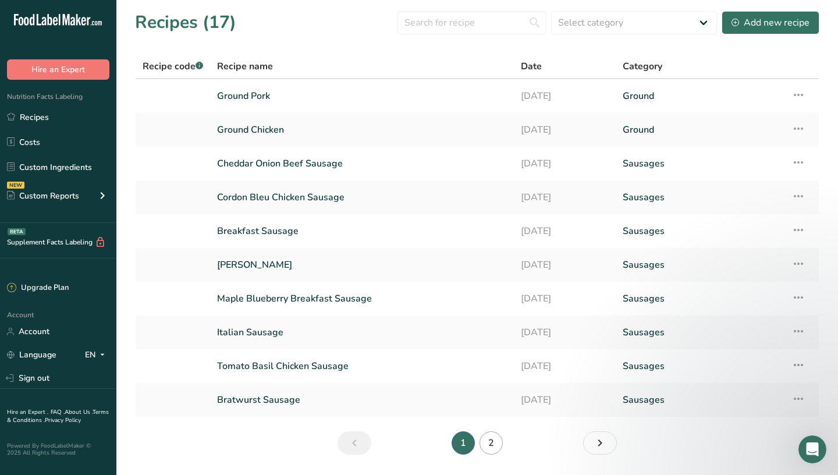
click at [453, 411] on link "2" at bounding box center [491, 442] width 23 height 23
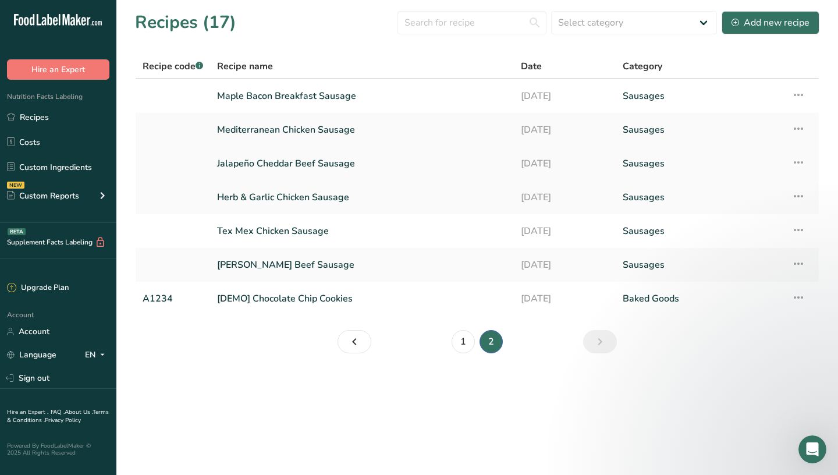
click at [261, 167] on link "Jalapeño Cheddar Beef Sausage" at bounding box center [362, 163] width 290 height 24
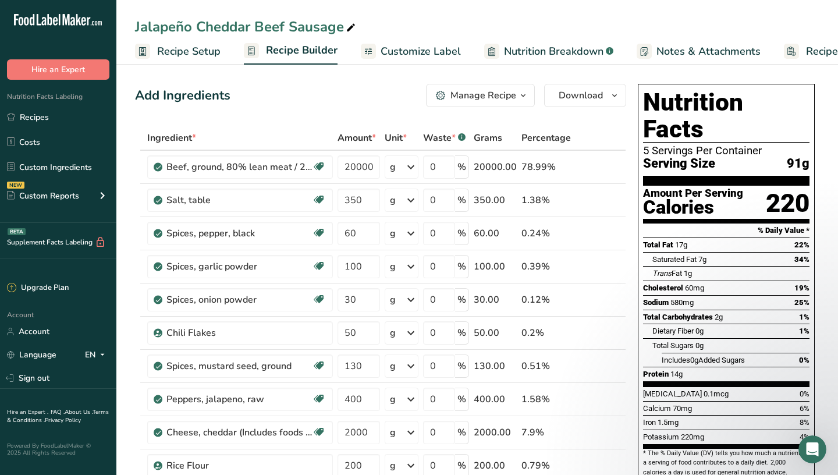
click at [184, 52] on span "Recipe Setup" at bounding box center [188, 52] width 63 height 16
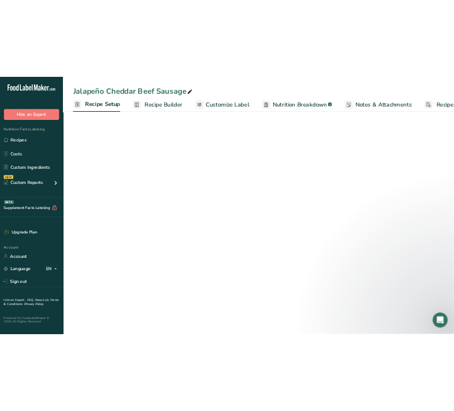
scroll to position [0, 4]
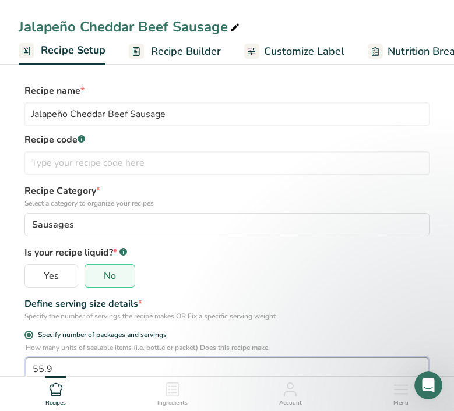
click at [50, 370] on input "55.9" at bounding box center [227, 368] width 402 height 23
type input "83.674"
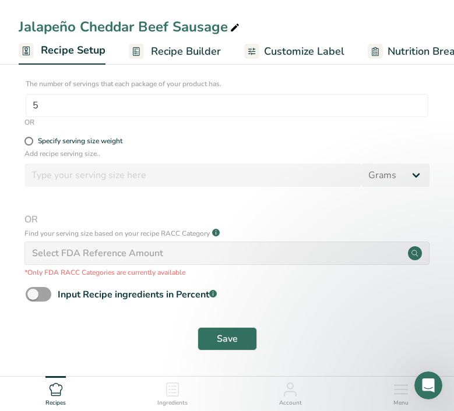
scroll to position [318, 0]
click at [226, 342] on span "Save" at bounding box center [227, 339] width 21 height 14
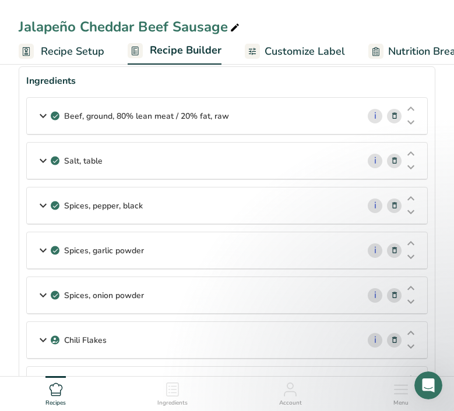
scroll to position [59, 0]
click at [40, 114] on icon at bounding box center [43, 115] width 14 height 21
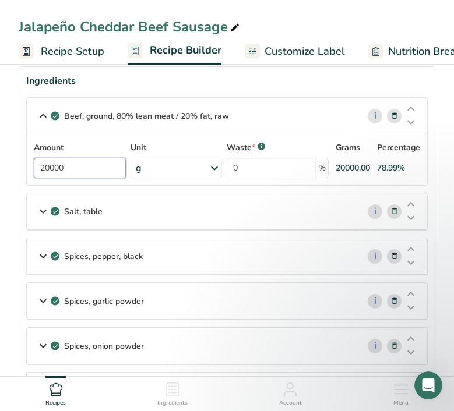
click at [43, 167] on input "20000" at bounding box center [80, 168] width 92 height 20
type input "30000"
click at [46, 212] on icon at bounding box center [43, 211] width 14 height 21
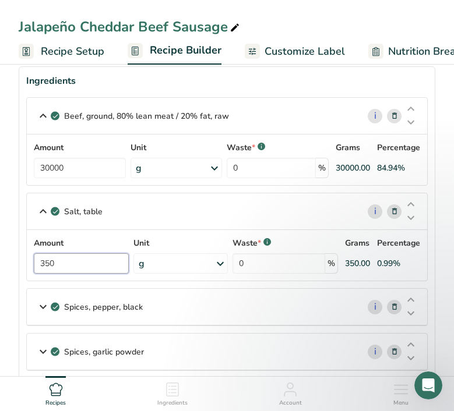
click at [56, 264] on input "350" at bounding box center [81, 263] width 95 height 20
type input "465"
click at [42, 312] on icon at bounding box center [43, 306] width 14 height 21
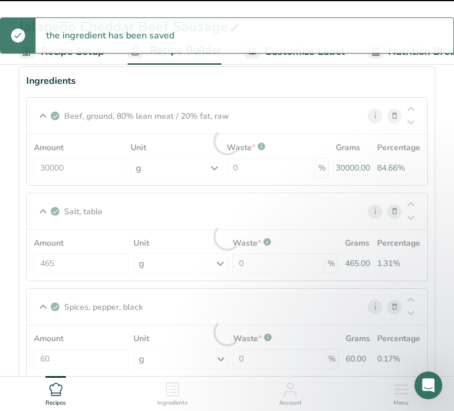
scroll to position [185, 0]
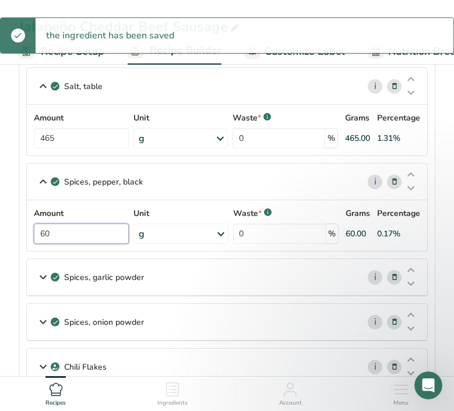
click at [44, 237] on input "60" at bounding box center [81, 234] width 95 height 20
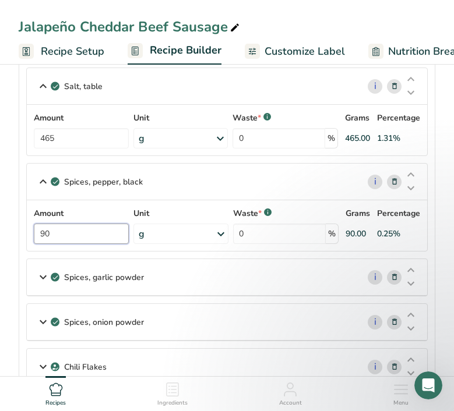
type input "90"
click at [42, 276] on icon at bounding box center [43, 277] width 14 height 21
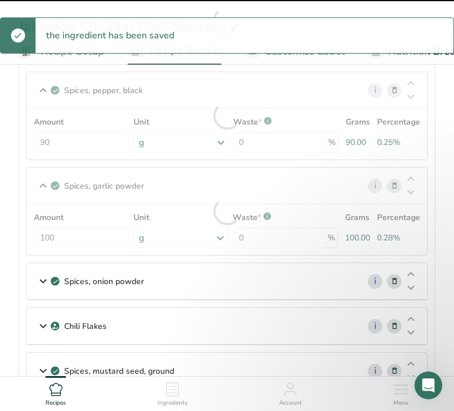
scroll to position [277, 0]
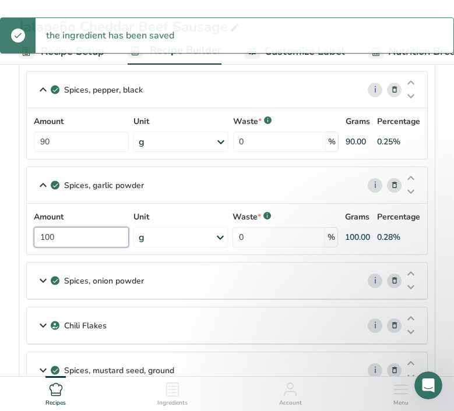
click at [66, 238] on input "100" at bounding box center [81, 237] width 95 height 20
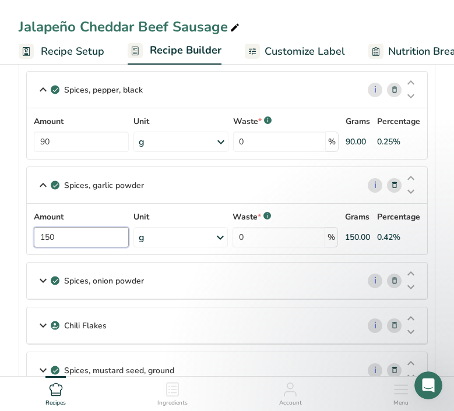
type input "150"
click at [44, 277] on icon at bounding box center [43, 280] width 14 height 21
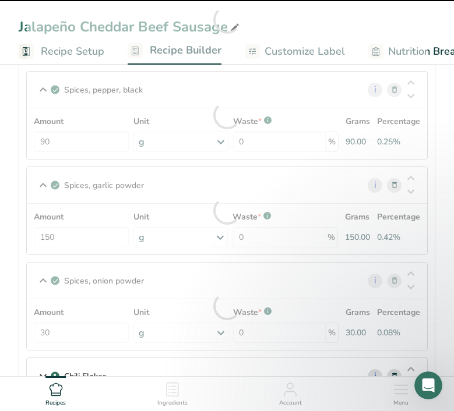
scroll to position [403, 0]
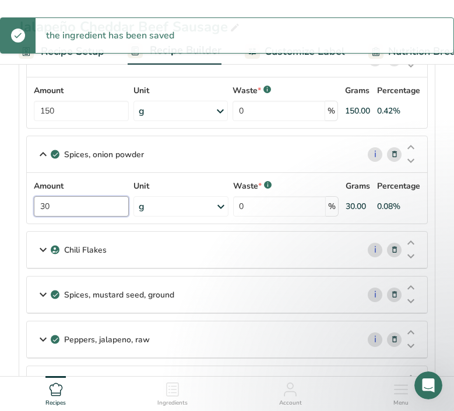
click at [54, 210] on input "30" at bounding box center [81, 206] width 95 height 20
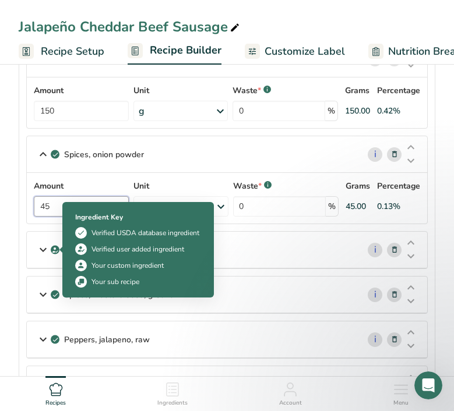
type input "45"
click at [41, 252] on icon at bounding box center [43, 249] width 14 height 21
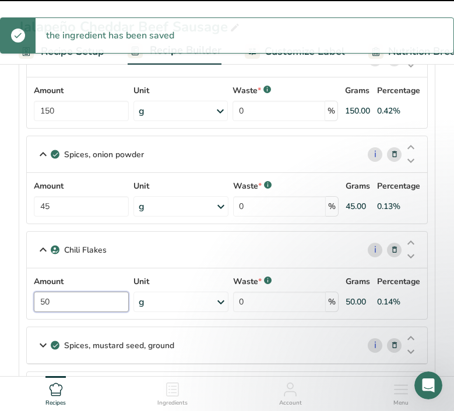
click at [65, 292] on input "50" at bounding box center [81, 302] width 95 height 20
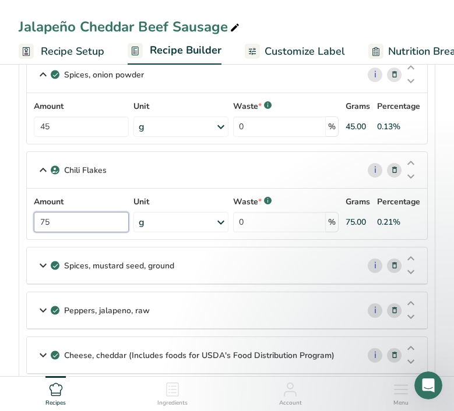
type input "75"
click at [44, 267] on icon at bounding box center [43, 265] width 14 height 21
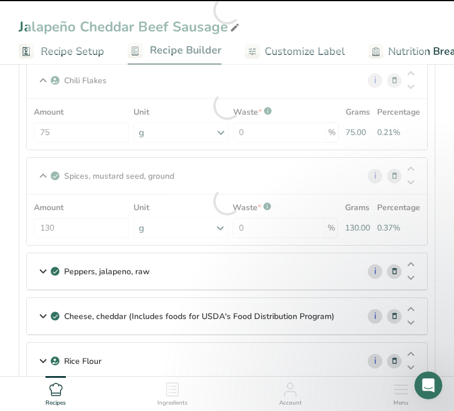
scroll to position [591, 0]
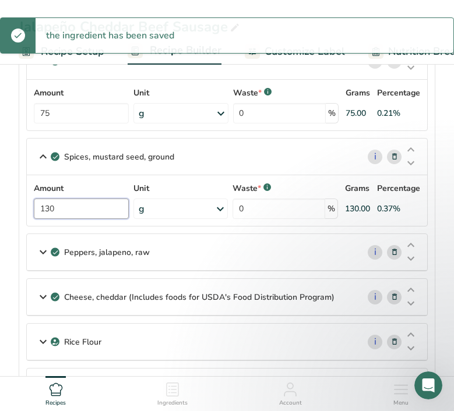
click at [63, 199] on input "130" at bounding box center [81, 209] width 95 height 20
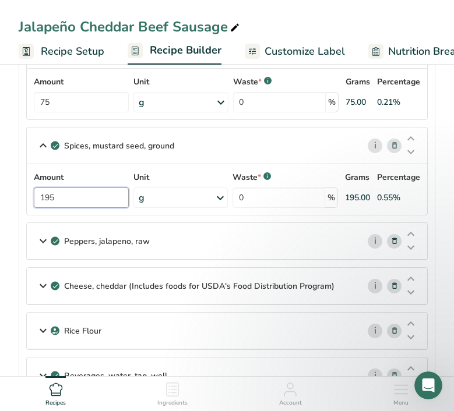
type input "195"
click at [41, 240] on icon at bounding box center [43, 241] width 14 height 21
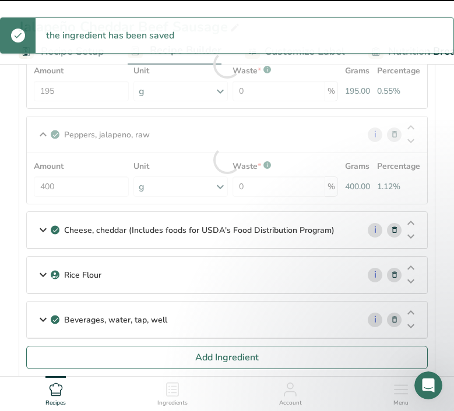
scroll to position [710, 0]
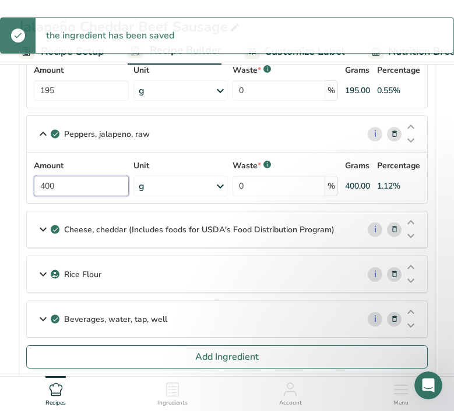
click at [43, 185] on input "400" at bounding box center [81, 186] width 95 height 20
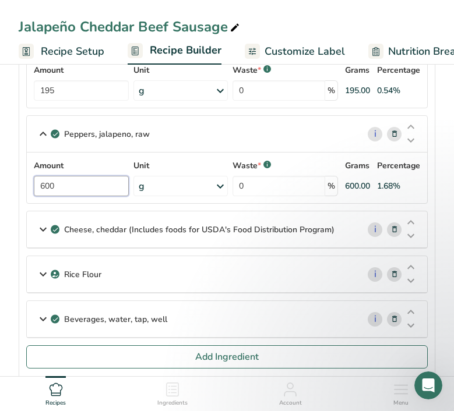
type input "600"
click at [48, 232] on icon at bounding box center [43, 229] width 14 height 21
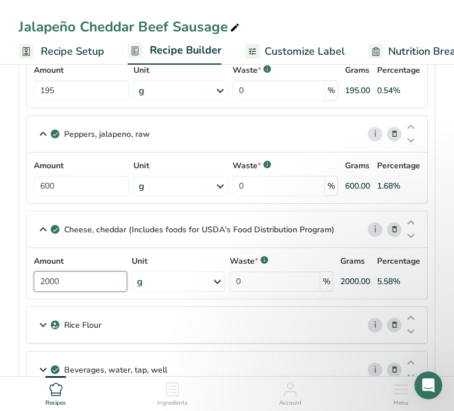
click at [43, 281] on input "2000" at bounding box center [80, 281] width 93 height 20
type input "3000"
click at [45, 325] on icon at bounding box center [43, 324] width 14 height 21
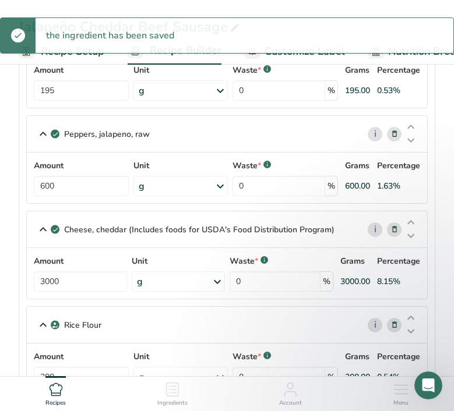
scroll to position [809, 0]
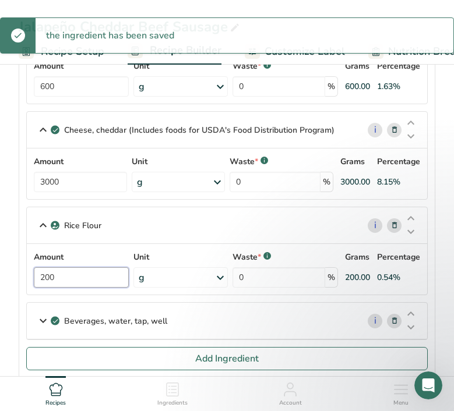
click at [45, 276] on input "200" at bounding box center [81, 277] width 95 height 20
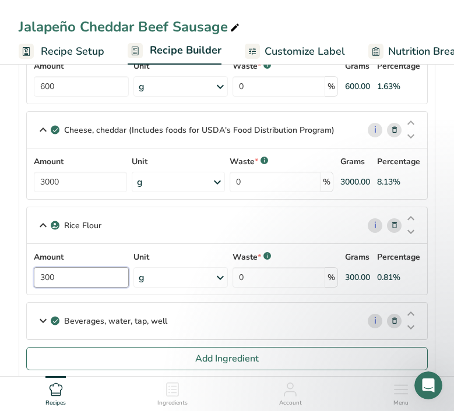
type input "300"
click at [49, 316] on icon at bounding box center [43, 320] width 14 height 21
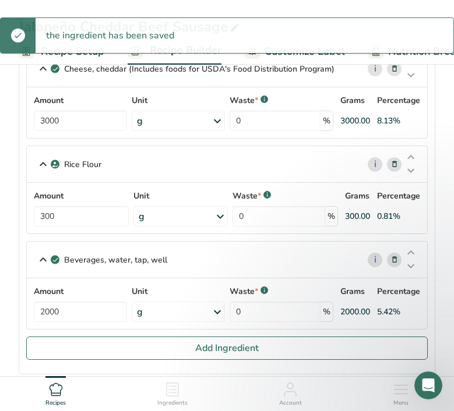
scroll to position [931, 0]
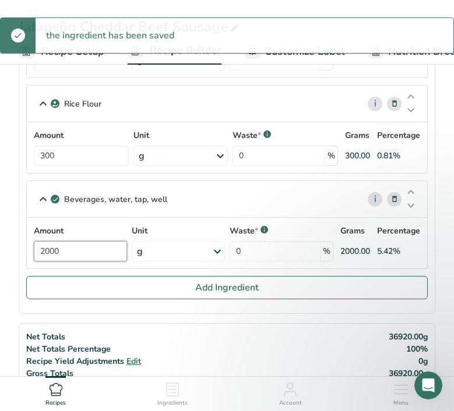
click at [51, 253] on input "2000" at bounding box center [80, 251] width 93 height 20
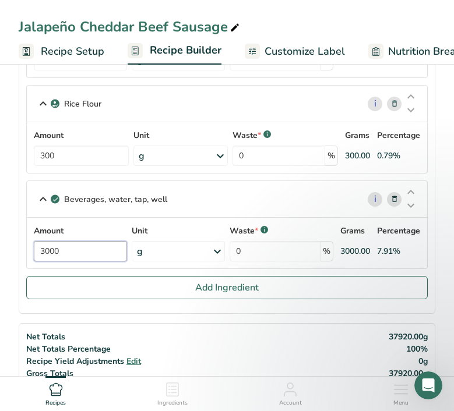
type input "3000"
click at [44, 201] on div "Beverages, water, tap, well i Amount 3000 Unit g Portions 1 fl oz 1 serving 8 f…" at bounding box center [226, 224] width 401 height 88
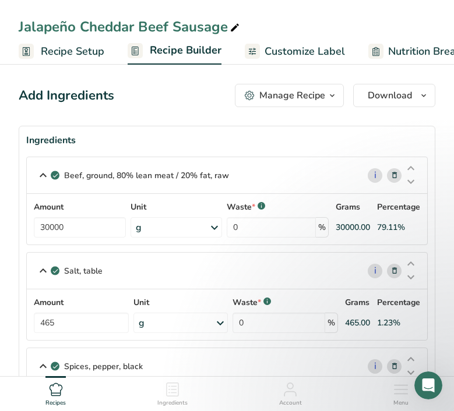
scroll to position [0, 0]
click at [280, 47] on span "Customize Label" at bounding box center [304, 52] width 80 height 16
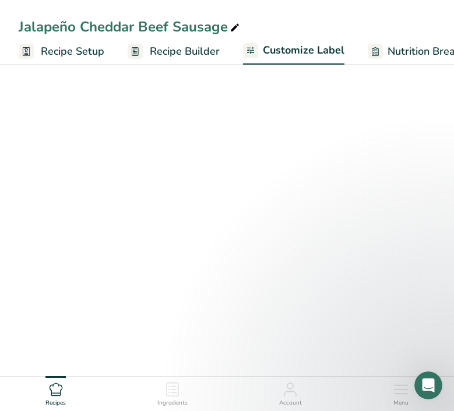
scroll to position [0, 227]
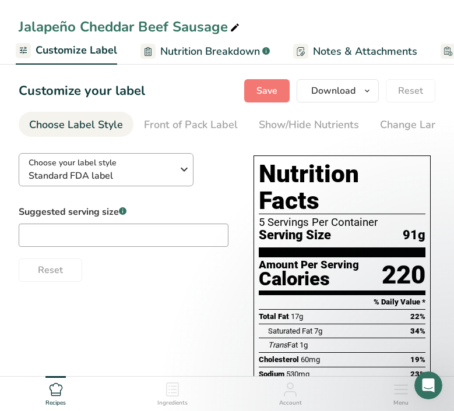
click at [178, 172] on icon "button" at bounding box center [184, 169] width 14 height 21
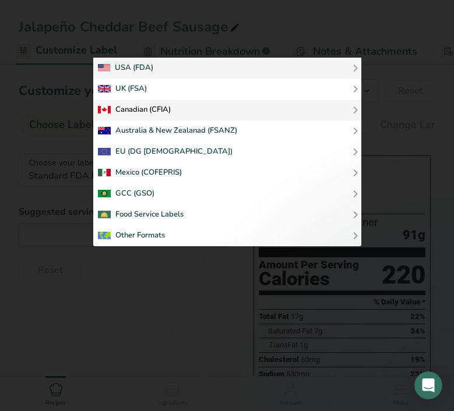
click at [150, 111] on div "Canadian (CFIA)" at bounding box center [134, 110] width 73 height 14
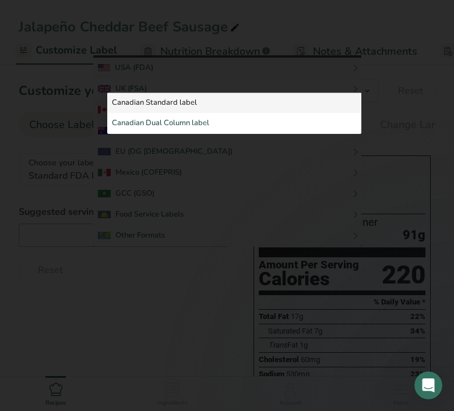
click at [166, 102] on link "Canadian Standard label" at bounding box center [234, 103] width 254 height 21
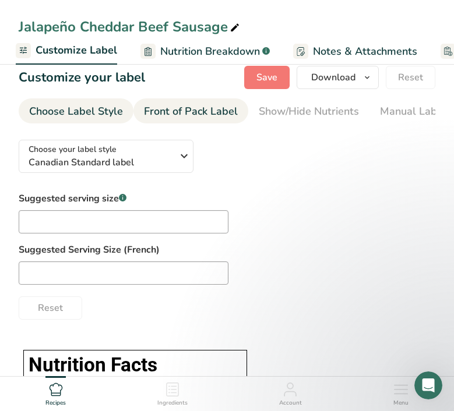
scroll to position [0, 0]
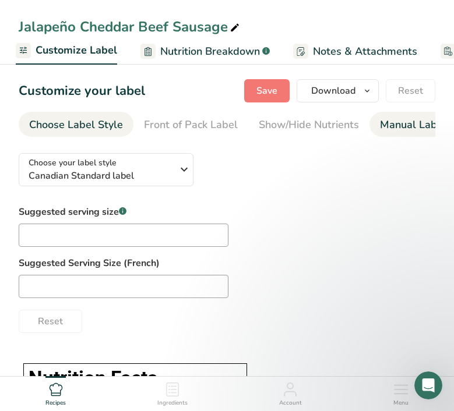
click at [384, 118] on div "Manual Label Override" at bounding box center [441, 125] width 122 height 16
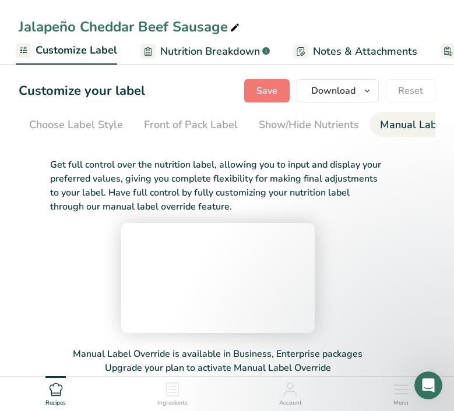
scroll to position [0, 336]
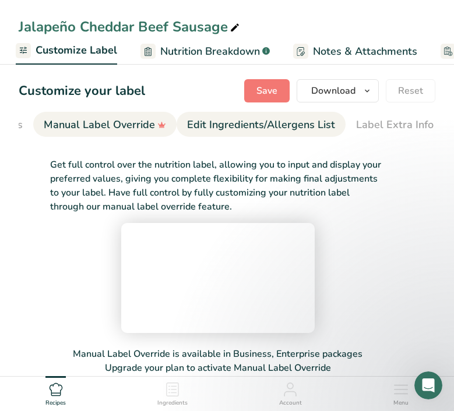
click at [281, 127] on div "Edit Ingredients/Allergens List" at bounding box center [261, 125] width 148 height 16
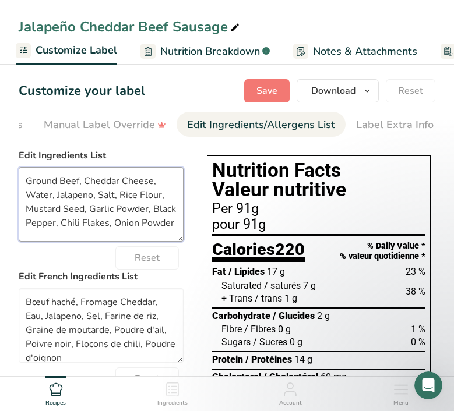
click at [40, 185] on textarea "Ground Beef, Cheddar Cheese, Water, Jalapeno, Salt, Rice Flour, Mustard Seed, G…" at bounding box center [101, 204] width 165 height 75
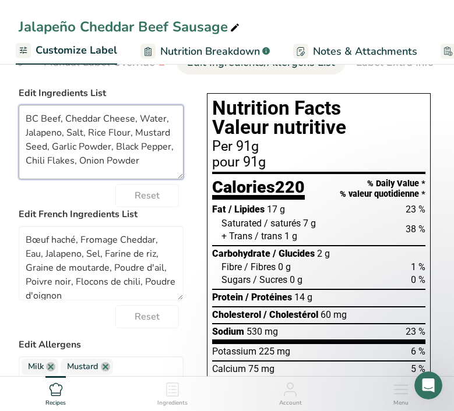
scroll to position [0, 0]
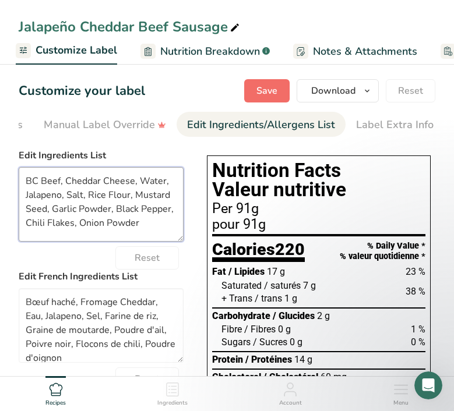
type textarea "BC Beef, Cheddar Cheese, Water, Jalapeno, Salt, Rice Flour, Mustard Seed, Garli…"
click at [275, 91] on span "Save" at bounding box center [266, 91] width 21 height 14
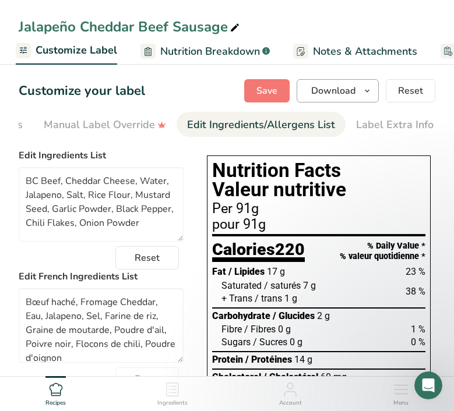
click at [376, 86] on button "Download" at bounding box center [337, 90] width 82 height 23
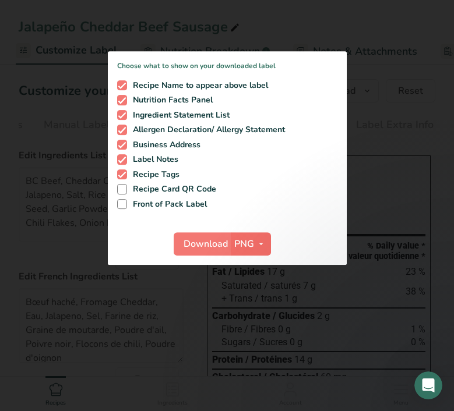
click at [264, 246] on icon "button" at bounding box center [260, 244] width 9 height 15
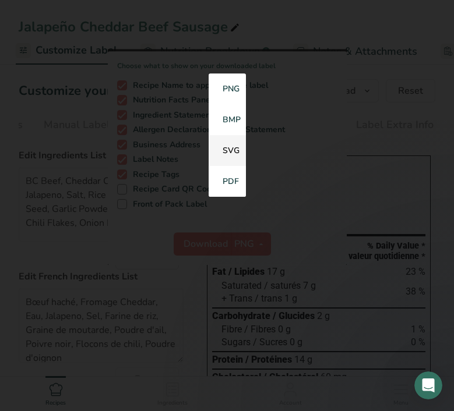
click at [233, 148] on link "SVG" at bounding box center [226, 151] width 37 height 31
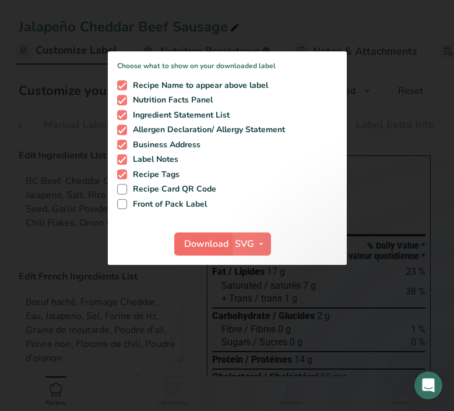
click at [211, 240] on span "Download" at bounding box center [206, 244] width 44 height 14
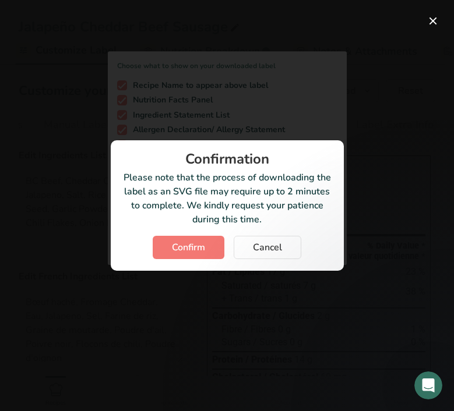
click at [211, 240] on button "Confirm" at bounding box center [189, 247] width 72 height 23
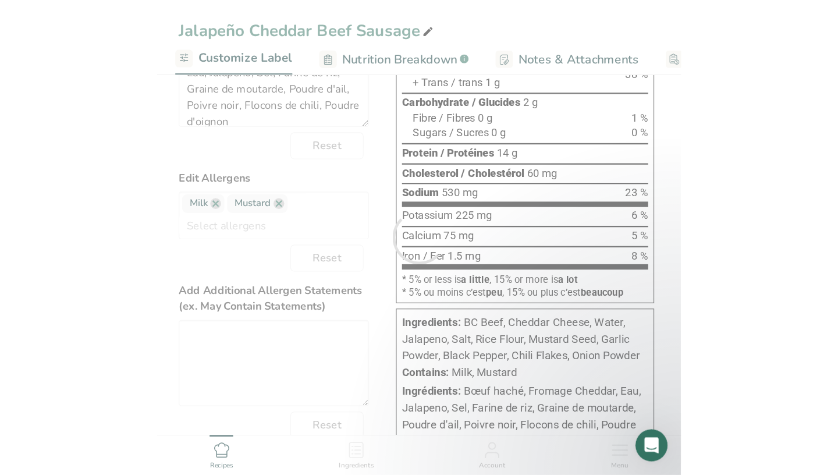
scroll to position [93, 0]
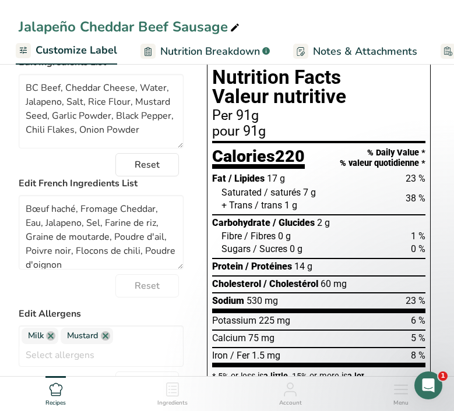
click at [155, 0] on html "Jalapeño Cheddar Beef Sausage Recipe Setup Recipe Builder Customize Label Nutri…" at bounding box center [227, 286] width 454 height 759
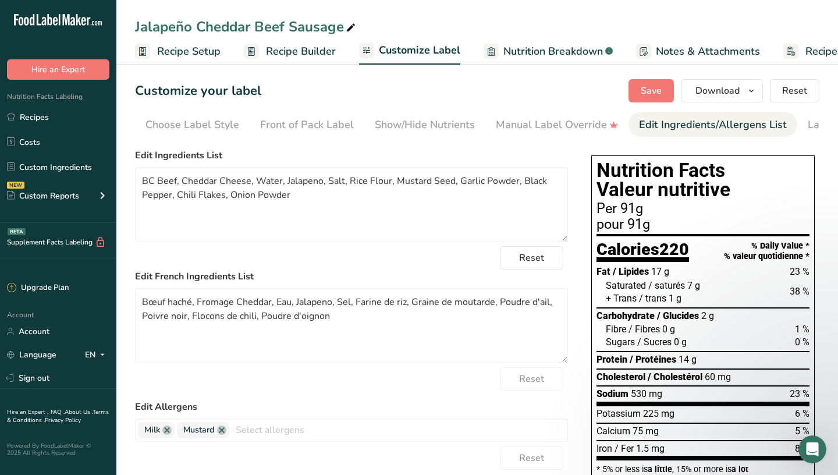
scroll to position [0, 0]
click at [453, 96] on div "Save Download Choose what to show on your downloaded label Recipe Name to appea…" at bounding box center [724, 90] width 191 height 23
click at [453, 96] on button "Save" at bounding box center [651, 90] width 45 height 23
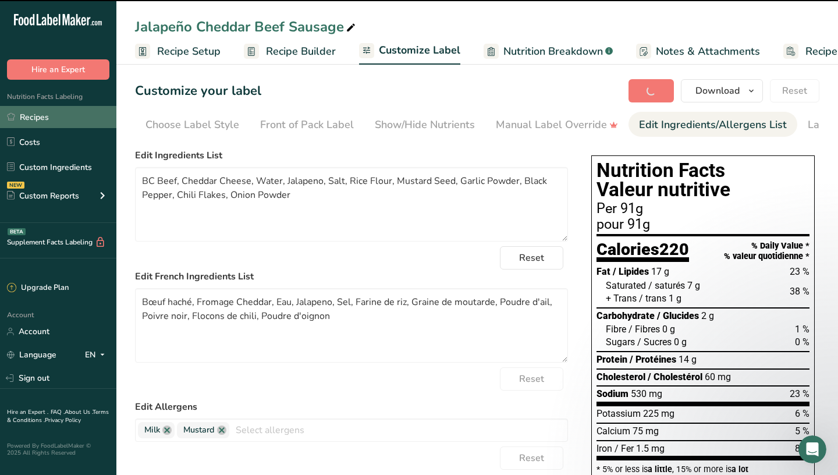
click at [48, 113] on link "Recipes" at bounding box center [58, 117] width 116 height 22
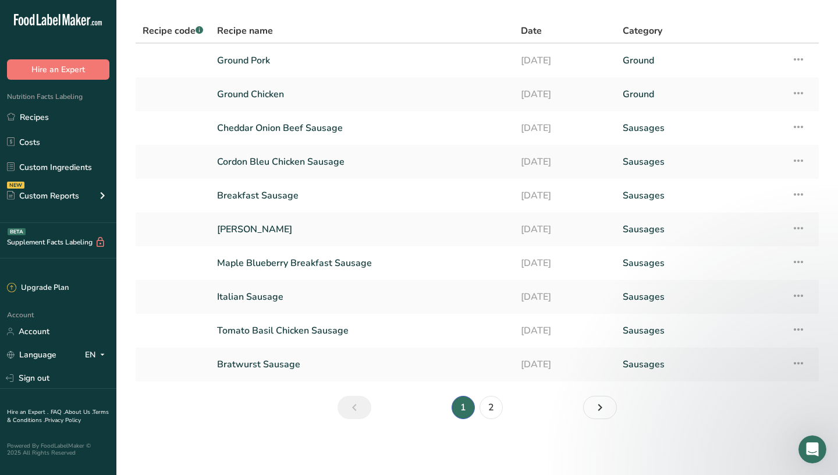
scroll to position [36, 0]
click at [453, 409] on link "2" at bounding box center [491, 407] width 23 height 23
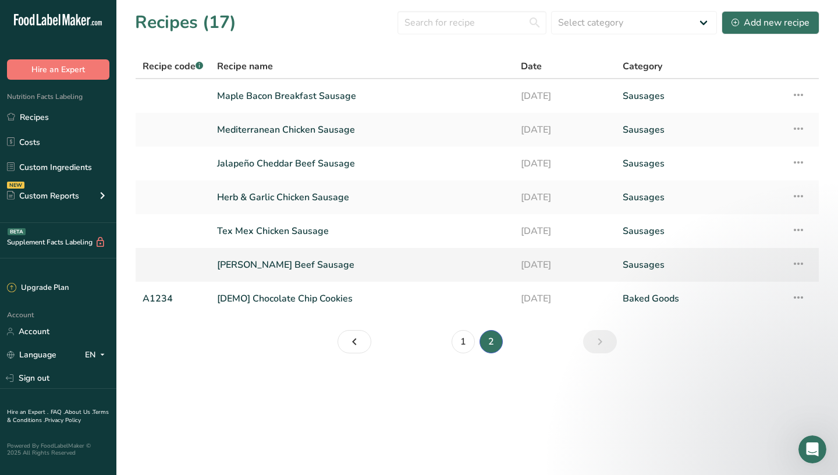
click at [279, 263] on link "[PERSON_NAME] Beef Sausage" at bounding box center [362, 265] width 290 height 24
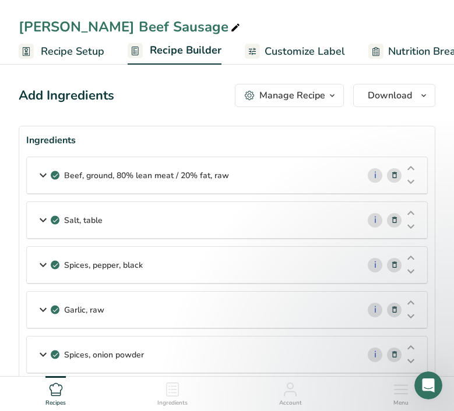
click at [44, 175] on icon at bounding box center [43, 175] width 14 height 21
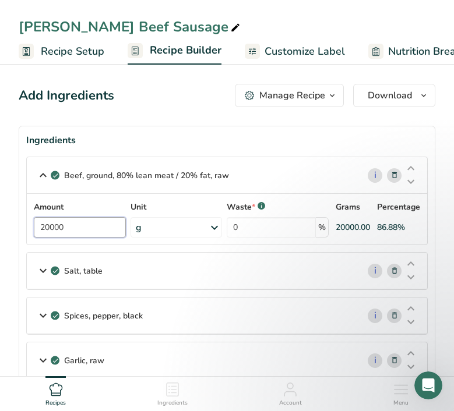
click at [46, 229] on input "20000" at bounding box center [80, 227] width 92 height 20
type input "30000"
click at [47, 177] on div "Beef, ground, 80% lean meat / 20% fat, raw i Amount 30000 Unit g Portions 4 oz …" at bounding box center [226, 201] width 401 height 88
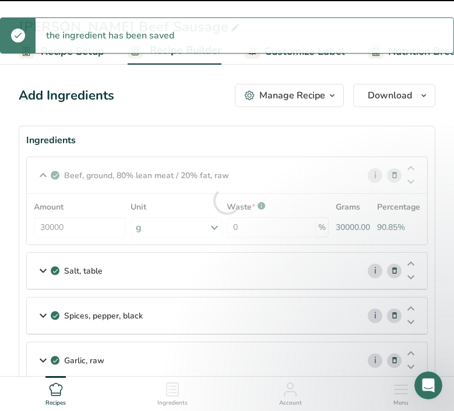
click at [42, 387] on div "Spices, onion powder" at bounding box center [192, 405] width 331 height 36
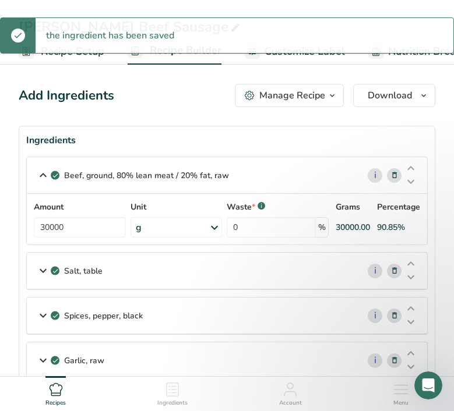
click at [41, 260] on icon at bounding box center [43, 270] width 14 height 21
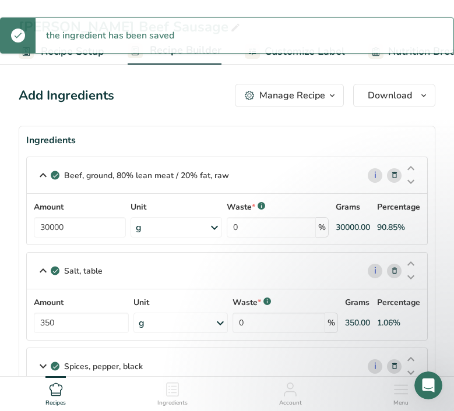
scroll to position [127, 0]
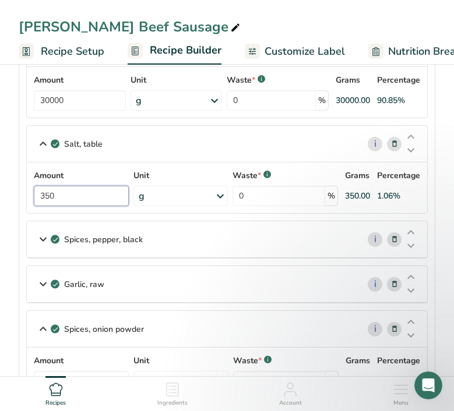
click at [73, 202] on input "350" at bounding box center [81, 196] width 95 height 20
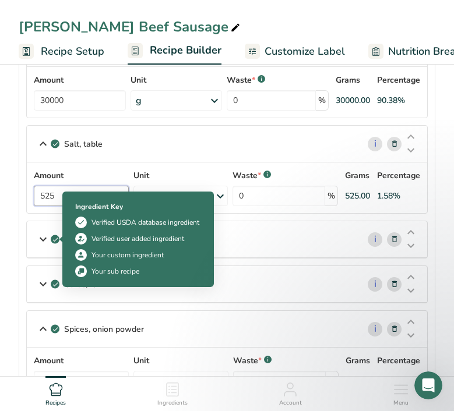
type input "525"
click at [42, 239] on icon at bounding box center [43, 239] width 14 height 21
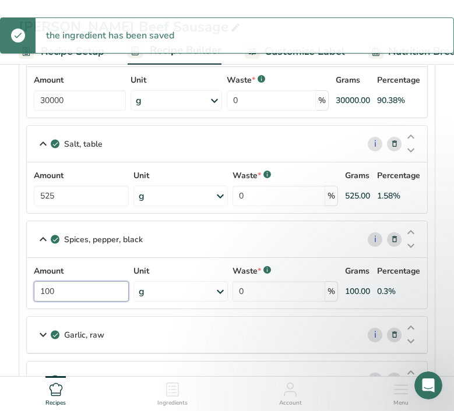
click at [74, 292] on input "100" at bounding box center [81, 291] width 95 height 20
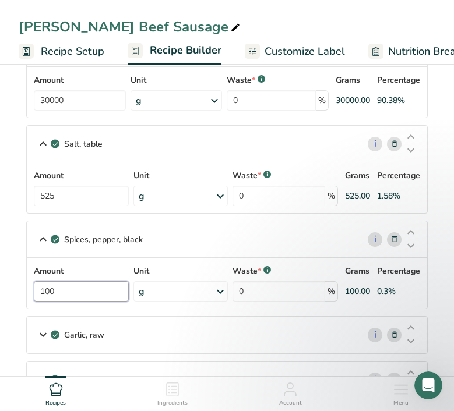
click at [74, 292] on input "100" at bounding box center [81, 291] width 95 height 20
type input "160"
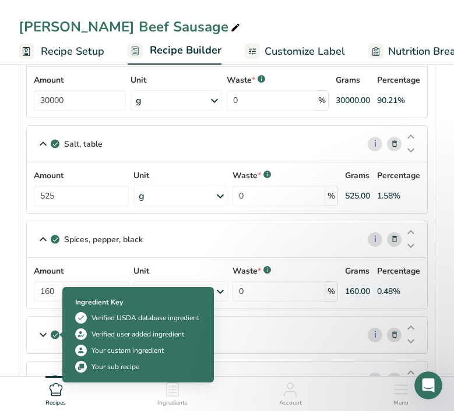
click at [47, 332] on icon at bounding box center [43, 334] width 14 height 21
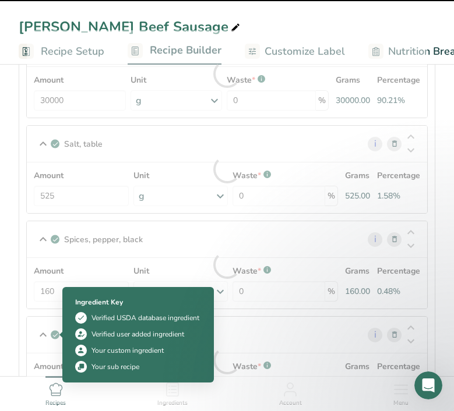
scroll to position [267, 0]
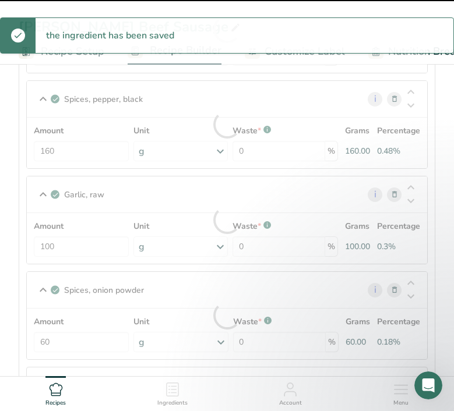
click at [52, 247] on div at bounding box center [227, 219] width 400 height 87
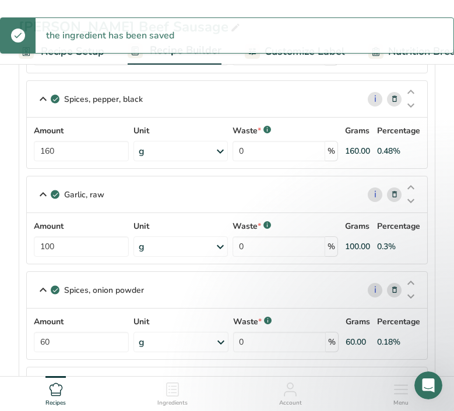
click at [52, 247] on div "Amount 100 Unit g Portions 1 cup 1 tsp 1 clove See more Weight Units g kg mg Se…" at bounding box center [227, 238] width 386 height 37
click at [52, 247] on input "100" at bounding box center [81, 246] width 95 height 20
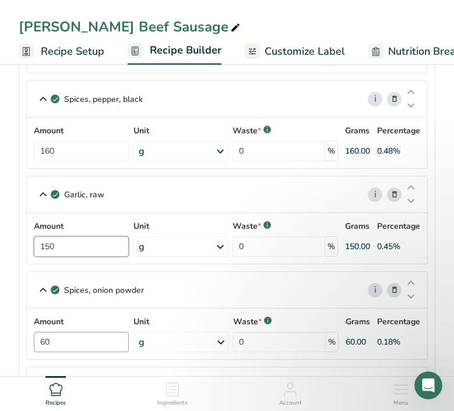
type input "150"
click at [59, 342] on div "Amount 60 Unit g Portions 1 tsp 1 tbsp Weight Units g kg mg See more Volume Uni…" at bounding box center [227, 334] width 386 height 37
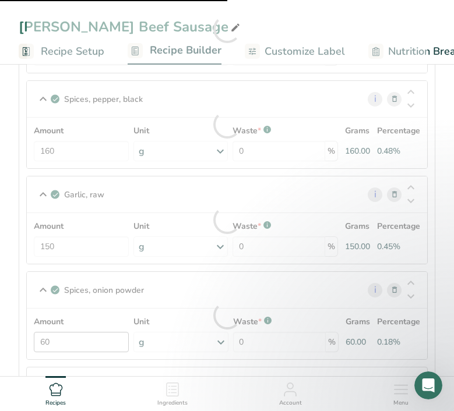
click at [59, 342] on div at bounding box center [227, 315] width 400 height 87
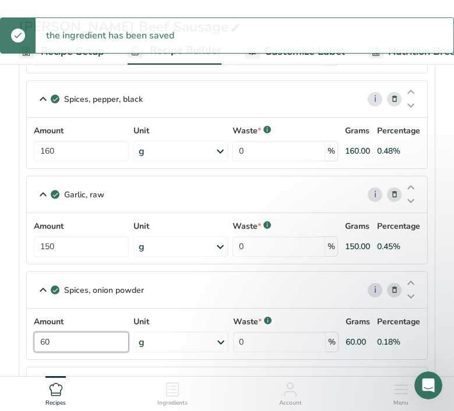
click at [48, 343] on input "60" at bounding box center [81, 342] width 95 height 20
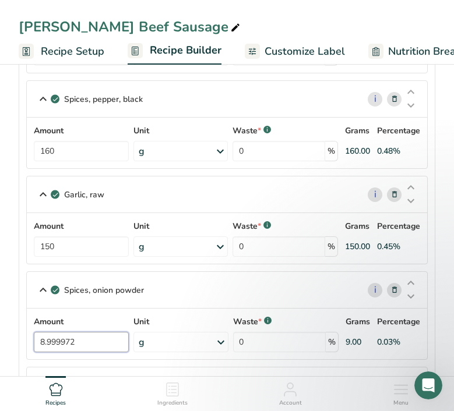
click at [52, 332] on input "8.999972" at bounding box center [81, 342] width 95 height 20
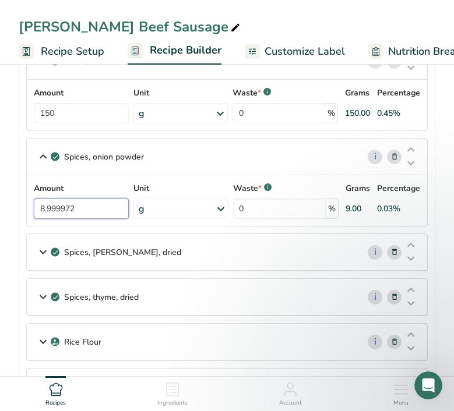
click at [52, 203] on input "8.999972" at bounding box center [81, 209] width 95 height 20
click at [61, 214] on input "8.999972" at bounding box center [81, 209] width 95 height 20
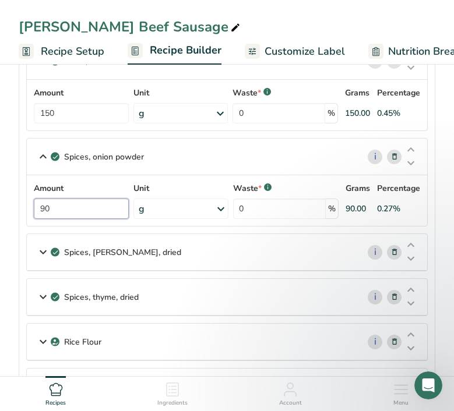
type input "90"
click at [41, 257] on icon at bounding box center [43, 252] width 14 height 21
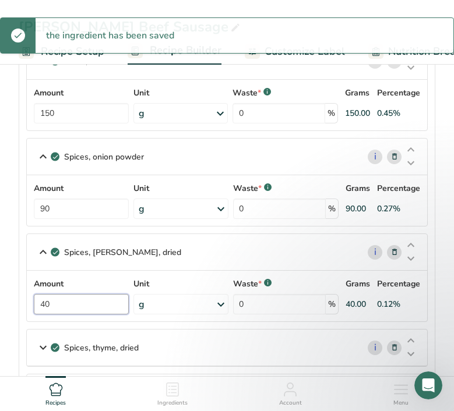
click at [68, 304] on input "40" at bounding box center [81, 304] width 95 height 20
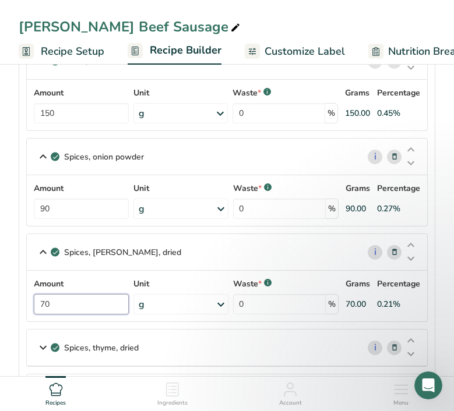
type input "70"
click at [42, 345] on icon at bounding box center [43, 347] width 14 height 21
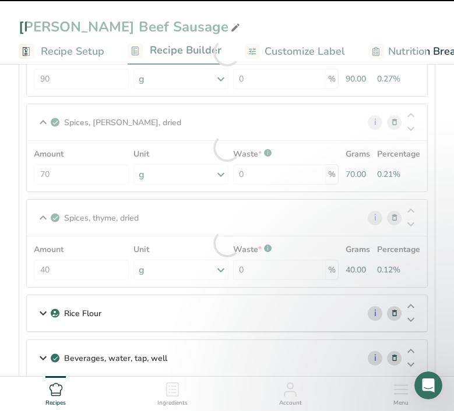
scroll to position [549, 0]
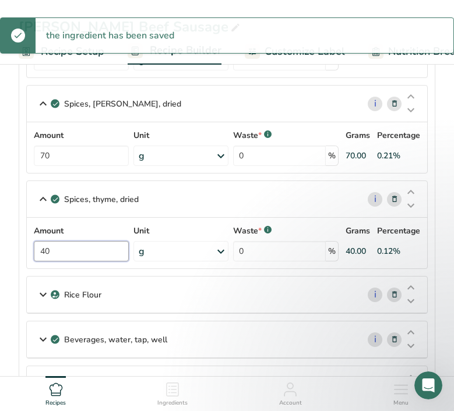
click at [62, 253] on input "40" at bounding box center [81, 251] width 95 height 20
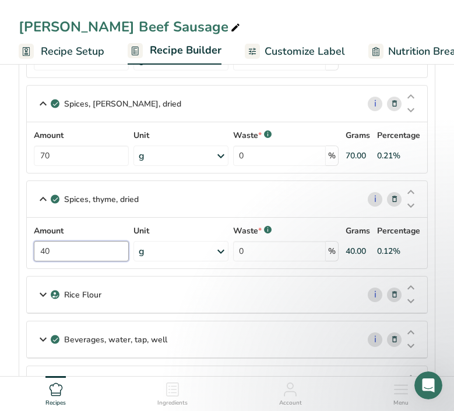
click at [62, 253] on input "40" at bounding box center [81, 251] width 95 height 20
type input "48"
click at [44, 296] on icon at bounding box center [43, 294] width 14 height 21
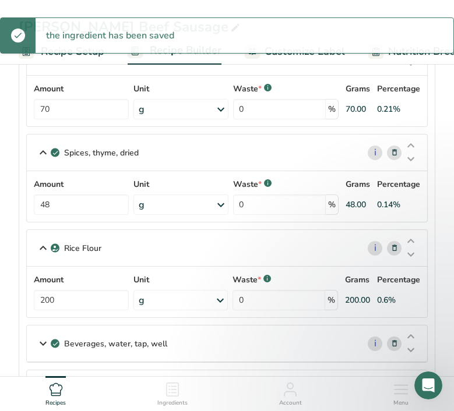
scroll to position [656, 0]
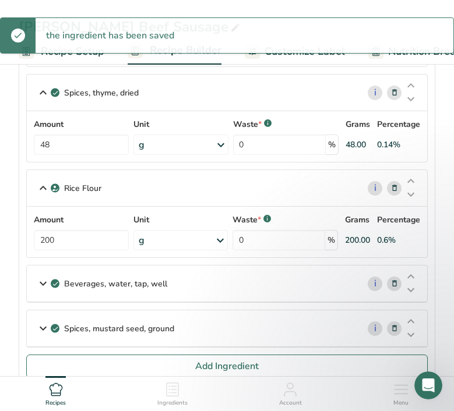
click at [54, 241] on div "Amount 200 Unit g Weight Units g kg mg See more Volume Units l Volume units req…" at bounding box center [227, 232] width 386 height 37
click at [54, 241] on input "200" at bounding box center [81, 240] width 95 height 20
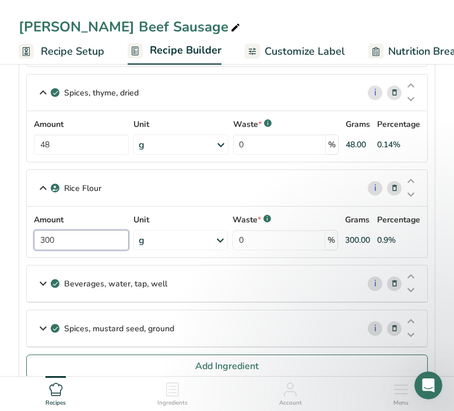
type input "300"
click at [47, 290] on icon at bounding box center [43, 283] width 14 height 21
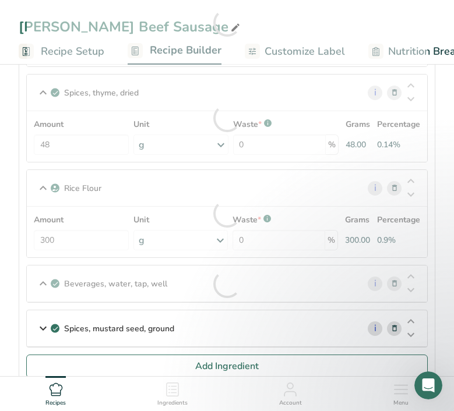
click at [44, 284] on div at bounding box center [227, 283] width 400 height 37
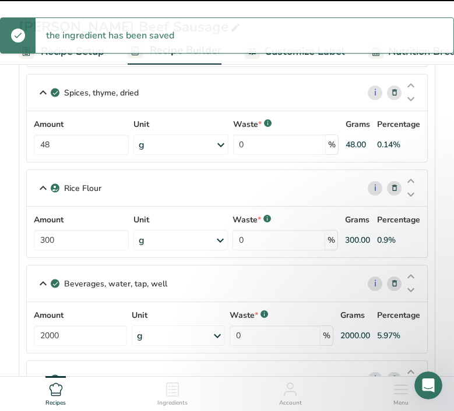
scroll to position [740, 0]
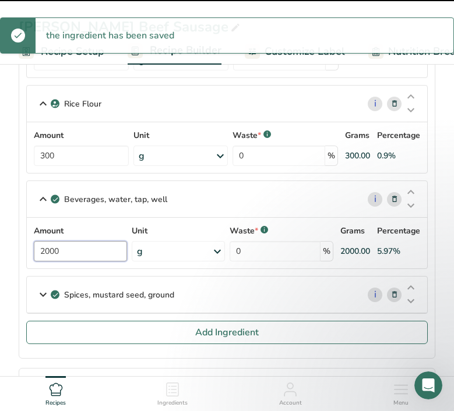
click at [72, 253] on input "2000" at bounding box center [80, 251] width 93 height 20
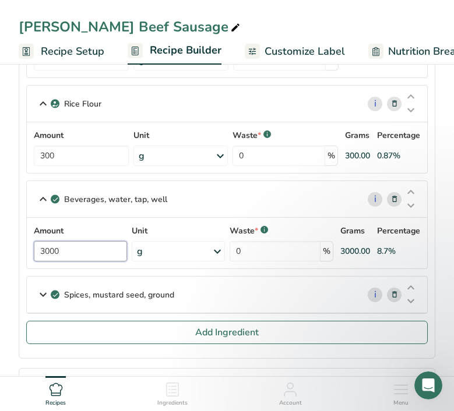
type input "3000"
click at [43, 204] on div "Beverages, water, tap, well i Amount 3000 Unit g Portions 1 fl oz 1 serving 8 f…" at bounding box center [226, 224] width 401 height 88
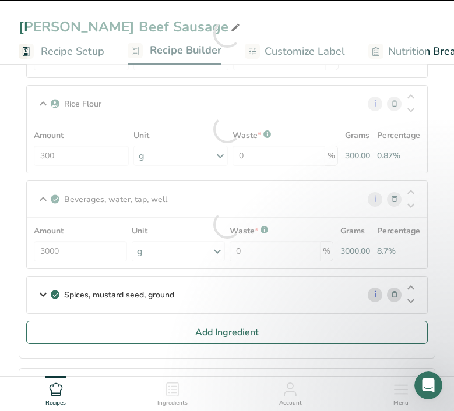
click at [44, 291] on icon at bounding box center [43, 294] width 14 height 21
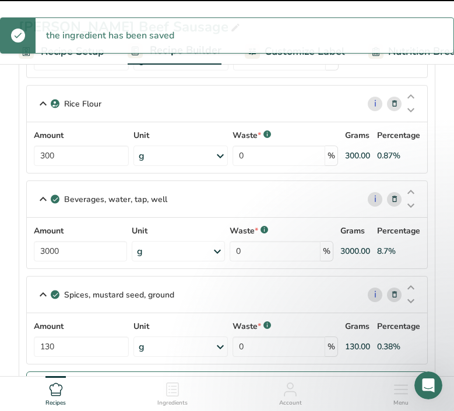
scroll to position [885, 0]
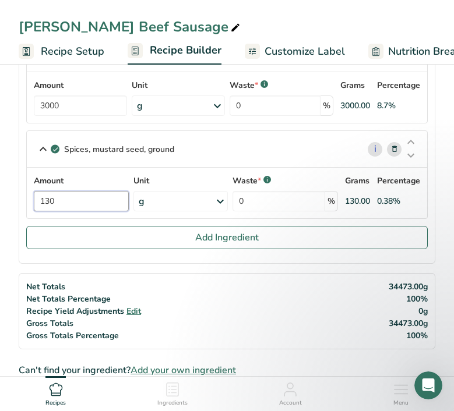
click at [72, 205] on input "130" at bounding box center [81, 201] width 95 height 20
type input "195"
click at [42, 149] on div "Spices, mustard seed, ground i Amount 195 Unit g Portions 1 tsp 1 tbsp Weight U…" at bounding box center [226, 174] width 401 height 88
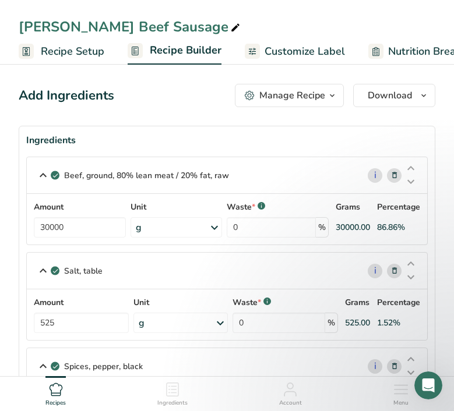
scroll to position [0, 0]
click at [76, 52] on span "Recipe Setup" at bounding box center [72, 52] width 63 height 16
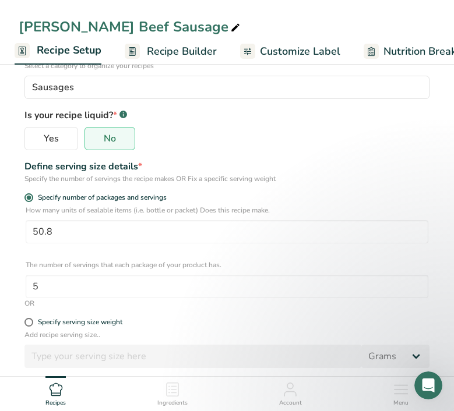
scroll to position [157, 0]
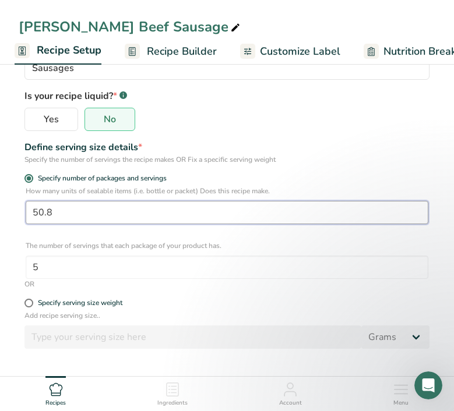
click at [58, 214] on input "50.8" at bounding box center [227, 212] width 402 height 23
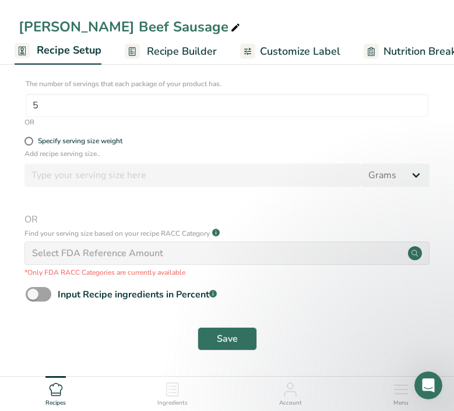
scroll to position [318, 0]
type input "76.2"
click at [239, 345] on button "Save" at bounding box center [226, 339] width 59 height 23
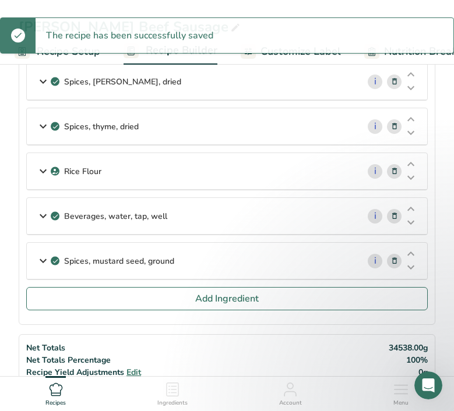
click at [293, 46] on div "The recipe has been successfully saved" at bounding box center [227, 35] width 454 height 36
click at [270, 55] on span "Customize Label" at bounding box center [300, 52] width 80 height 16
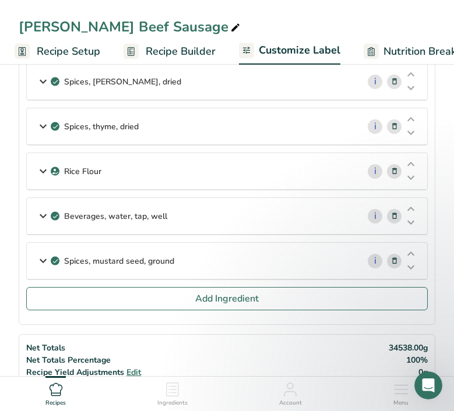
click at [291, 49] on ul "Recipe Setup Recipe Builder Customize Label Nutrition Breakdown .a-a{fill:#3473…" at bounding box center [388, 50] width 784 height 27
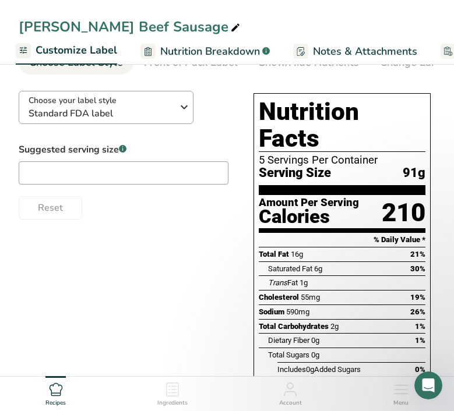
scroll to position [52, 0]
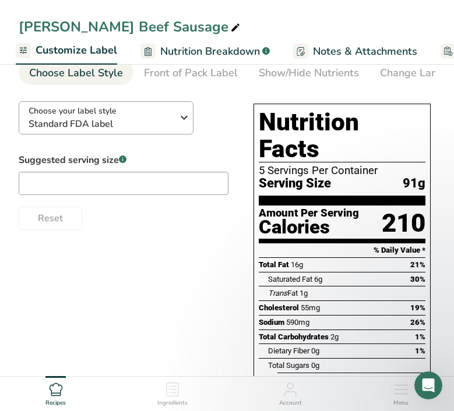
click at [162, 122] on span "Standard FDA label" at bounding box center [103, 124] width 148 height 14
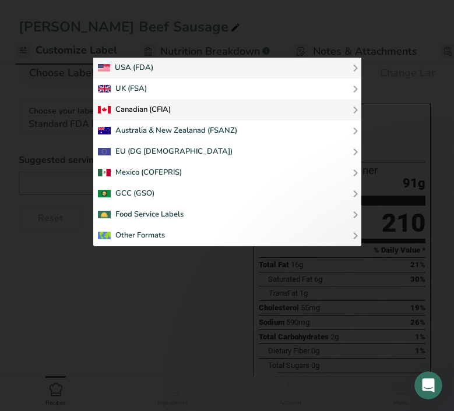
click at [161, 108] on div "Canadian (CFIA)" at bounding box center [134, 110] width 73 height 14
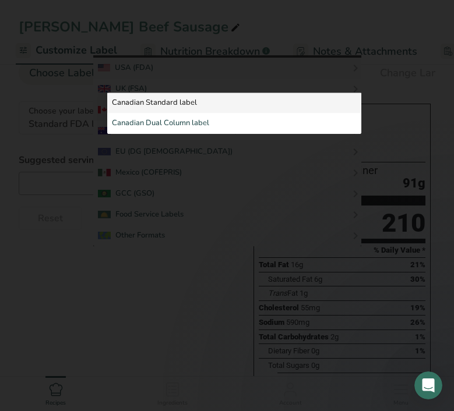
click at [170, 93] on link "Canadian Standard label" at bounding box center [234, 103] width 254 height 21
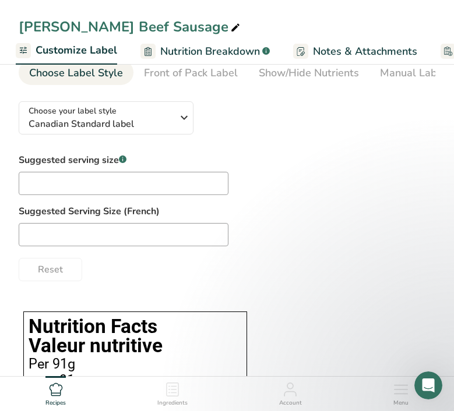
click at [152, 104] on link "Canadian Standard label" at bounding box center [234, 103] width 254 height 21
click at [189, 77] on div "USA (FDA) Standard FDA label Tabular FDA label Linear FDA label Simplified FDA …" at bounding box center [227, 152] width 268 height 189
click at [278, 73] on div "Show/Hide Nutrients" at bounding box center [308, 73] width 100 height 16
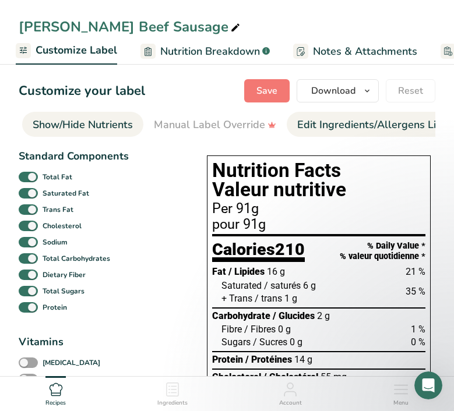
scroll to position [0, 0]
click at [314, 124] on div "Edit Ingredients/Allergens List" at bounding box center [371, 125] width 148 height 16
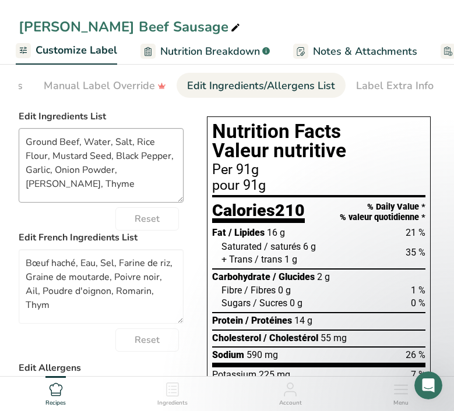
scroll to position [42, 0]
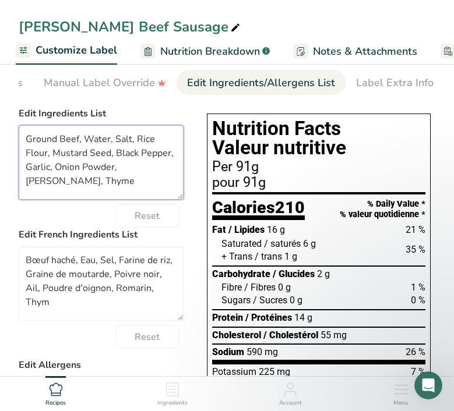
click at [42, 142] on textarea "Ground Beef, Water, Salt, Rice Flour, Mustard Seed, Black Pepper, Garlic, Onion…" at bounding box center [101, 162] width 165 height 75
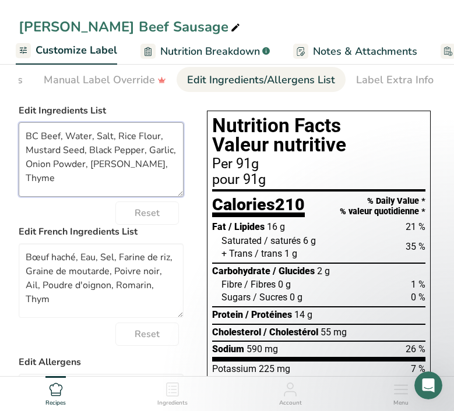
scroll to position [0, 0]
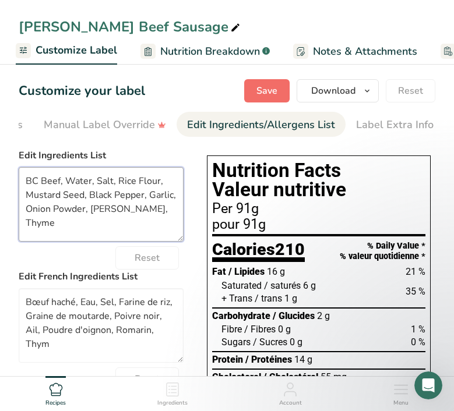
click at [265, 90] on span "Save" at bounding box center [266, 91] width 21 height 14
type textarea "BC Beef, Water, Salt, Rice Flour, Mustard Seed, Black Pepper, Garlic, Onion Pow…"
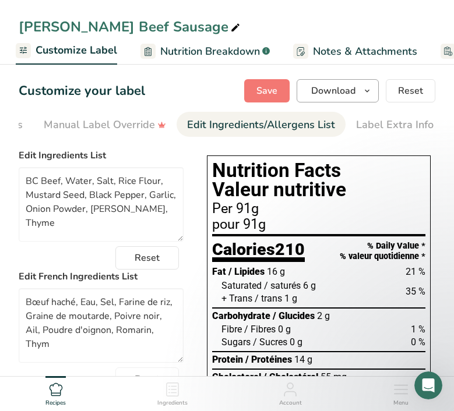
click at [366, 87] on icon "button" at bounding box center [366, 91] width 9 height 15
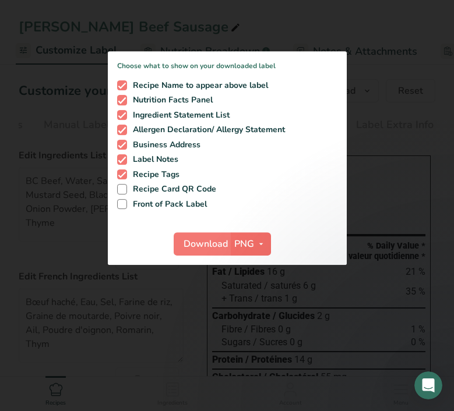
click at [252, 243] on span "PNG" at bounding box center [244, 244] width 20 height 14
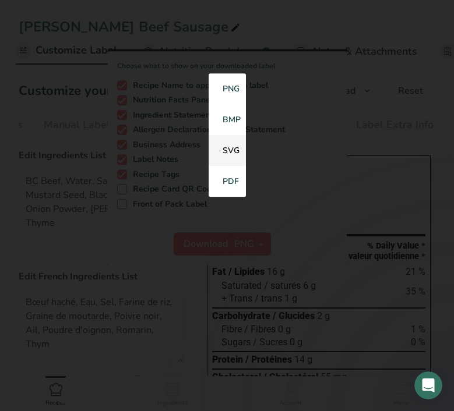
click at [235, 145] on link "SVG" at bounding box center [226, 151] width 37 height 31
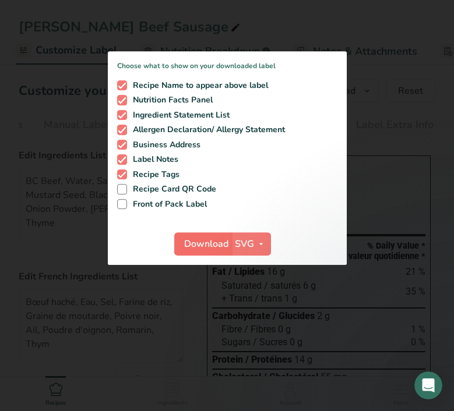
click at [201, 249] on span "Download" at bounding box center [206, 244] width 44 height 14
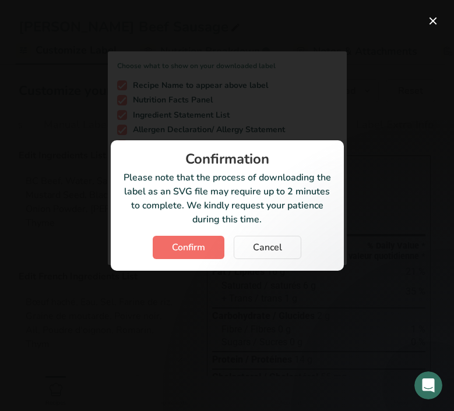
click at [197, 244] on span "Confirm" at bounding box center [188, 247] width 33 height 14
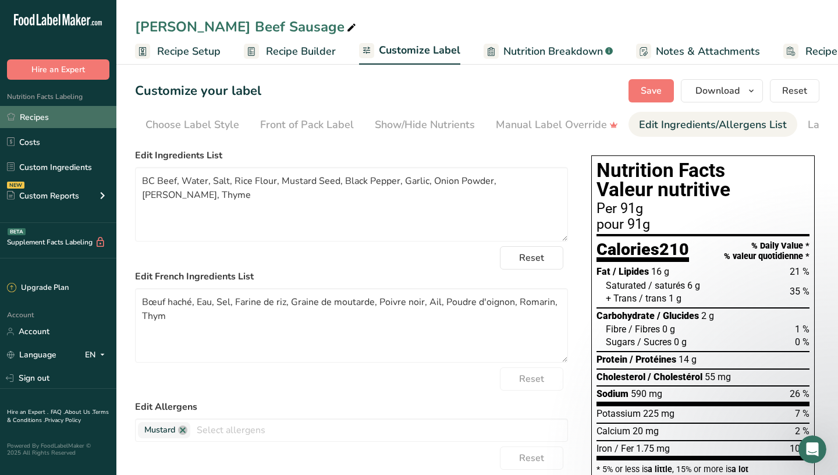
click at [56, 118] on link "Recipes" at bounding box center [58, 117] width 116 height 22
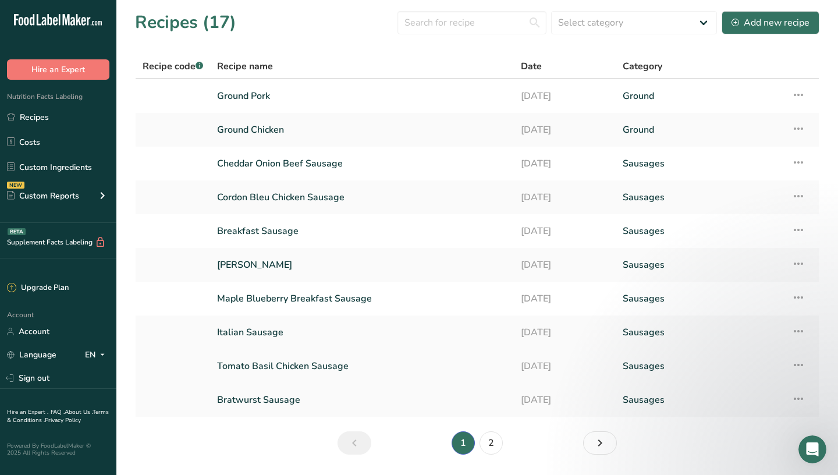
click at [295, 368] on link "Tomato Basil Chicken Sausage" at bounding box center [362, 366] width 290 height 24
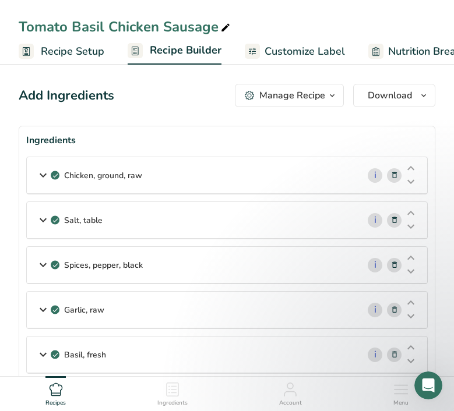
click at [41, 172] on icon at bounding box center [43, 175] width 14 height 21
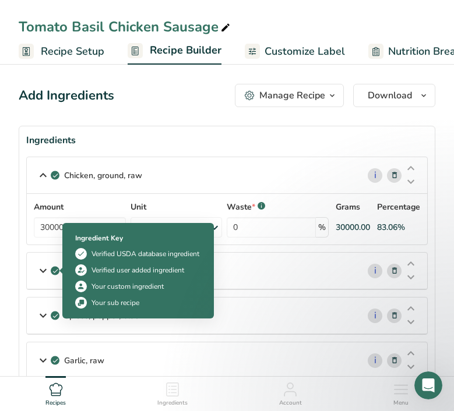
click at [43, 269] on icon at bounding box center [43, 270] width 14 height 21
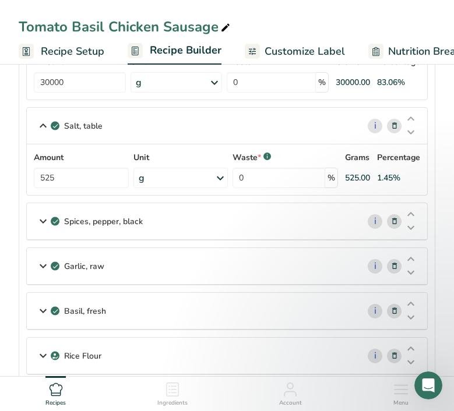
scroll to position [165, 0]
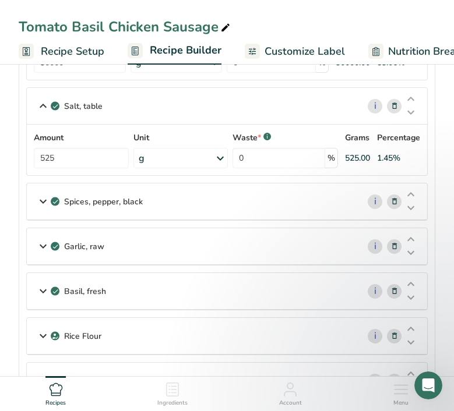
click at [45, 201] on icon at bounding box center [43, 201] width 14 height 21
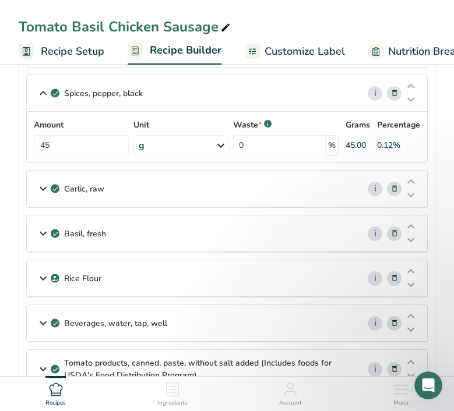
click at [44, 187] on icon at bounding box center [43, 188] width 14 height 21
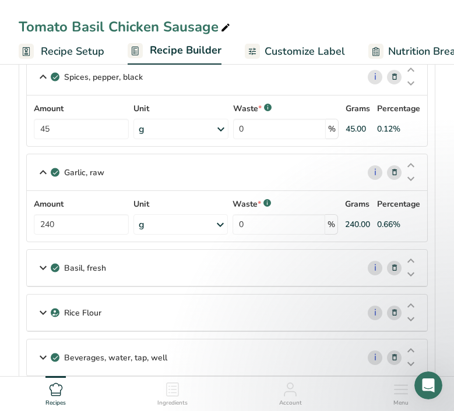
scroll to position [292, 0]
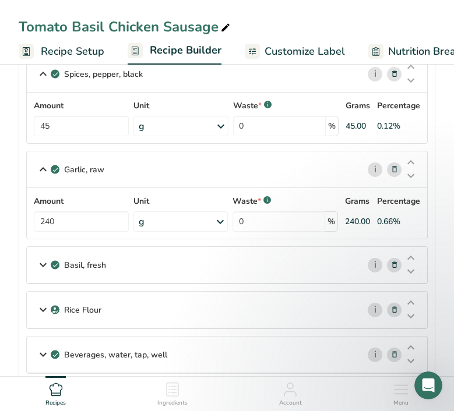
click at [34, 261] on div "Basil, fresh" at bounding box center [192, 265] width 331 height 36
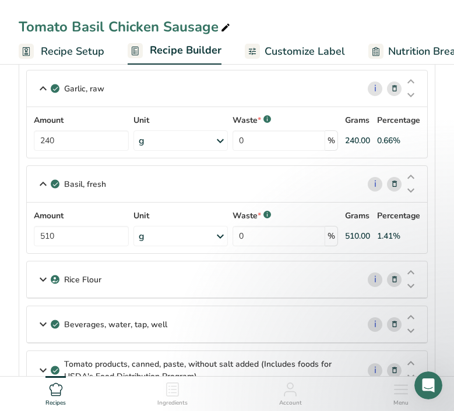
scroll to position [374, 0]
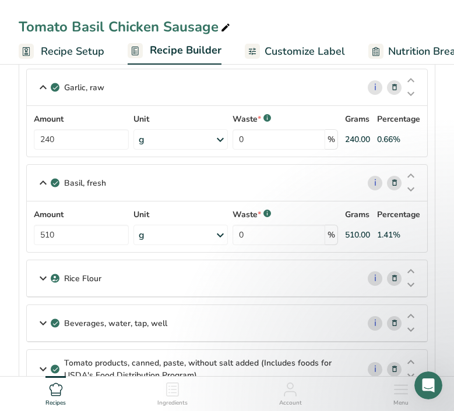
click at [40, 278] on icon at bounding box center [43, 278] width 14 height 21
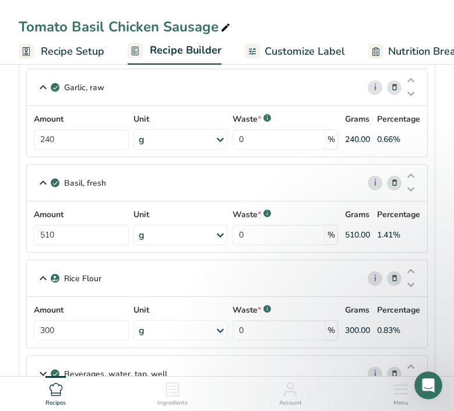
scroll to position [435, 0]
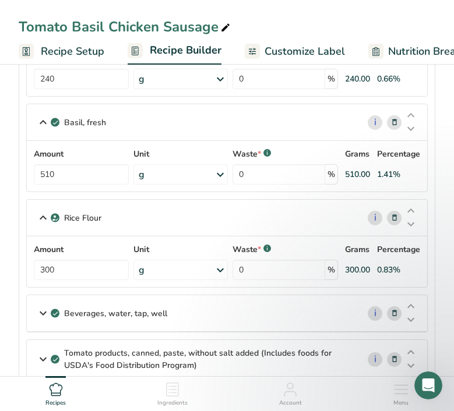
click at [43, 315] on icon at bounding box center [43, 313] width 14 height 21
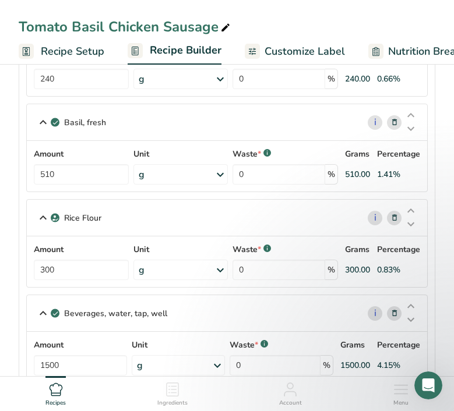
scroll to position [575, 0]
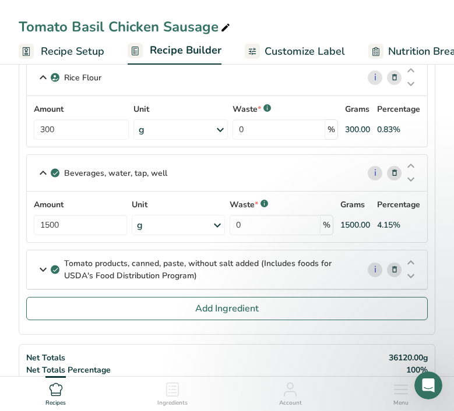
click at [38, 265] on icon at bounding box center [43, 269] width 14 height 21
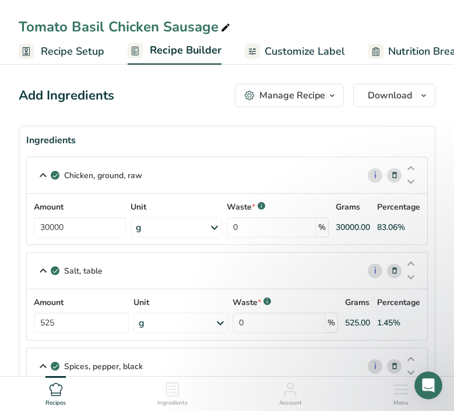
scroll to position [0, 0]
click at [69, 54] on span "Recipe Setup" at bounding box center [72, 52] width 63 height 16
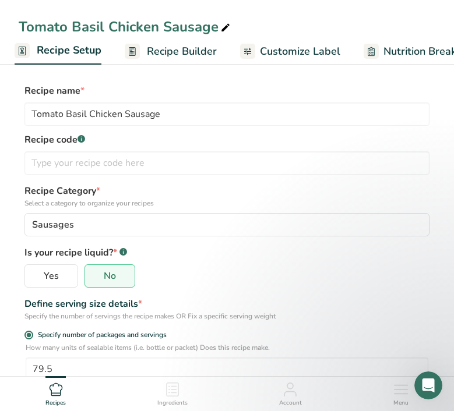
click at [296, 49] on span "Customize Label" at bounding box center [300, 52] width 80 height 16
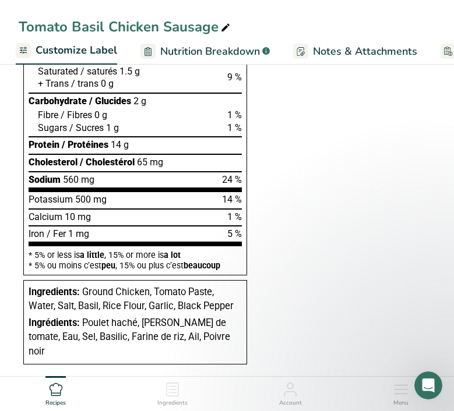
scroll to position [421, 0]
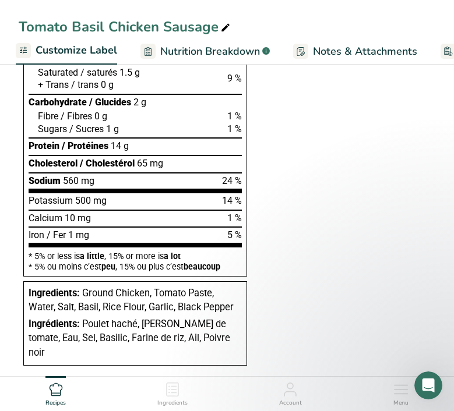
click at [204, 44] on span "Nutrition Breakdown" at bounding box center [210, 52] width 100 height 16
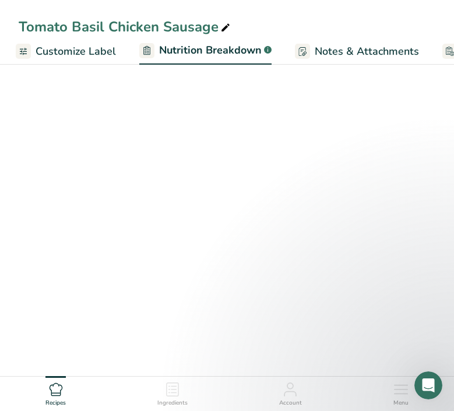
select select "Calories"
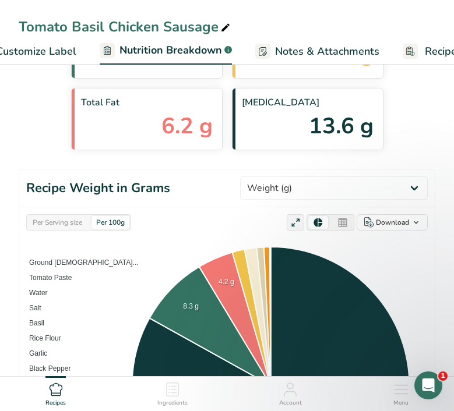
scroll to position [0, 207]
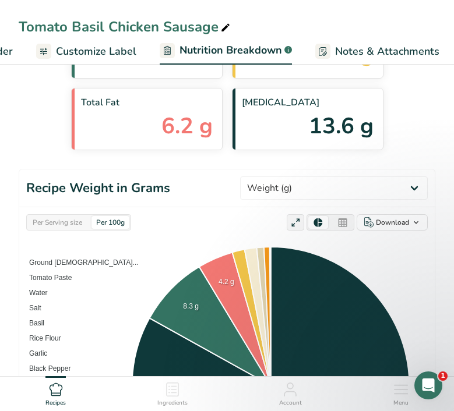
click at [93, 52] on span "Customize Label" at bounding box center [96, 52] width 80 height 16
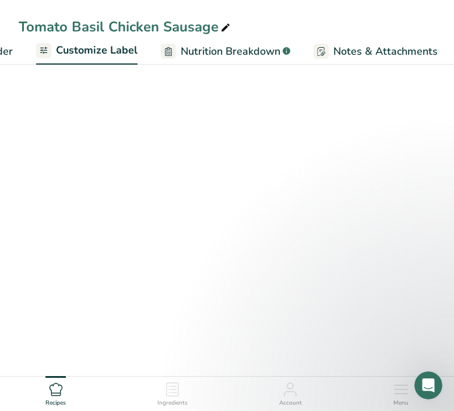
click at [101, 49] on span "Customize Label" at bounding box center [97, 50] width 82 height 16
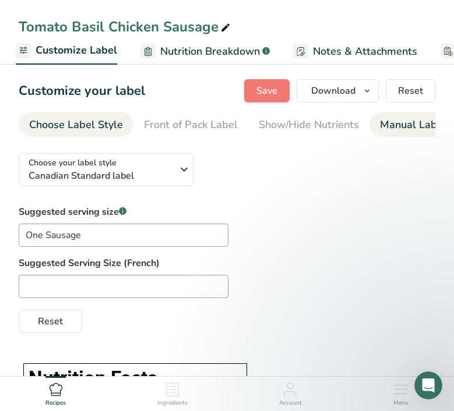
click at [413, 127] on div "Manual Label Override" at bounding box center [441, 125] width 122 height 16
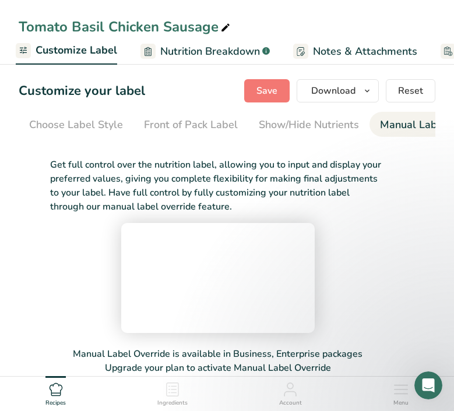
scroll to position [0, 336]
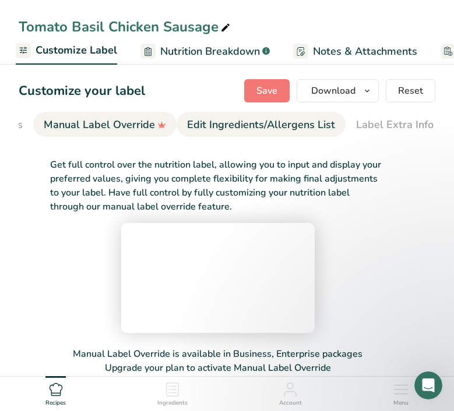
click at [225, 123] on div "Edit Ingredients/Allergens List" at bounding box center [261, 125] width 148 height 16
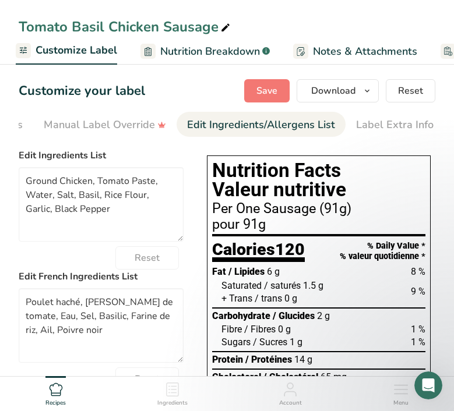
scroll to position [40, 0]
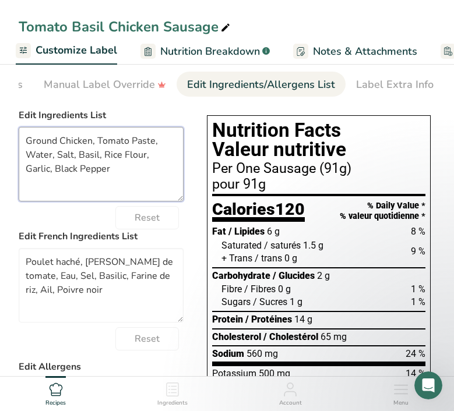
click at [40, 139] on textarea "Ground Chicken, Tomato Paste, Water, Salt, Basil, Rice Flour, Garlic, Black Pep…" at bounding box center [101, 164] width 165 height 75
type textarea "BC Chicken, Tomato Paste, Water, Salt, Basil, Rice Flour, Garlic, Black Pepper"
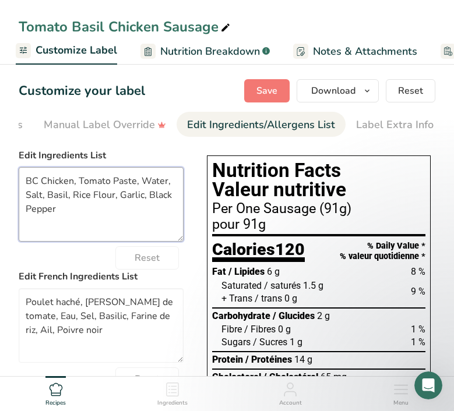
scroll to position [0, 0]
click at [275, 90] on span "Save" at bounding box center [266, 91] width 21 height 14
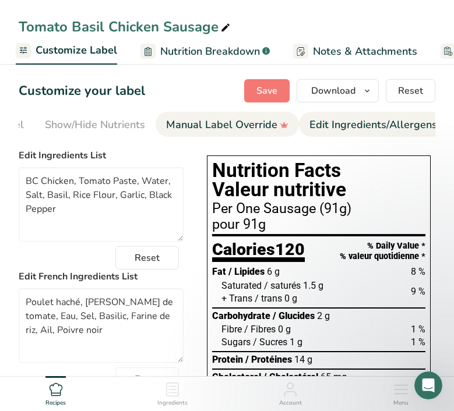
click at [225, 121] on div "Manual Label Override" at bounding box center [227, 125] width 122 height 16
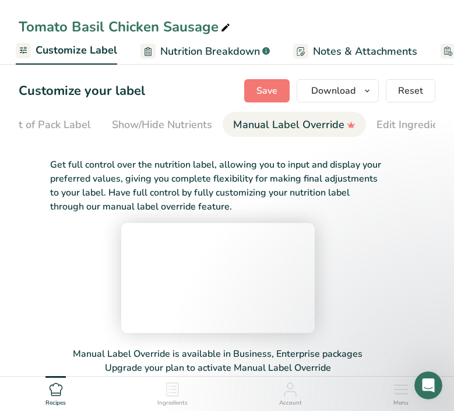
scroll to position [0, 60]
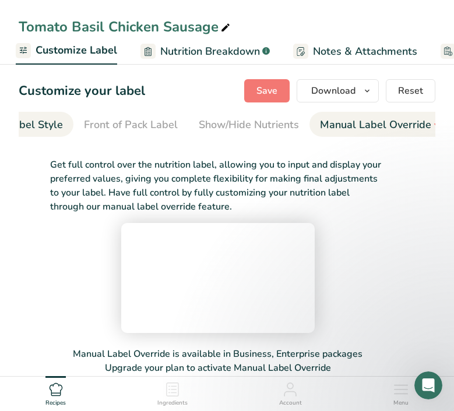
click at [33, 126] on div "Choose Label Style" at bounding box center [16, 125] width 94 height 16
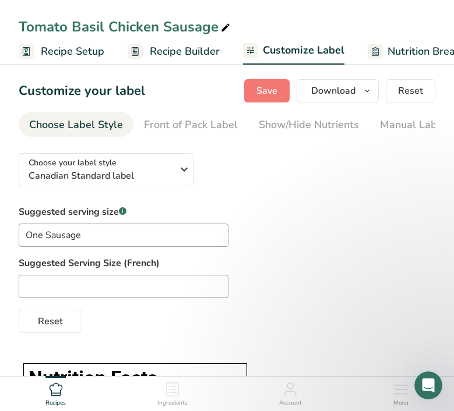
scroll to position [0, 0]
click at [67, 48] on span "Recipe Setup" at bounding box center [72, 52] width 63 height 16
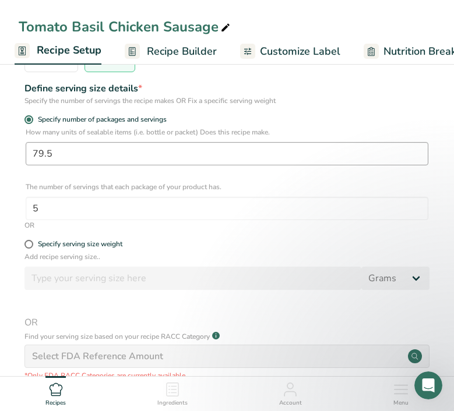
scroll to position [221, 0]
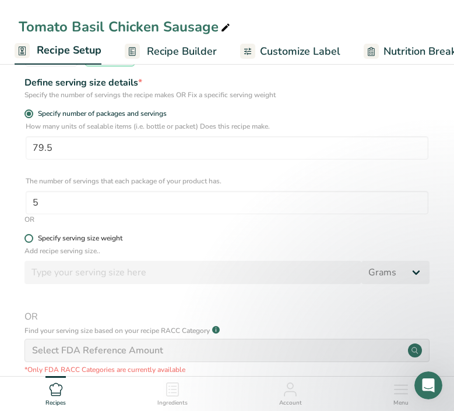
click at [69, 238] on div "Specify serving size weight" at bounding box center [80, 238] width 84 height 9
click at [32, 238] on input "Specify serving size weight" at bounding box center [28, 239] width 8 height 8
radio input "true"
radio input "false"
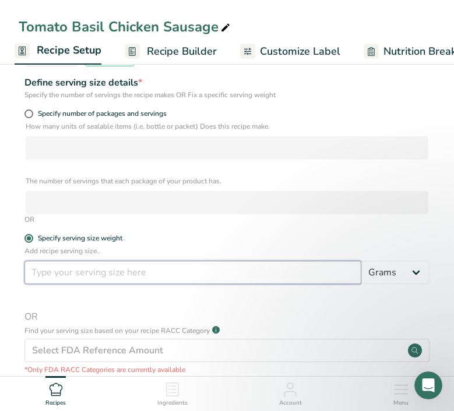
click at [90, 275] on input "number" at bounding box center [192, 272] width 336 height 23
type input "90.967"
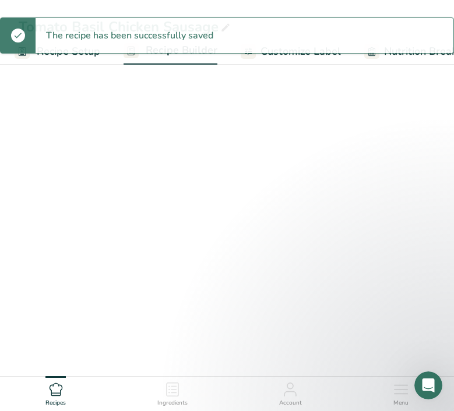
scroll to position [244, 0]
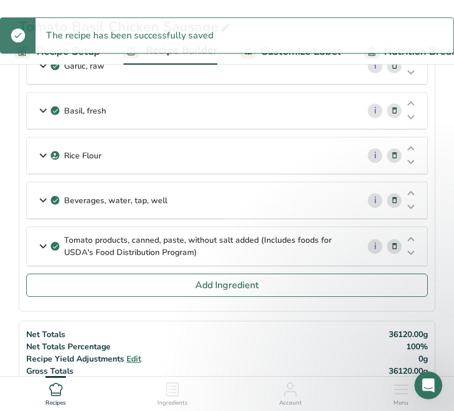
click at [392, 61] on link "Nutrition Breakdown .a-a{fill:#347362;}.b-a{fill:#fff;}" at bounding box center [428, 51] width 129 height 26
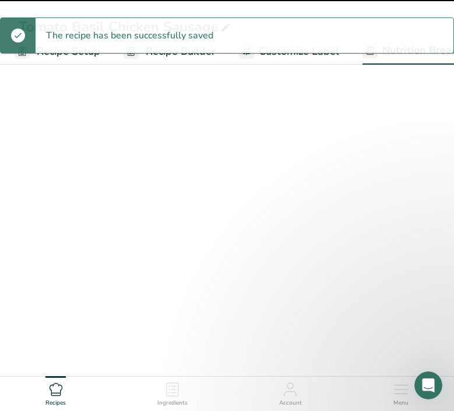
select select "Calories"
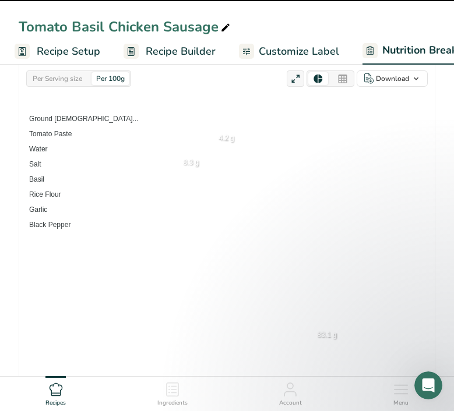
click at [382, 51] on span "Nutrition Breakdown" at bounding box center [433, 50] width 102 height 16
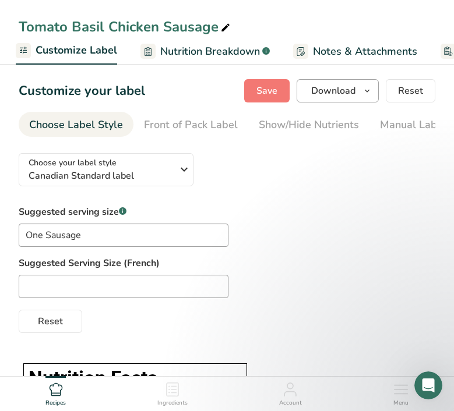
click at [369, 91] on icon "button" at bounding box center [366, 91] width 9 height 15
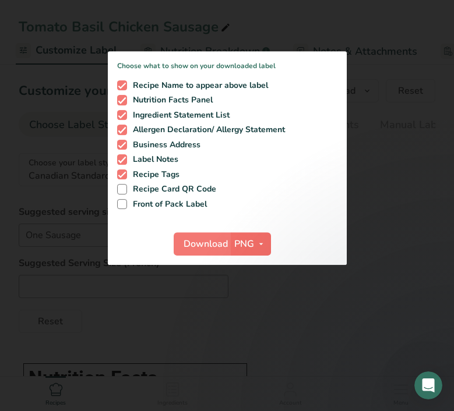
click at [258, 245] on icon "button" at bounding box center [260, 244] width 9 height 15
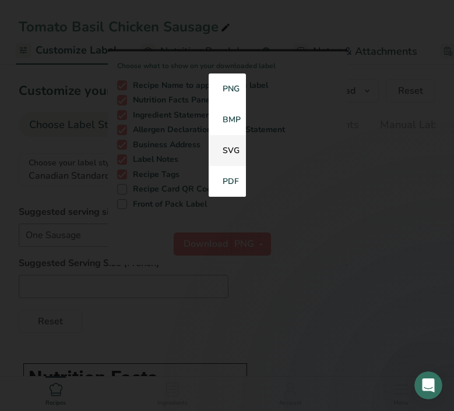
click at [234, 148] on link "SVG" at bounding box center [226, 151] width 37 height 31
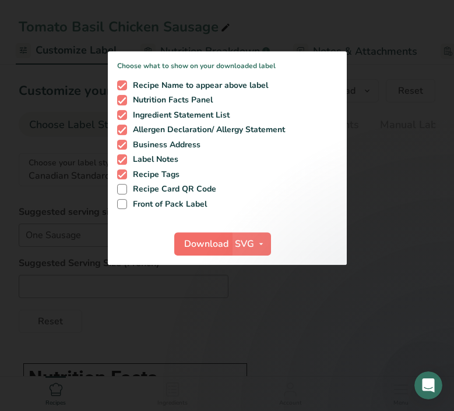
click at [206, 244] on span "Download" at bounding box center [206, 244] width 44 height 14
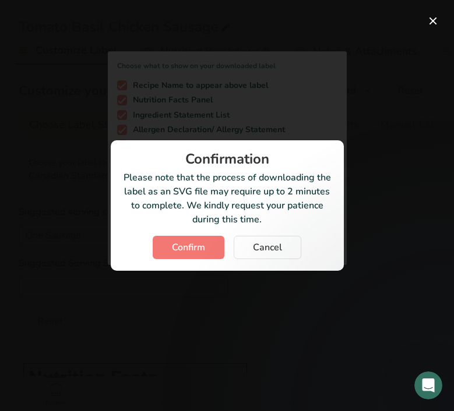
click at [187, 247] on span "Confirm" at bounding box center [188, 247] width 33 height 14
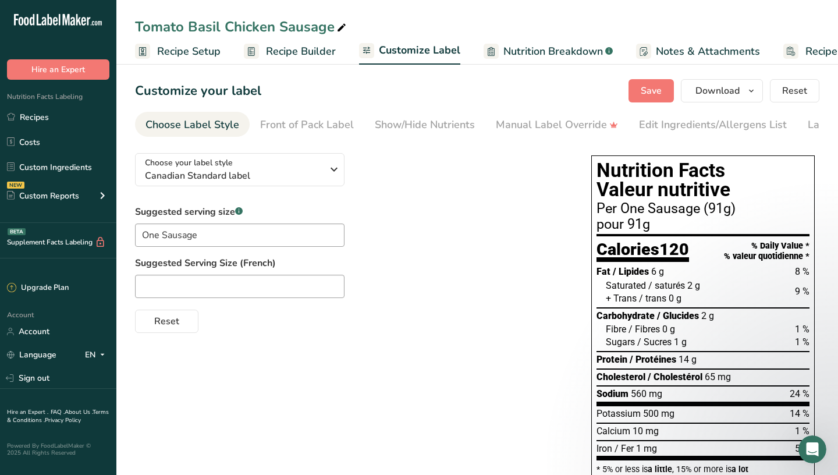
click at [453, 208] on div "Suggested serving size .a-a{fill:#347362;}.b-a{fill:#fff;} One Sausage Suggeste…" at bounding box center [351, 269] width 433 height 128
click at [62, 116] on link "Recipes" at bounding box center [58, 117] width 116 height 22
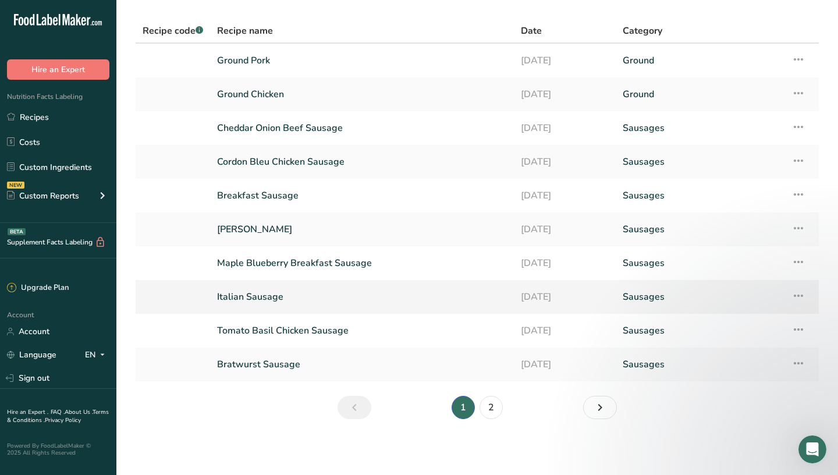
scroll to position [36, 0]
click at [453, 407] on link "2" at bounding box center [491, 407] width 23 height 23
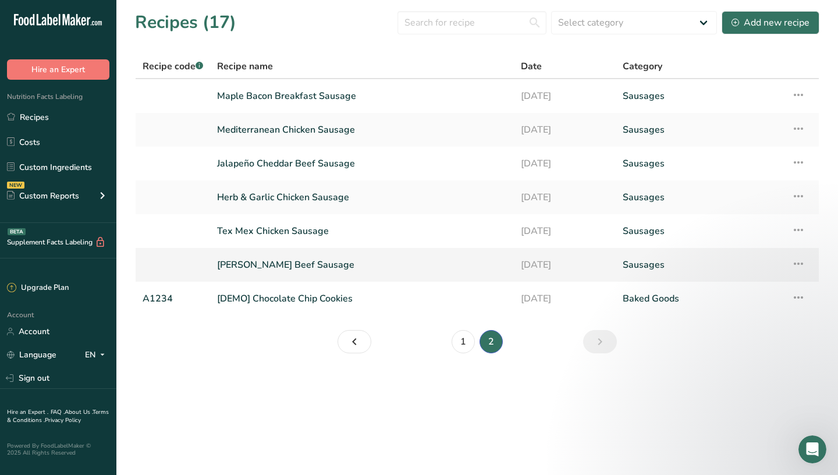
click at [285, 266] on link "[PERSON_NAME] Beef Sausage" at bounding box center [362, 265] width 290 height 24
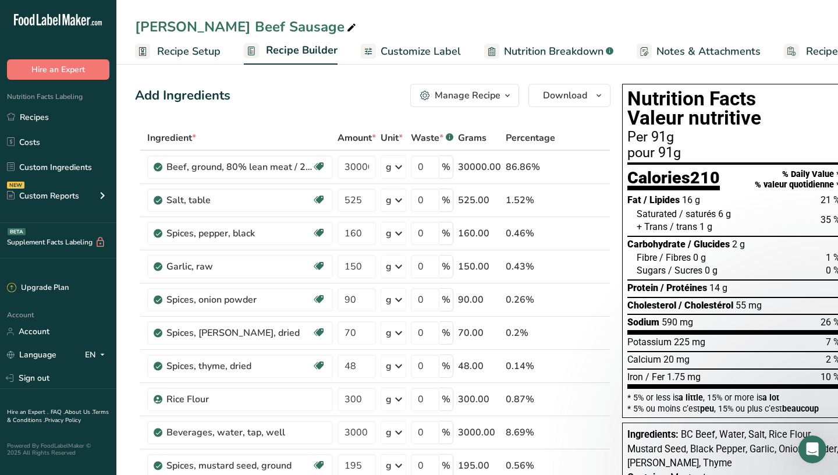
click at [206, 54] on span "Recipe Setup" at bounding box center [188, 52] width 63 height 16
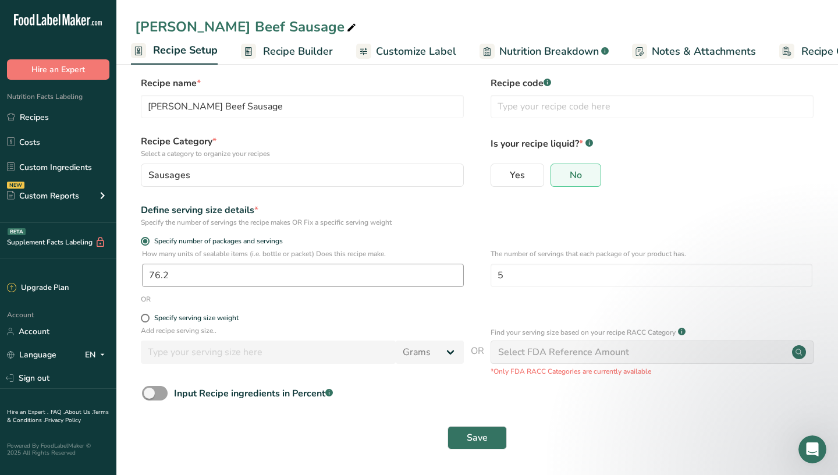
scroll to position [7, 0]
click at [147, 321] on span at bounding box center [145, 318] width 9 height 9
click at [147, 321] on input "Specify serving size weight" at bounding box center [145, 319] width 8 height 8
radio input "true"
radio input "false"
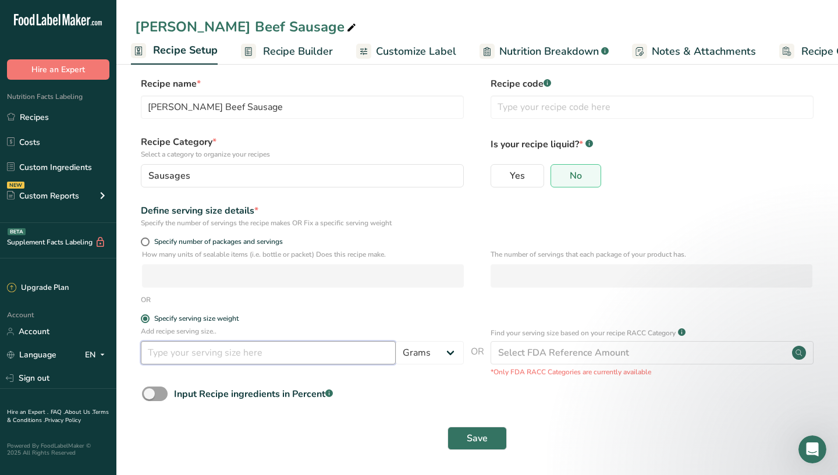
click at [219, 357] on input "number" at bounding box center [268, 352] width 255 height 23
type input "91"
click at [391, 49] on span "Customize Label" at bounding box center [416, 52] width 80 height 16
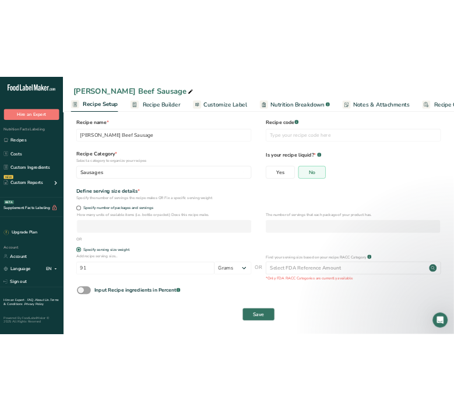
scroll to position [0, 57]
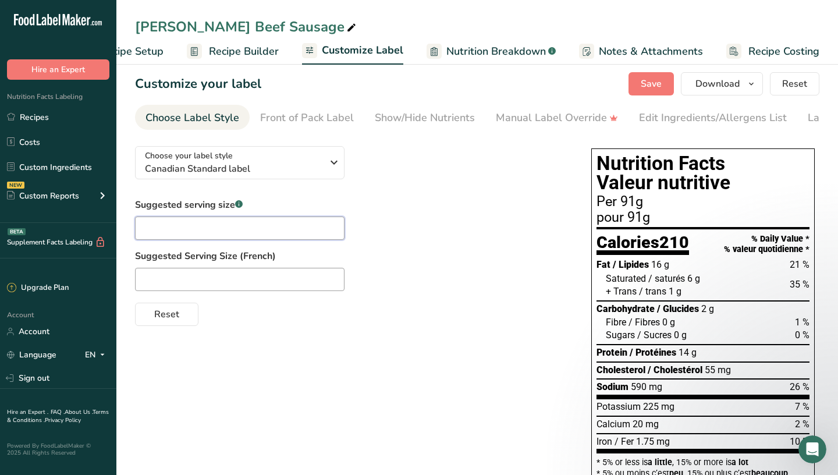
click at [260, 228] on input "text" at bounding box center [240, 228] width 210 height 23
type input "One Sausage"
click at [453, 90] on span "Save" at bounding box center [651, 84] width 21 height 14
click at [453, 82] on span "Download" at bounding box center [718, 84] width 44 height 14
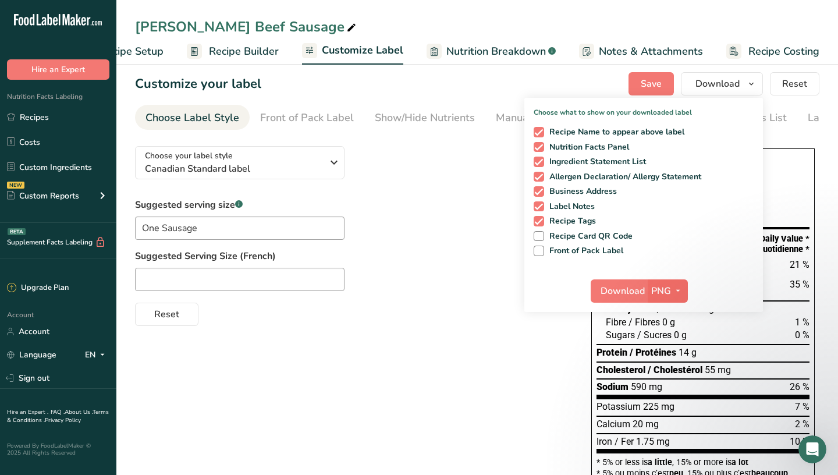
click at [453, 285] on icon "button" at bounding box center [678, 291] width 9 height 15
click at [453, 355] on link "SVG" at bounding box center [669, 352] width 37 height 19
click at [453, 291] on span "Download" at bounding box center [623, 291] width 44 height 14
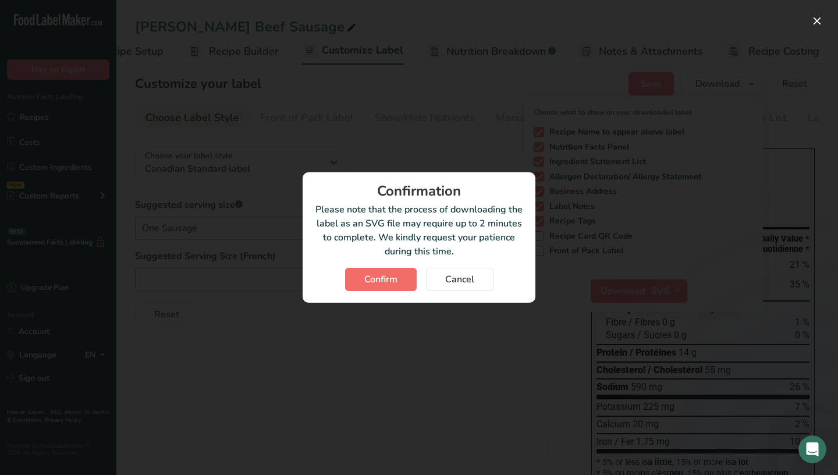
click at [378, 286] on button "Confirm" at bounding box center [381, 279] width 72 height 23
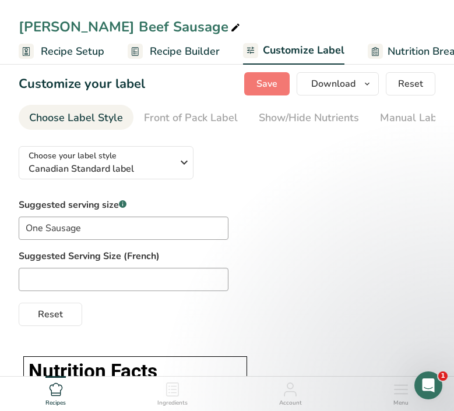
click at [275, 278] on div at bounding box center [227, 279] width 416 height 23
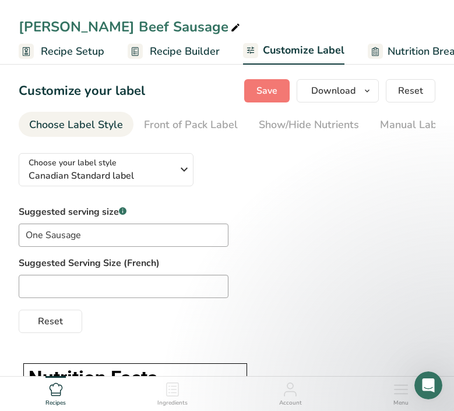
scroll to position [0, 0]
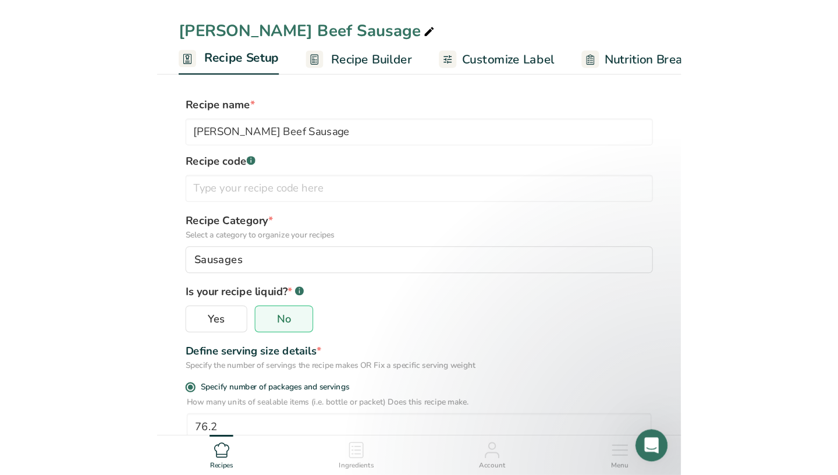
scroll to position [7, 0]
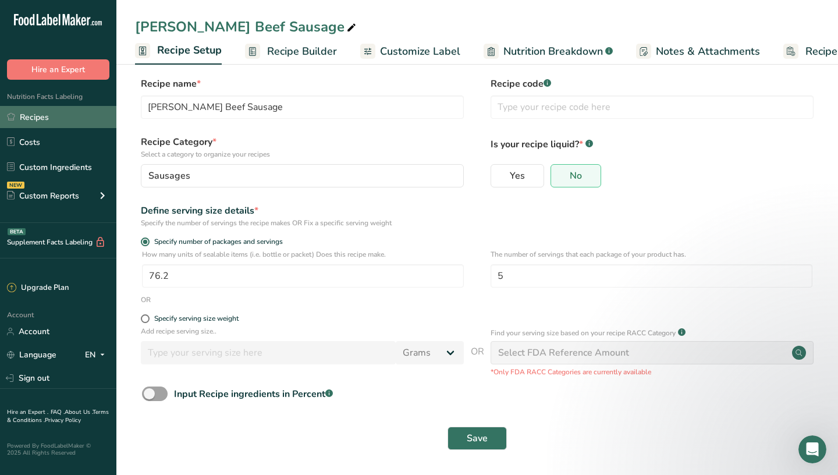
click at [48, 119] on link "Recipes" at bounding box center [58, 117] width 116 height 22
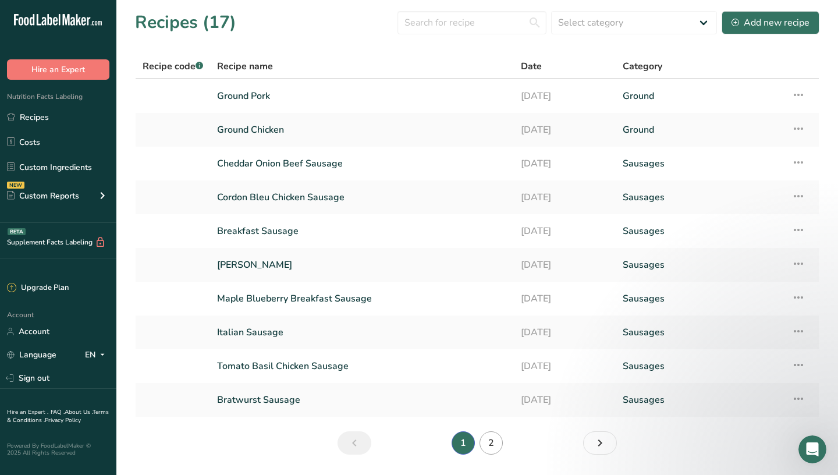
click at [453, 410] on link "2" at bounding box center [491, 442] width 23 height 23
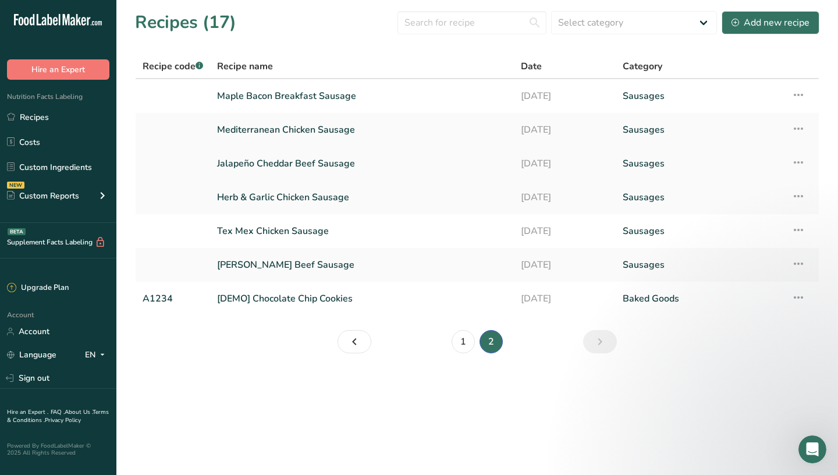
click at [300, 157] on link "Jalapeño Cheddar Beef Sausage" at bounding box center [362, 163] width 290 height 24
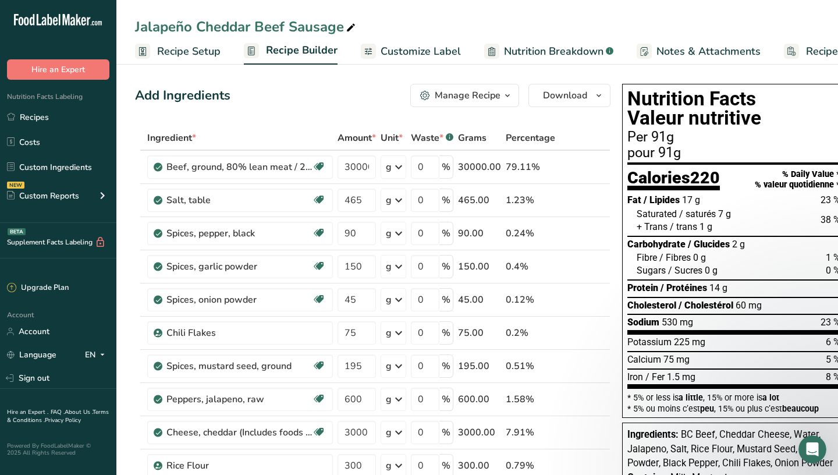
click at [429, 54] on span "Customize Label" at bounding box center [421, 52] width 80 height 16
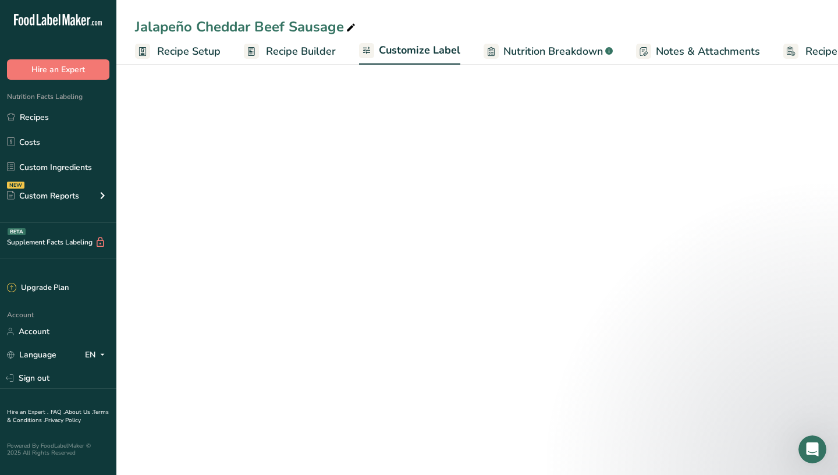
scroll to position [0, 57]
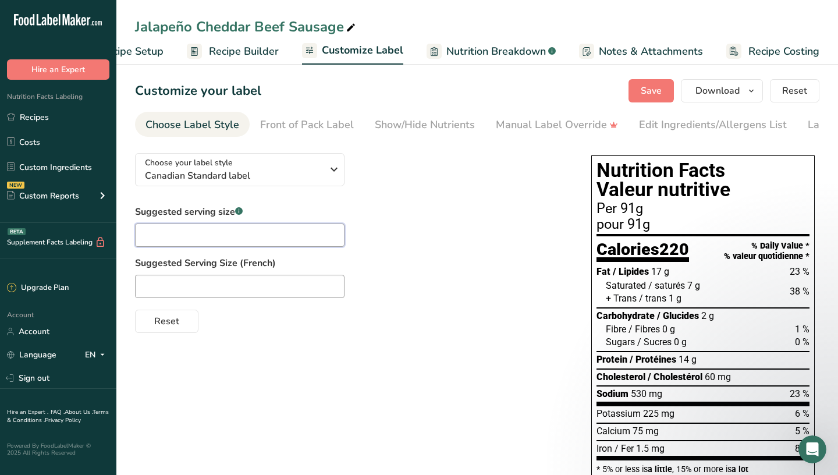
click at [191, 235] on input "text" at bounding box center [240, 235] width 210 height 23
type input "One Sausage"
click at [453, 89] on span "button" at bounding box center [752, 91] width 14 height 14
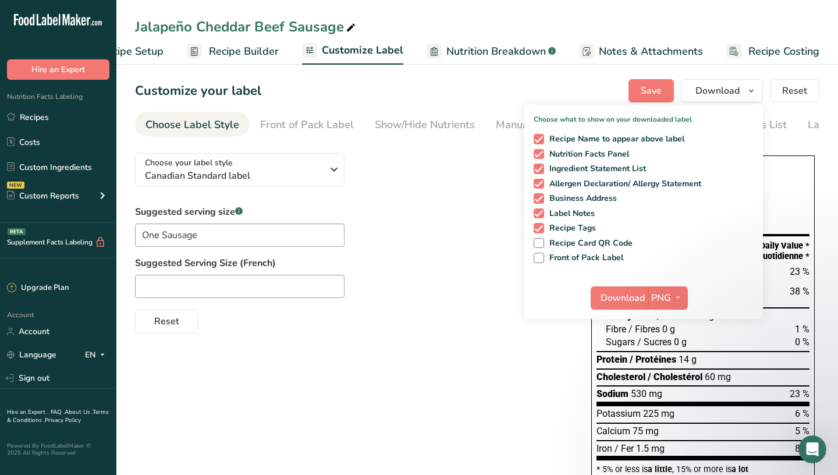
click at [453, 230] on div "Suggested serving size .a-a{fill:#347362;}.b-a{fill:#fff;} One Sausage Suggeste…" at bounding box center [351, 269] width 433 height 128
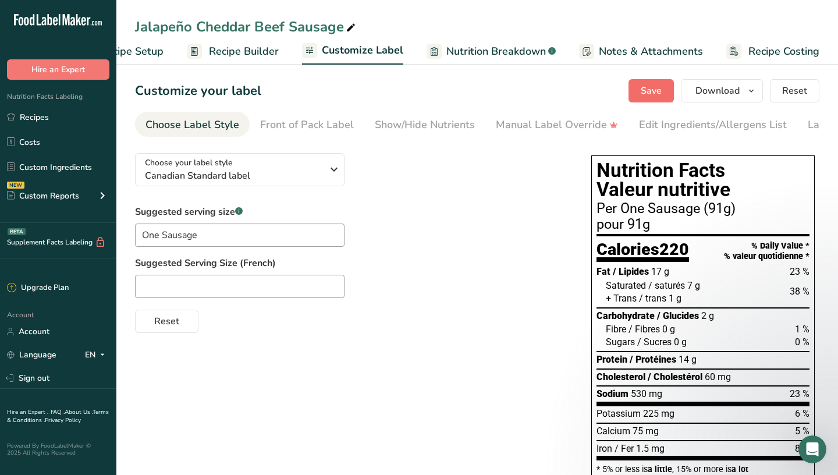
click at [453, 97] on span "Save" at bounding box center [651, 91] width 21 height 14
click at [453, 98] on icon "button" at bounding box center [751, 91] width 9 height 15
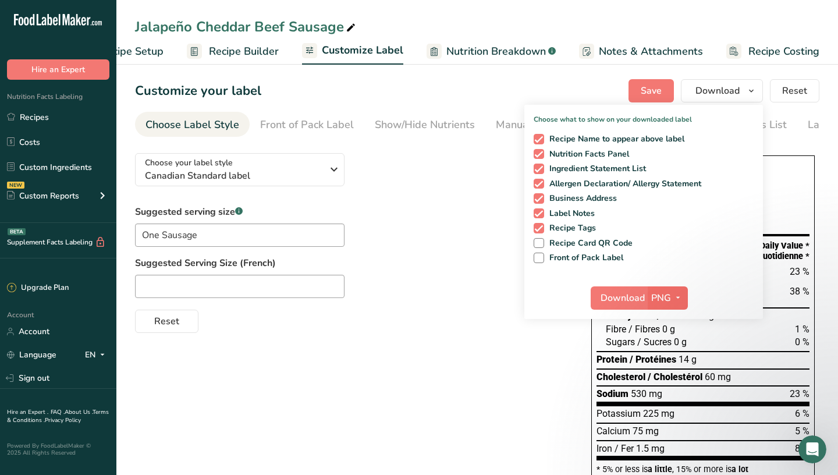
click at [453, 302] on icon "button" at bounding box center [678, 298] width 9 height 15
click at [453, 360] on link "SVG" at bounding box center [669, 359] width 37 height 19
click at [453, 296] on span "Download" at bounding box center [623, 298] width 44 height 14
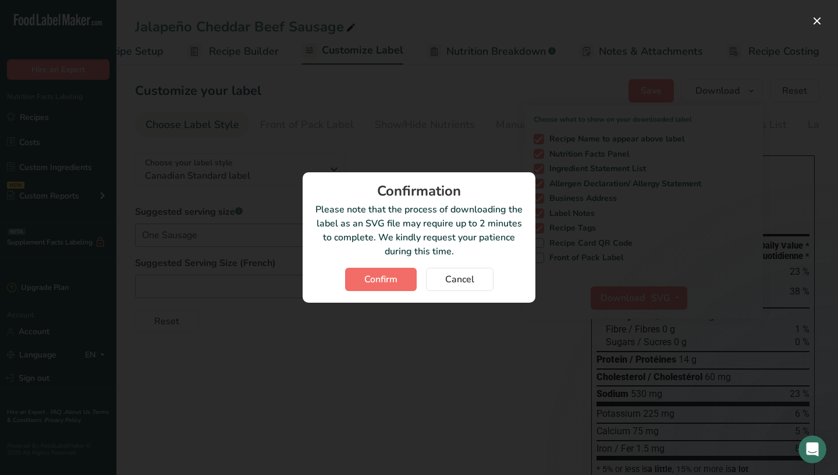
click at [384, 278] on span "Confirm" at bounding box center [380, 279] width 33 height 14
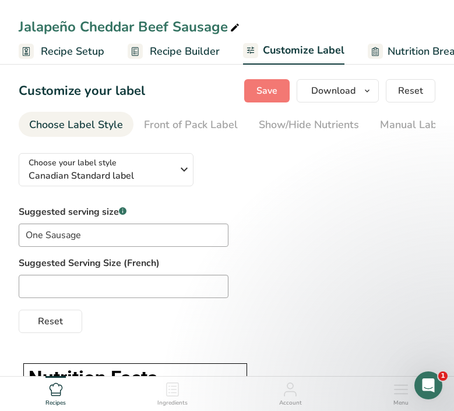
click at [262, 192] on div "Choose your label style Canadian Standard label USA (FDA) Standard FDA label Ta…" at bounding box center [227, 238] width 416 height 189
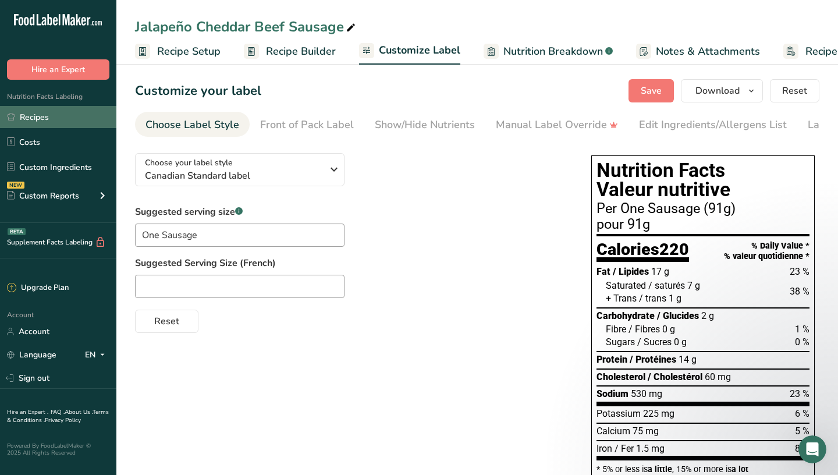
click at [48, 119] on link "Recipes" at bounding box center [58, 117] width 116 height 22
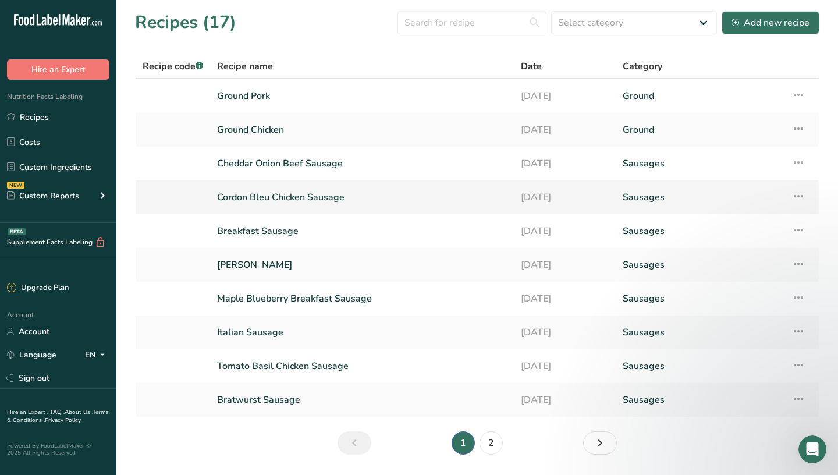
click at [290, 200] on link "Cordon Bleu Chicken Sausage" at bounding box center [362, 197] width 290 height 24
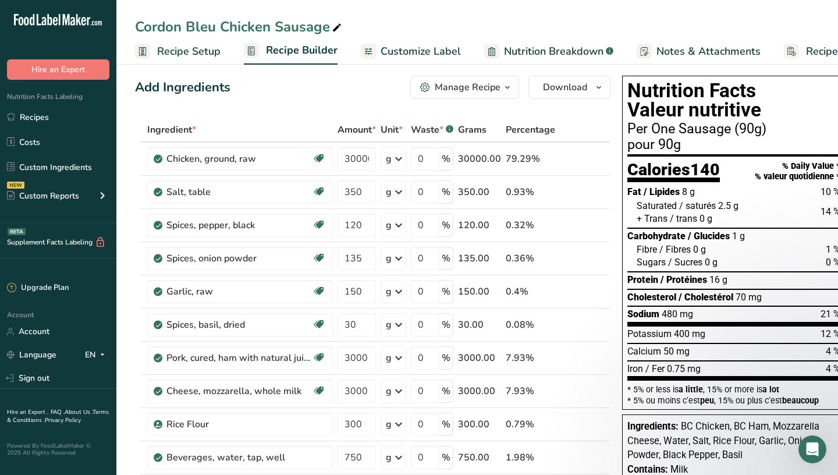
scroll to position [9, 0]
click at [188, 48] on span "Recipe Setup" at bounding box center [188, 52] width 63 height 16
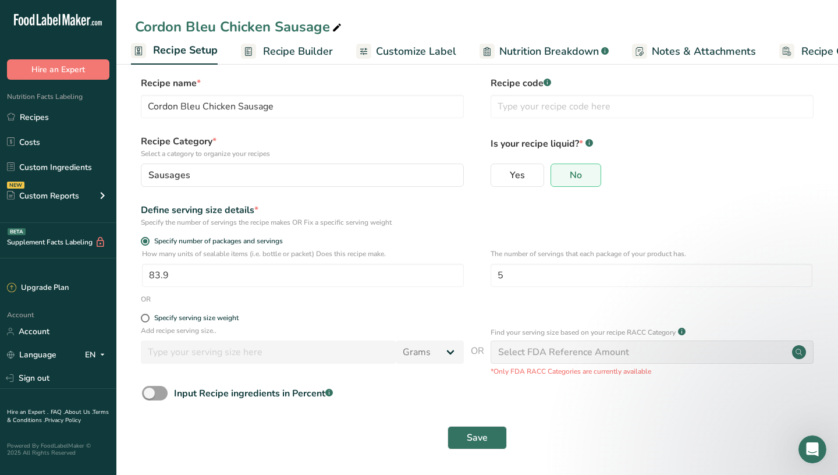
scroll to position [7, 0]
click at [201, 274] on input "83.9" at bounding box center [303, 275] width 322 height 23
click at [140, 317] on div "Specify serving size weight" at bounding box center [477, 320] width 685 height 12
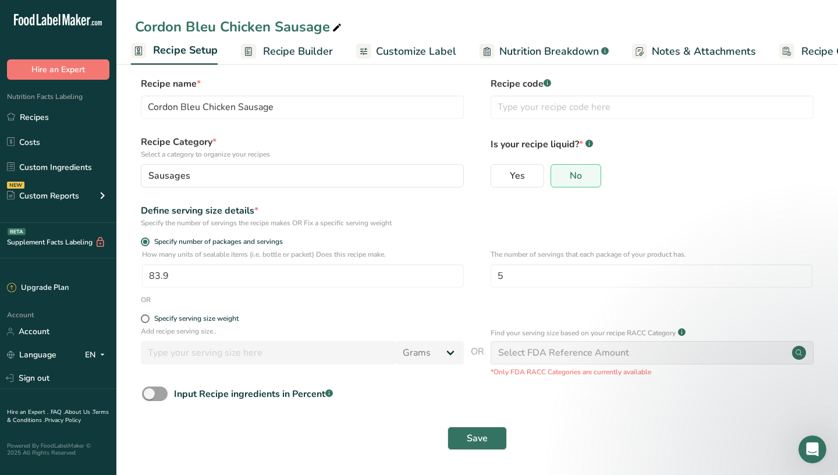
click at [145, 318] on span at bounding box center [145, 318] width 9 height 9
click at [145, 318] on input "Specify serving size weight" at bounding box center [145, 319] width 8 height 8
radio input "true"
radio input "false"
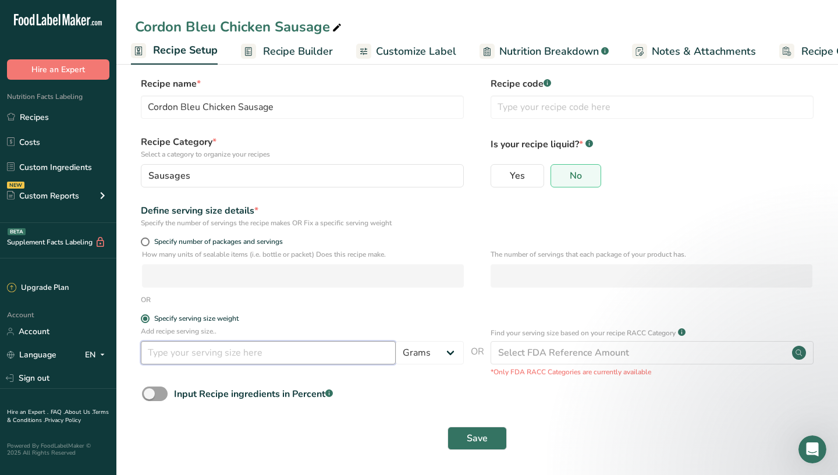
click at [181, 356] on input "number" at bounding box center [268, 352] width 255 height 23
type input "91"
click at [453, 410] on span "Save" at bounding box center [477, 438] width 21 height 14
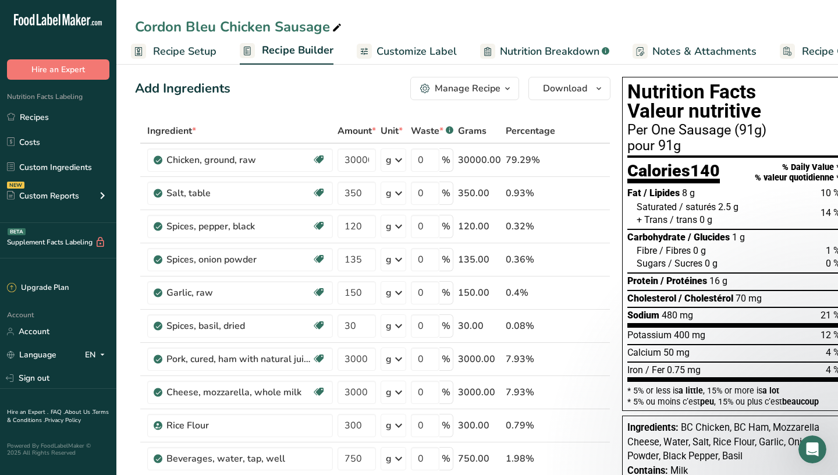
click at [453, 52] on span "Nutrition Breakdown" at bounding box center [550, 52] width 100 height 16
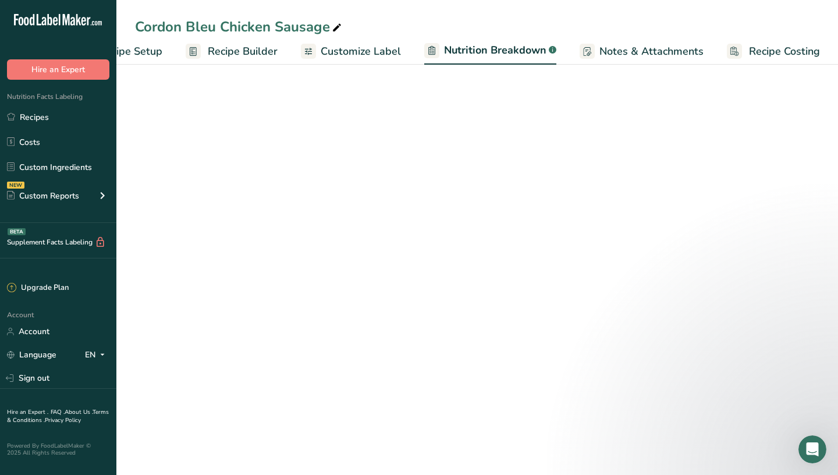
scroll to position [3, 0]
select select "Calories"
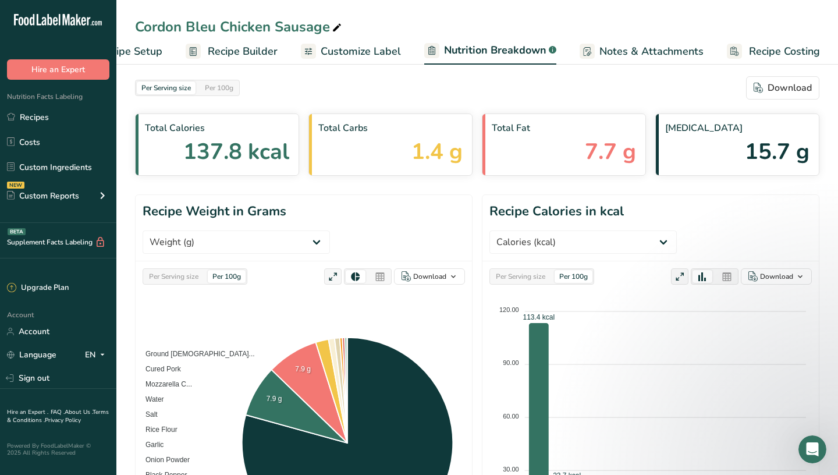
click at [361, 56] on span "Customize Label" at bounding box center [361, 52] width 80 height 16
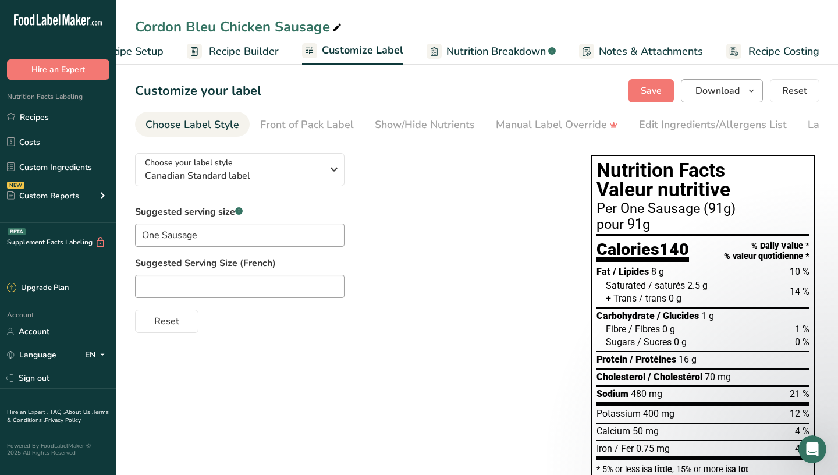
click at [453, 100] on button "Download" at bounding box center [722, 90] width 82 height 23
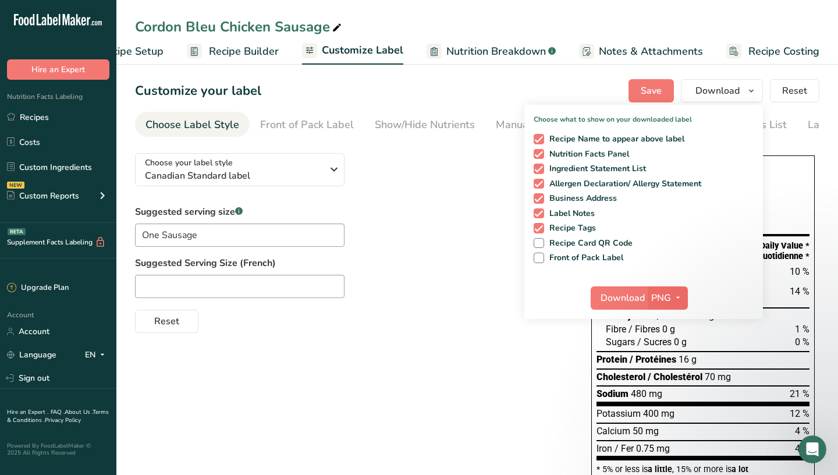
click at [453, 296] on icon "button" at bounding box center [678, 298] width 9 height 15
click at [453, 356] on link "SVG" at bounding box center [669, 359] width 37 height 19
click at [453, 300] on span "Download" at bounding box center [623, 298] width 44 height 14
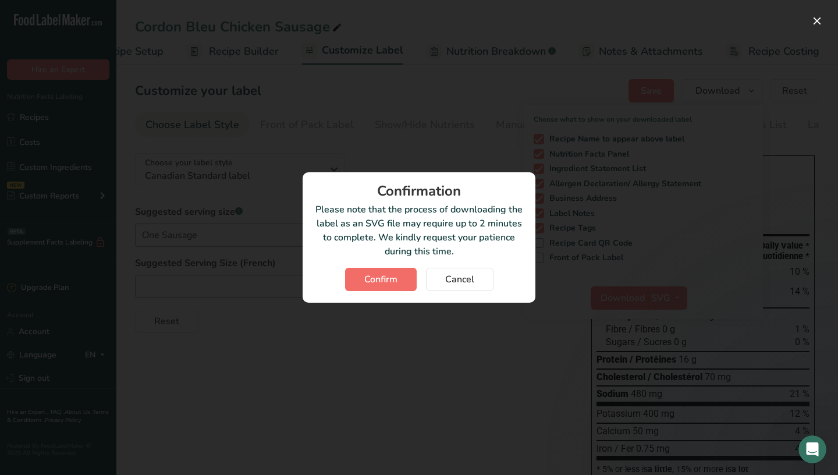
click at [393, 286] on span "Confirm" at bounding box center [380, 279] width 33 height 14
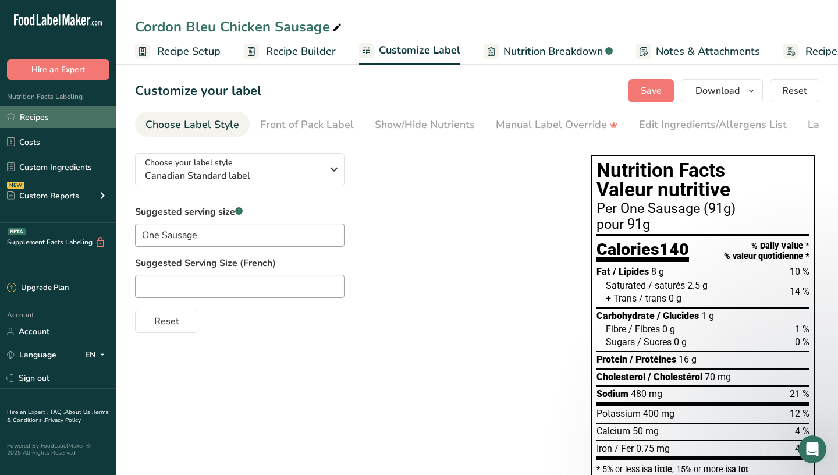
click at [44, 115] on link "Recipes" at bounding box center [58, 117] width 116 height 22
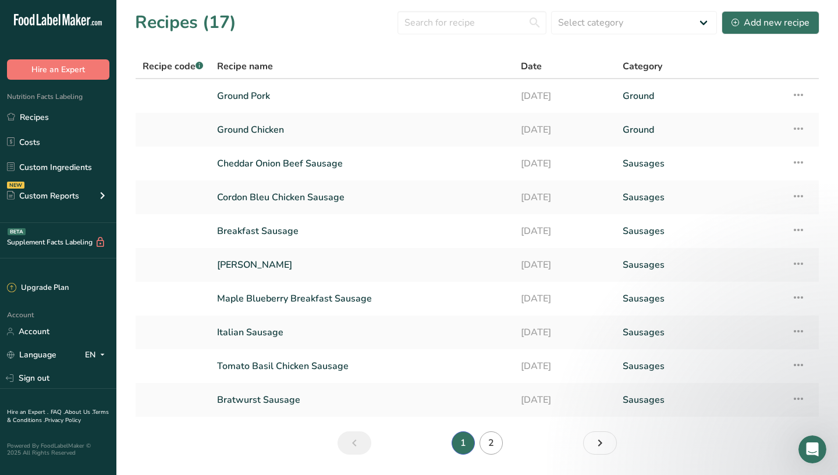
click at [453, 410] on link "2" at bounding box center [491, 442] width 23 height 23
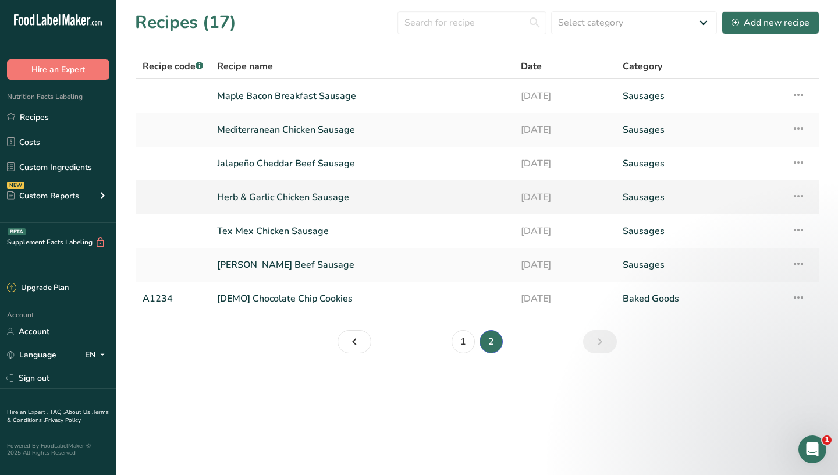
click at [370, 206] on link "Herb & Garlic Chicken Sausage" at bounding box center [362, 197] width 290 height 24
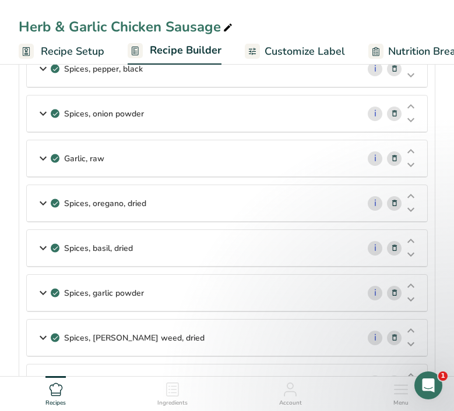
scroll to position [13, 0]
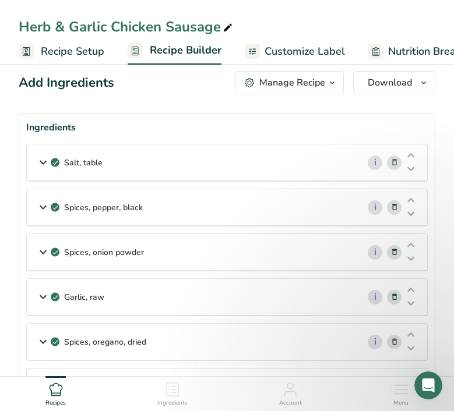
click at [42, 162] on icon at bounding box center [43, 162] width 14 height 21
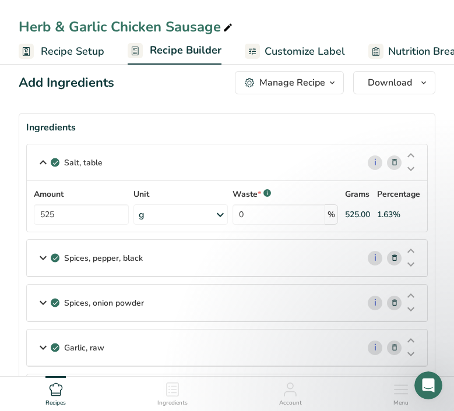
click at [42, 258] on icon at bounding box center [43, 257] width 14 height 21
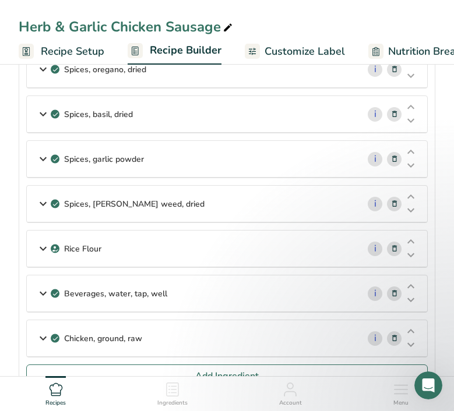
scroll to position [388, 0]
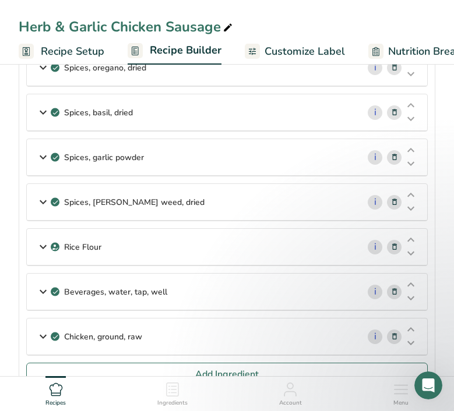
click at [44, 245] on icon at bounding box center [43, 246] width 14 height 21
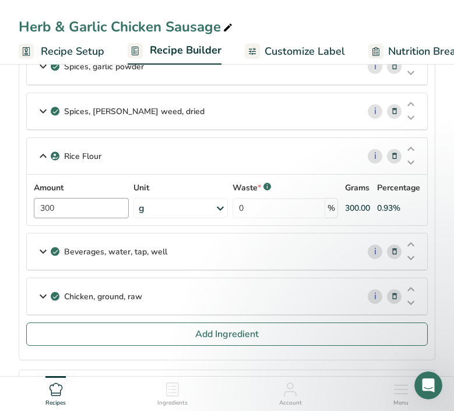
scroll to position [480, 0]
click at [45, 254] on icon at bounding box center [43, 250] width 14 height 21
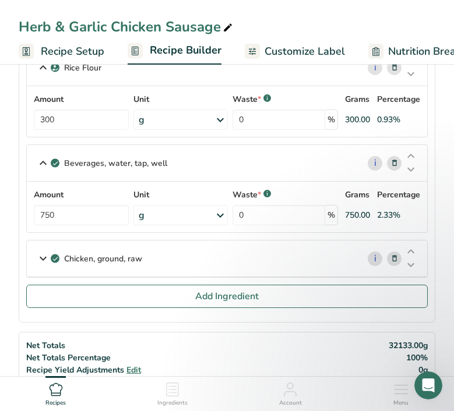
scroll to position [573, 0]
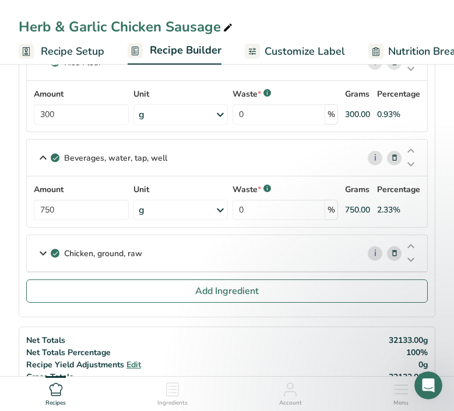
click at [45, 253] on icon at bounding box center [43, 253] width 14 height 21
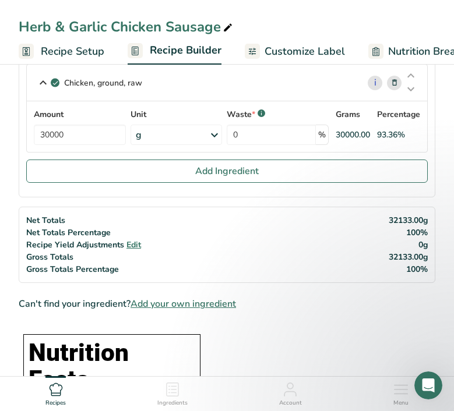
scroll to position [764, 0]
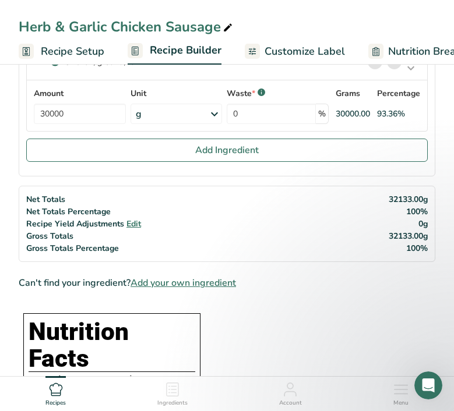
click at [84, 56] on span "Recipe Setup" at bounding box center [72, 52] width 63 height 16
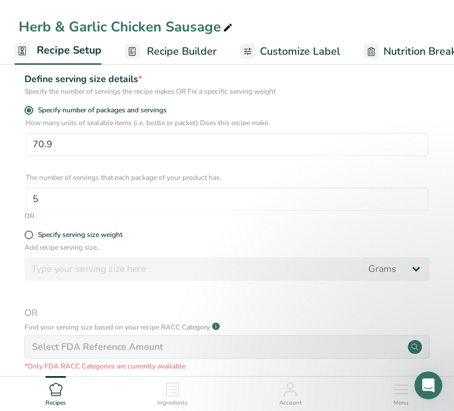
scroll to position [224, 0]
click at [378, 53] on link "Nutrition Breakdown .a-a{fill:#347362;}.b-a{fill:#fff;}" at bounding box center [427, 51] width 129 height 26
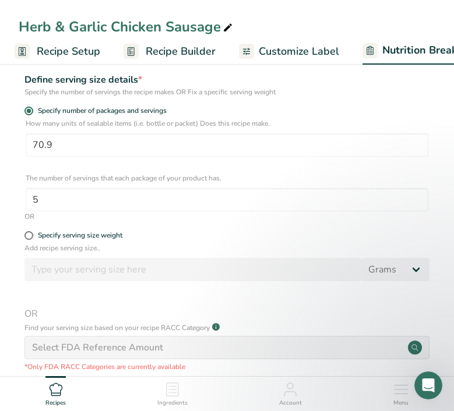
scroll to position [0, 327]
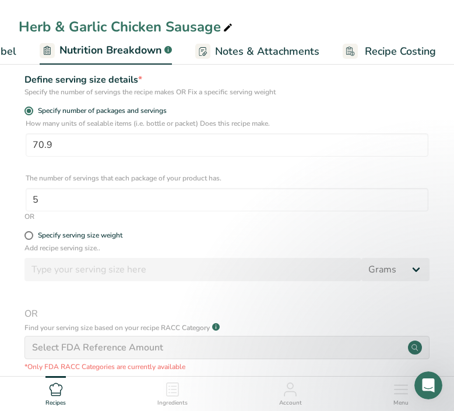
select select "Calories"
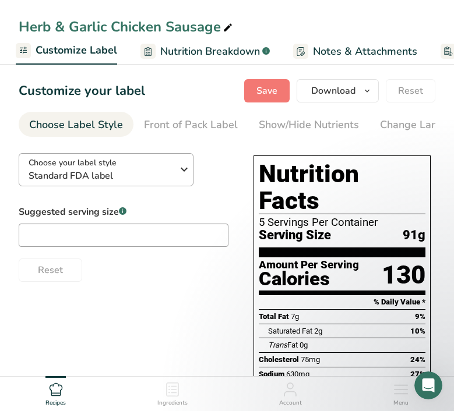
click at [183, 172] on icon "button" at bounding box center [184, 169] width 14 height 21
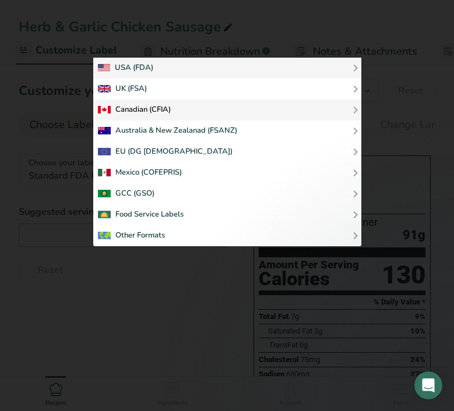
click at [143, 111] on div "Canadian (CFIA)" at bounding box center [134, 110] width 73 height 14
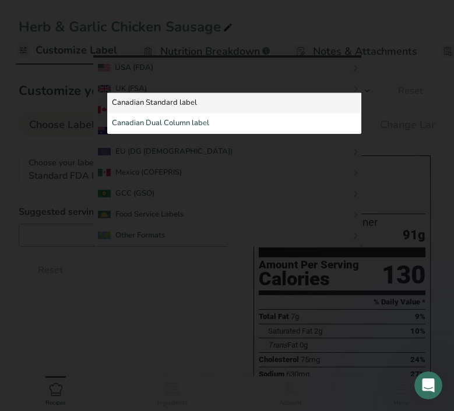
click at [153, 102] on link "Canadian Standard label" at bounding box center [234, 103] width 254 height 21
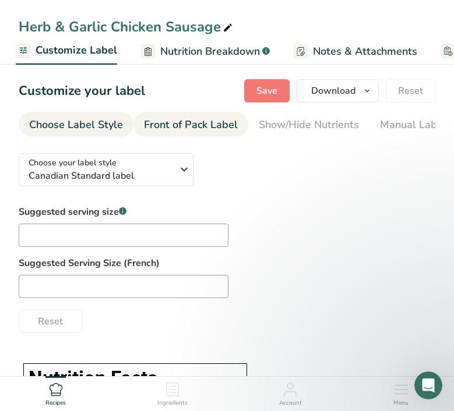
click at [179, 121] on div "Front of Pack Label" at bounding box center [191, 125] width 94 height 16
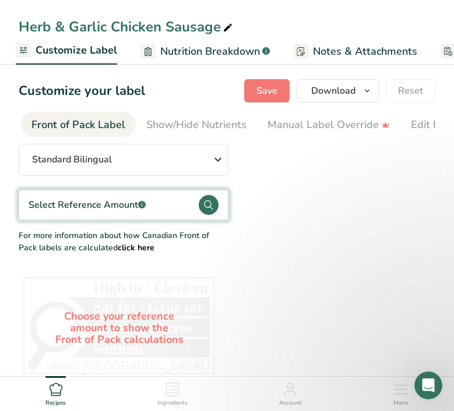
scroll to position [0, 113]
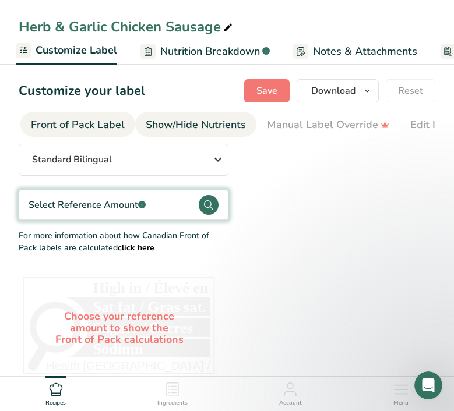
click at [179, 121] on div "Show/Hide Nutrients" at bounding box center [196, 125] width 100 height 16
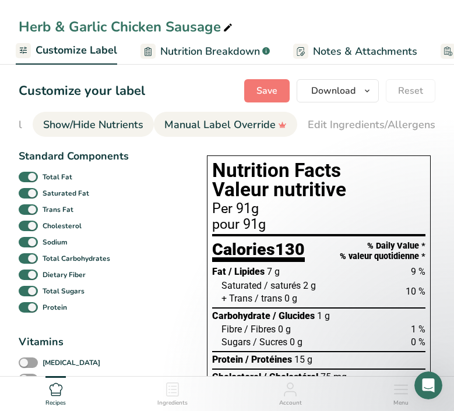
scroll to position [0, 226]
click at [233, 122] on div "Manual Label Override" at bounding box center [215, 125] width 122 height 16
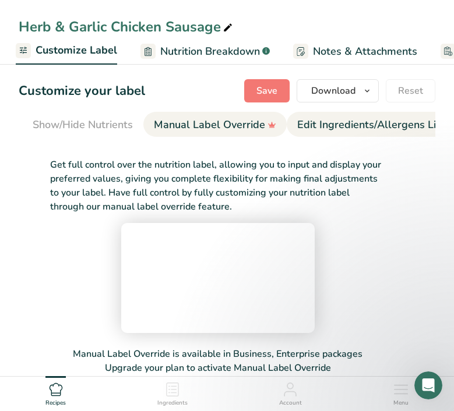
scroll to position [0, 336]
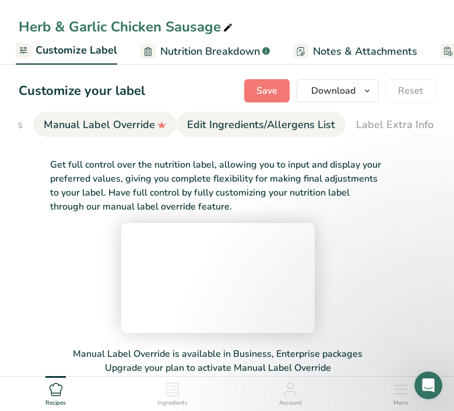
click at [215, 125] on div "Edit Ingredients/Allergens List" at bounding box center [261, 125] width 148 height 16
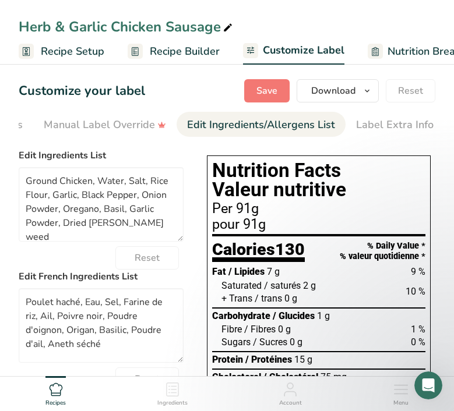
scroll to position [0, 0]
click at [47, 50] on span "Recipe Setup" at bounding box center [72, 52] width 63 height 16
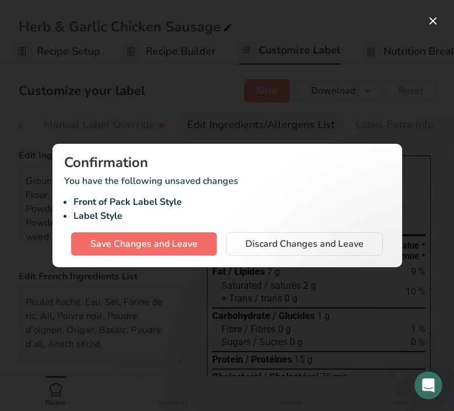
click at [159, 242] on span "Save Changes and Leave" at bounding box center [143, 244] width 107 height 14
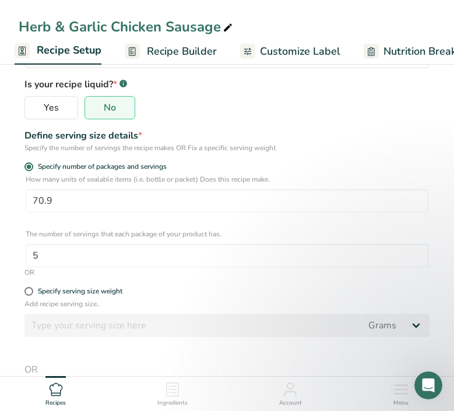
scroll to position [169, 0]
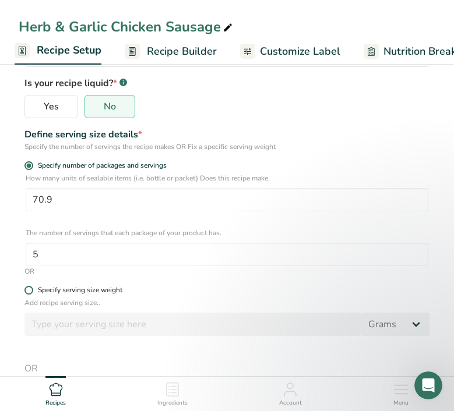
click at [29, 291] on span at bounding box center [28, 290] width 9 height 9
click at [29, 291] on input "Specify serving size weight" at bounding box center [28, 290] width 8 height 8
radio input "true"
radio input "false"
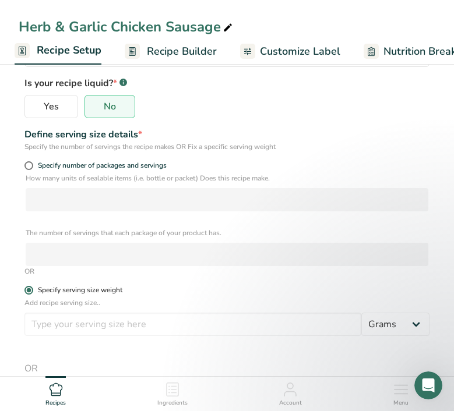
click at [29, 291] on span at bounding box center [28, 290] width 9 height 9
click at [29, 291] on input "Specify serving size weight" at bounding box center [28, 290] width 8 height 8
click at [29, 164] on span at bounding box center [28, 165] width 9 height 9
click at [29, 164] on input "Specify number of packages and servings" at bounding box center [28, 166] width 8 height 8
radio input "true"
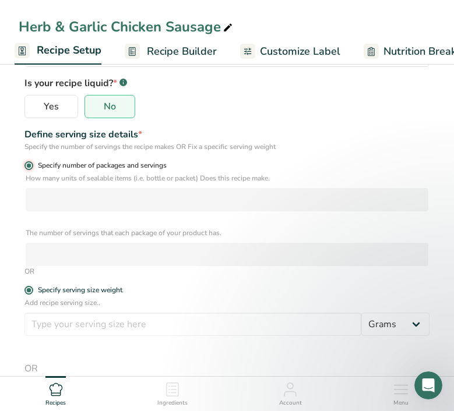
radio input "false"
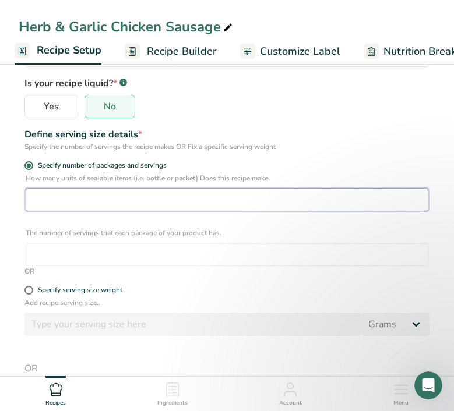
click at [48, 190] on input "number" at bounding box center [227, 199] width 402 height 23
type input "1"
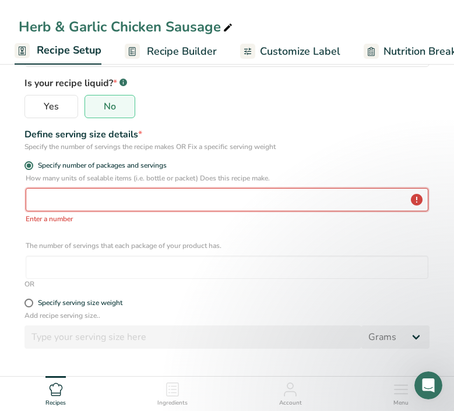
type input "1"
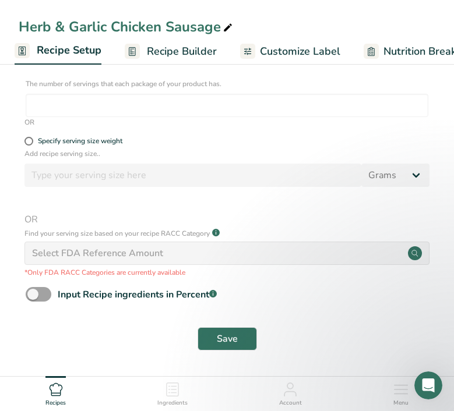
scroll to position [331, 0]
click at [232, 332] on span "Save" at bounding box center [227, 339] width 21 height 14
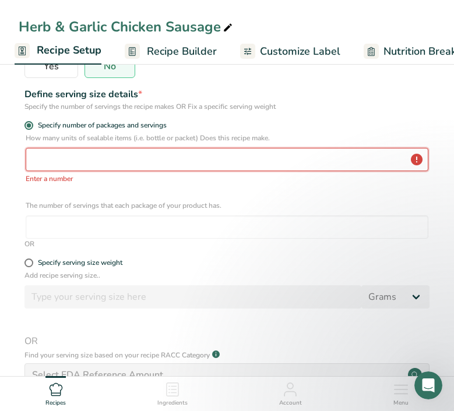
click at [129, 165] on input "number" at bounding box center [227, 159] width 402 height 23
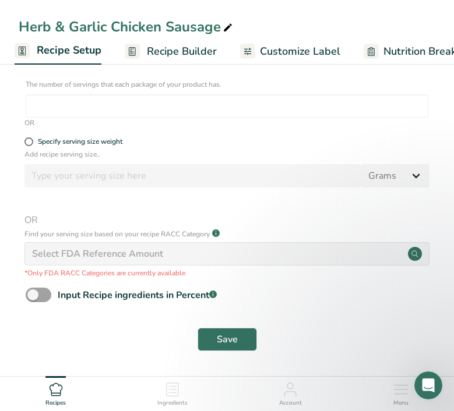
scroll to position [197, 0]
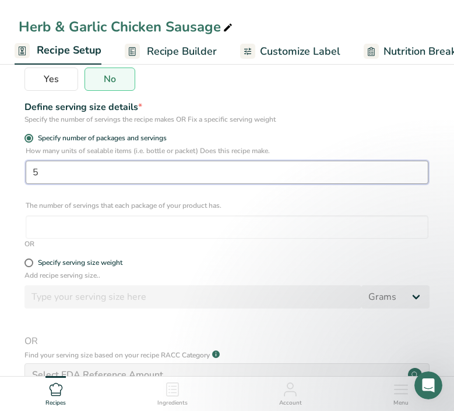
type input "5"
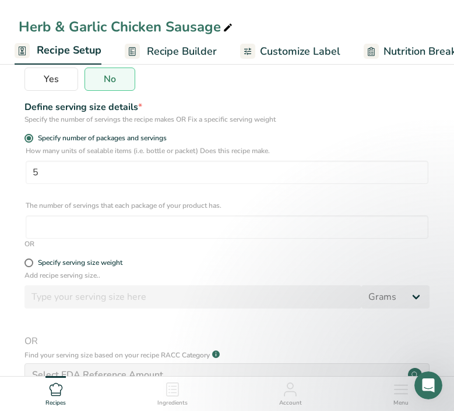
click at [283, 108] on div "Define serving size details *" at bounding box center [226, 107] width 405 height 14
click at [172, 58] on span "Recipe Builder" at bounding box center [182, 52] width 70 height 16
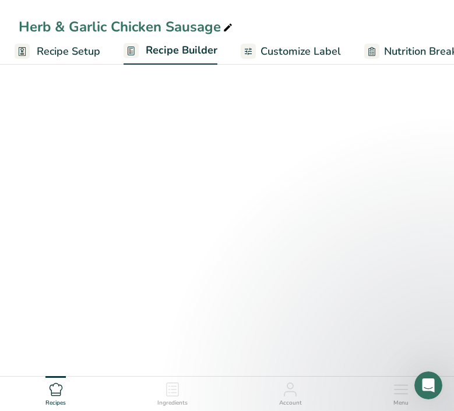
scroll to position [0, 112]
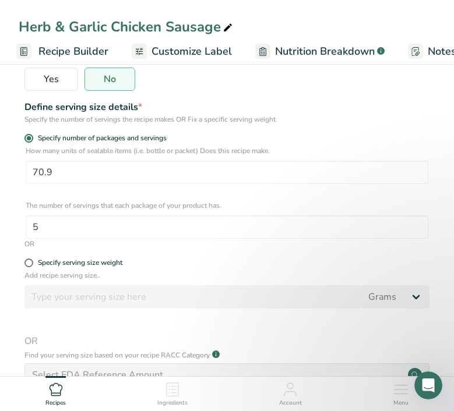
scroll to position [0, 4]
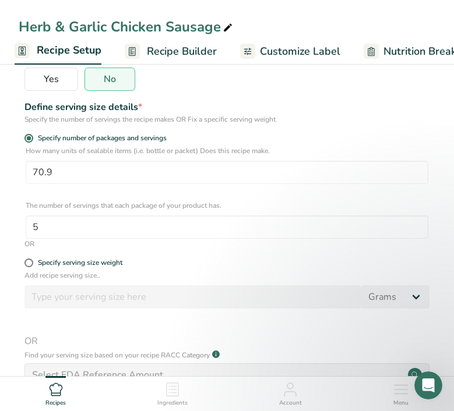
click at [402, 55] on span "Nutrition Breakdown" at bounding box center [433, 52] width 100 height 16
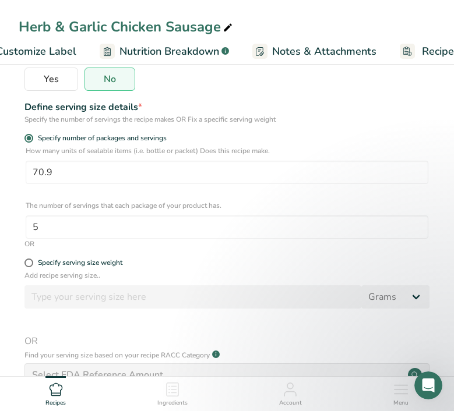
scroll to position [0, 327]
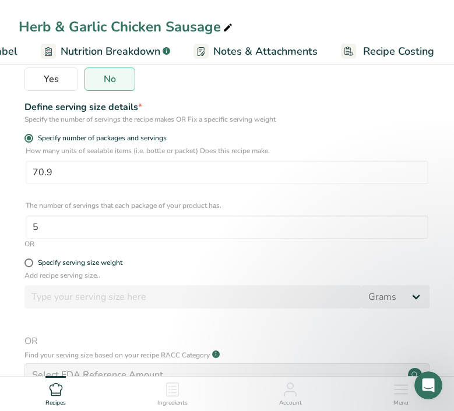
select select "Calories"
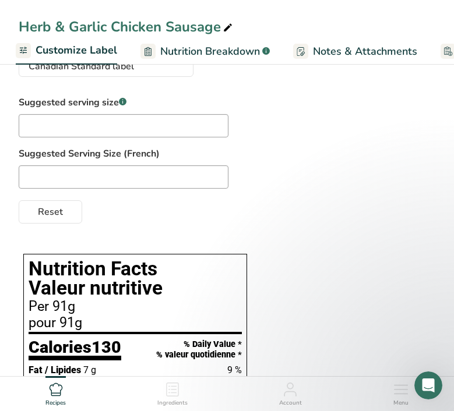
scroll to position [102, 0]
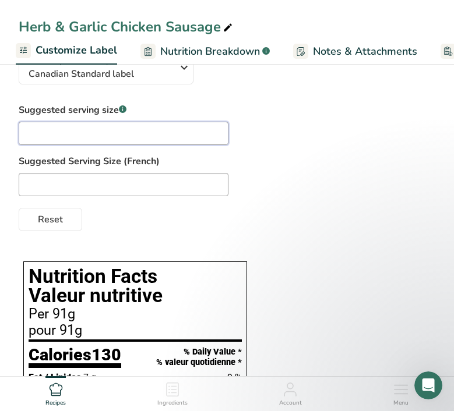
click at [101, 137] on input "text" at bounding box center [124, 133] width 210 height 23
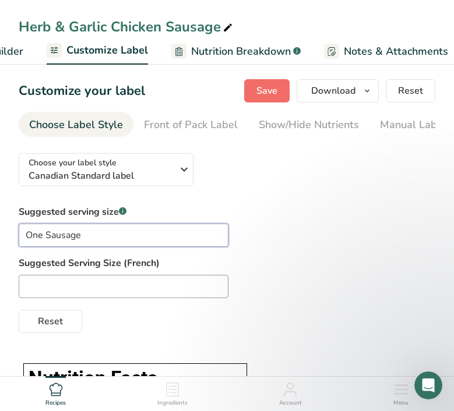
scroll to position [0, 0]
type input "One Sausage"
click at [264, 91] on span "Save" at bounding box center [266, 91] width 21 height 14
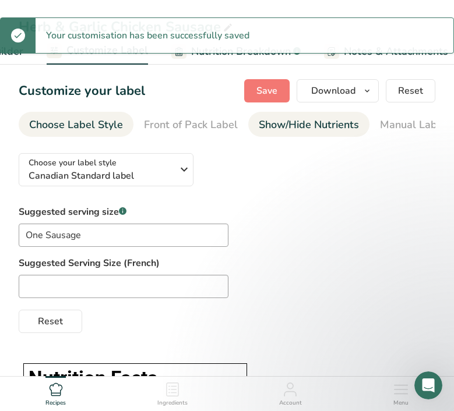
scroll to position [0, 92]
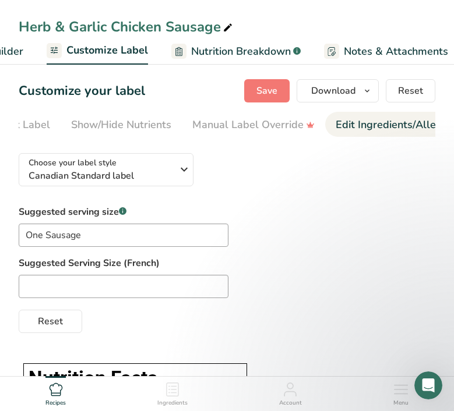
click at [360, 125] on div "Edit Ingredients/Allergens List" at bounding box center [409, 125] width 148 height 16
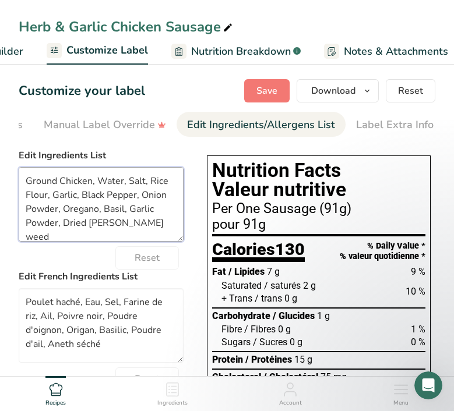
click at [33, 180] on textarea "Ground Chicken, Water, Salt, Rice Flour, Garlic, Black Pepper, Onion Powder, Or…" at bounding box center [101, 204] width 165 height 75
type textarea "BC Chicken, Water, Salt, Rice Flour, Garlic, Black Pepper, Onion Powder, Oregan…"
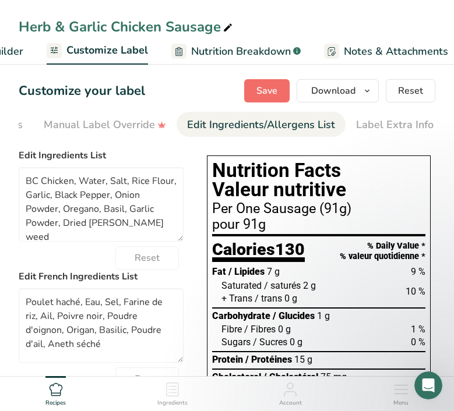
click at [263, 95] on span "Save" at bounding box center [266, 91] width 21 height 14
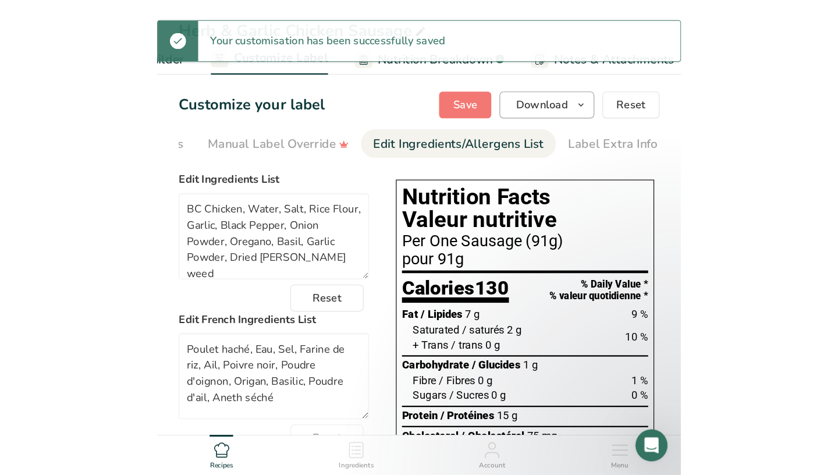
scroll to position [0, 0]
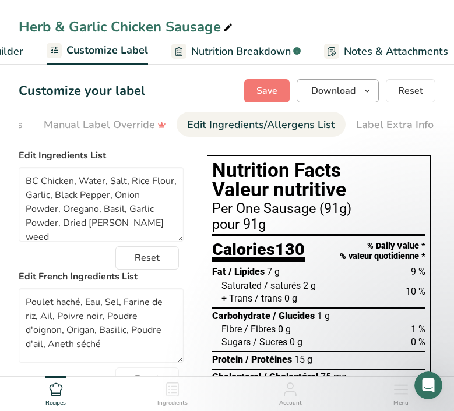
click at [364, 87] on icon "button" at bounding box center [366, 91] width 9 height 15
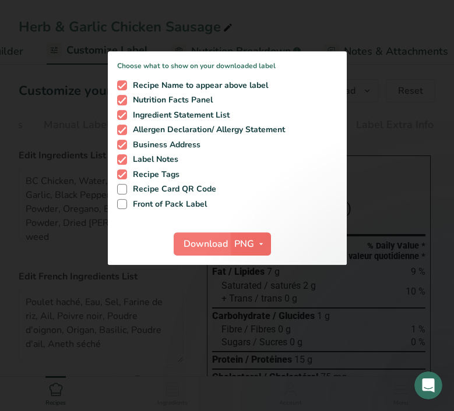
click at [258, 250] on icon "button" at bounding box center [260, 244] width 9 height 15
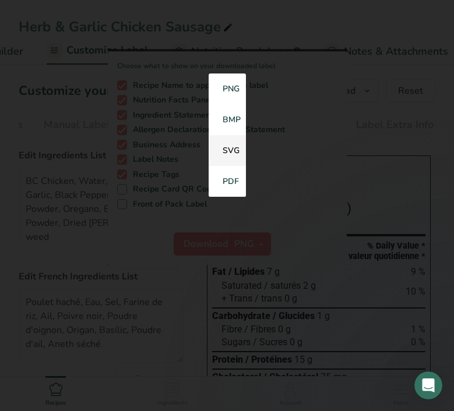
click at [232, 151] on link "SVG" at bounding box center [226, 151] width 37 height 31
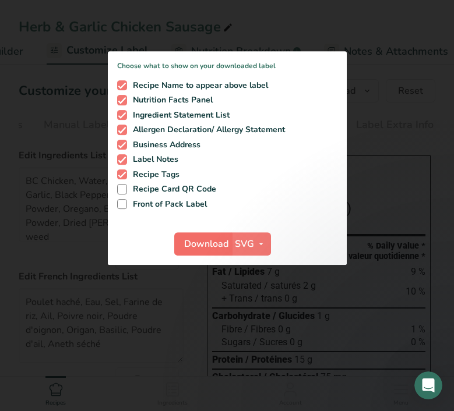
click at [204, 245] on span "Download" at bounding box center [206, 244] width 44 height 14
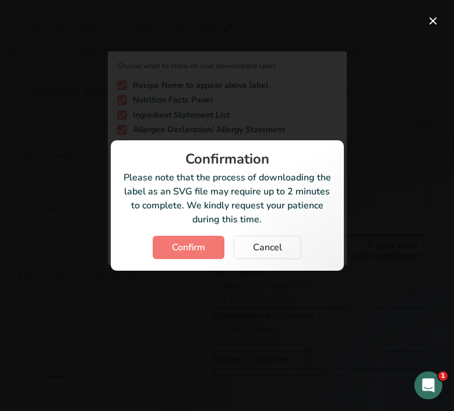
click at [204, 245] on span "Confirm" at bounding box center [188, 247] width 33 height 14
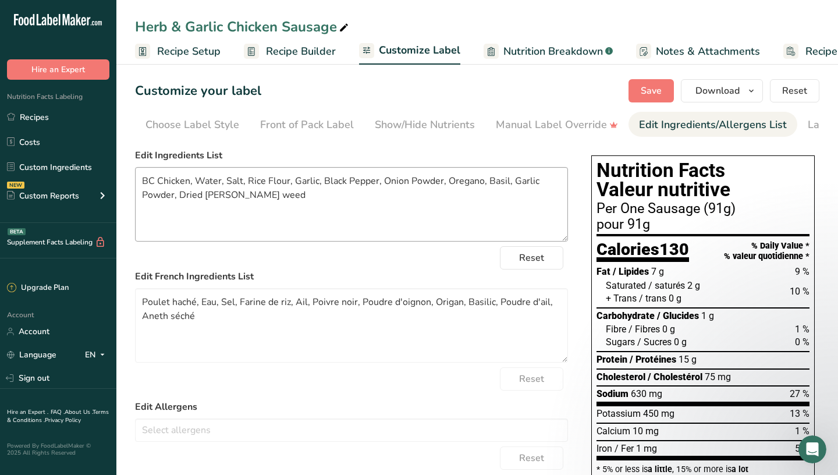
click at [66, 113] on link "Recipes" at bounding box center [58, 117] width 116 height 22
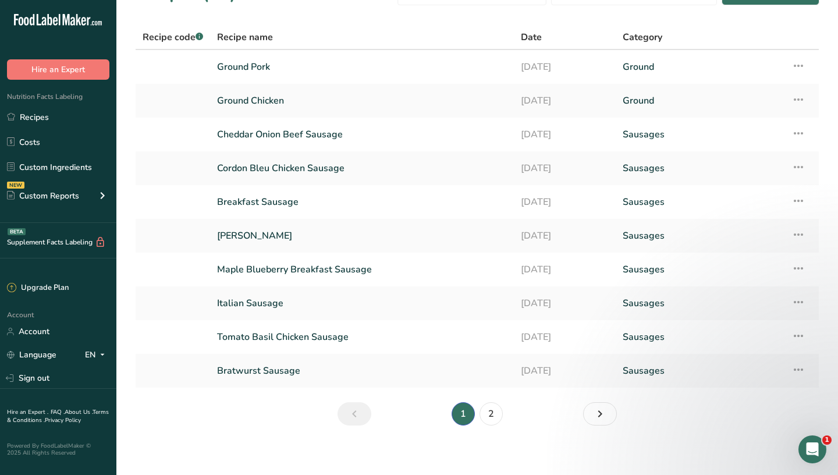
scroll to position [30, 0]
click at [453, 410] on link "2" at bounding box center [491, 413] width 23 height 23
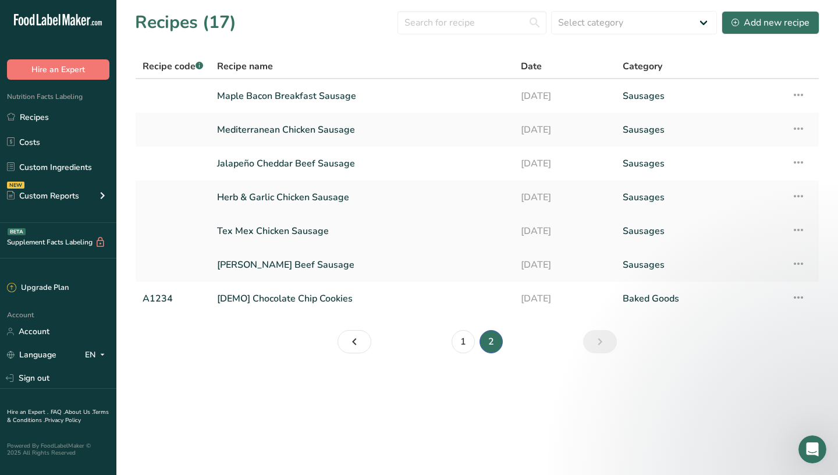
click at [267, 232] on link "Tex Mex Chicken Sausage" at bounding box center [362, 231] width 290 height 24
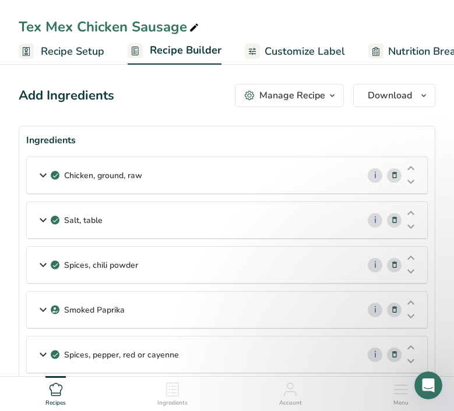
click at [44, 175] on icon at bounding box center [43, 175] width 14 height 21
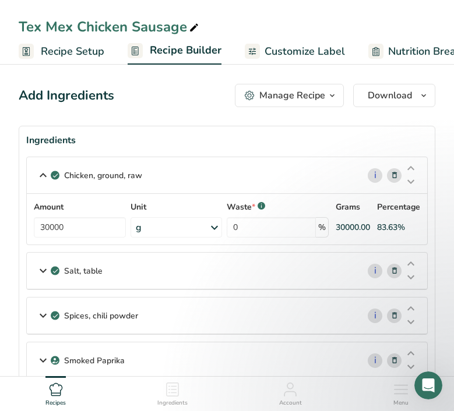
click at [40, 270] on icon at bounding box center [43, 270] width 14 height 21
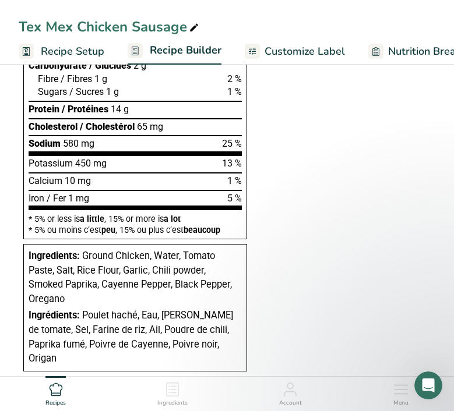
scroll to position [979, 0]
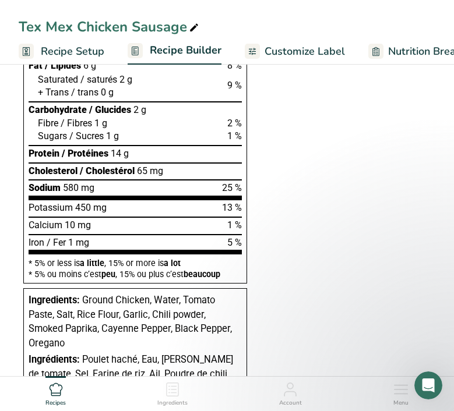
click at [300, 53] on span "Customize Label" at bounding box center [304, 52] width 80 height 16
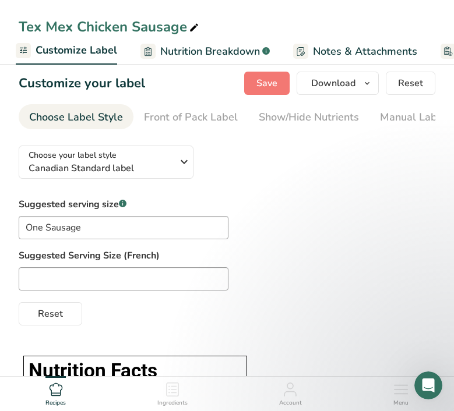
scroll to position [8, 0]
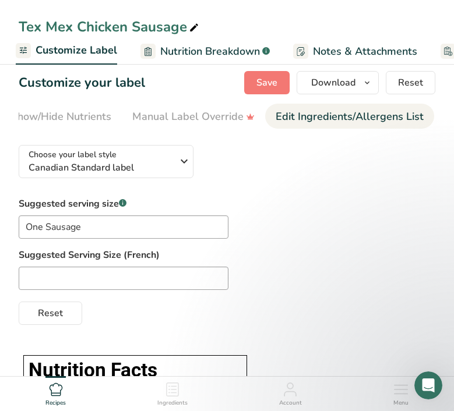
click at [343, 121] on div "Edit Ingredients/Allergens List" at bounding box center [349, 117] width 148 height 16
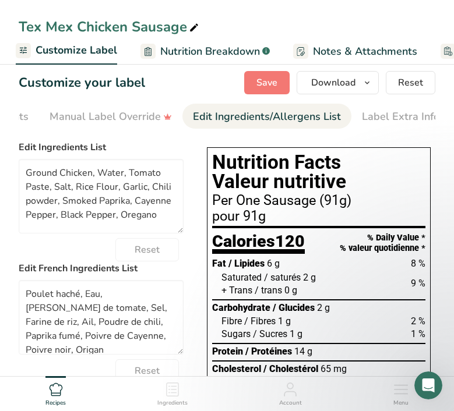
scroll to position [0, 336]
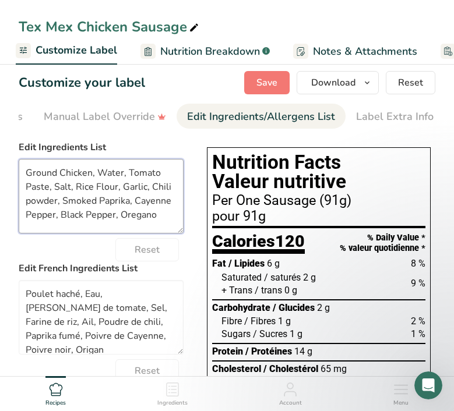
click at [40, 173] on textarea "Ground Chicken, Water, Tomato Paste, Salt, Rice Flour, Garlic, Chili powder, Sm…" at bounding box center [101, 196] width 165 height 75
click at [147, 194] on textarea "BC Chicken, Water, Tomato Paste, Salt, Rice Flour, Garlic, Chili powder, Smoked…" at bounding box center [101, 196] width 165 height 75
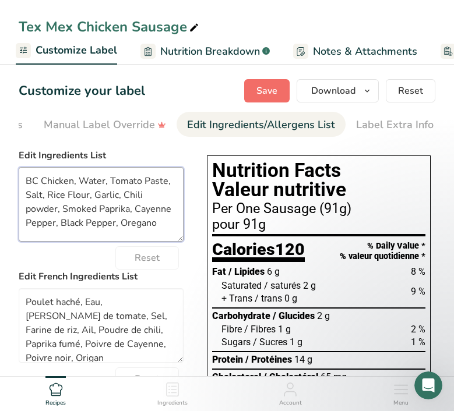
scroll to position [0, 0]
type textarea "BC Chicken, Water, Tomato Paste, Salt, Rice Flour, Garlic, Chili powder, Smoked…"
click at [258, 87] on span "Save" at bounding box center [266, 91] width 21 height 14
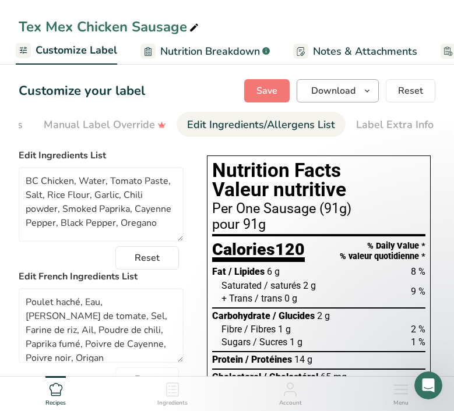
click at [367, 88] on icon "button" at bounding box center [366, 91] width 9 height 15
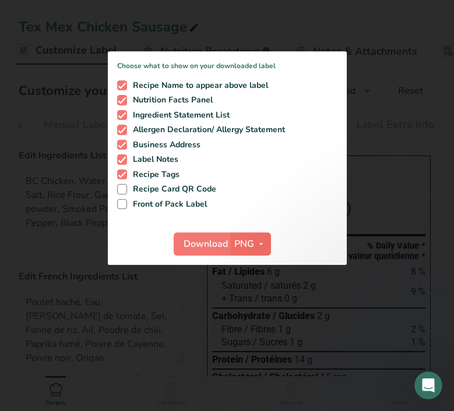
click at [260, 239] on icon "button" at bounding box center [260, 244] width 9 height 15
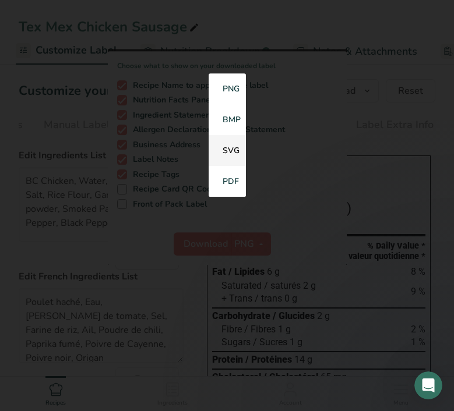
click at [235, 147] on link "SVG" at bounding box center [226, 151] width 37 height 31
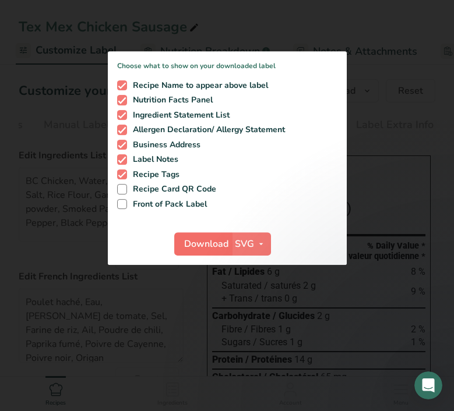
click at [200, 246] on span "Download" at bounding box center [206, 244] width 44 height 14
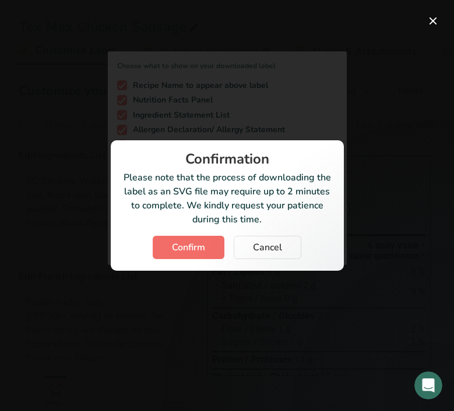
click at [184, 246] on span "Confirm" at bounding box center [188, 247] width 33 height 14
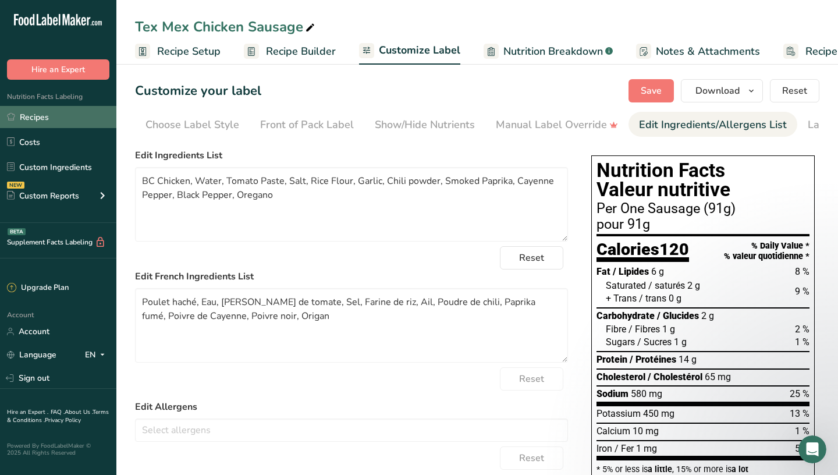
click at [62, 121] on link "Recipes" at bounding box center [58, 117] width 116 height 22
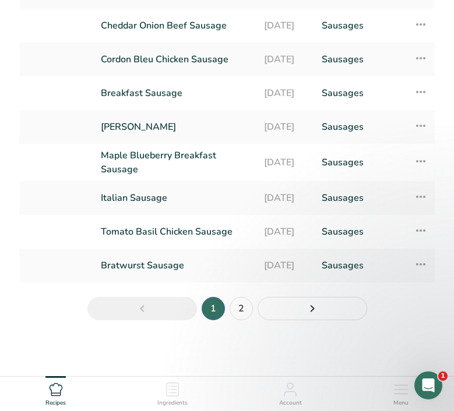
scroll to position [164, 0]
click at [243, 314] on link "2" at bounding box center [240, 308] width 23 height 23
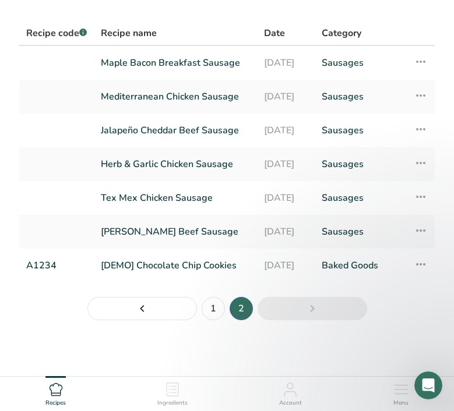
scroll to position [59, 0]
click at [177, 93] on link "Mediterranean Chicken Sausage" at bounding box center [175, 96] width 149 height 24
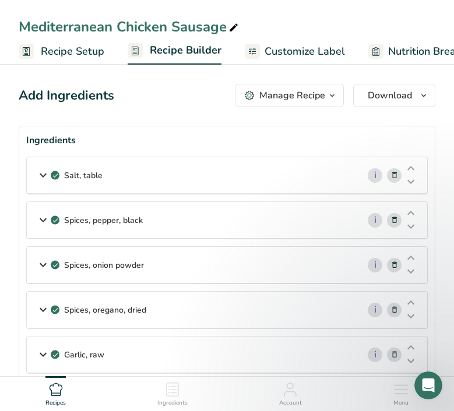
click at [47, 180] on icon at bounding box center [43, 175] width 14 height 21
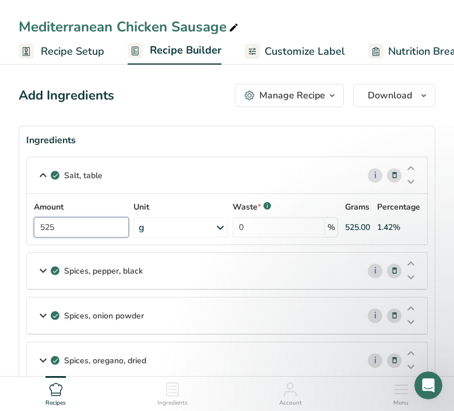
click at [59, 222] on input "525" at bounding box center [81, 227] width 95 height 20
type input "480"
click at [44, 172] on div "Salt, table i Amount 480 Unit g Portions 1 tsp 1 tbsp 1 cup See more Weight Uni…" at bounding box center [226, 201] width 401 height 88
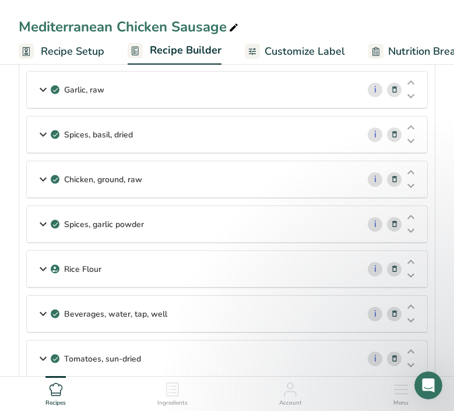
scroll to position [313, 0]
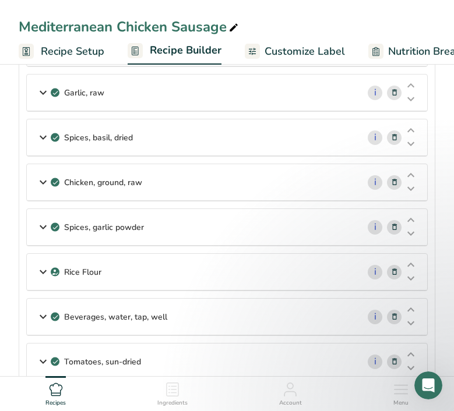
click at [42, 179] on icon at bounding box center [43, 182] width 14 height 21
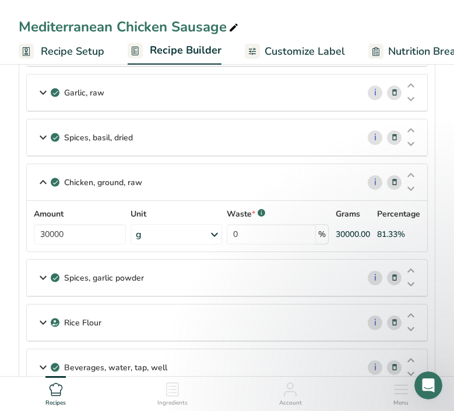
click at [40, 185] on icon at bounding box center [43, 182] width 14 height 21
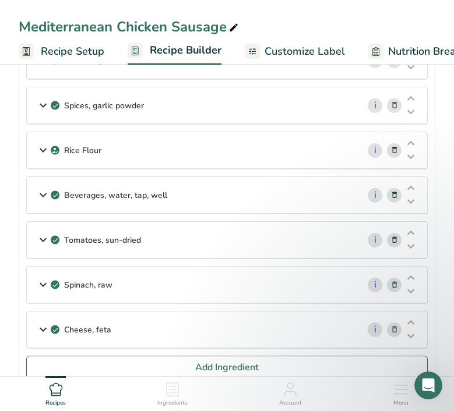
scroll to position [440, 0]
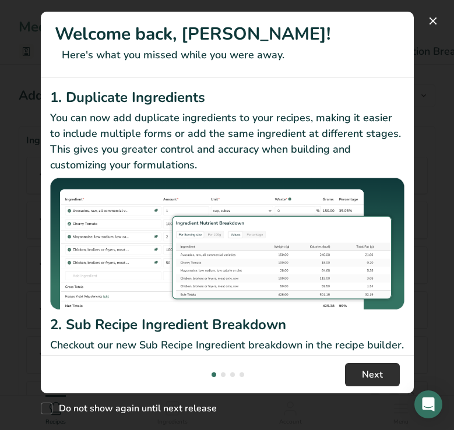
click at [379, 371] on span "Next" at bounding box center [372, 374] width 21 height 14
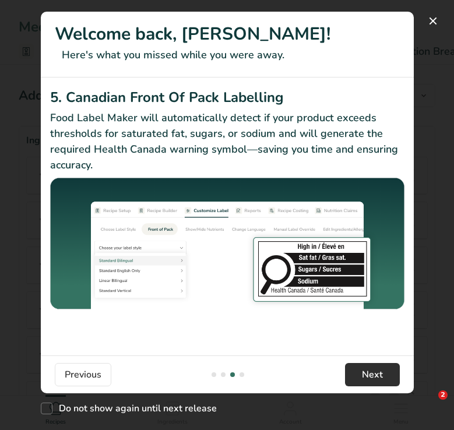
click at [379, 371] on span "Next" at bounding box center [372, 374] width 21 height 14
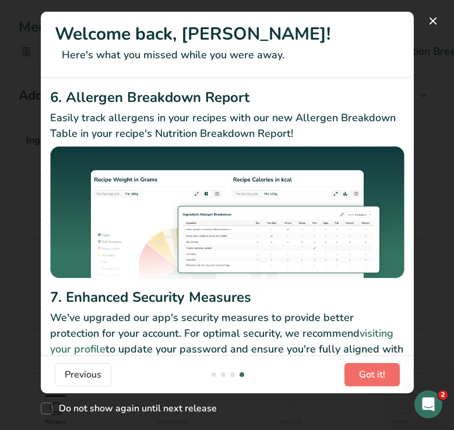
click at [379, 371] on span "Got it!" at bounding box center [372, 374] width 26 height 14
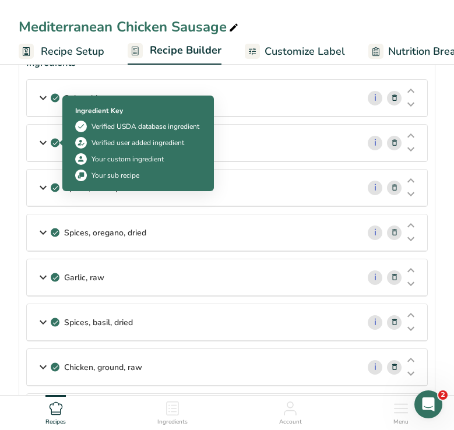
scroll to position [47, 0]
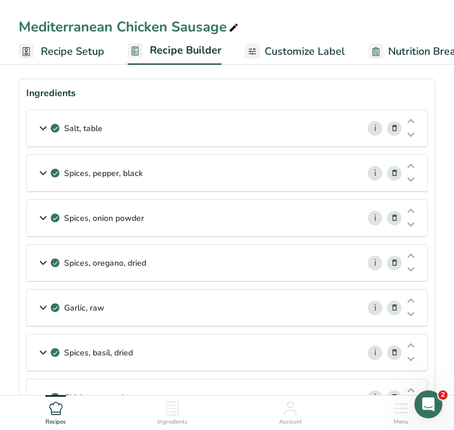
click at [44, 129] on icon at bounding box center [43, 128] width 14 height 21
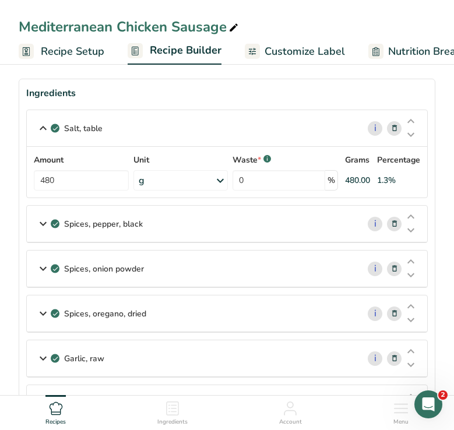
click at [40, 132] on icon at bounding box center [43, 128] width 14 height 21
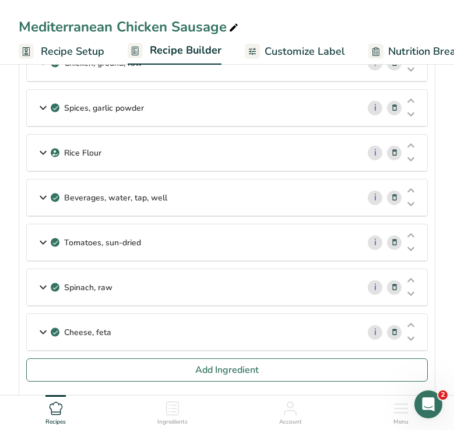
scroll to position [388, 0]
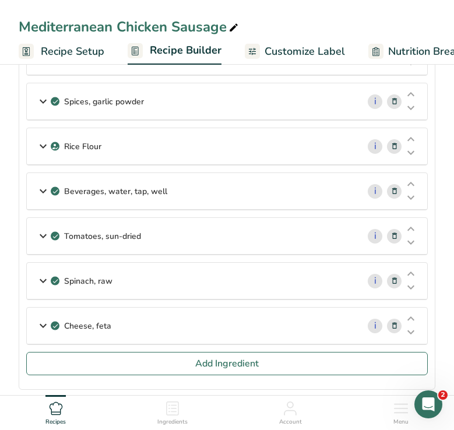
click at [39, 285] on icon at bounding box center [43, 280] width 14 height 21
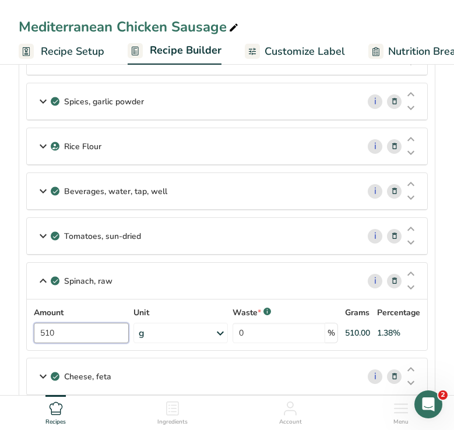
click at [91, 335] on input "510" at bounding box center [81, 333] width 95 height 20
type input "675"
click at [45, 279] on div "Spinach, raw i Amount 675 Unit g Portions 1 cup 1 bunch 1 leaf See more Weight …" at bounding box center [226, 306] width 401 height 88
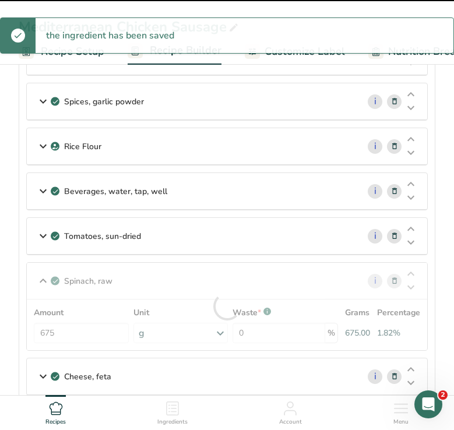
click at [41, 233] on icon at bounding box center [43, 235] width 14 height 21
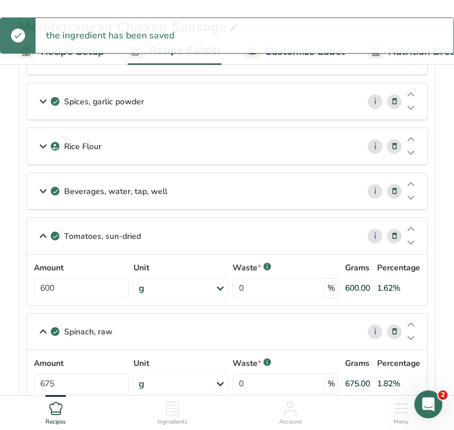
click at [42, 235] on icon at bounding box center [43, 235] width 14 height 21
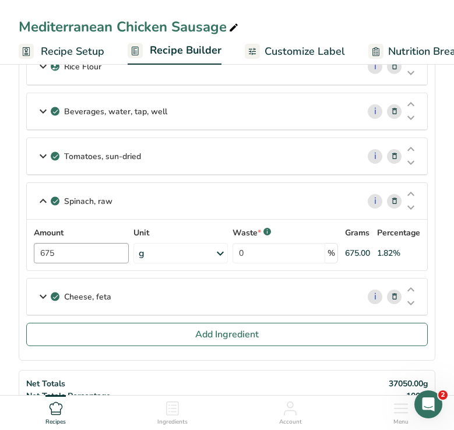
scroll to position [490, 0]
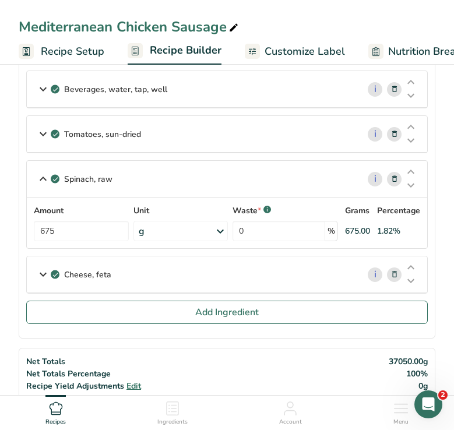
click at [39, 275] on icon at bounding box center [43, 274] width 14 height 21
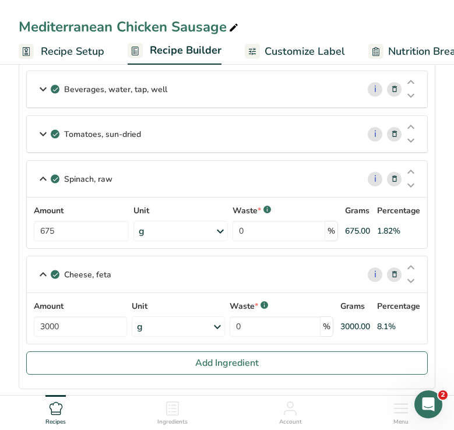
click at [41, 272] on icon at bounding box center [43, 274] width 14 height 21
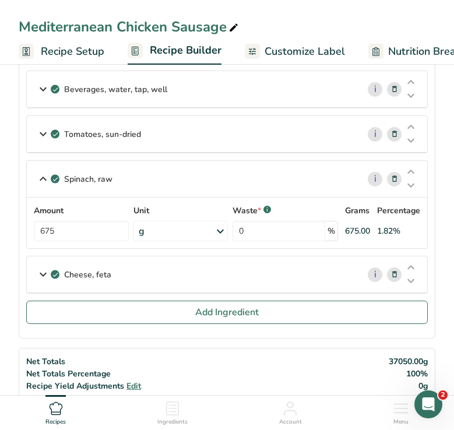
click at [39, 181] on icon at bounding box center [43, 178] width 14 height 21
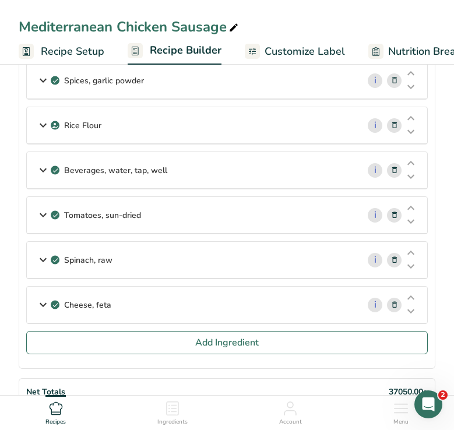
scroll to position [403, 0]
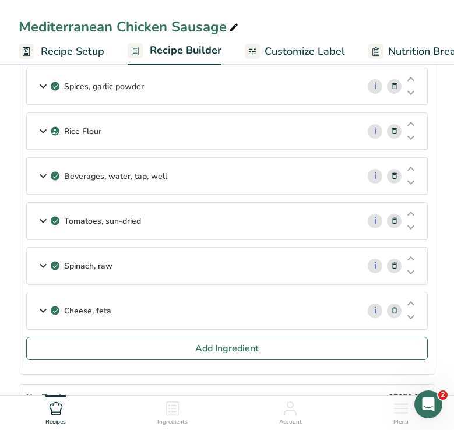
click at [39, 181] on icon at bounding box center [43, 175] width 14 height 21
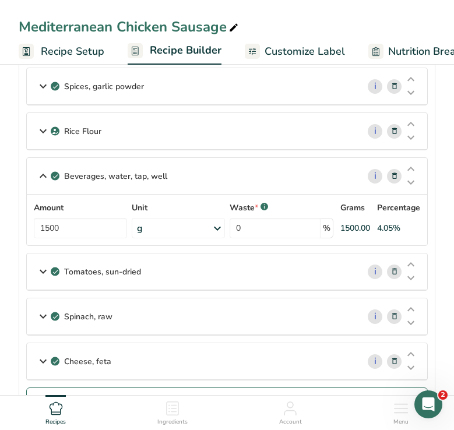
click at [40, 176] on icon at bounding box center [43, 175] width 14 height 21
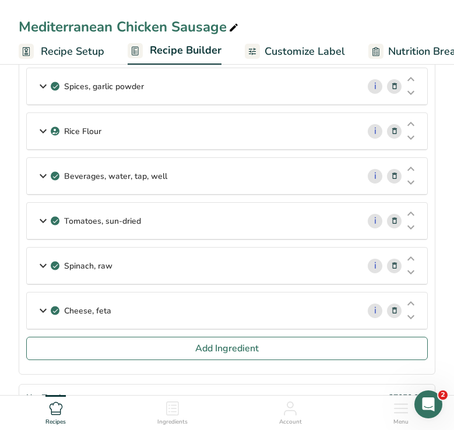
click at [45, 133] on icon at bounding box center [43, 131] width 14 height 21
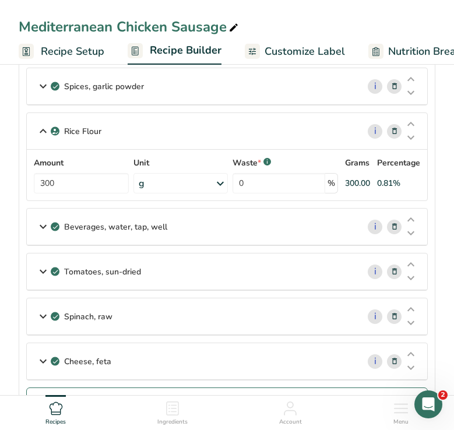
click at [45, 133] on icon at bounding box center [43, 131] width 14 height 21
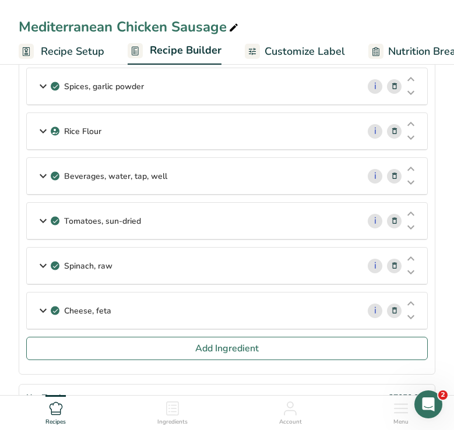
click at [44, 93] on icon at bounding box center [43, 86] width 14 height 21
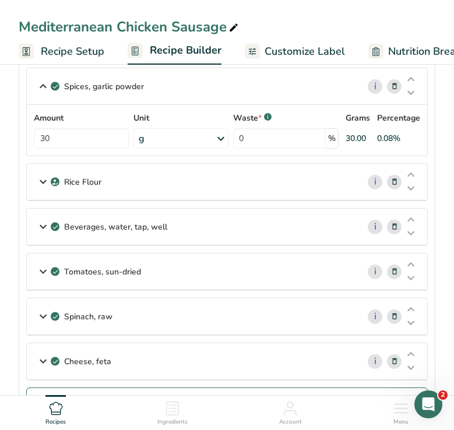
click at [44, 93] on icon at bounding box center [43, 86] width 14 height 21
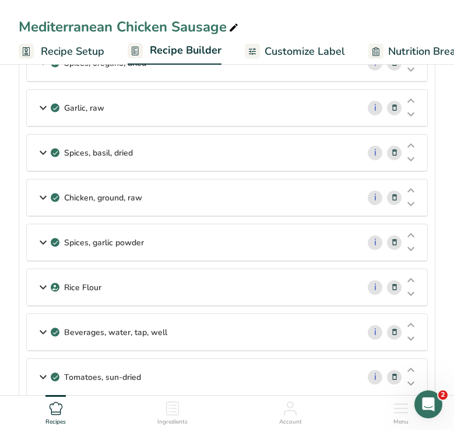
scroll to position [213, 0]
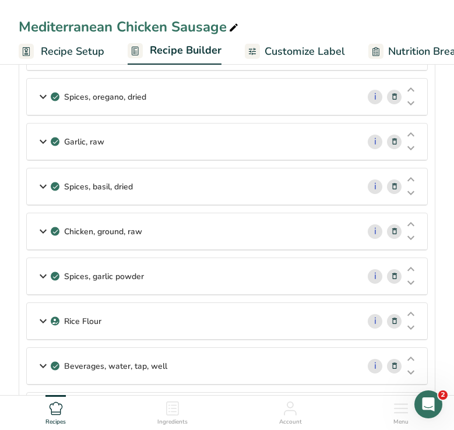
click at [41, 233] on icon at bounding box center [43, 231] width 14 height 21
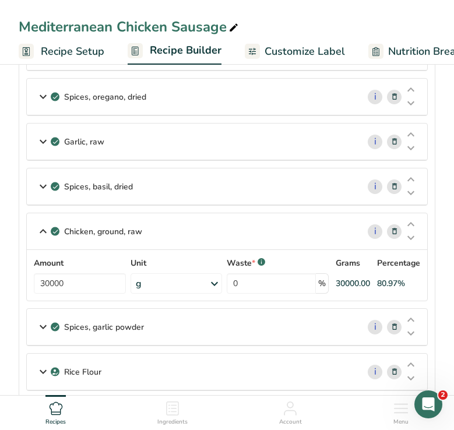
click at [41, 233] on icon at bounding box center [43, 231] width 14 height 21
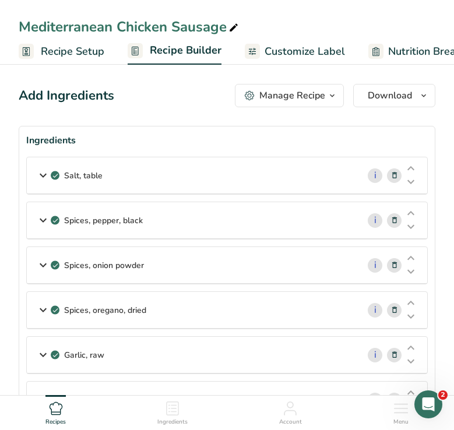
scroll to position [0, 0]
click at [78, 48] on span "Recipe Setup" at bounding box center [72, 52] width 63 height 16
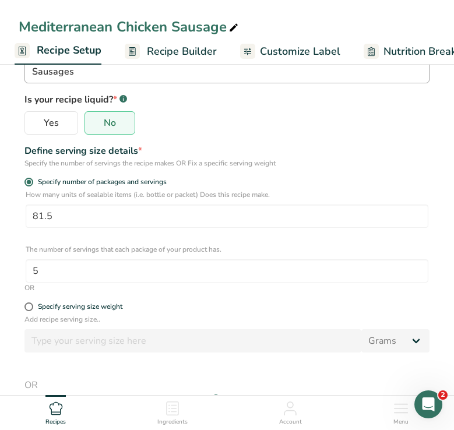
scroll to position [161, 0]
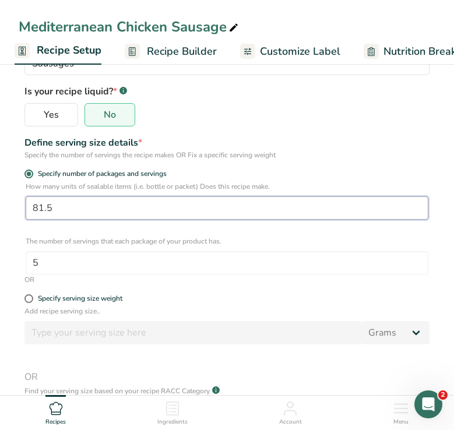
click at [114, 212] on input "81.5" at bounding box center [227, 207] width 402 height 23
type input "81.666"
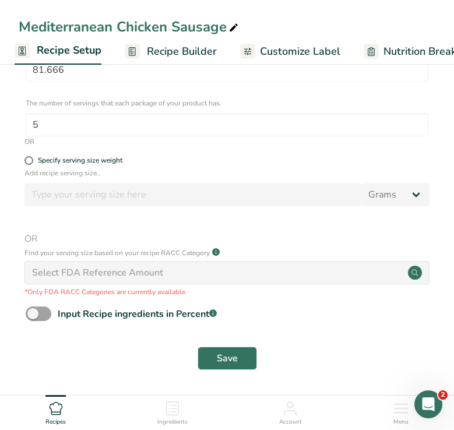
click at [233, 370] on div "Save" at bounding box center [227, 357] width 416 height 37
click at [226, 360] on span "Save" at bounding box center [227, 358] width 21 height 14
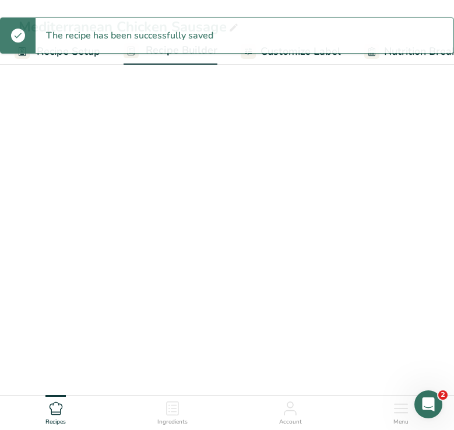
click at [321, 59] on link "Customize Label" at bounding box center [290, 51] width 100 height 26
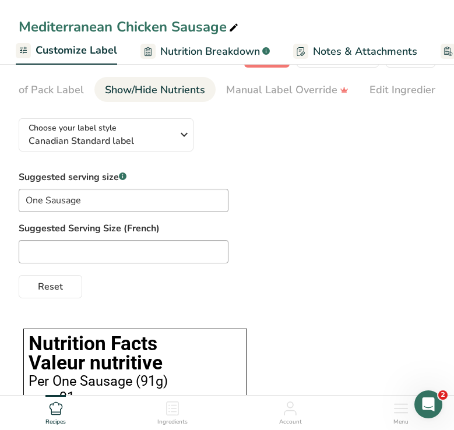
click at [182, 87] on div "Show/Hide Nutrients" at bounding box center [155, 90] width 100 height 16
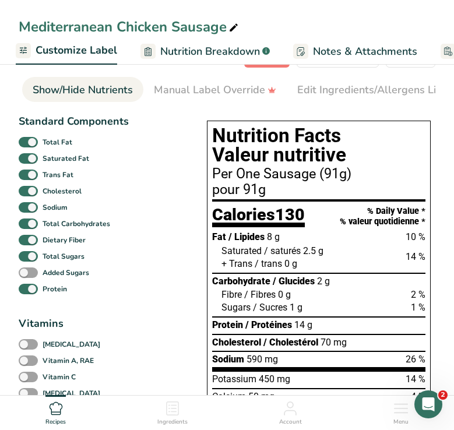
scroll to position [0, 141]
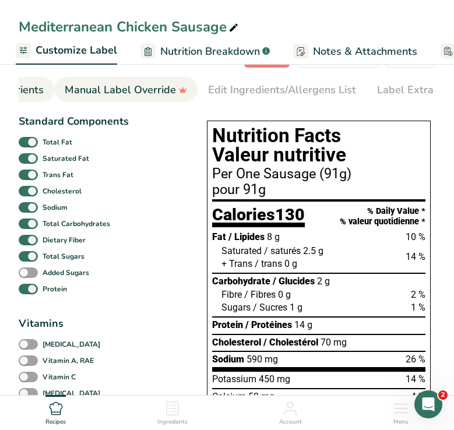
click at [275, 89] on div "Edit Ingredients/Allergens List" at bounding box center [282, 90] width 148 height 16
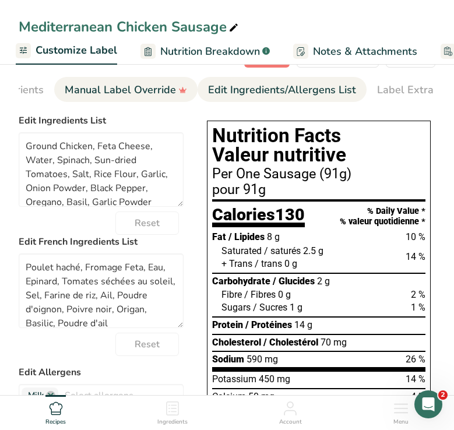
scroll to position [0, 336]
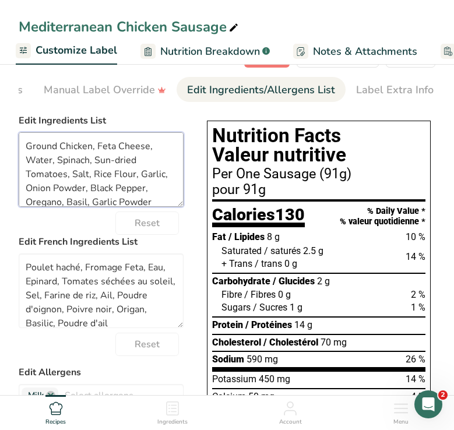
click at [40, 147] on textarea "Ground Chicken, Feta Cheese, Water, Spinach, Sun-dried Tomatoes, Salt, Rice Flo…" at bounding box center [101, 169] width 165 height 75
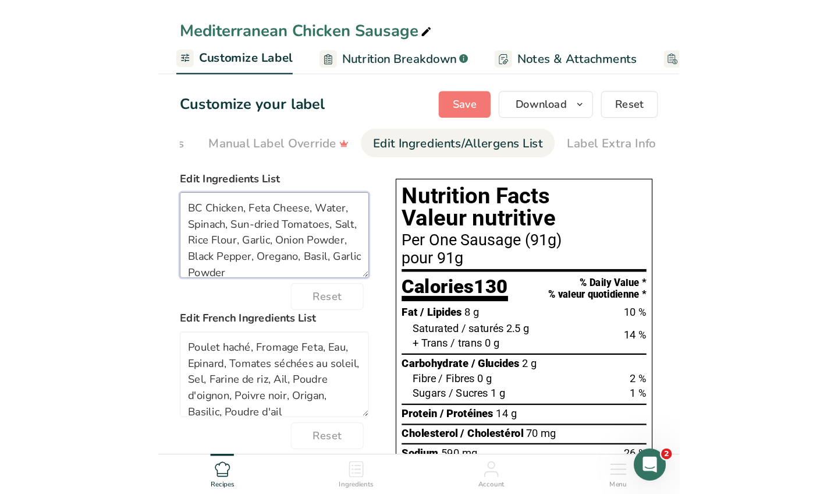
scroll to position [0, 0]
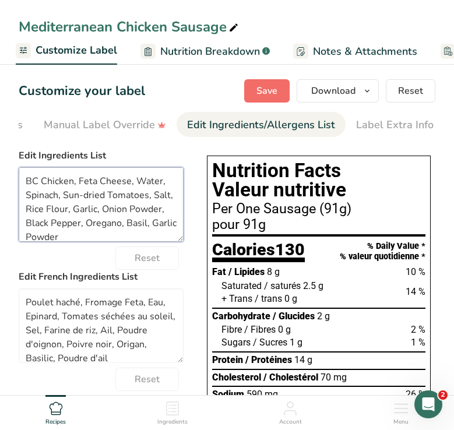
type textarea "BC Chicken, Feta Cheese, Water, Spinach, Sun-dried Tomatoes, Salt, Rice Flour, …"
click at [262, 86] on span "Save" at bounding box center [266, 91] width 21 height 14
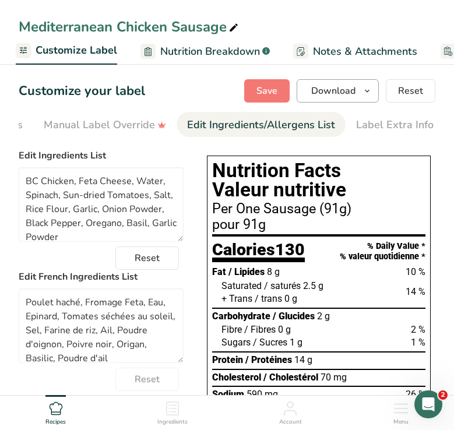
click at [359, 98] on button "Download" at bounding box center [337, 90] width 82 height 23
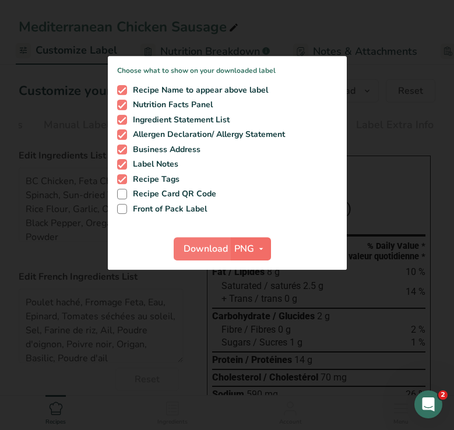
click at [259, 243] on icon "button" at bounding box center [260, 249] width 9 height 15
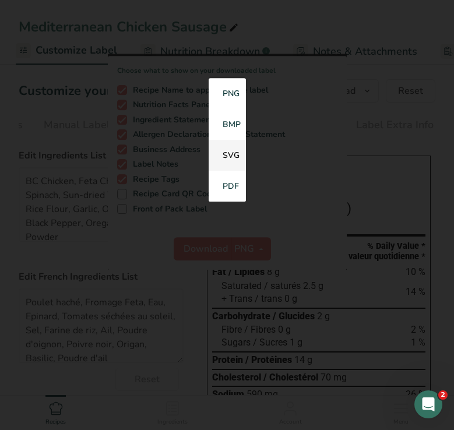
click at [229, 151] on link "SVG" at bounding box center [226, 155] width 37 height 31
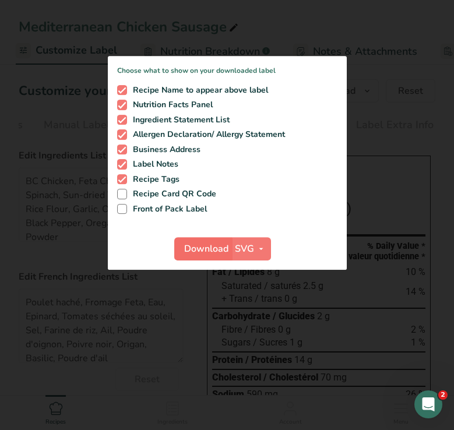
click at [206, 246] on span "Download" at bounding box center [206, 249] width 44 height 14
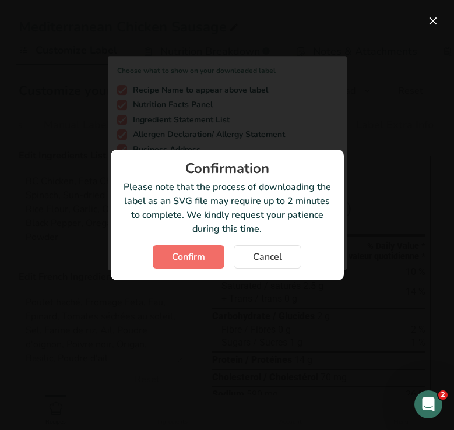
click at [197, 257] on span "Confirm" at bounding box center [188, 257] width 33 height 14
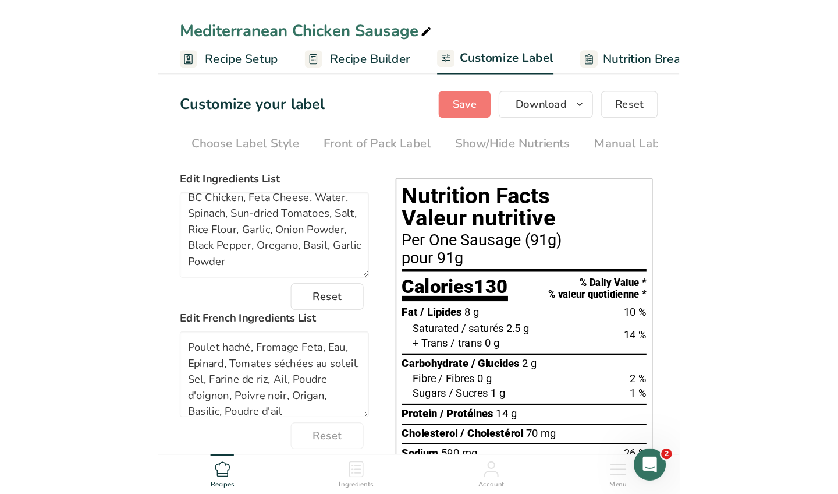
scroll to position [9, 0]
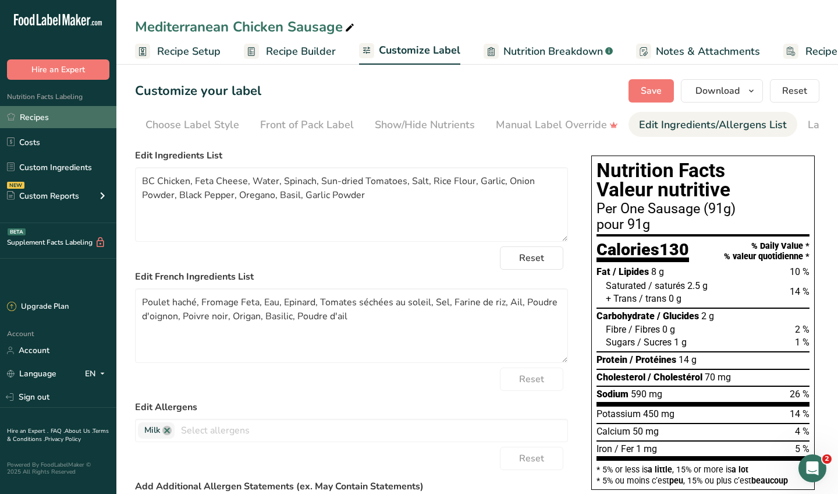
click at [48, 113] on link "Recipes" at bounding box center [58, 117] width 116 height 22
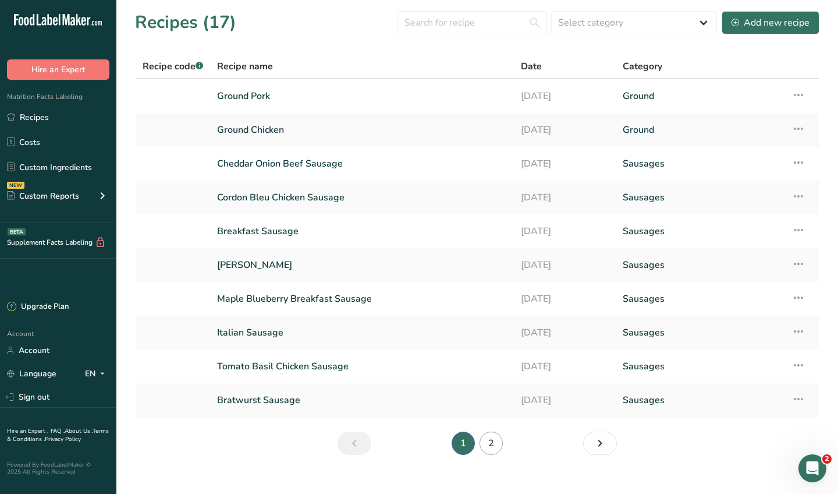
click at [453, 429] on link "2" at bounding box center [491, 442] width 23 height 23
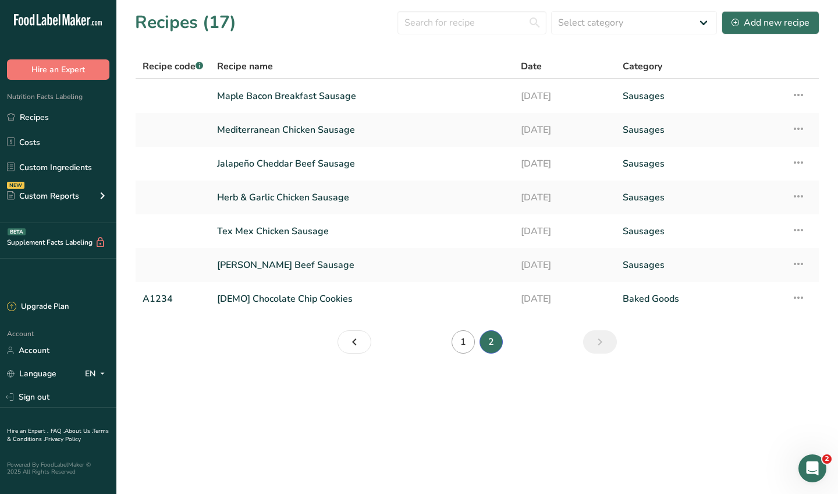
click at [453, 343] on link "1" at bounding box center [463, 341] width 23 height 23
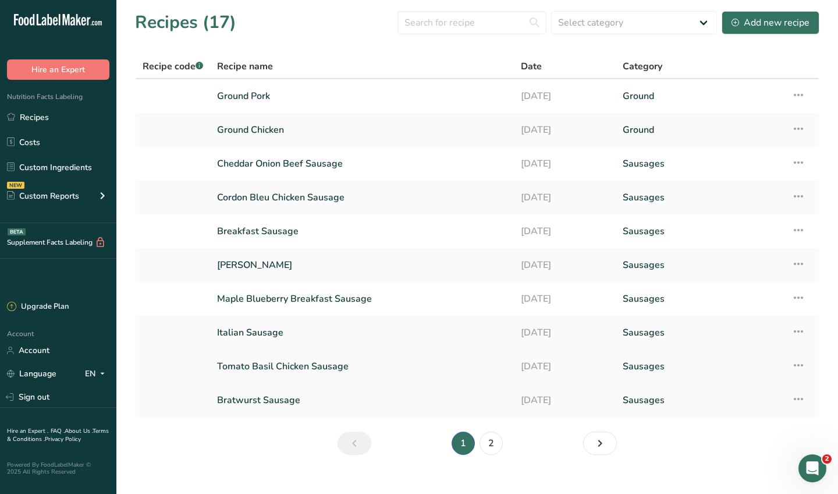
click at [453, 364] on icon at bounding box center [799, 365] width 14 height 21
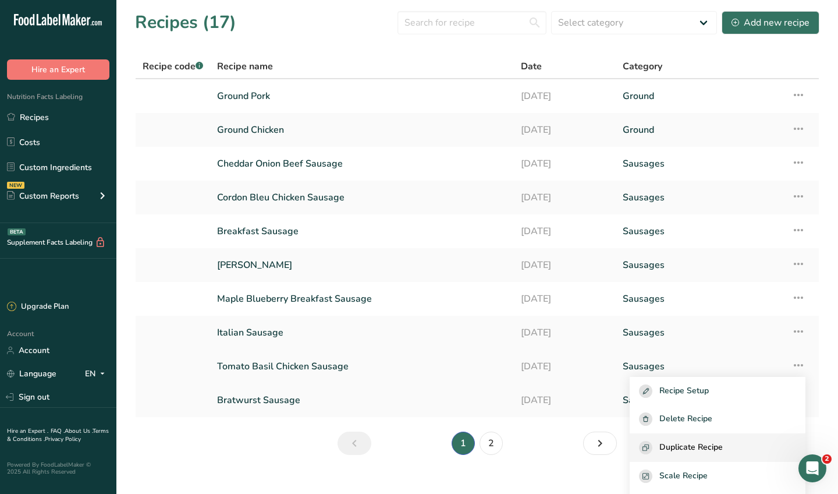
click at [453, 429] on span "Duplicate Recipe" at bounding box center [691, 447] width 63 height 13
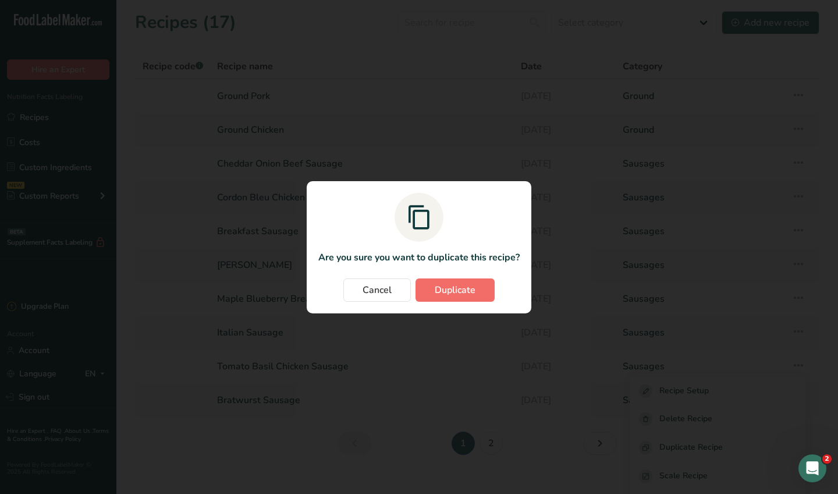
click at [453, 301] on button "Duplicate" at bounding box center [455, 289] width 79 height 23
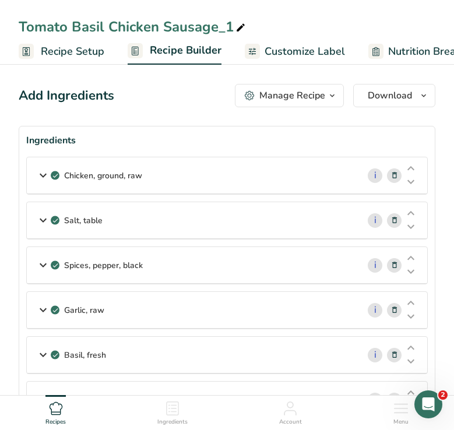
click at [243, 26] on icon at bounding box center [240, 28] width 10 height 16
drag, startPoint x: 103, startPoint y: 23, endPoint x: -9, endPoint y: 23, distance: 112.4
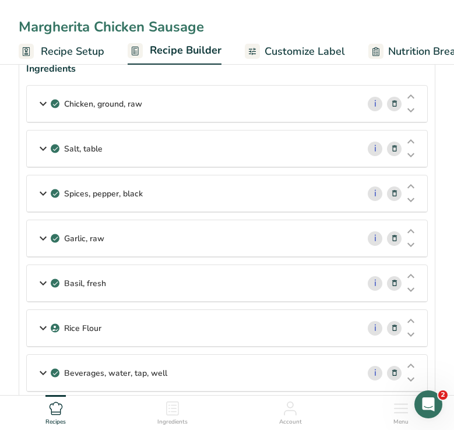
scroll to position [84, 0]
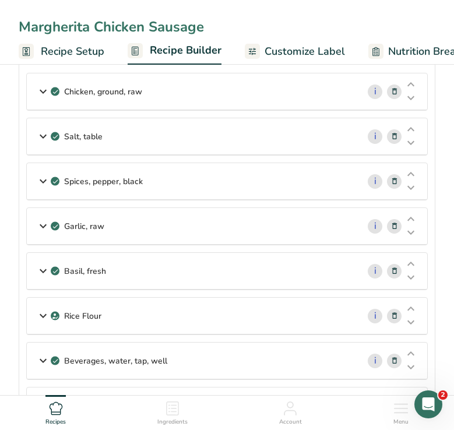
type input "Margherita Chicken Sausage"
click at [44, 90] on icon at bounding box center [43, 91] width 14 height 21
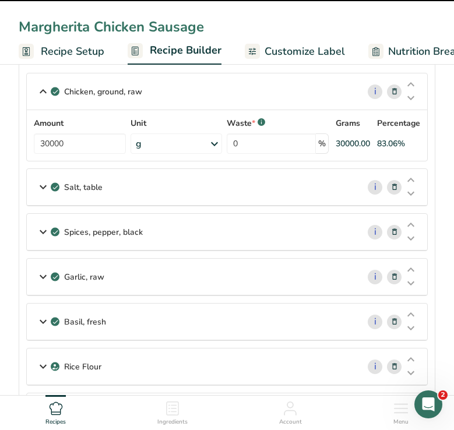
click at [43, 188] on icon at bounding box center [43, 186] width 14 height 21
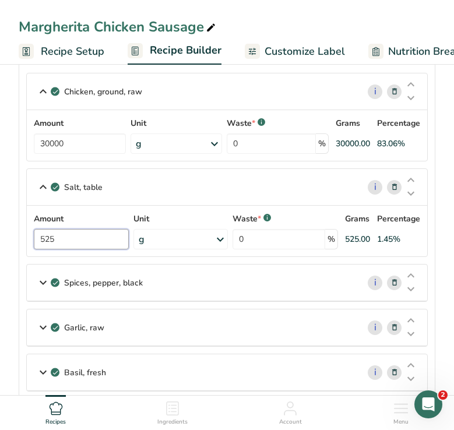
click at [65, 235] on input "525" at bounding box center [81, 239] width 95 height 20
type input "500"
click at [44, 284] on icon at bounding box center [43, 282] width 14 height 21
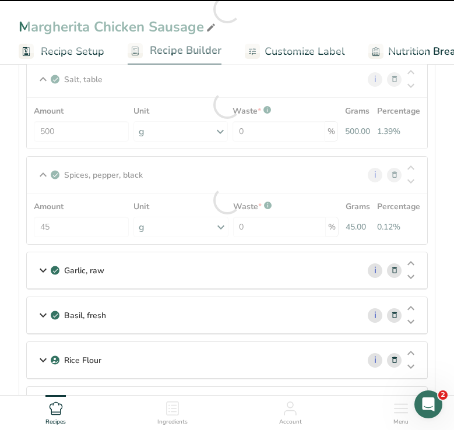
scroll to position [204, 0]
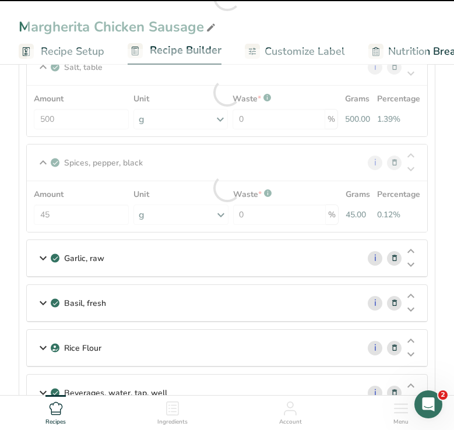
click at [44, 257] on icon at bounding box center [43, 257] width 14 height 21
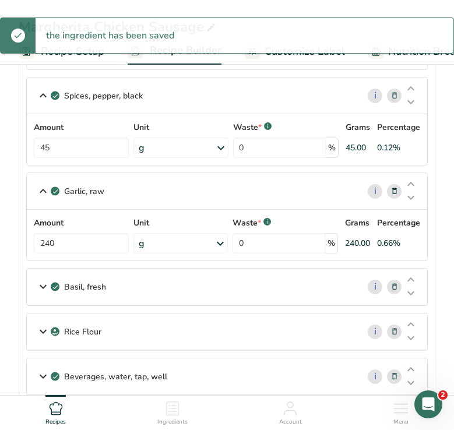
scroll to position [271, 0]
click at [38, 288] on icon at bounding box center [43, 286] width 14 height 21
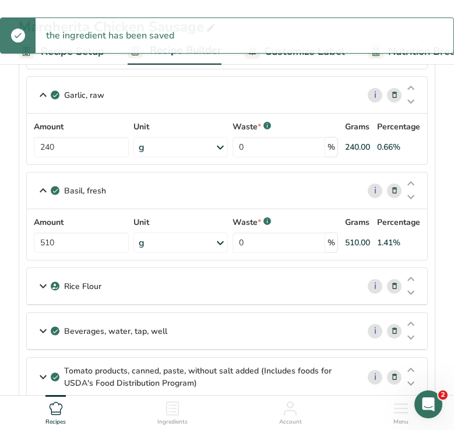
scroll to position [392, 0]
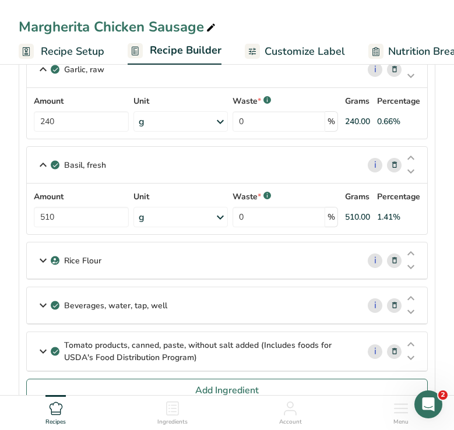
click at [39, 261] on icon at bounding box center [43, 260] width 14 height 21
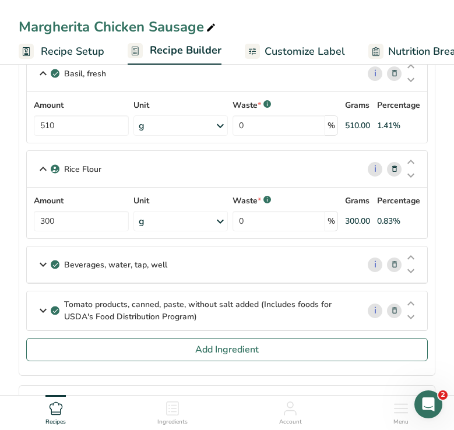
scroll to position [490, 0]
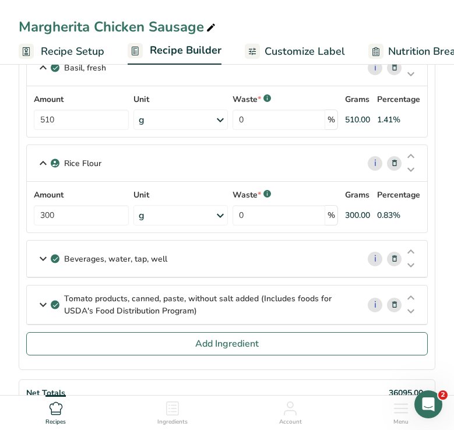
click at [43, 307] on icon at bounding box center [43, 304] width 14 height 21
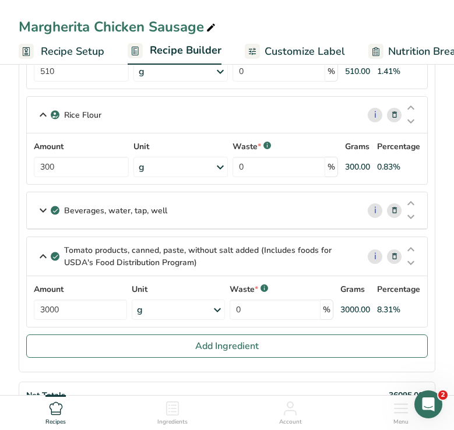
scroll to position [544, 0]
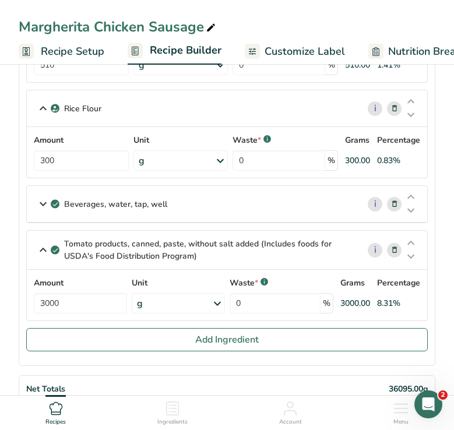
click at [41, 202] on icon at bounding box center [43, 203] width 14 height 21
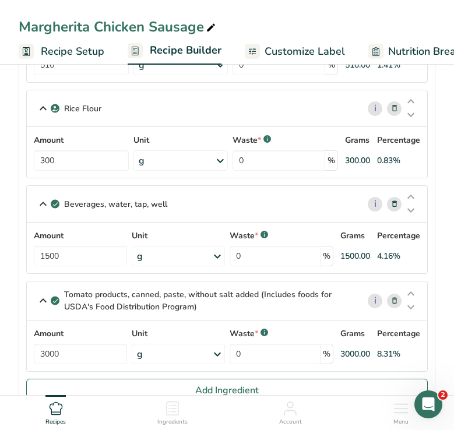
scroll to position [630, 0]
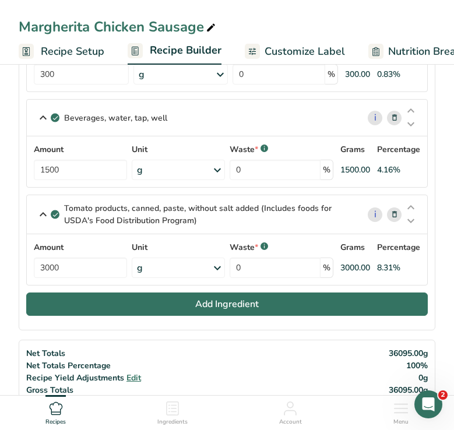
click at [104, 308] on button "Add Ingredient" at bounding box center [226, 303] width 401 height 23
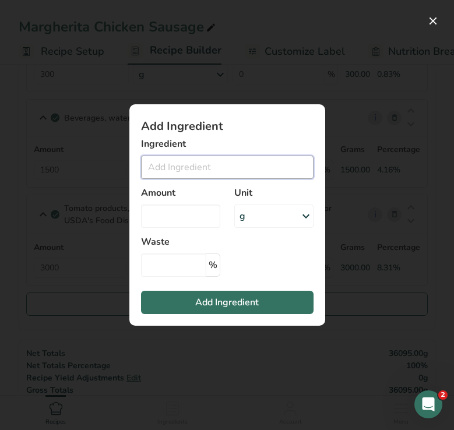
click at [179, 171] on input "Add ingredient modal" at bounding box center [227, 166] width 172 height 23
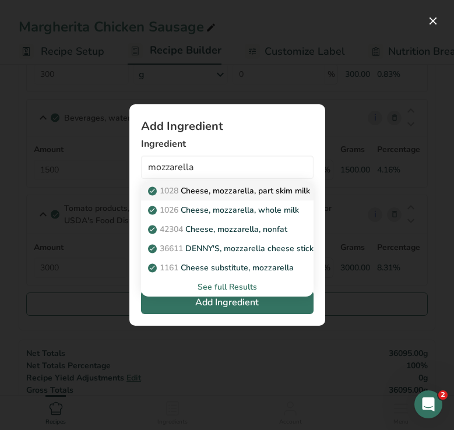
drag, startPoint x: 202, startPoint y: 180, endPoint x: 238, endPoint y: 193, distance: 38.0
click at [238, 193] on p "1028 Cheese, mozzarella, part skim milk" at bounding box center [230, 191] width 160 height 12
type input "Cheese, mozzarella, part skim milk"
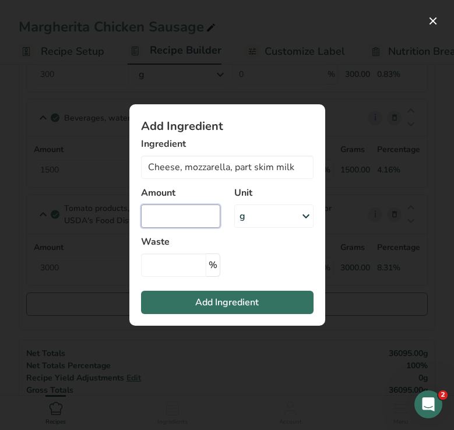
click at [179, 218] on input "Add ingredient modal" at bounding box center [180, 215] width 79 height 23
type input "3000"
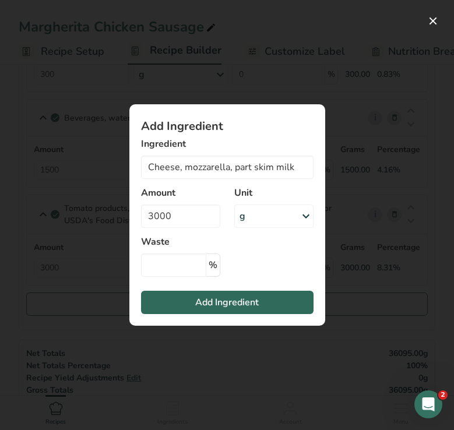
click at [213, 300] on span "Add Ingredient" at bounding box center [226, 302] width 63 height 14
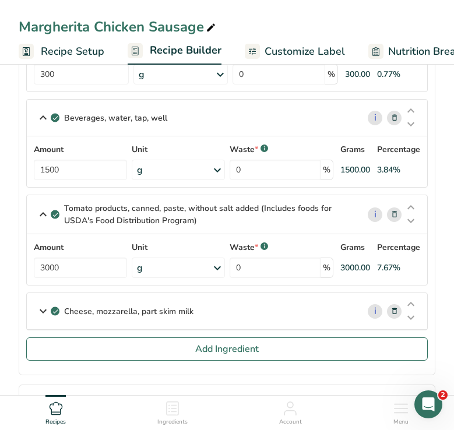
click at [198, 315] on div "Cheese, mozzarella, part skim milk" at bounding box center [192, 311] width 331 height 36
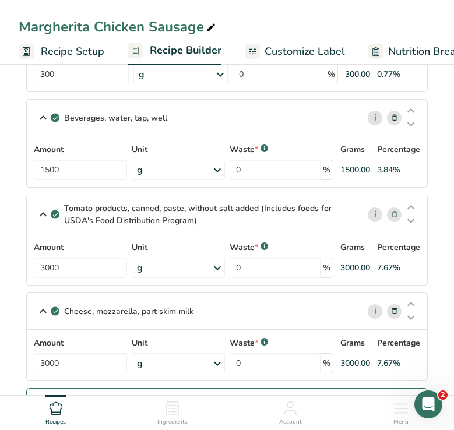
click at [198, 315] on div "Cheese, mozzarella, part skim milk" at bounding box center [192, 311] width 331 height 36
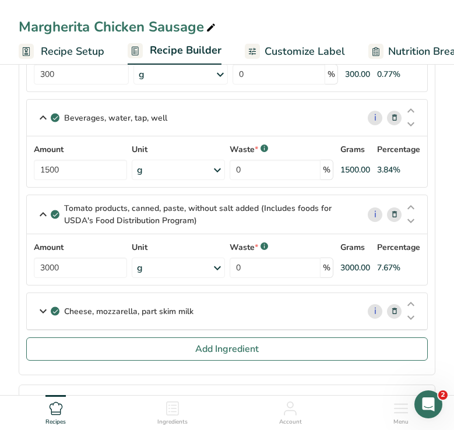
click at [140, 219] on p "Tomato products, canned, paste, without salt added (Includes foods for USDA's F…" at bounding box center [206, 214] width 285 height 24
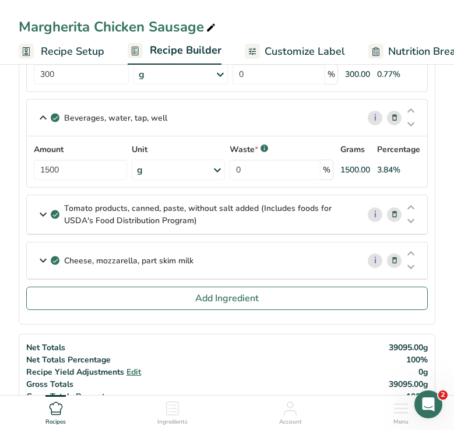
click at [101, 115] on p "Beverages, water, tap, well" at bounding box center [115, 118] width 103 height 12
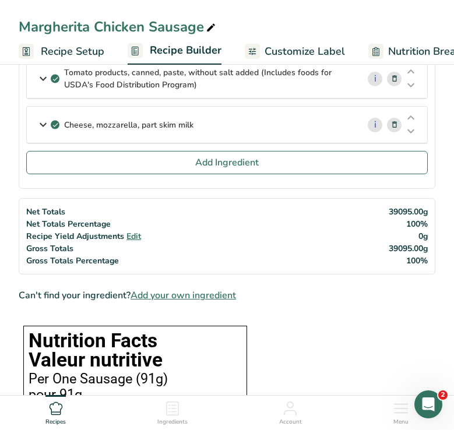
scroll to position [715, 0]
click at [69, 52] on span "Recipe Setup" at bounding box center [72, 52] width 63 height 16
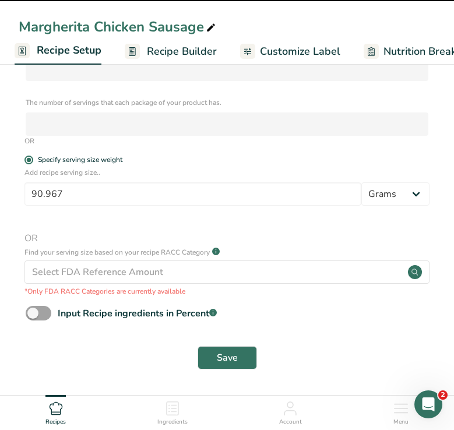
scroll to position [299, 0]
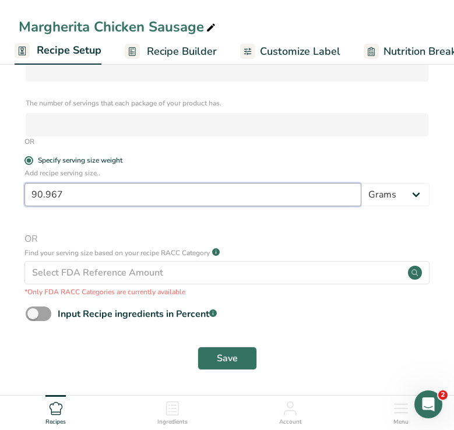
click at [77, 189] on input "90.967" at bounding box center [192, 194] width 336 height 23
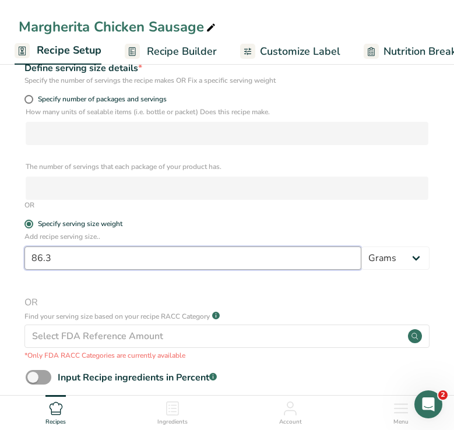
scroll to position [236, 0]
type input "86.294"
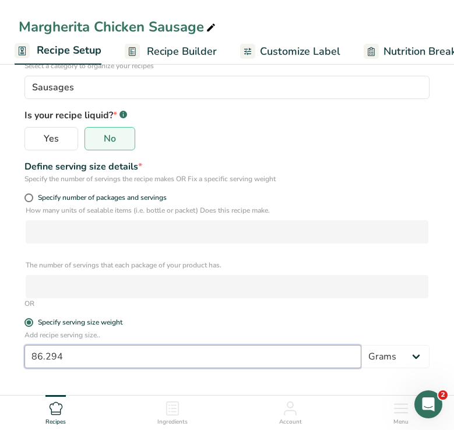
scroll to position [141, 0]
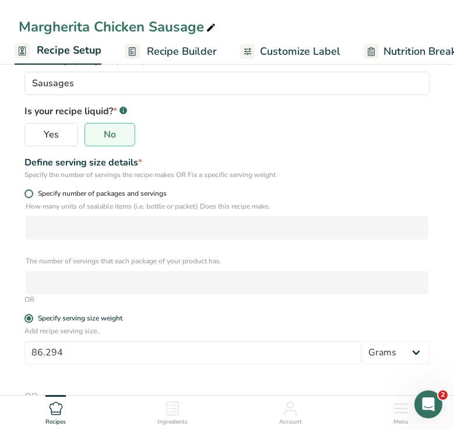
click at [27, 192] on span at bounding box center [28, 193] width 9 height 9
click at [27, 192] on input "Specify number of packages and servings" at bounding box center [28, 194] width 8 height 8
radio input "true"
radio input "false"
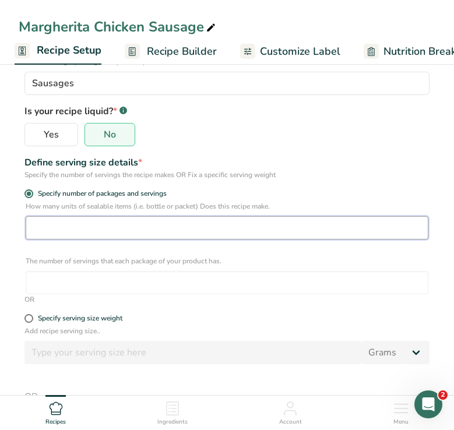
click at [55, 233] on input "number" at bounding box center [227, 227] width 402 height 23
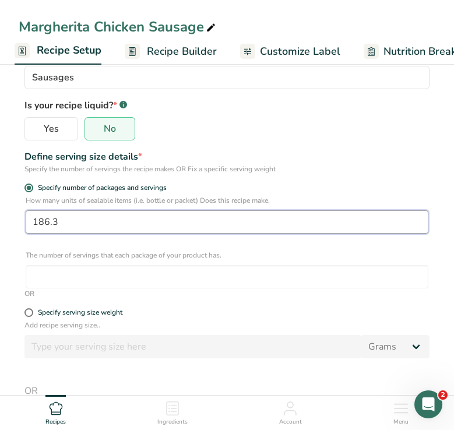
click at [39, 222] on input "186.3" at bounding box center [227, 221] width 402 height 23
type input "86.3"
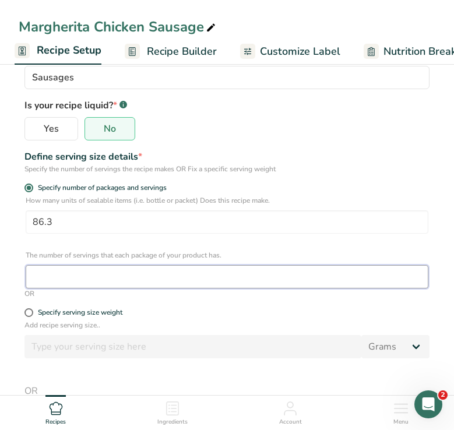
click at [75, 270] on input "number" at bounding box center [227, 276] width 402 height 23
type input "5"
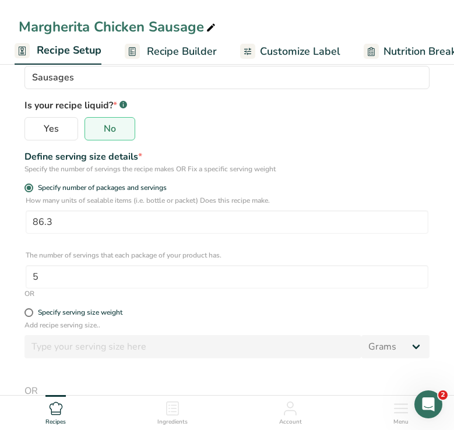
click at [304, 203] on p "How many units of sealable items (i.e. bottle or packet) Does this recipe make." at bounding box center [227, 200] width 402 height 10
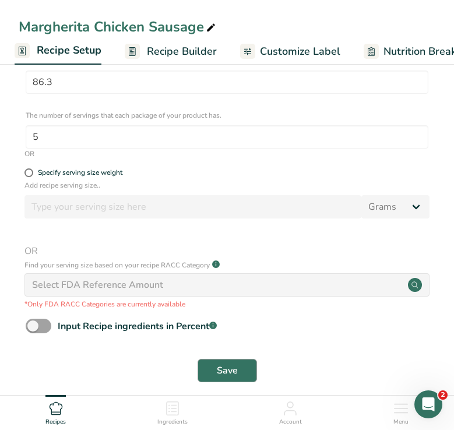
click at [222, 373] on span "Save" at bounding box center [227, 370] width 21 height 14
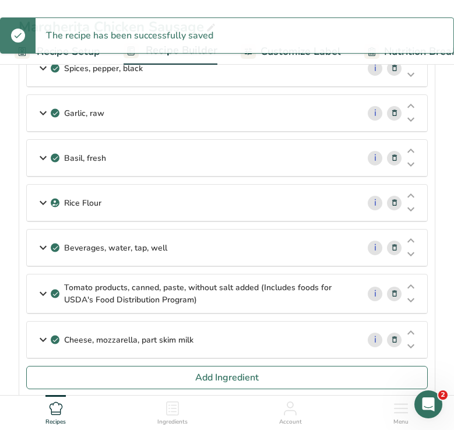
scroll to position [190, 0]
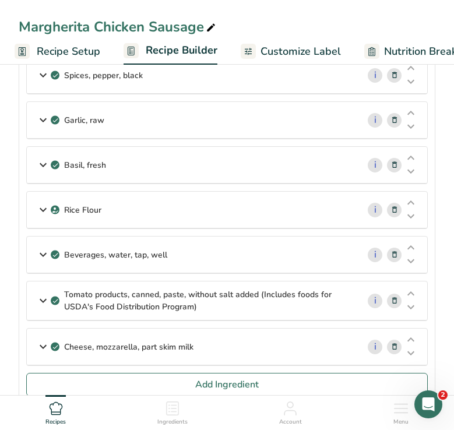
click at [405, 51] on span "Nutrition Breakdown" at bounding box center [434, 52] width 100 height 16
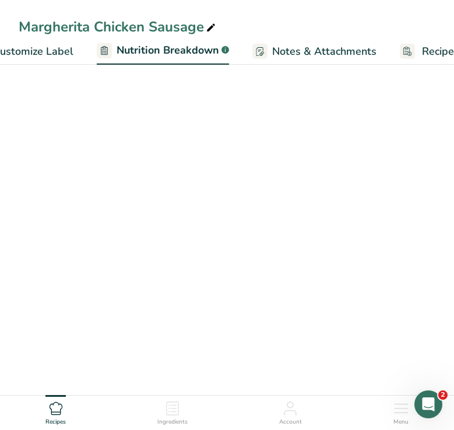
scroll to position [0, 325]
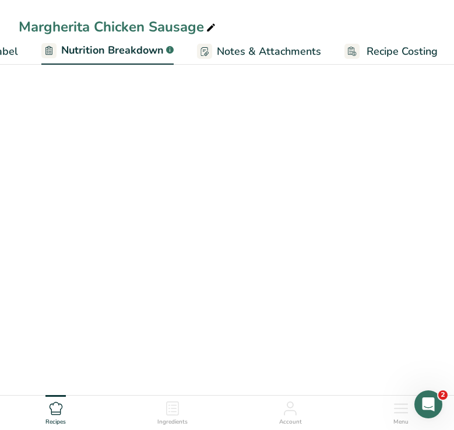
select select "Calories"
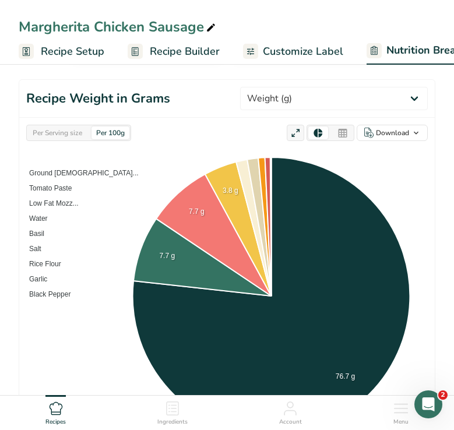
scroll to position [0, 0]
click at [69, 45] on span "Recipe Setup" at bounding box center [72, 52] width 63 height 16
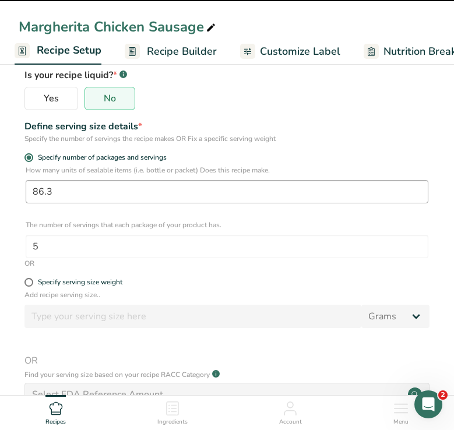
scroll to position [158, 0]
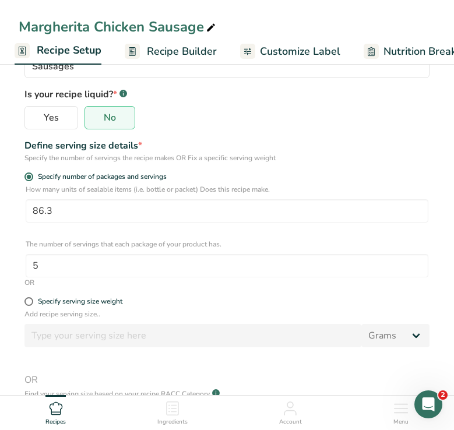
click at [175, 50] on span "Recipe Builder" at bounding box center [182, 52] width 70 height 16
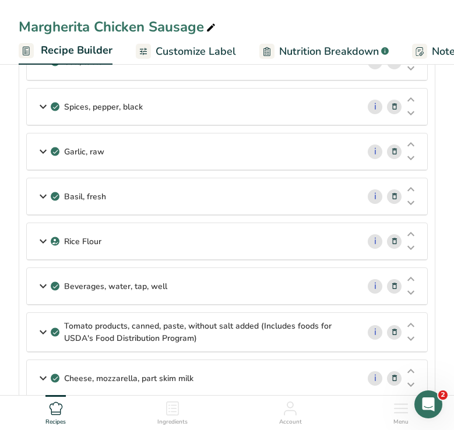
scroll to position [0, 112]
click at [329, 45] on span "Nutrition Breakdown" at bounding box center [325, 52] width 100 height 16
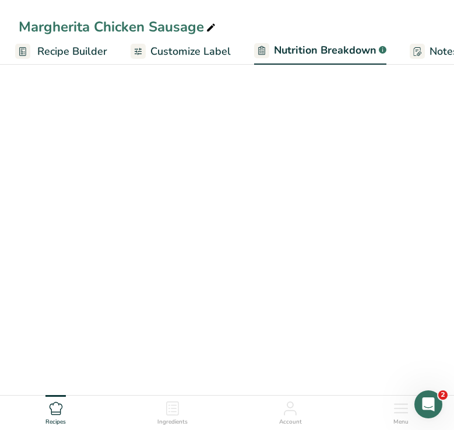
scroll to position [0, 327]
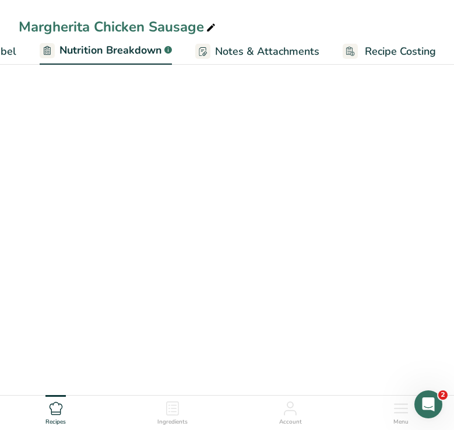
select select "Calories"
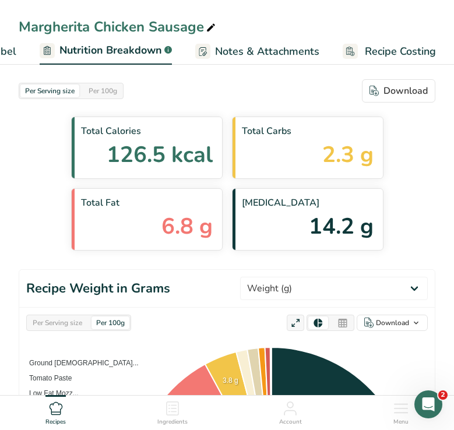
scroll to position [0, 0]
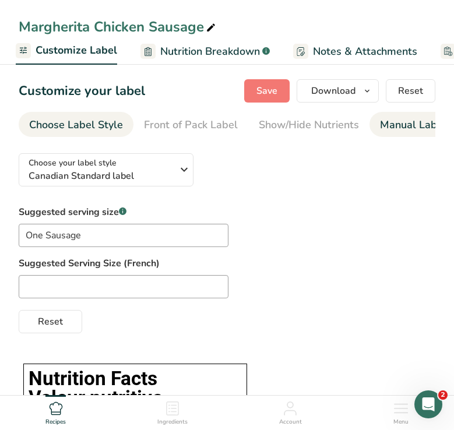
click at [389, 128] on div "Manual Label Override" at bounding box center [441, 125] width 122 height 16
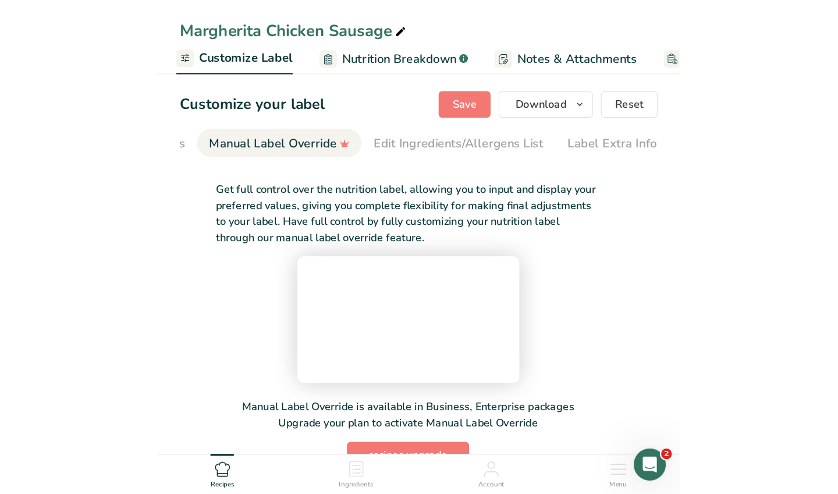
scroll to position [0, 336]
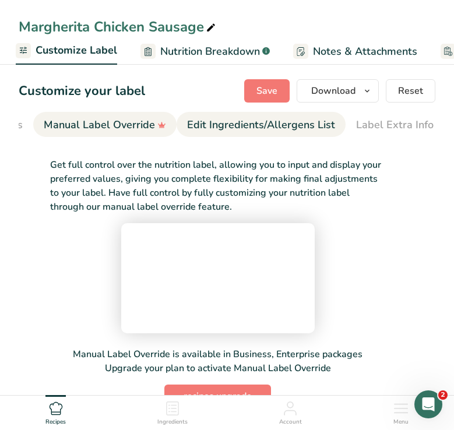
click at [286, 123] on div "Edit Ingredients/Allergens List" at bounding box center [261, 125] width 148 height 16
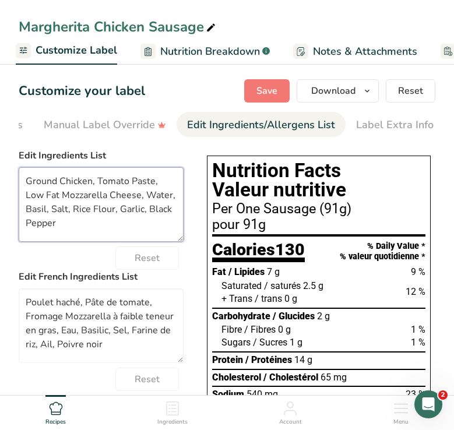
click at [44, 183] on textarea "Ground Chicken, Tomato Paste, Low Fat Mozzarella Cheese, Water, Basil, Salt, Ri…" at bounding box center [101, 204] width 165 height 75
type textarea "BC Chicken, Tomato Paste, Low Fat Mozzarella Cheese, Water, Basil, Salt, Rice F…"
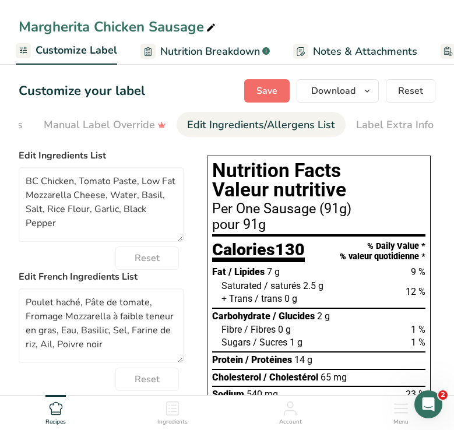
click at [268, 86] on span "Save" at bounding box center [266, 91] width 21 height 14
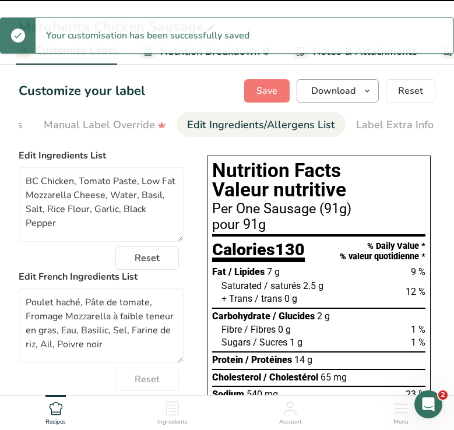
click at [369, 94] on icon "button" at bounding box center [366, 91] width 9 height 15
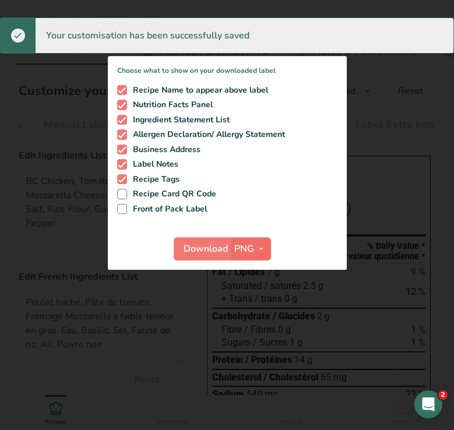
click at [266, 249] on span "button" at bounding box center [261, 249] width 14 height 14
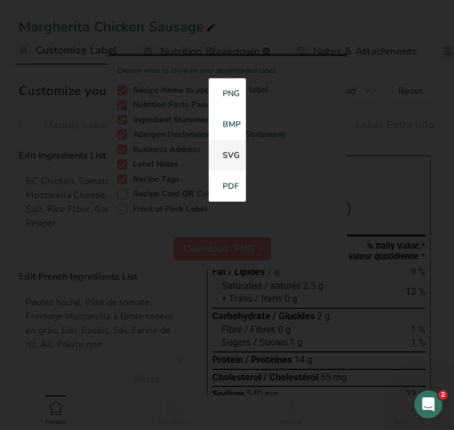
click at [238, 156] on link "SVG" at bounding box center [226, 155] width 37 height 31
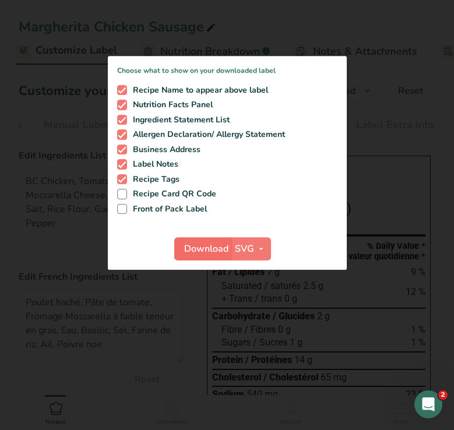
click at [215, 249] on span "Download" at bounding box center [206, 249] width 44 height 14
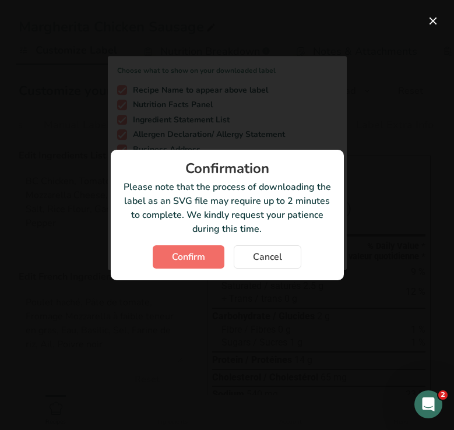
click at [201, 255] on span "Confirm" at bounding box center [188, 257] width 33 height 14
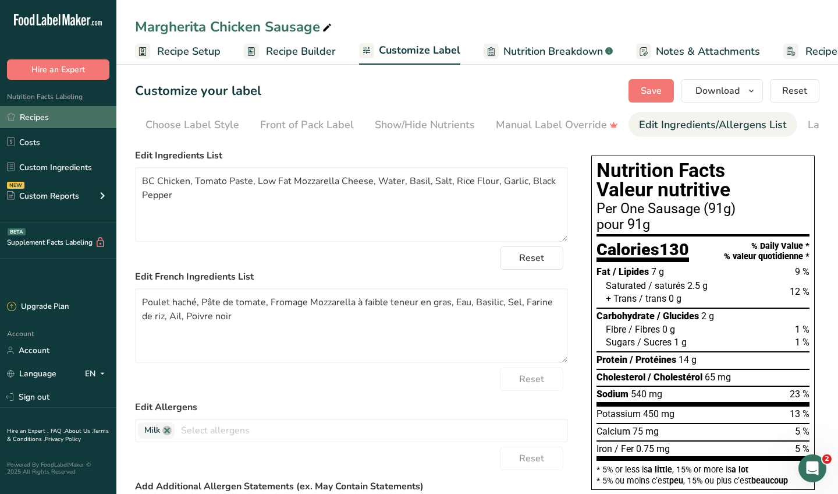
click at [55, 117] on link "Recipes" at bounding box center [58, 117] width 116 height 22
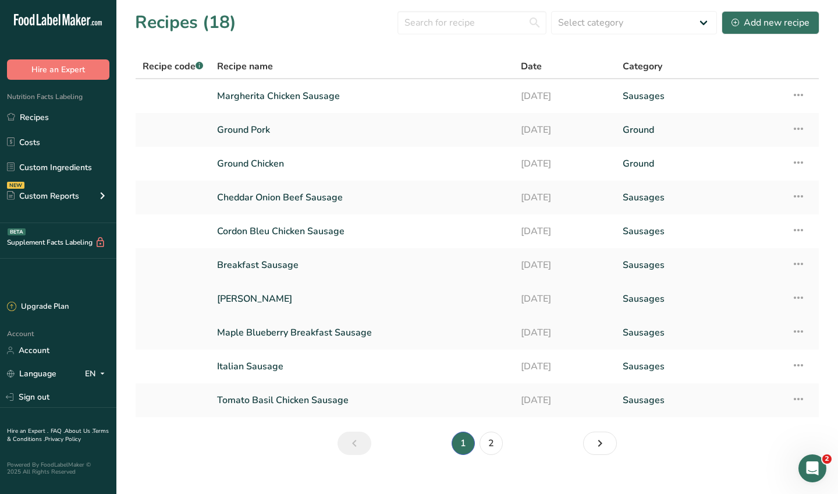
click at [263, 300] on link "[PERSON_NAME]" at bounding box center [362, 298] width 290 height 24
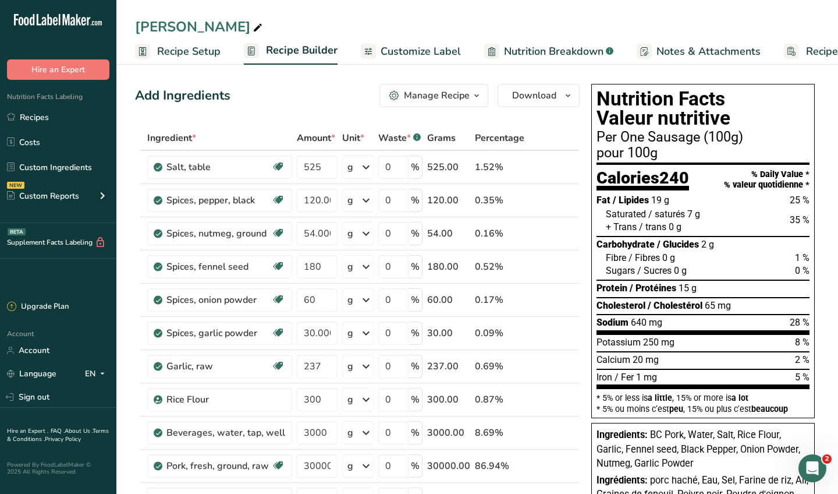
click at [453, 51] on span "Nutrition Breakdown" at bounding box center [554, 52] width 100 height 16
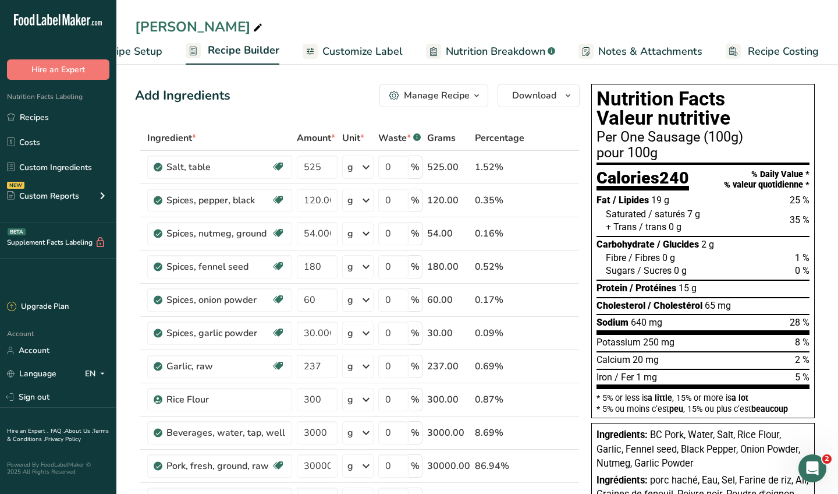
select select "Calories"
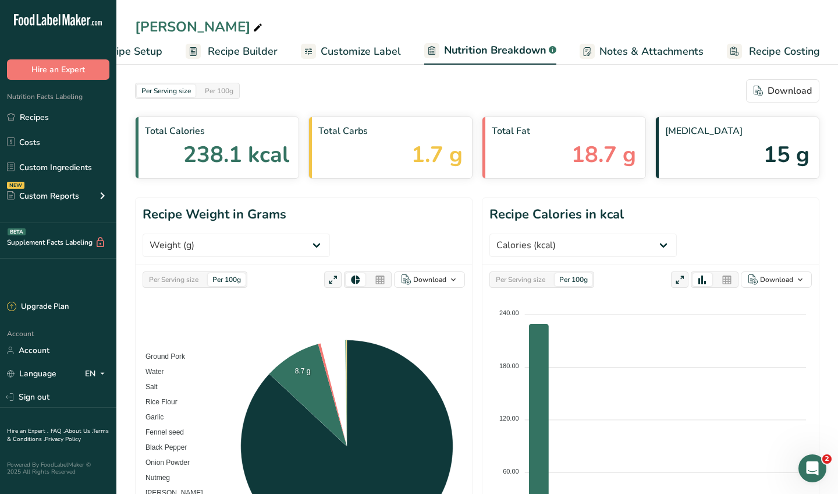
click at [382, 55] on span "Customize Label" at bounding box center [361, 52] width 80 height 16
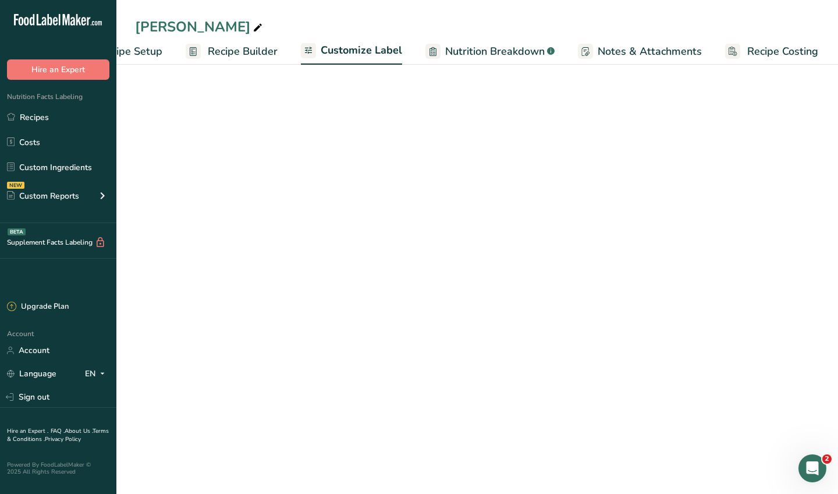
scroll to position [0, 57]
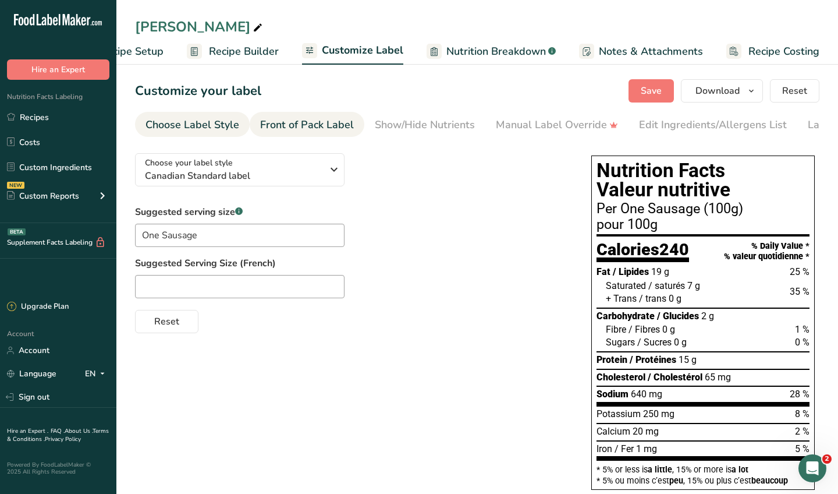
click at [341, 129] on div "Front of Pack Label" at bounding box center [307, 125] width 94 height 16
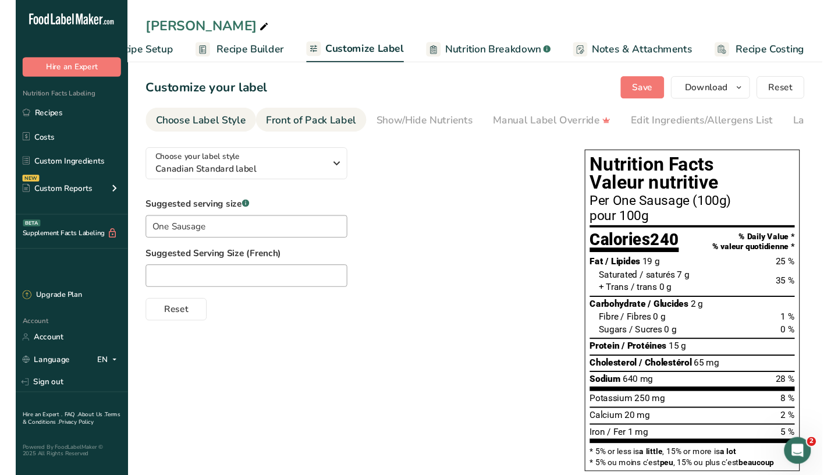
scroll to position [0, 68]
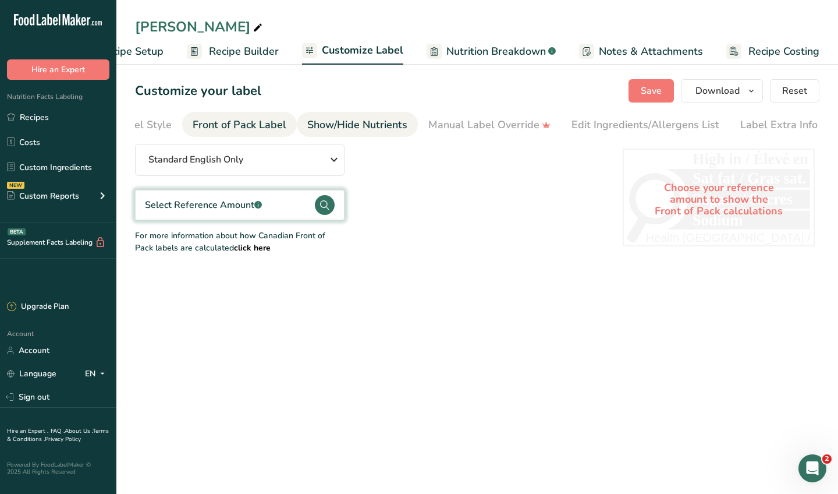
click at [397, 120] on div "Show/Hide Nutrients" at bounding box center [357, 125] width 100 height 16
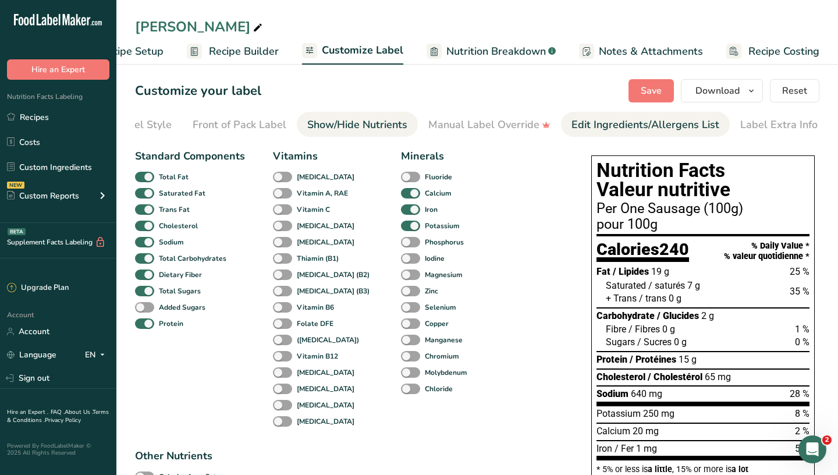
click at [453, 126] on div "Edit Ingredients/Allergens List" at bounding box center [646, 125] width 148 height 16
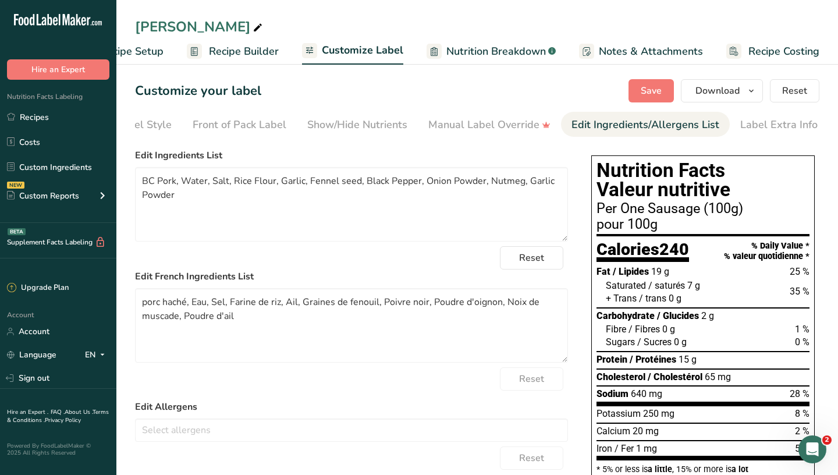
click at [151, 48] on span "Recipe Setup" at bounding box center [131, 52] width 63 height 16
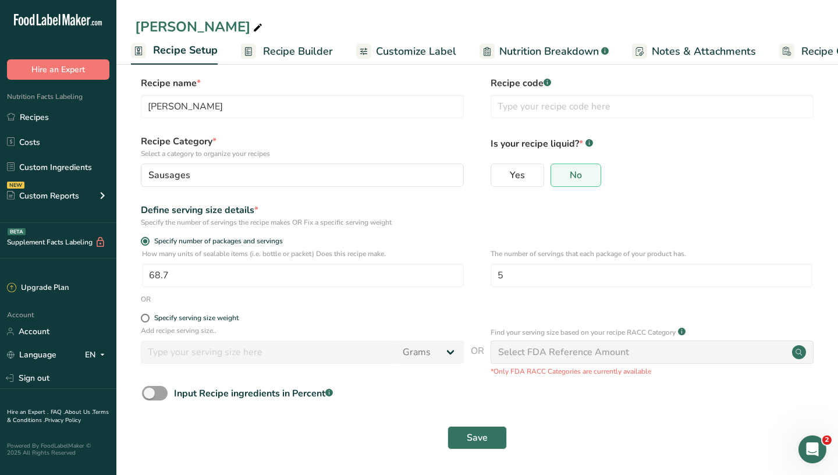
scroll to position [7, 0]
click at [198, 313] on form "Recipe name * Fennel Bratwurst Recipe code .a-a{fill:#347362;}.b-a{fill:#fff;} …" at bounding box center [477, 267] width 685 height 380
click at [140, 320] on div "Specify serving size weight" at bounding box center [477, 320] width 685 height 12
click at [146, 316] on span at bounding box center [145, 318] width 9 height 9
click at [146, 316] on input "Specify serving size weight" at bounding box center [145, 319] width 8 height 8
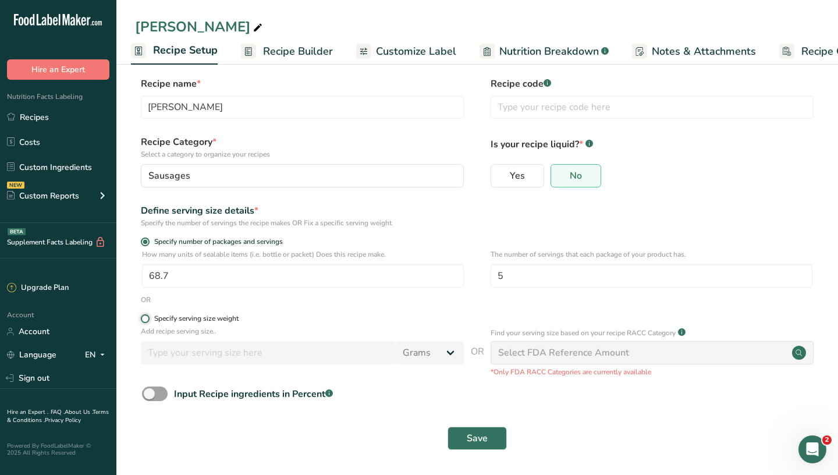
radio input "true"
radio input "false"
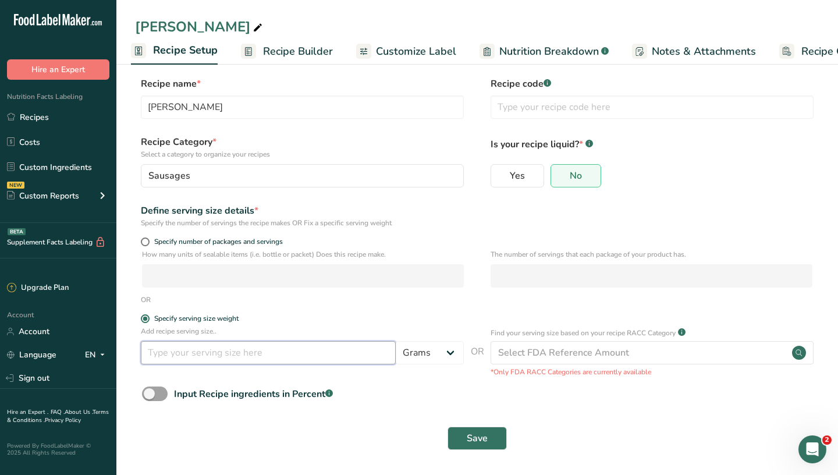
click at [197, 355] on input "number" at bounding box center [268, 352] width 255 height 23
type input "91"
click at [453, 429] on span "Save" at bounding box center [477, 438] width 21 height 14
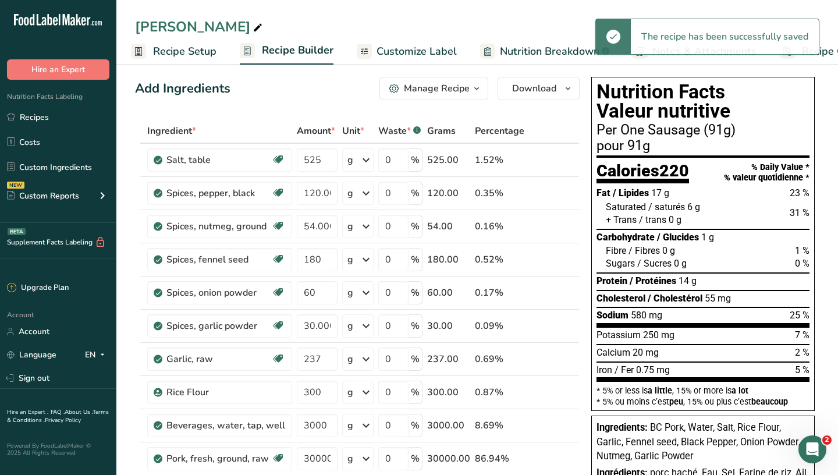
click at [453, 54] on span "Nutrition Breakdown" at bounding box center [550, 52] width 100 height 16
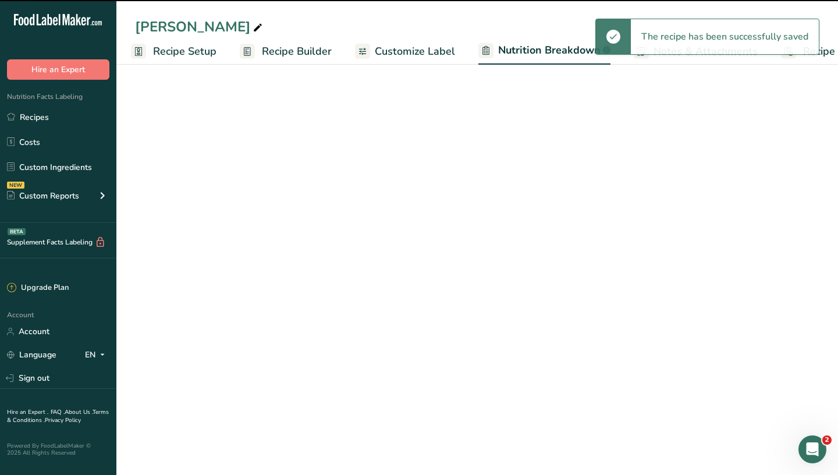
click at [453, 55] on div ".a-a{fill:#347362;}.b-a{fill:#fff;}" at bounding box center [606, 50] width 10 height 16
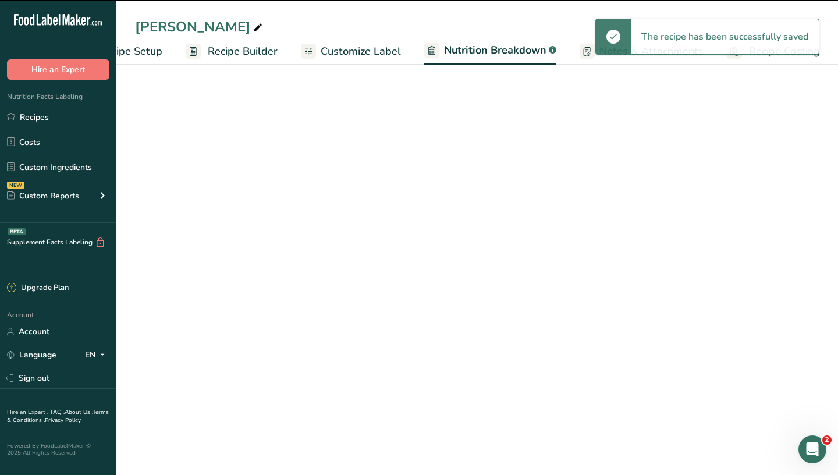
select select "Calories"
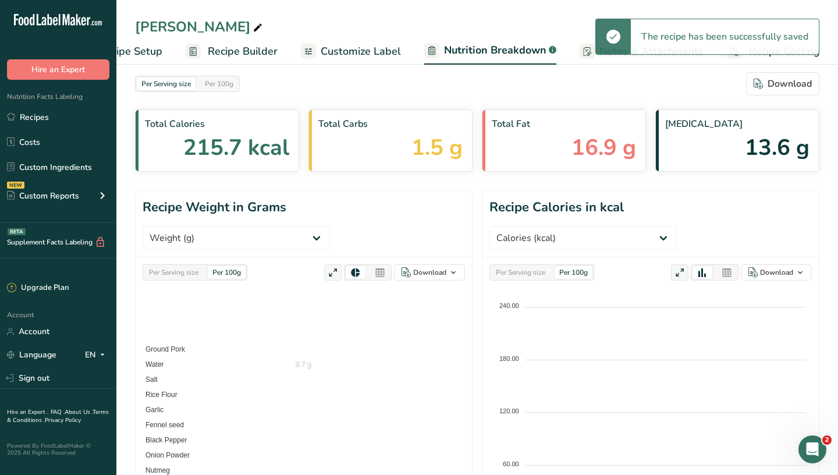
scroll to position [3, 0]
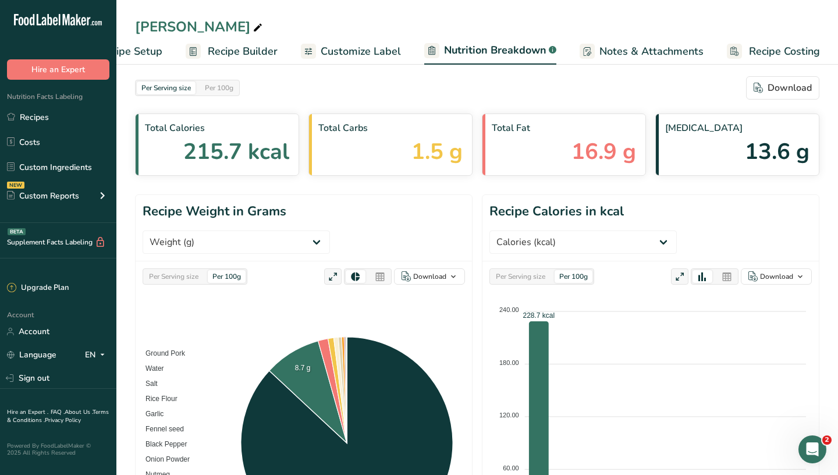
click at [357, 61] on link "Customize Label" at bounding box center [351, 51] width 100 height 26
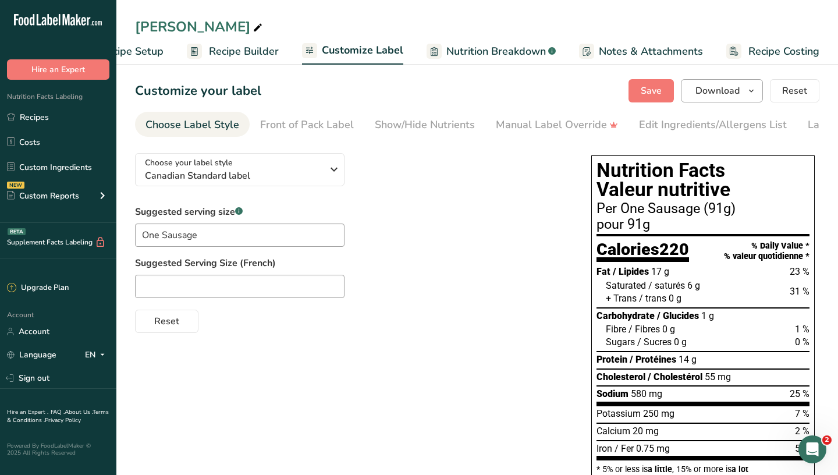
click at [453, 95] on button "Download" at bounding box center [722, 90] width 82 height 23
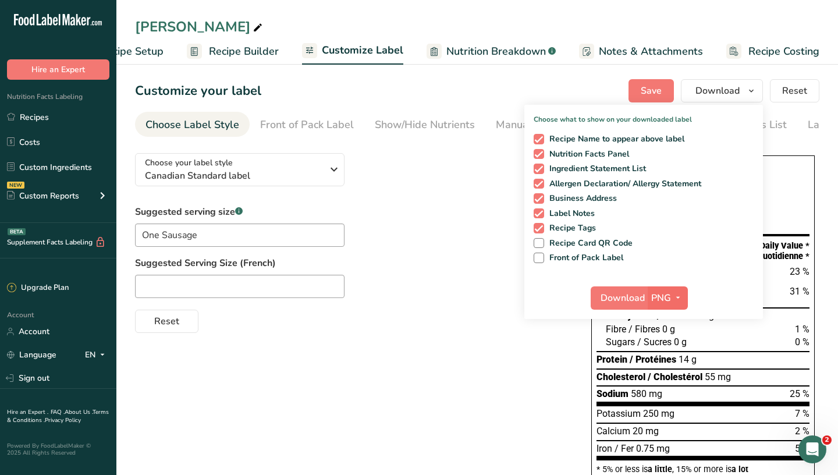
click at [453, 297] on icon "button" at bounding box center [678, 298] width 9 height 15
click at [453, 359] on link "SVG" at bounding box center [669, 359] width 37 height 19
click at [453, 305] on button "Download" at bounding box center [619, 297] width 57 height 23
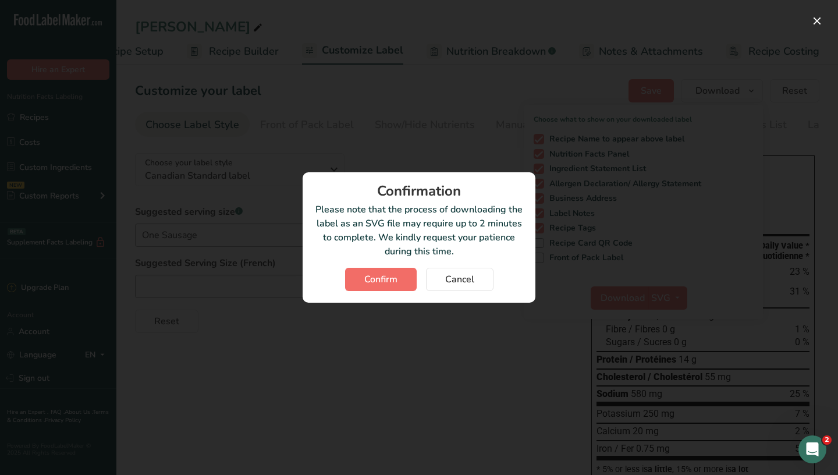
click at [392, 279] on span "Confirm" at bounding box center [380, 279] width 33 height 14
